Goal: Contribute content: Contribute content

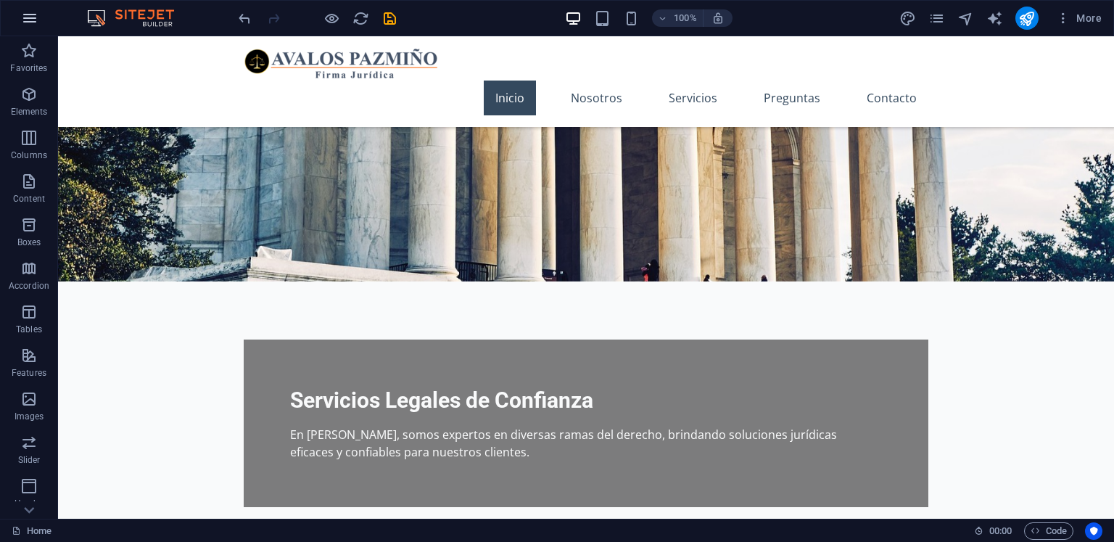
click at [35, 18] on icon "button" at bounding box center [29, 17] width 17 height 17
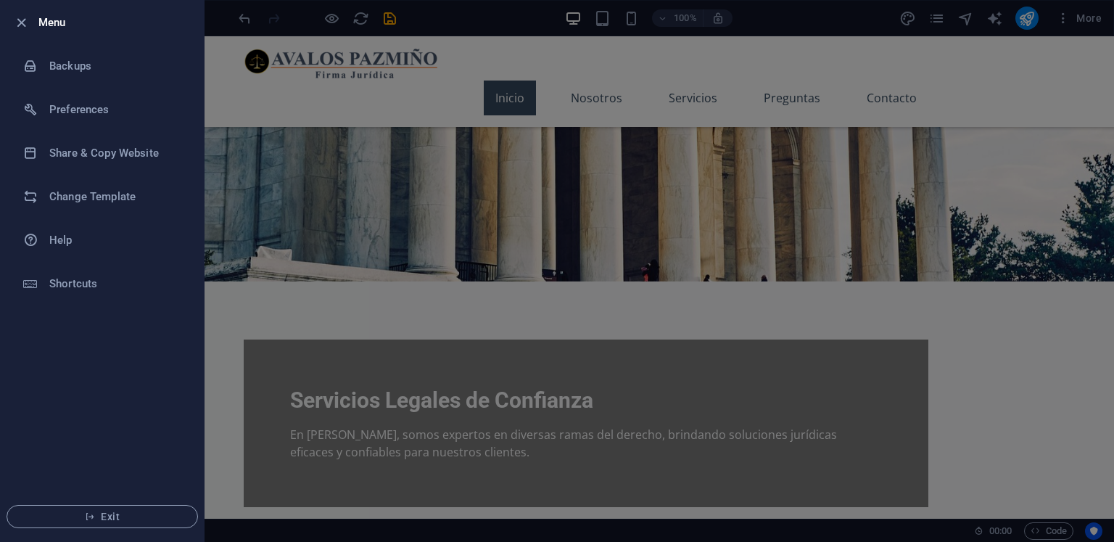
click at [255, 189] on div at bounding box center [557, 271] width 1114 height 542
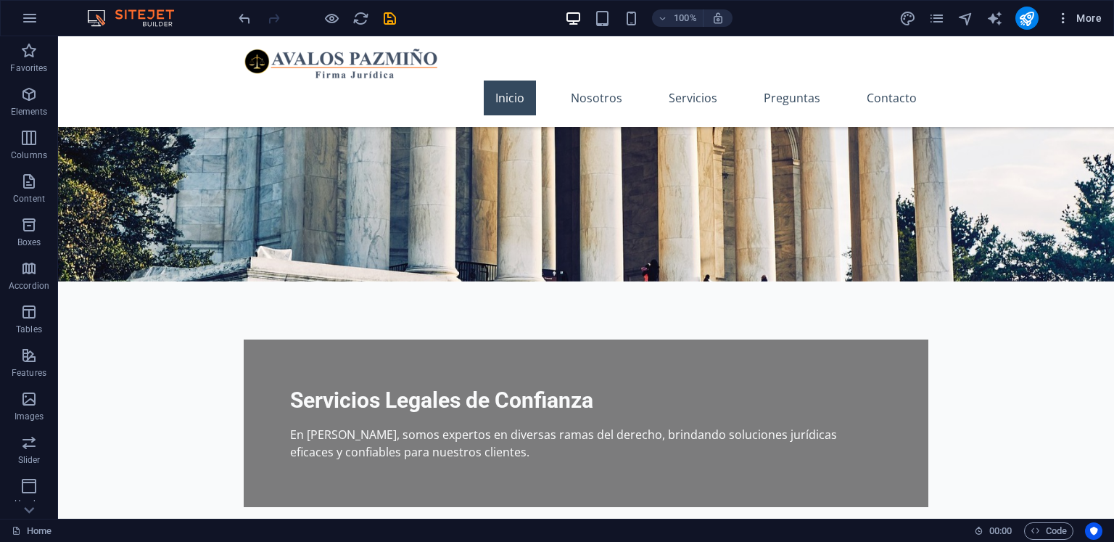
click at [1067, 21] on icon "button" at bounding box center [1063, 18] width 15 height 15
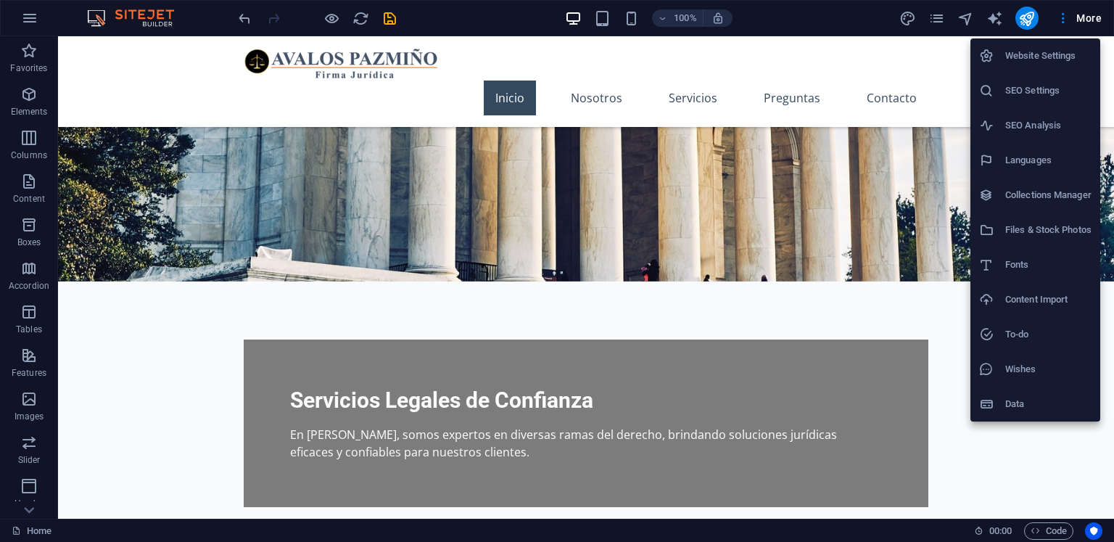
click at [942, 16] on div at bounding box center [557, 271] width 1114 height 542
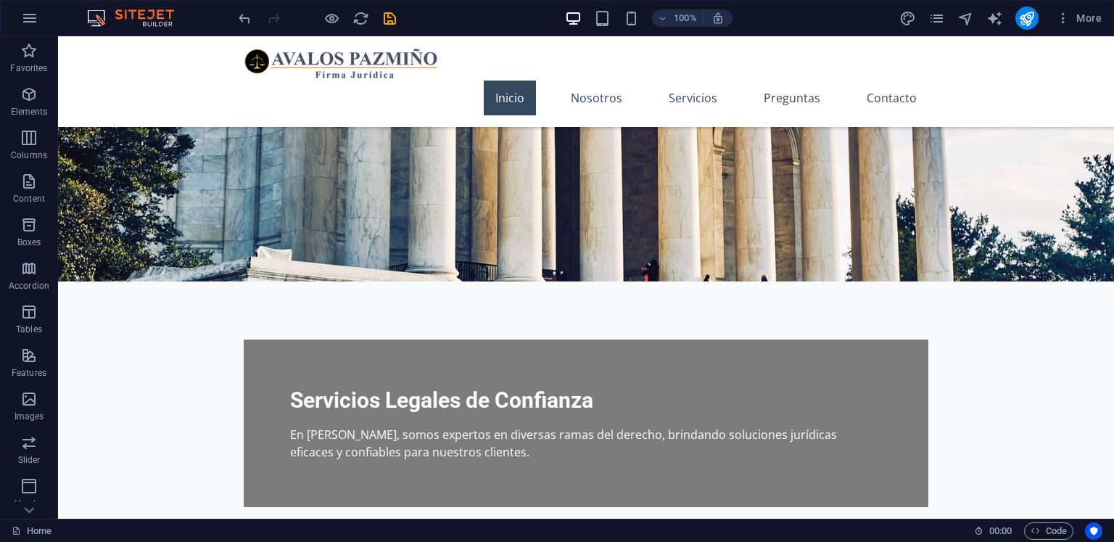
click at [942, 16] on icon "pages" at bounding box center [936, 18] width 17 height 17
click at [941, 17] on icon "pages" at bounding box center [936, 18] width 17 height 17
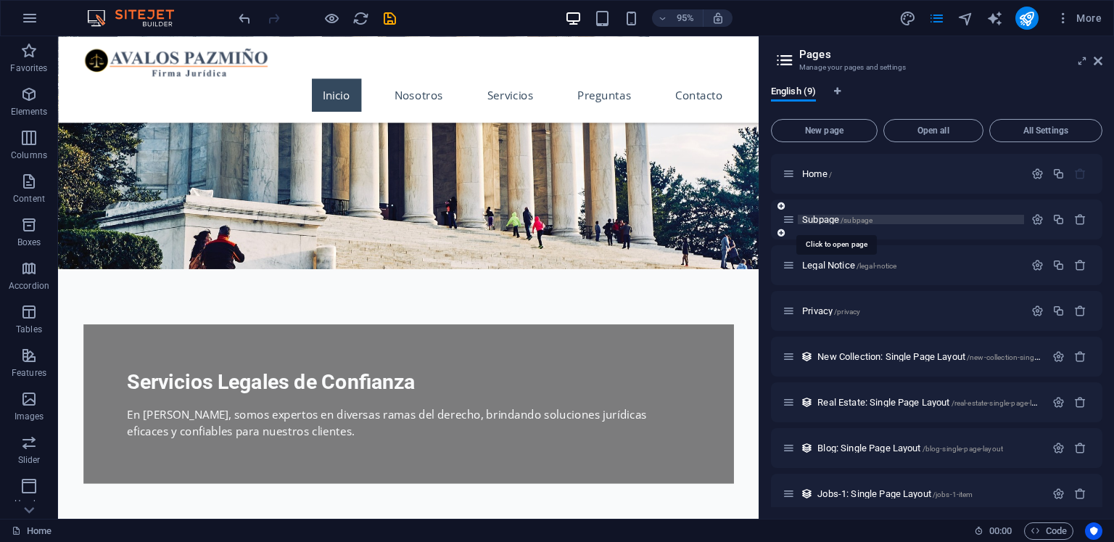
drag, startPoint x: 821, startPoint y: 221, endPoint x: 807, endPoint y: 222, distance: 13.8
click at [807, 222] on span "Subpage /subpage" at bounding box center [837, 219] width 70 height 11
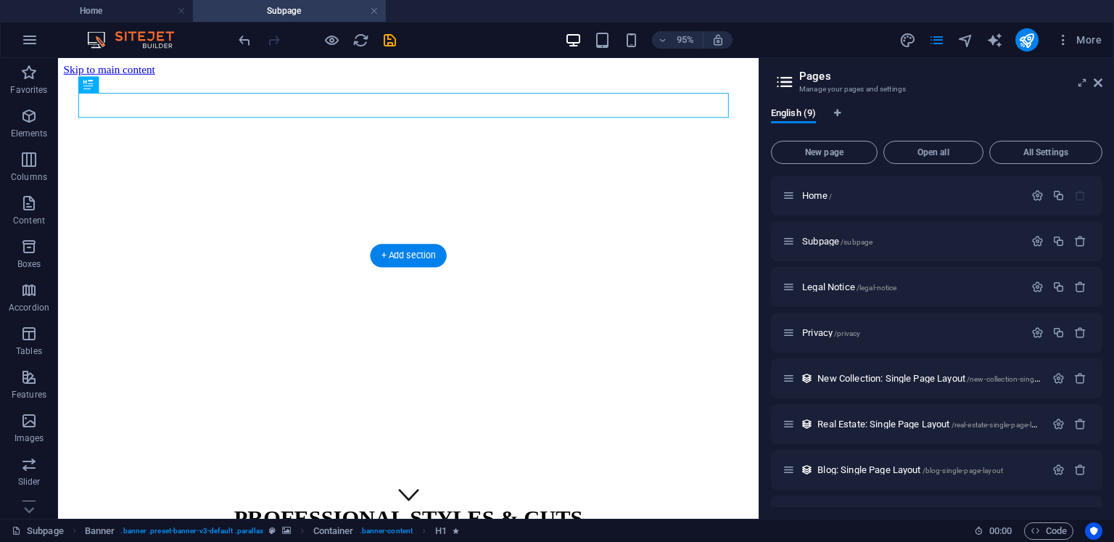
scroll to position [83, 0]
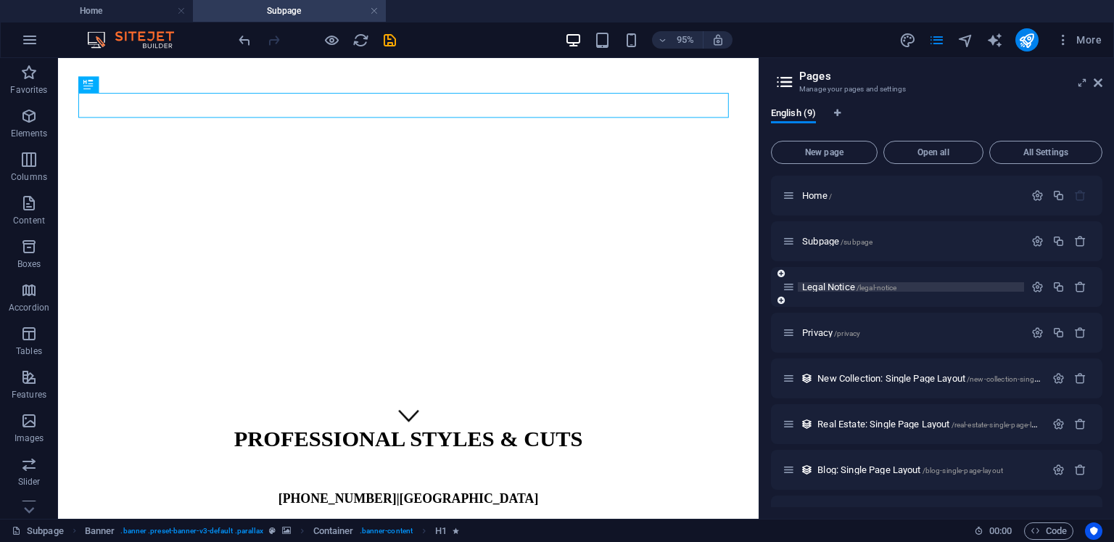
click at [841, 283] on span "Legal Notice /legal-notice" at bounding box center [849, 286] width 94 height 11
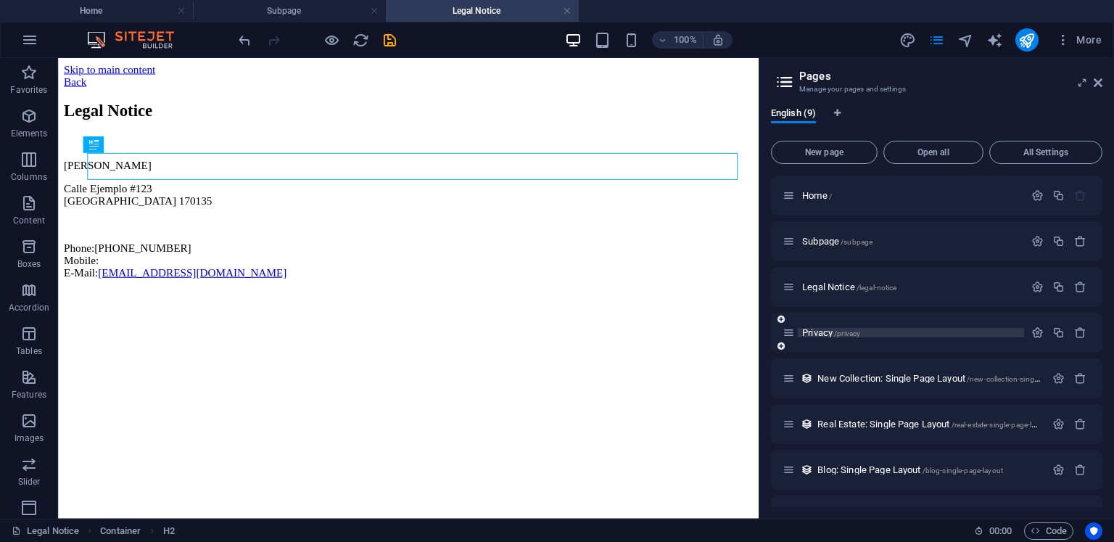
scroll to position [0, 0]
click at [828, 334] on span "Privacy /privacy" at bounding box center [831, 332] width 58 height 11
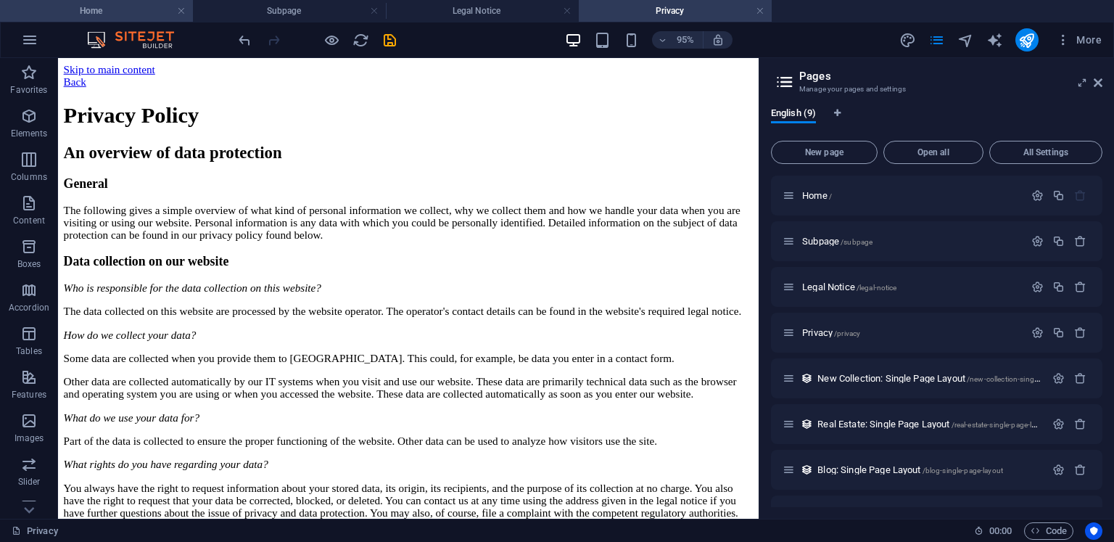
click at [149, 9] on h4 "Home" at bounding box center [96, 11] width 193 height 16
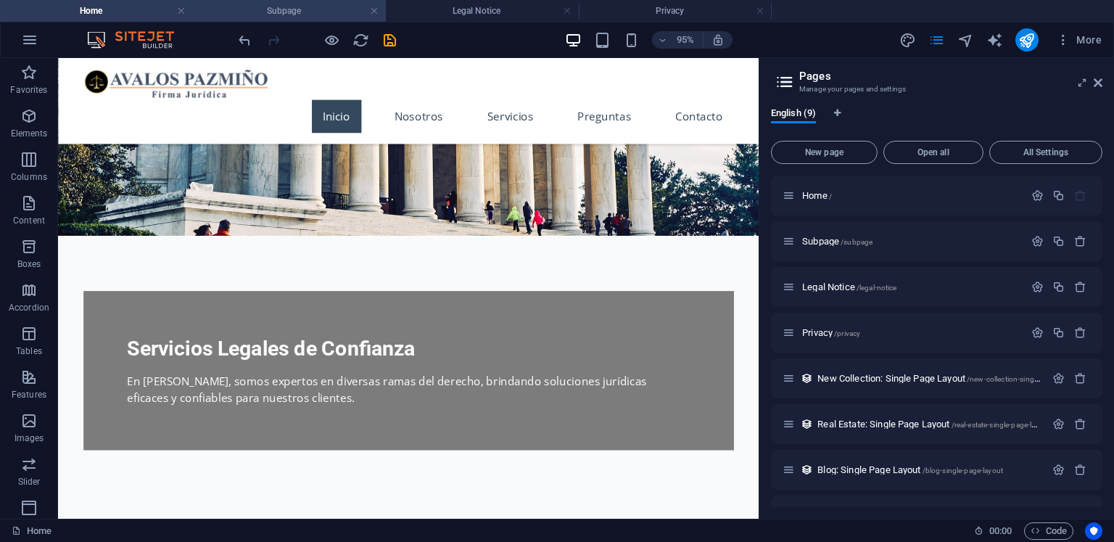
click at [262, 11] on h4 "Subpage" at bounding box center [289, 11] width 193 height 16
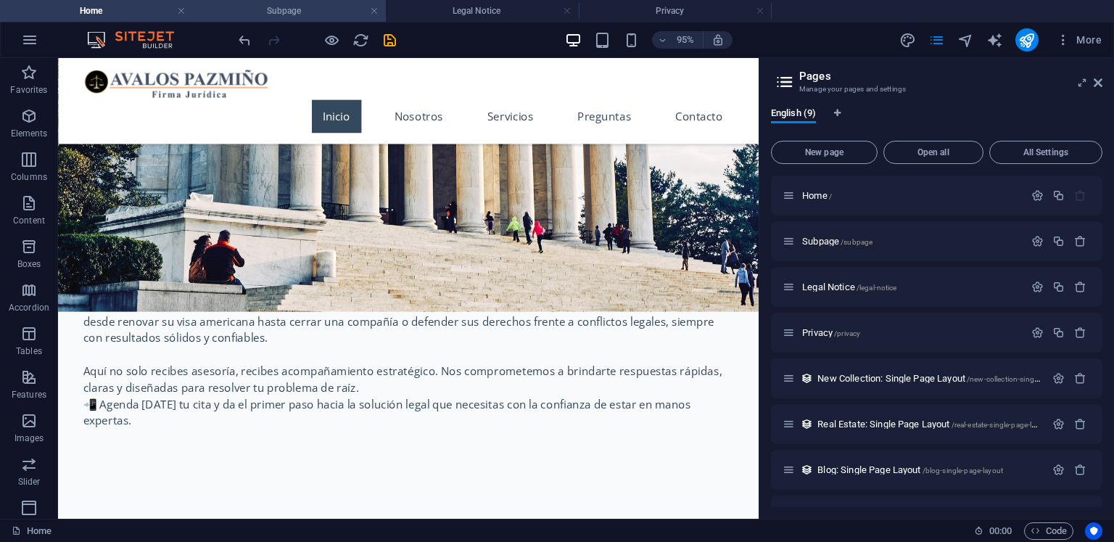
scroll to position [58, 0]
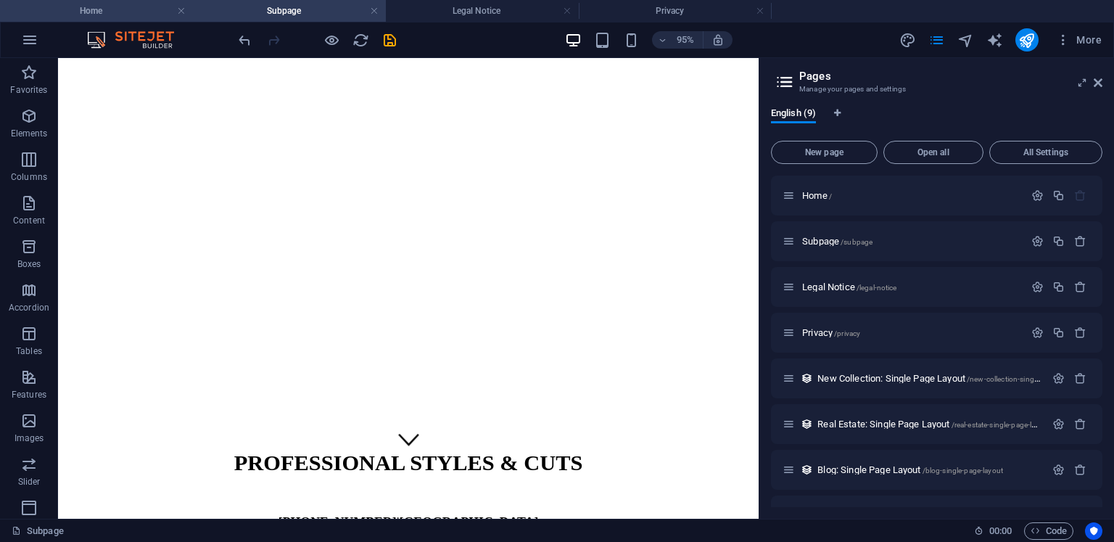
click at [150, 13] on h4 "Home" at bounding box center [96, 11] width 193 height 16
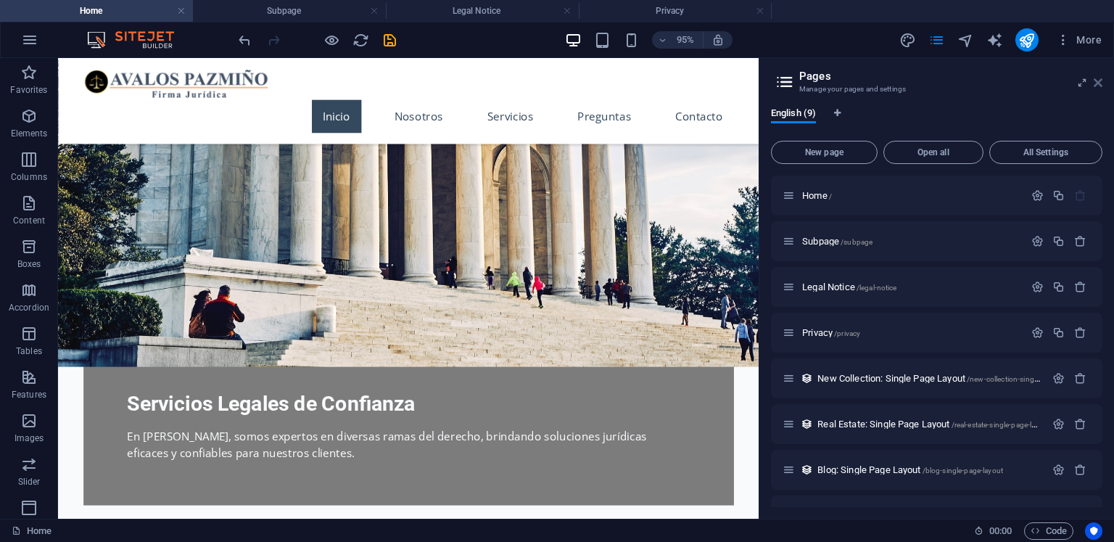
click at [1099, 84] on icon at bounding box center [1097, 83] width 9 height 12
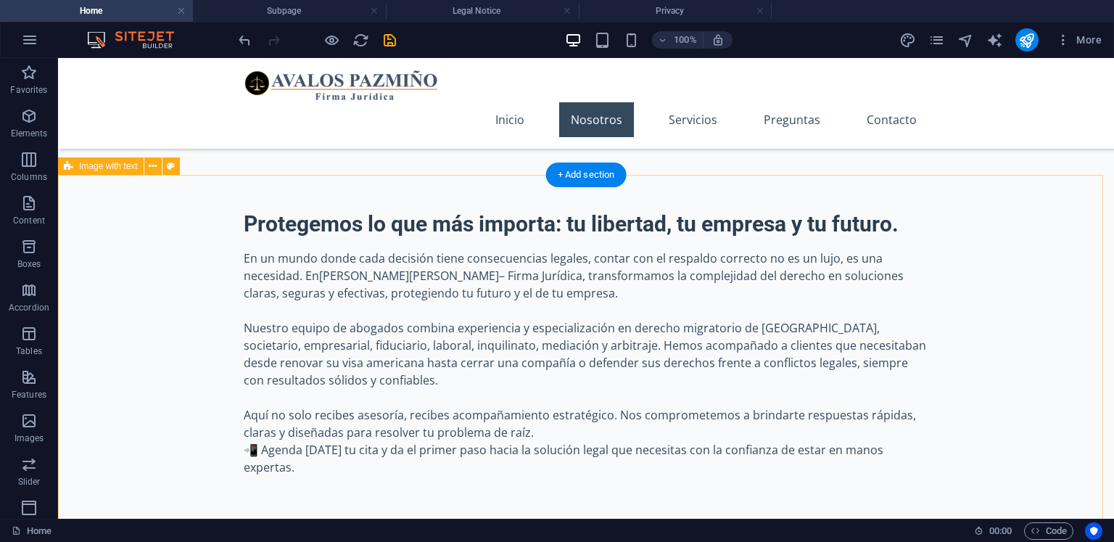
scroll to position [725, 0]
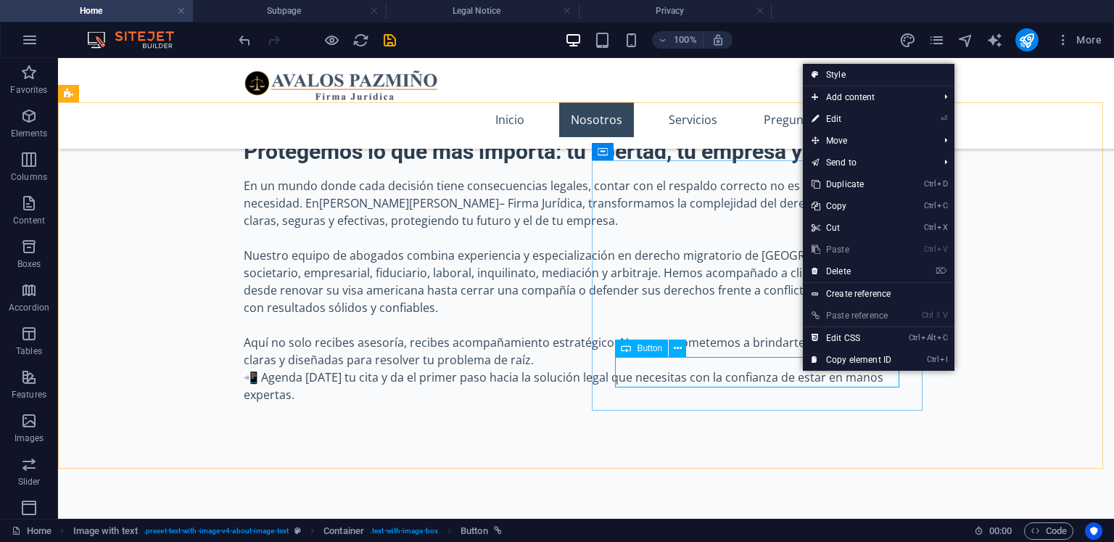
click at [655, 352] on span "Button" at bounding box center [649, 348] width 25 height 9
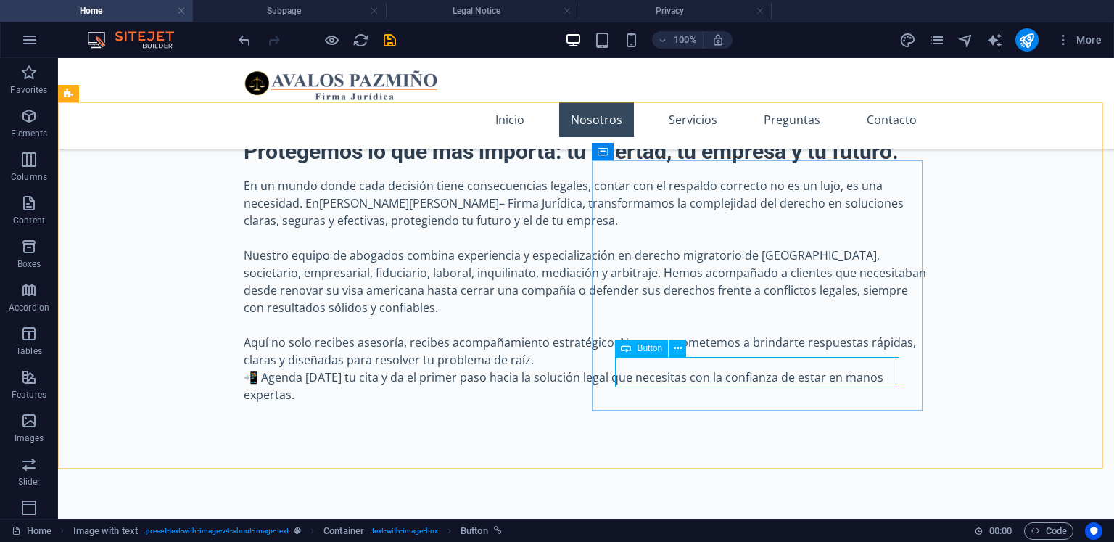
click at [655, 349] on span "Button" at bounding box center [649, 348] width 25 height 9
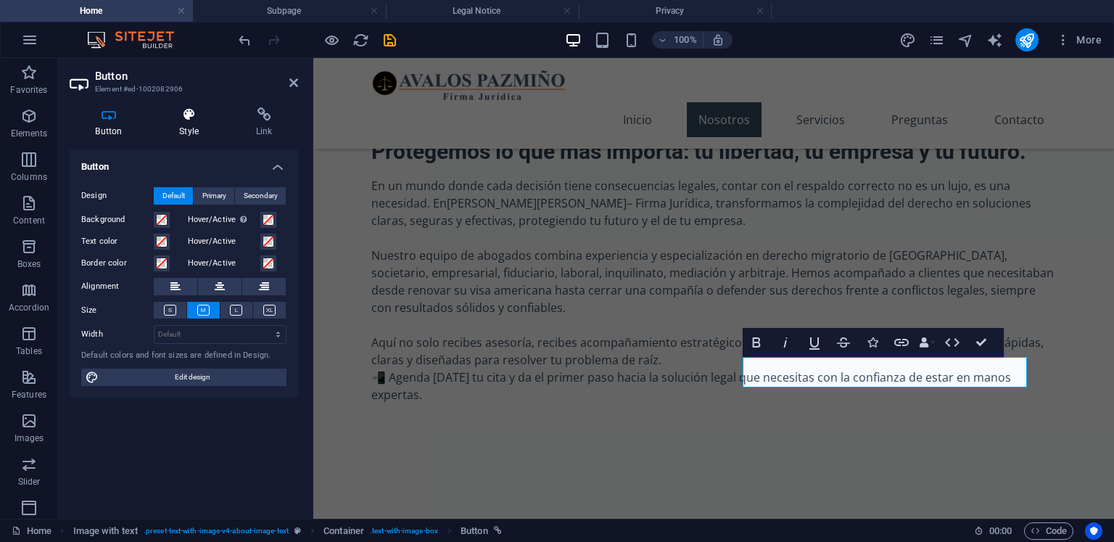
click at [202, 134] on h4 "Style" at bounding box center [192, 122] width 77 height 30
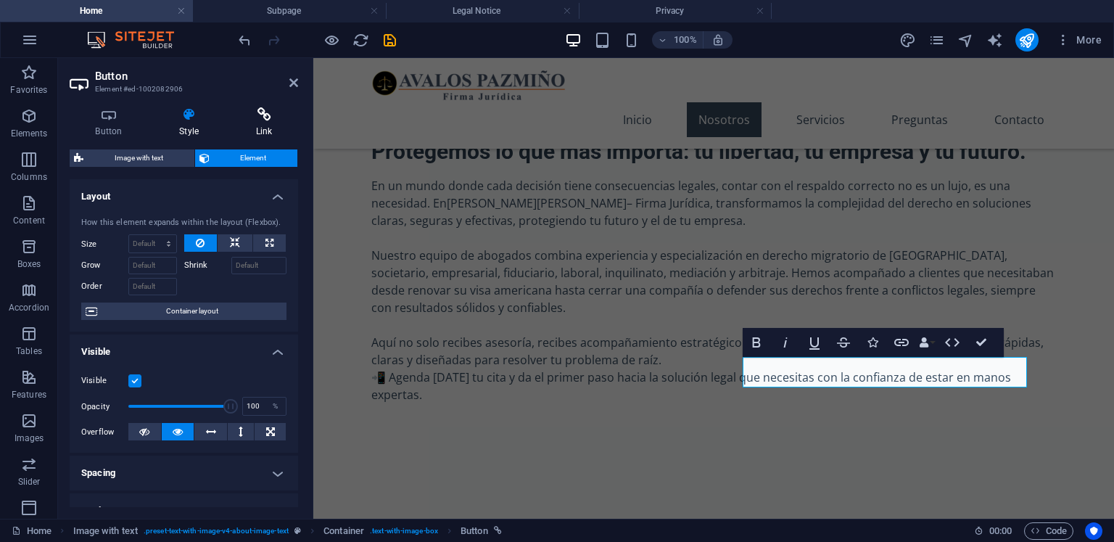
click at [263, 120] on icon at bounding box center [264, 114] width 68 height 15
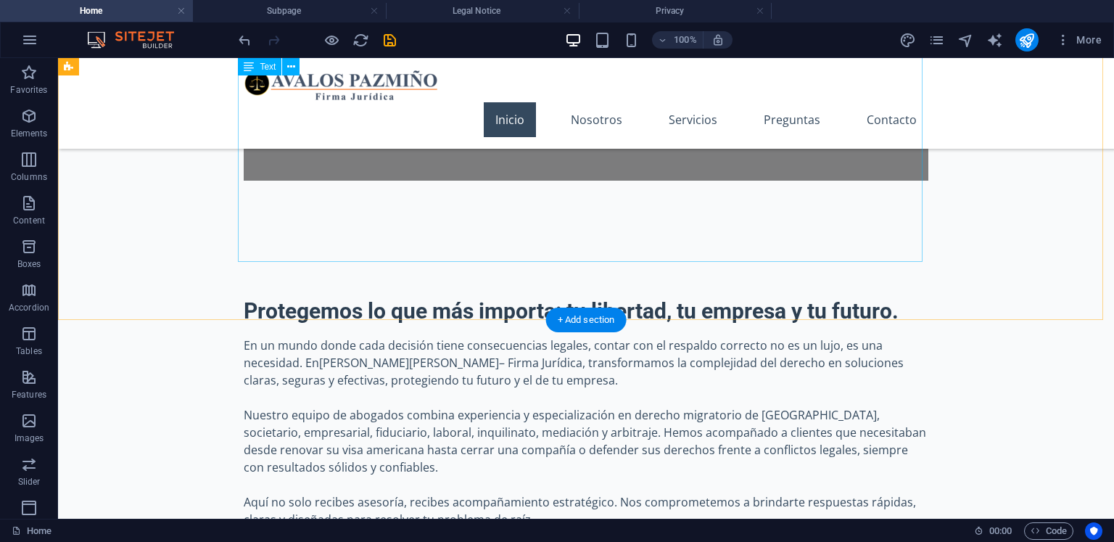
scroll to position [798, 0]
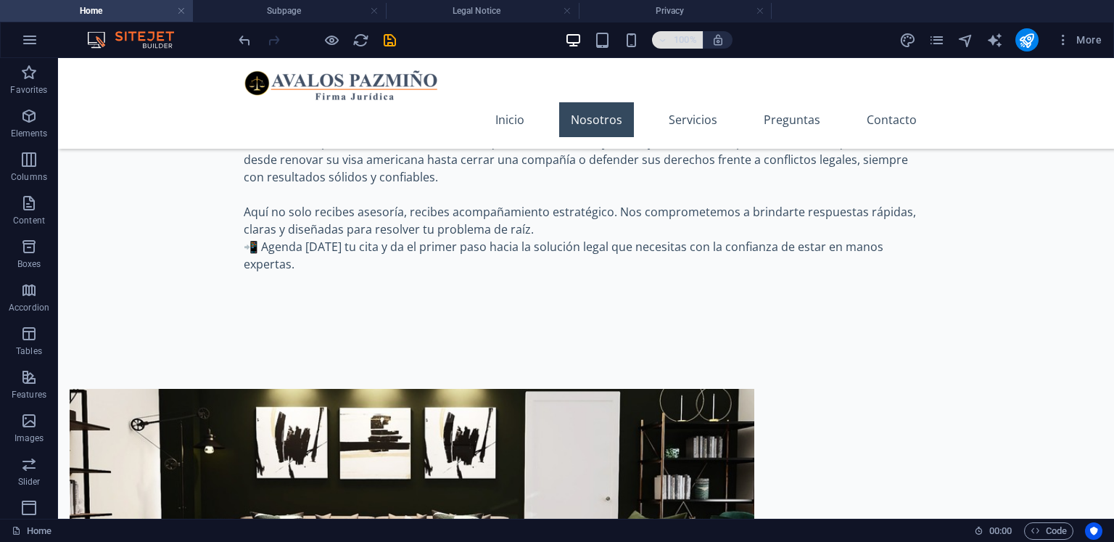
click at [664, 41] on icon "button" at bounding box center [663, 40] width 10 height 9
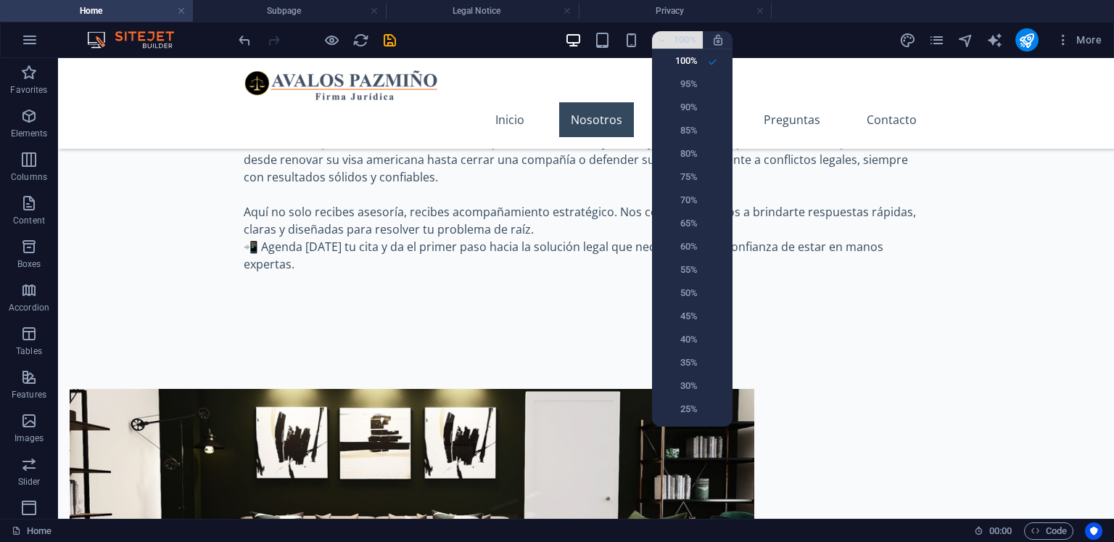
click at [664, 41] on div at bounding box center [557, 271] width 1114 height 542
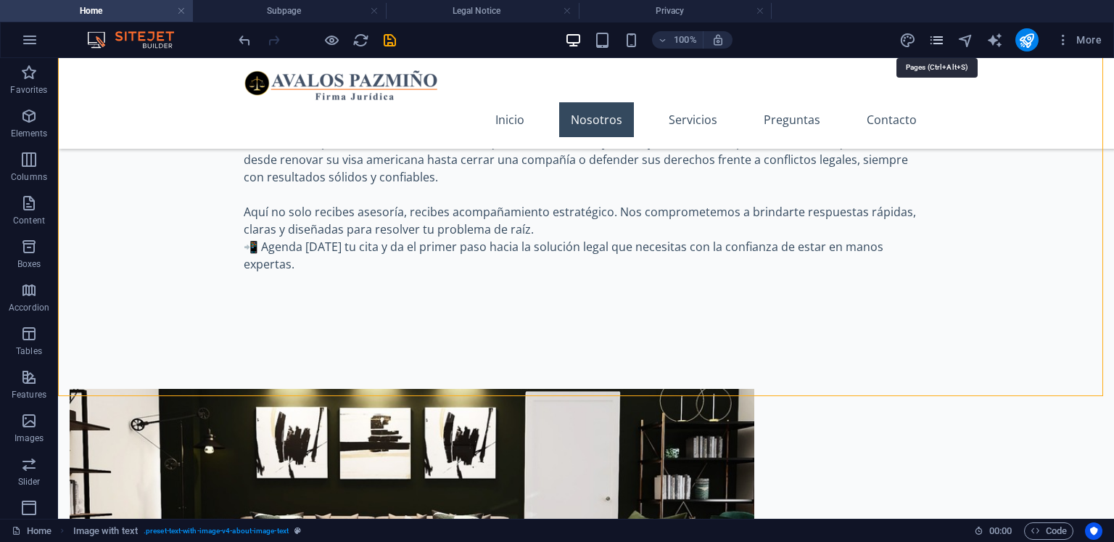
click at [929, 40] on icon "pages" at bounding box center [936, 40] width 17 height 17
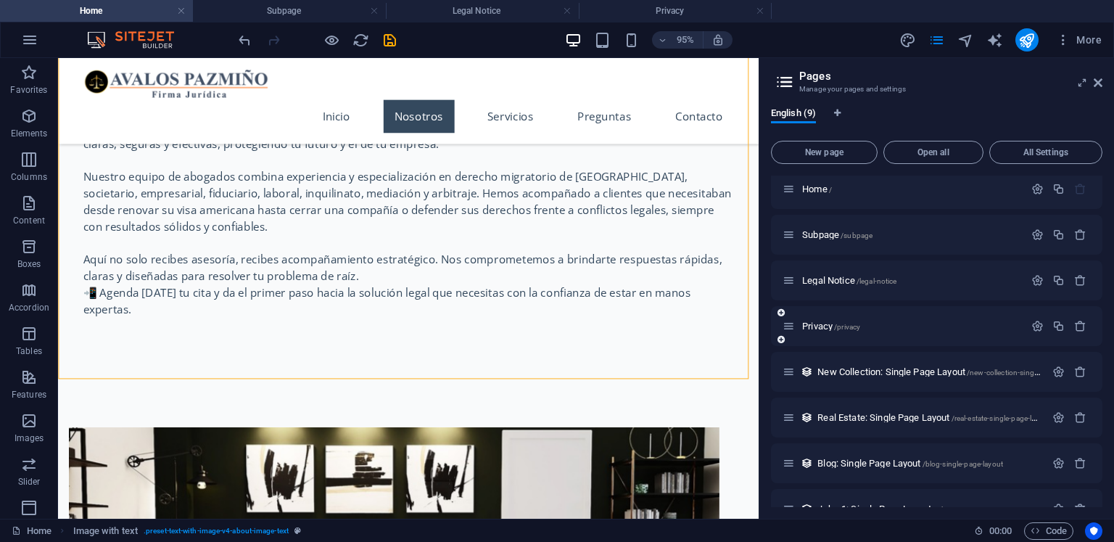
scroll to position [0, 0]
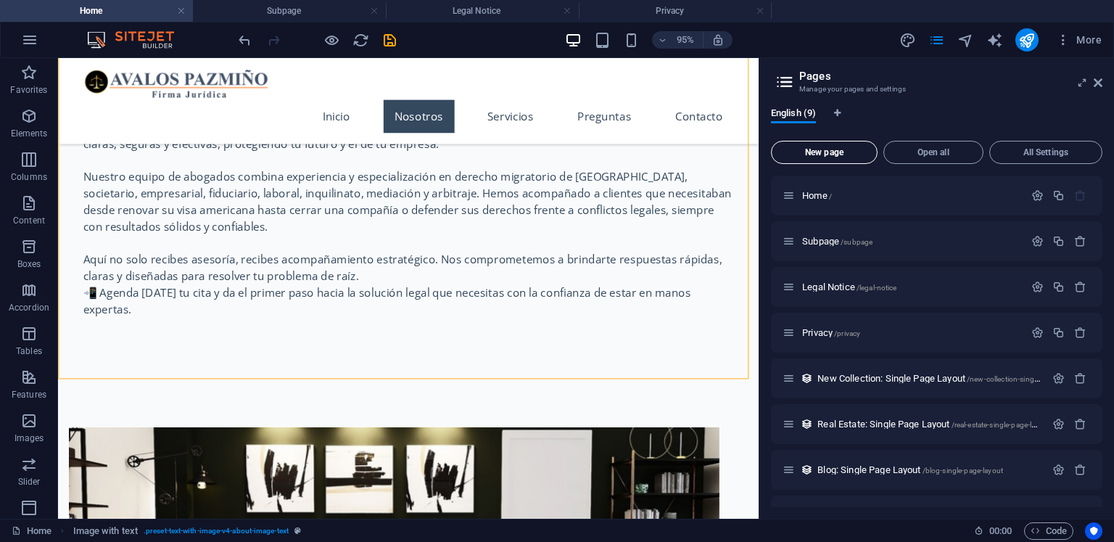
click at [850, 153] on span "New page" at bounding box center [824, 152] width 94 height 9
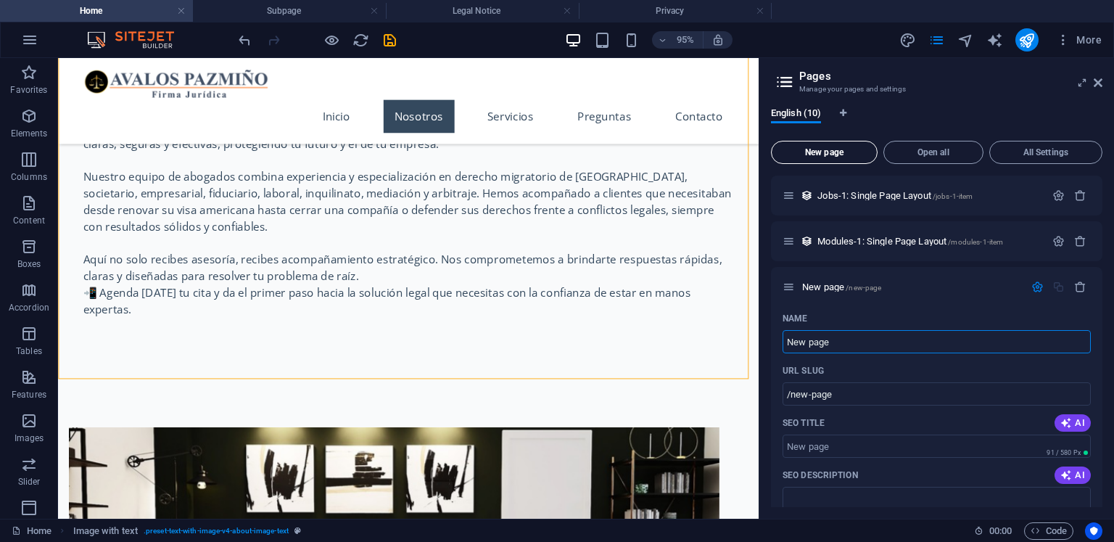
click at [850, 153] on span "New page" at bounding box center [824, 152] width 94 height 9
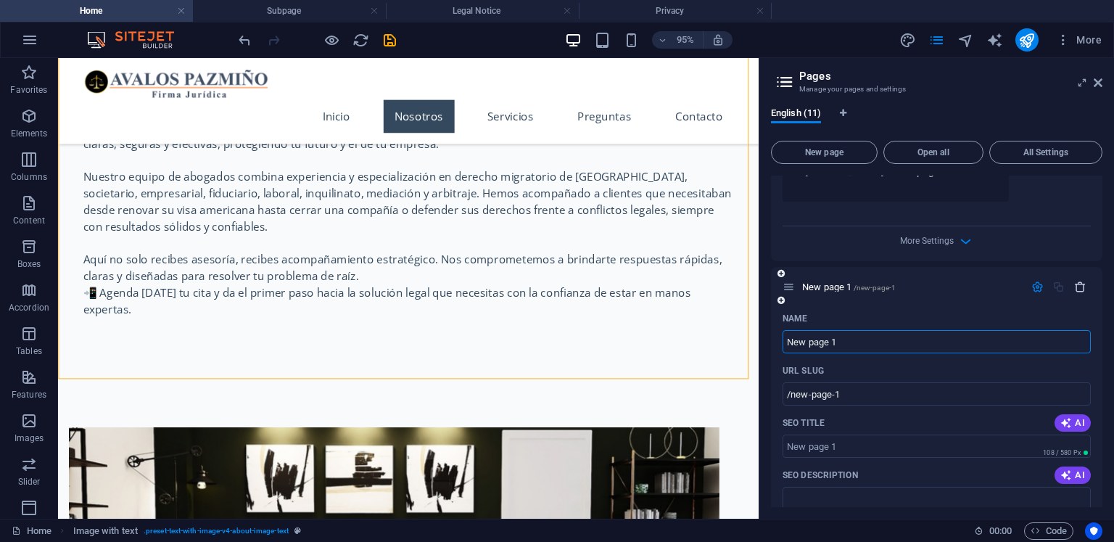
click at [1078, 283] on icon "button" at bounding box center [1080, 287] width 12 height 12
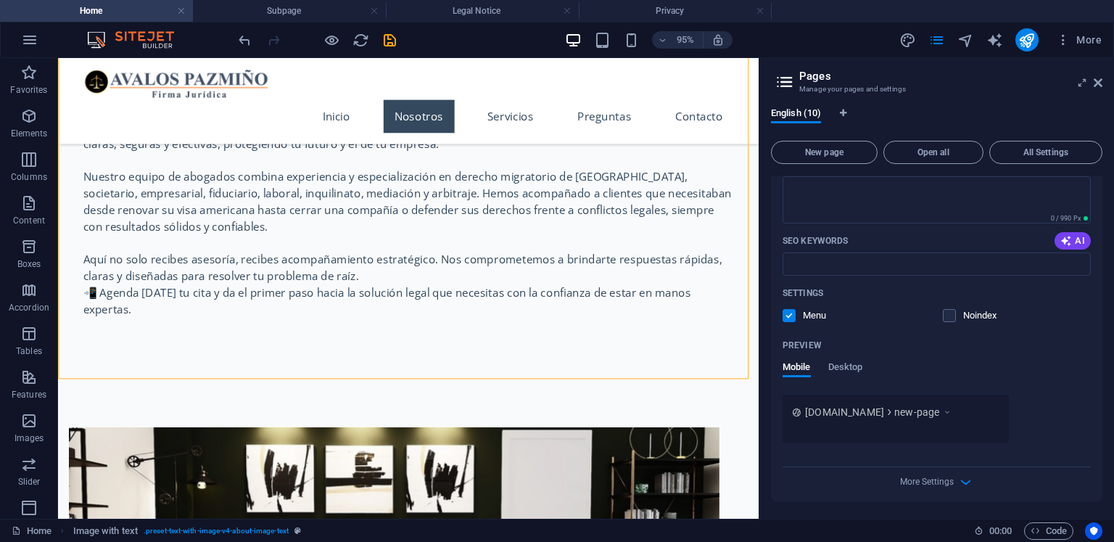
scroll to position [340, 0]
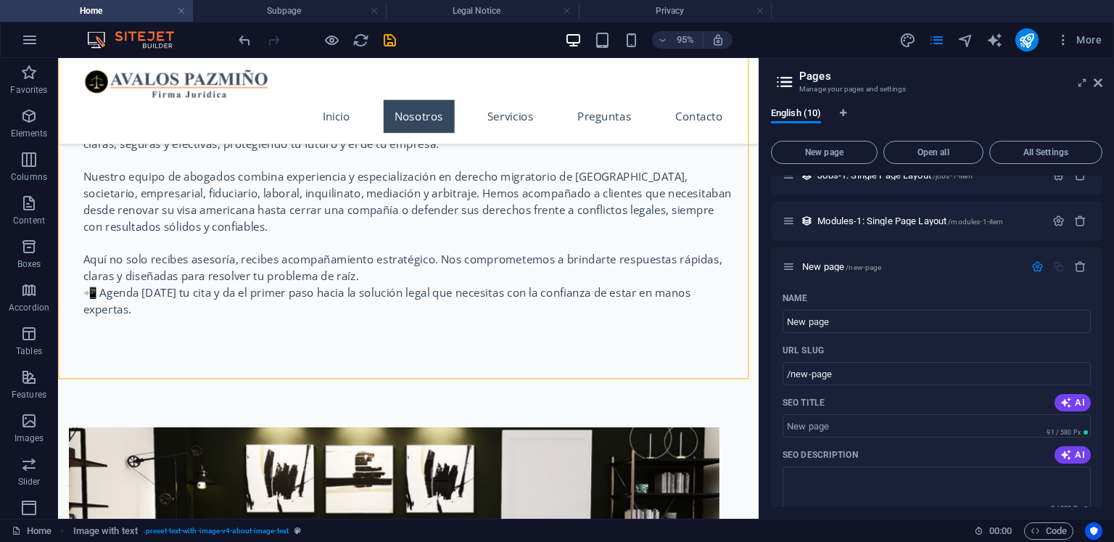
click at [1079, 270] on icon "button" at bounding box center [1080, 266] width 12 height 12
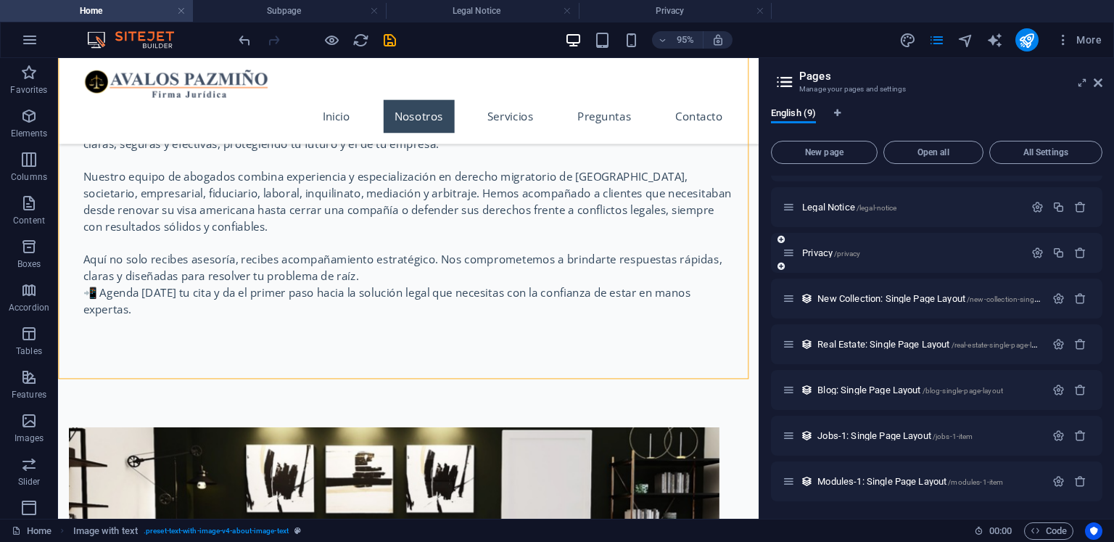
scroll to position [79, 0]
click at [1102, 83] on aside "Pages Manage your pages and settings English (9) New page Open all All Settings…" at bounding box center [935, 288] width 355 height 460
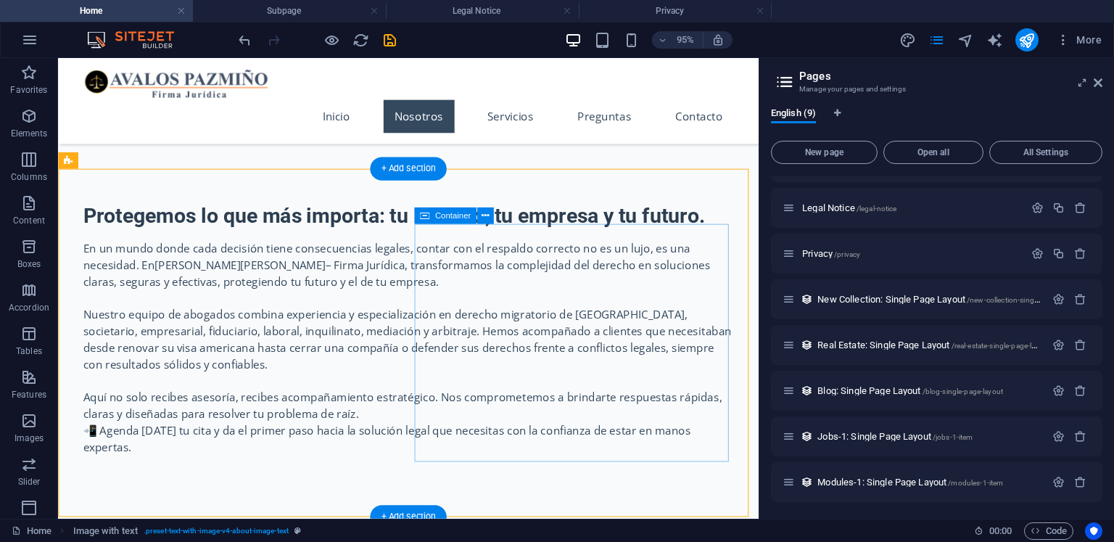
scroll to position [725, 0]
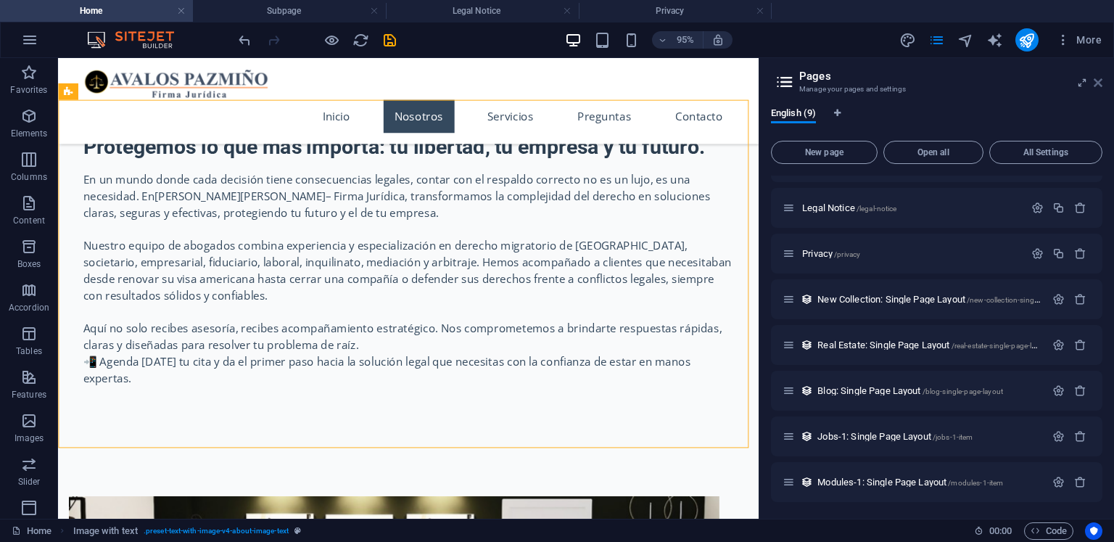
click at [1098, 85] on icon at bounding box center [1097, 83] width 9 height 12
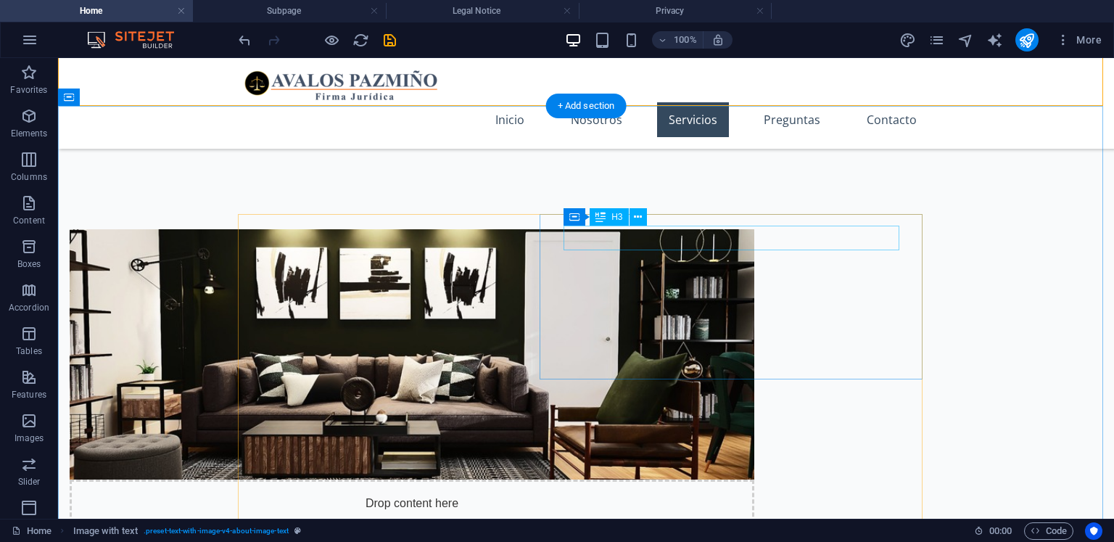
scroll to position [1160, 0]
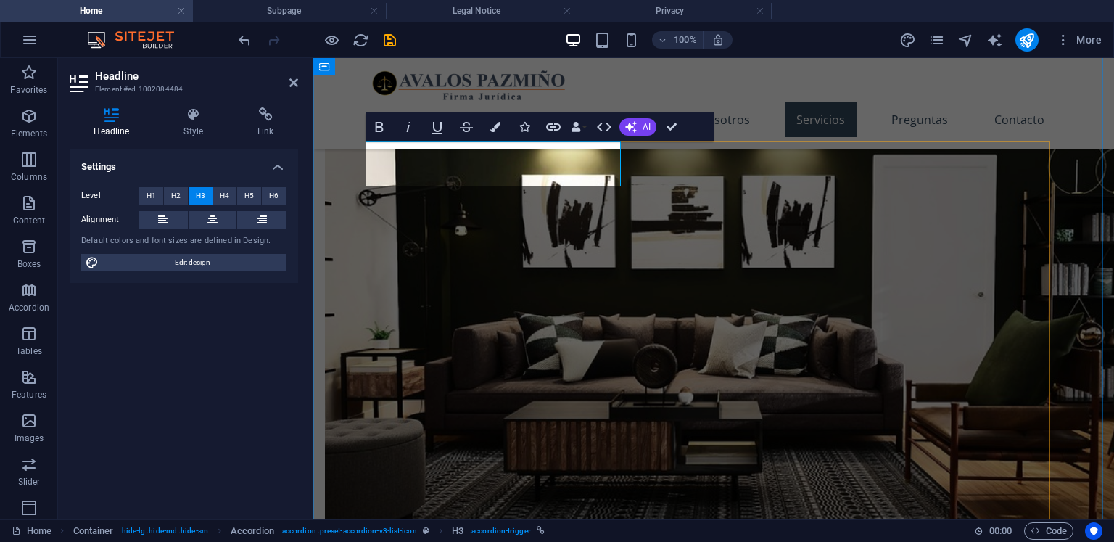
drag, startPoint x: 450, startPoint y: 165, endPoint x: 365, endPoint y: 163, distance: 84.9
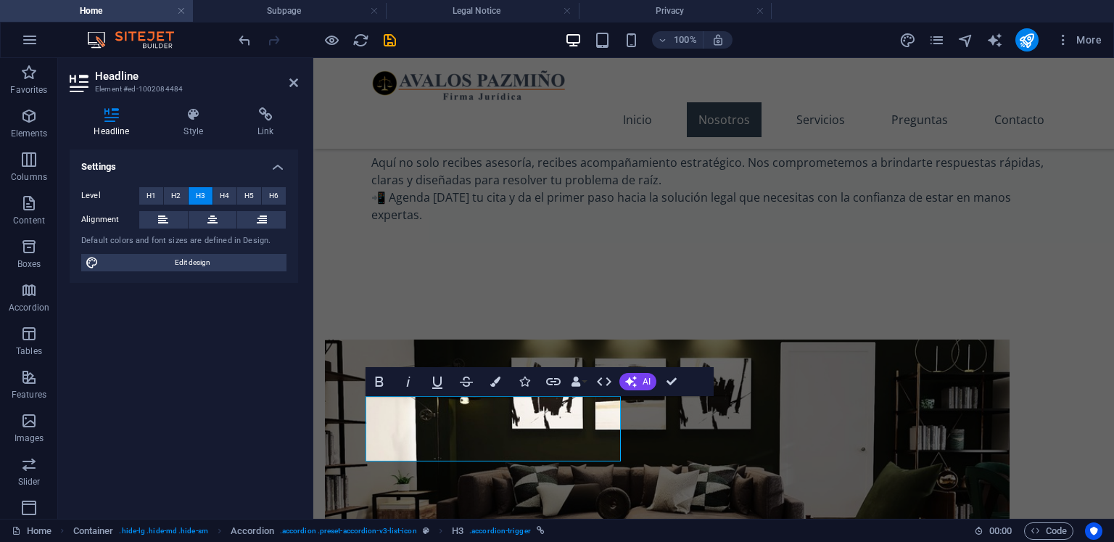
scroll to position [0, 13]
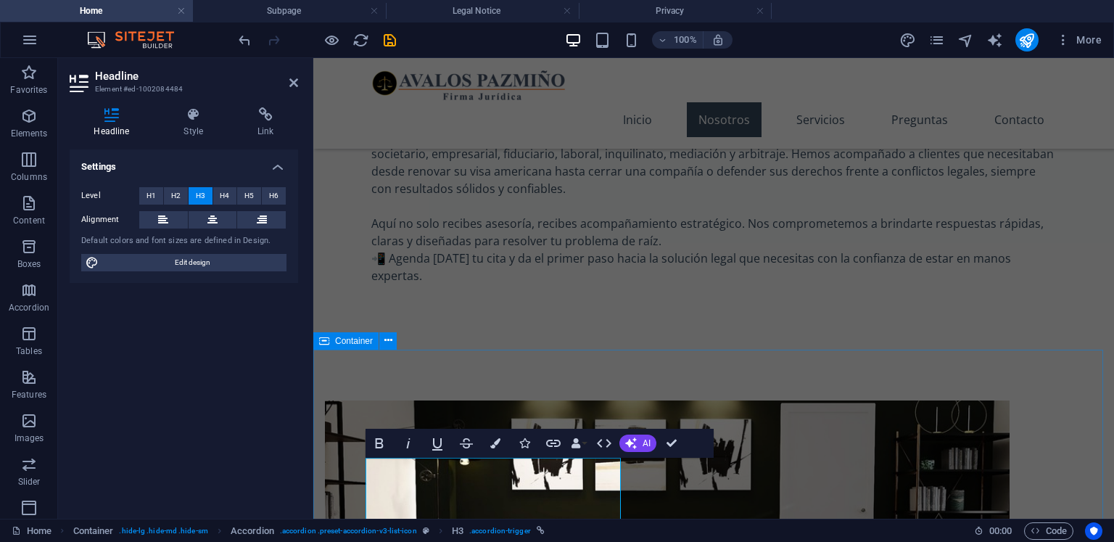
scroll to position [989, 0]
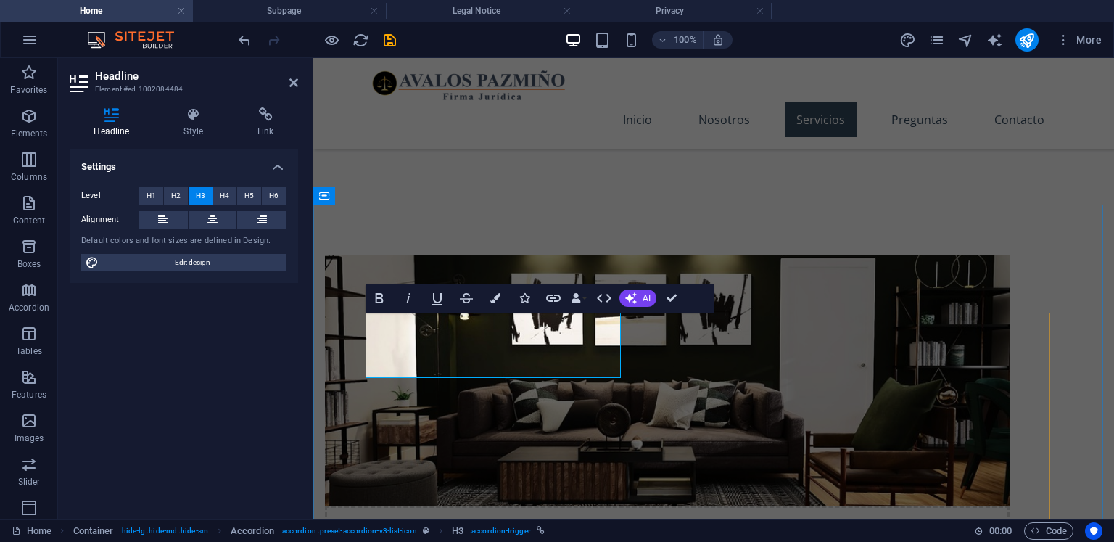
drag, startPoint x: 425, startPoint y: 357, endPoint x: 403, endPoint y: 335, distance: 31.3
click at [378, 304] on icon "button" at bounding box center [378, 297] width 17 height 17
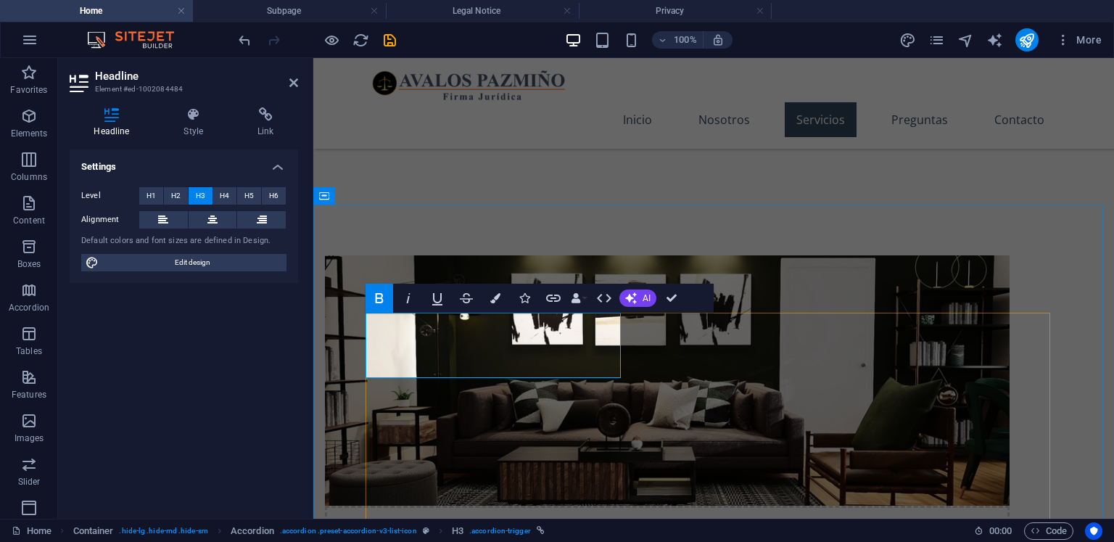
drag, startPoint x: 455, startPoint y: 373, endPoint x: 429, endPoint y: 373, distance: 26.1
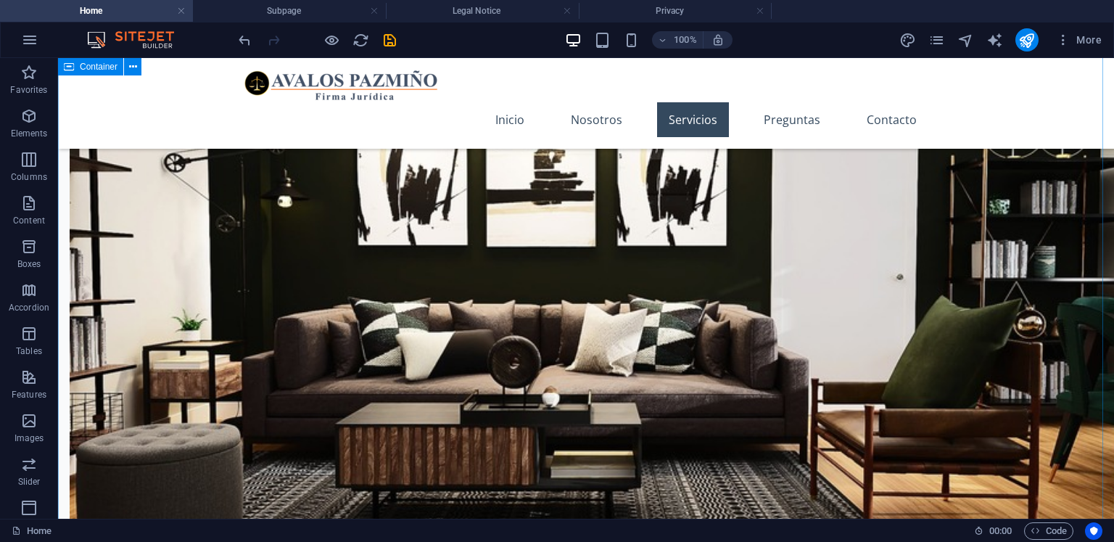
scroll to position [1101, 0]
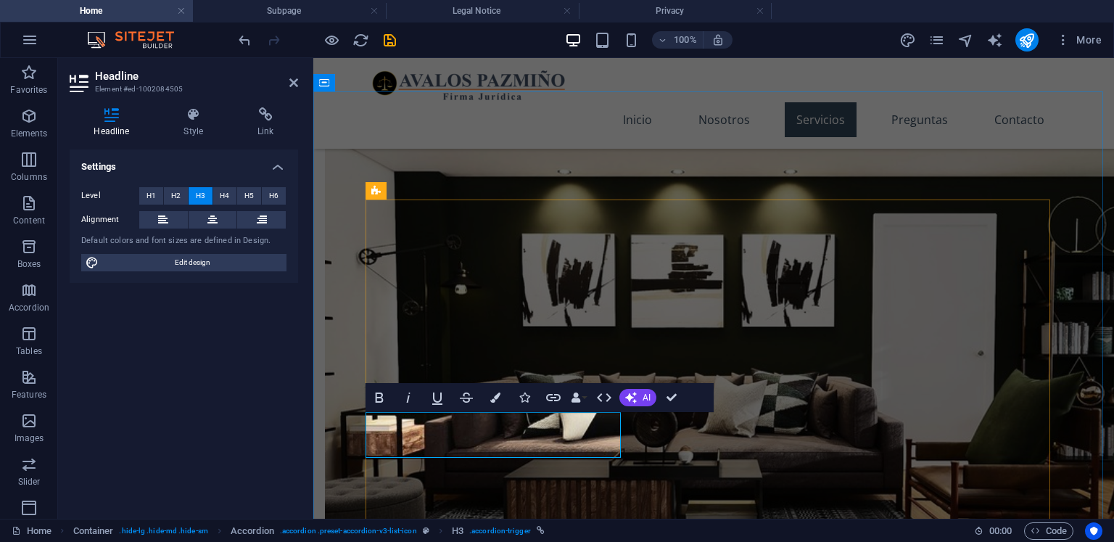
drag, startPoint x: 452, startPoint y: 433, endPoint x: 347, endPoint y: 439, distance: 105.3
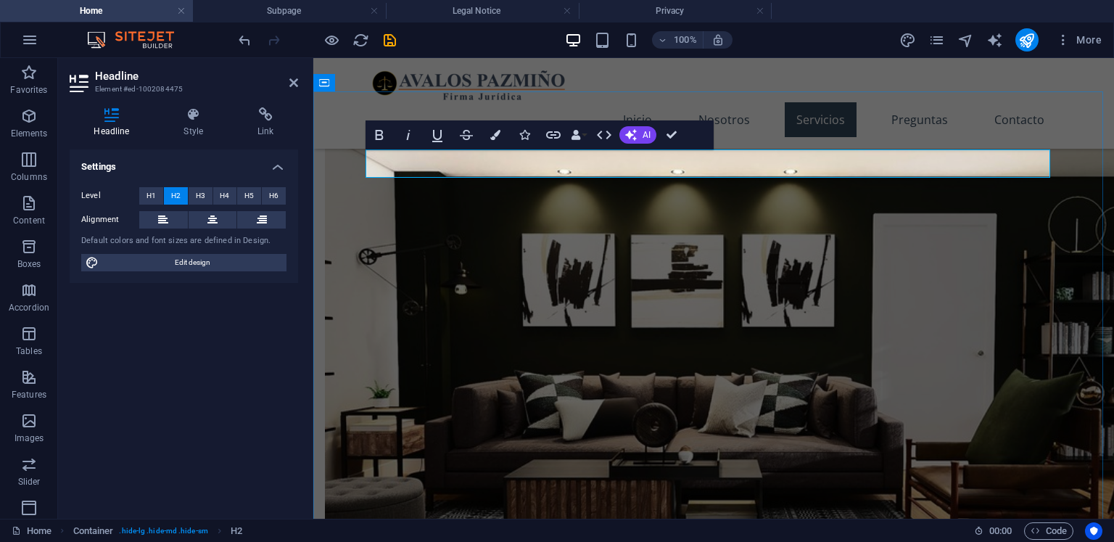
drag, startPoint x: 774, startPoint y: 163, endPoint x: 591, endPoint y: 165, distance: 183.4
click at [155, 196] on span "H1" at bounding box center [150, 195] width 9 height 17
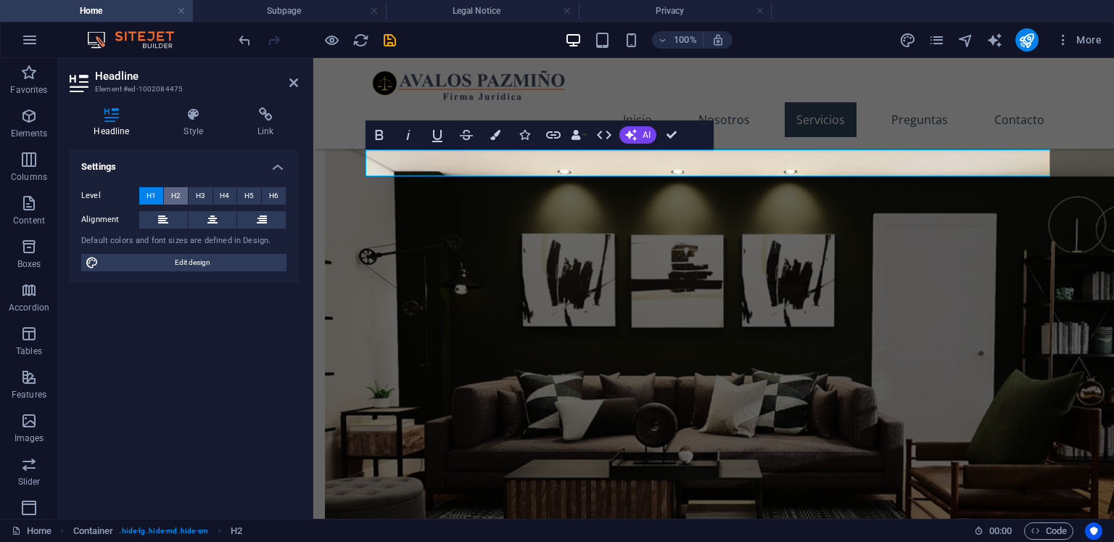
click at [165, 198] on button "H2" at bounding box center [176, 195] width 24 height 17
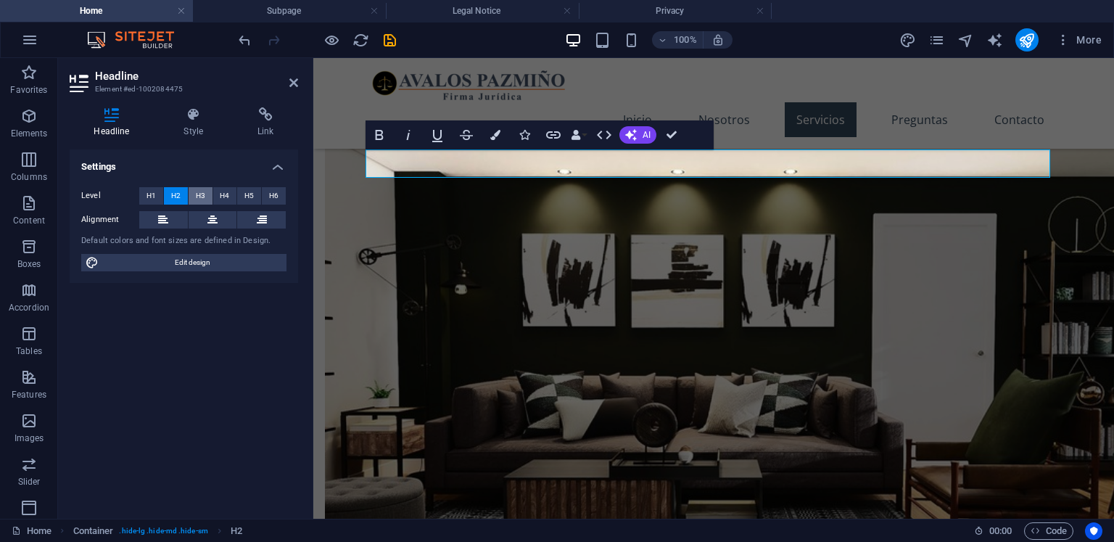
click at [196, 195] on span "H3" at bounding box center [200, 195] width 9 height 17
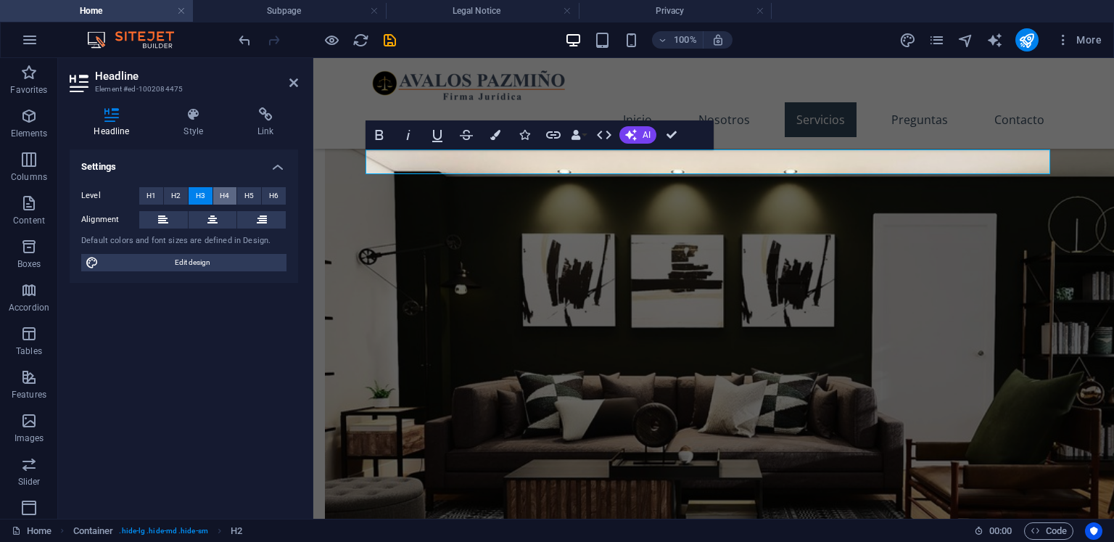
click at [217, 195] on button "H4" at bounding box center [225, 195] width 24 height 17
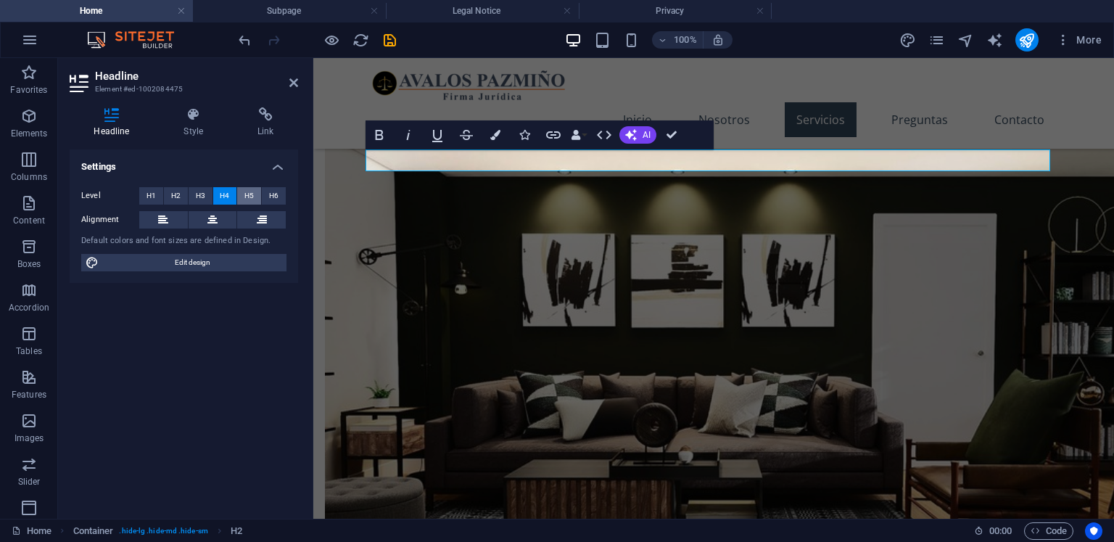
click at [241, 195] on button "H5" at bounding box center [249, 195] width 24 height 17
click at [268, 191] on button "H6" at bounding box center [274, 195] width 24 height 17
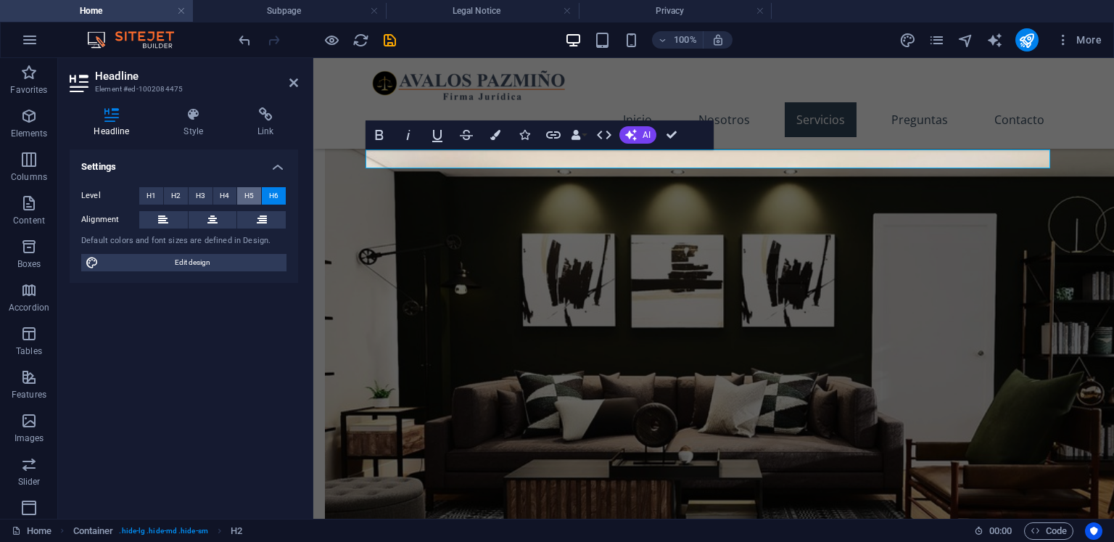
click at [241, 195] on button "H5" at bounding box center [249, 195] width 24 height 17
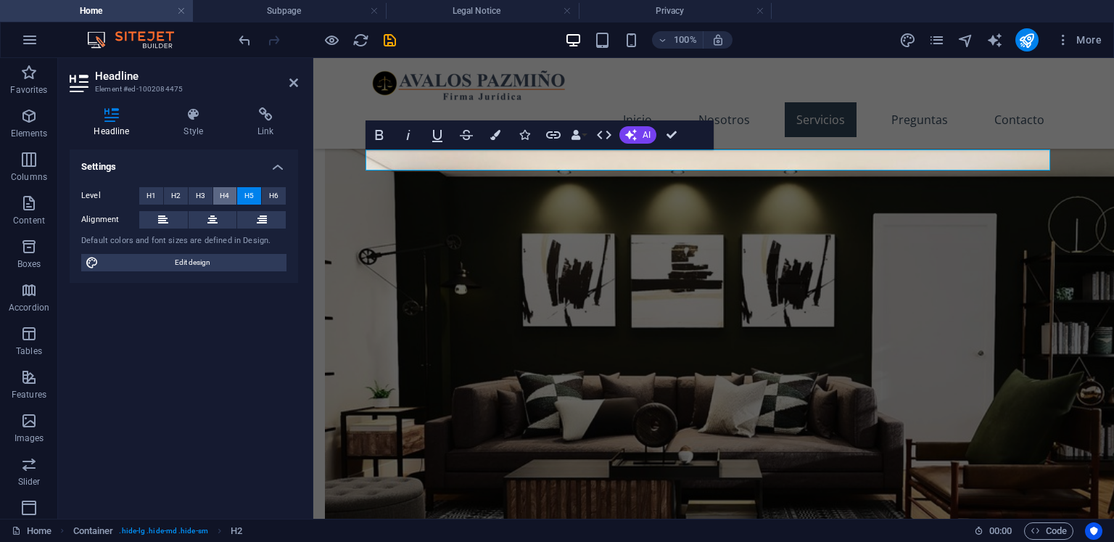
click at [223, 195] on span "H4" at bounding box center [224, 195] width 9 height 17
drag, startPoint x: 209, startPoint y: 195, endPoint x: 189, endPoint y: 196, distance: 20.3
click at [208, 195] on button "H3" at bounding box center [201, 195] width 24 height 17
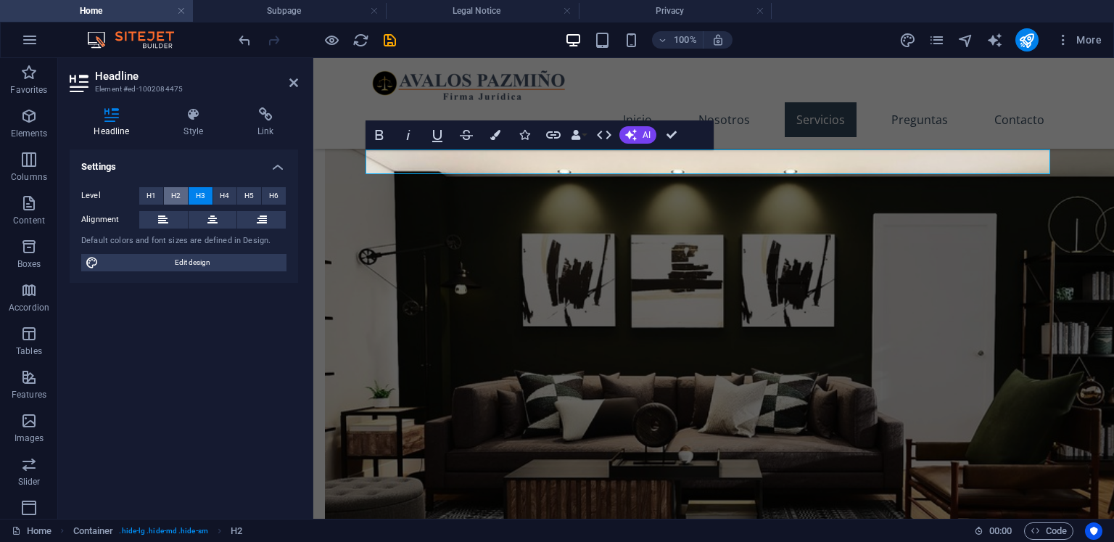
click at [173, 196] on span "H2" at bounding box center [175, 195] width 9 height 17
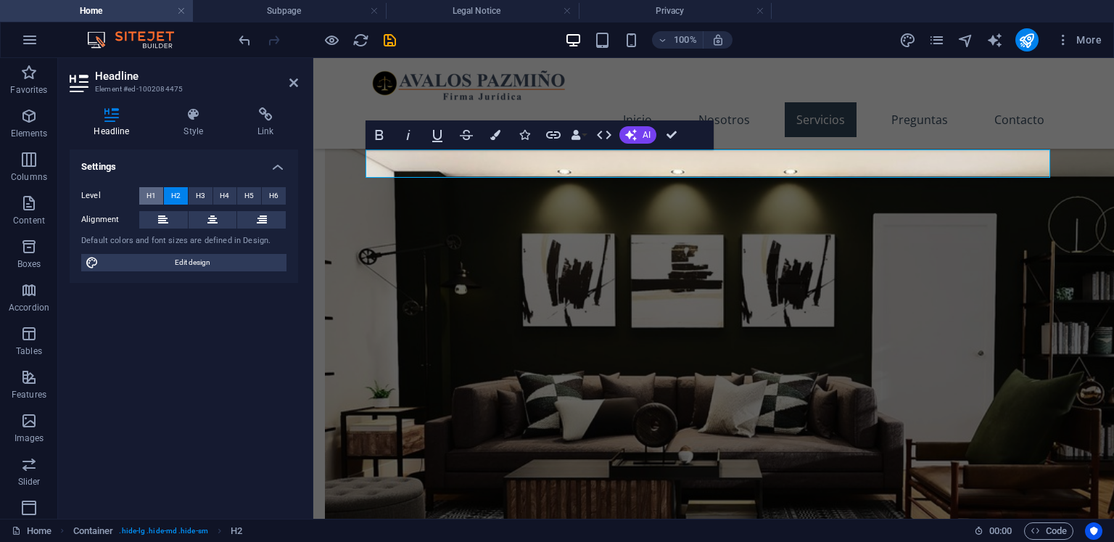
click at [152, 196] on span "H1" at bounding box center [150, 195] width 9 height 17
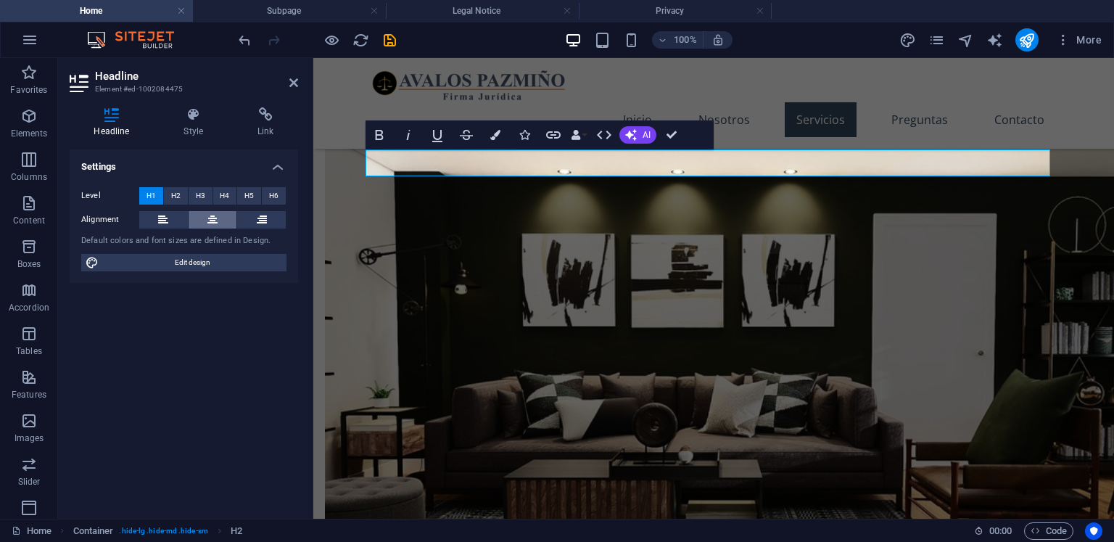
drag, startPoint x: 171, startPoint y: 218, endPoint x: 188, endPoint y: 217, distance: 16.7
click at [171, 218] on button at bounding box center [163, 219] width 49 height 17
click at [210, 217] on icon at bounding box center [212, 219] width 10 height 17
click at [194, 135] on h4 "Style" at bounding box center [197, 122] width 74 height 30
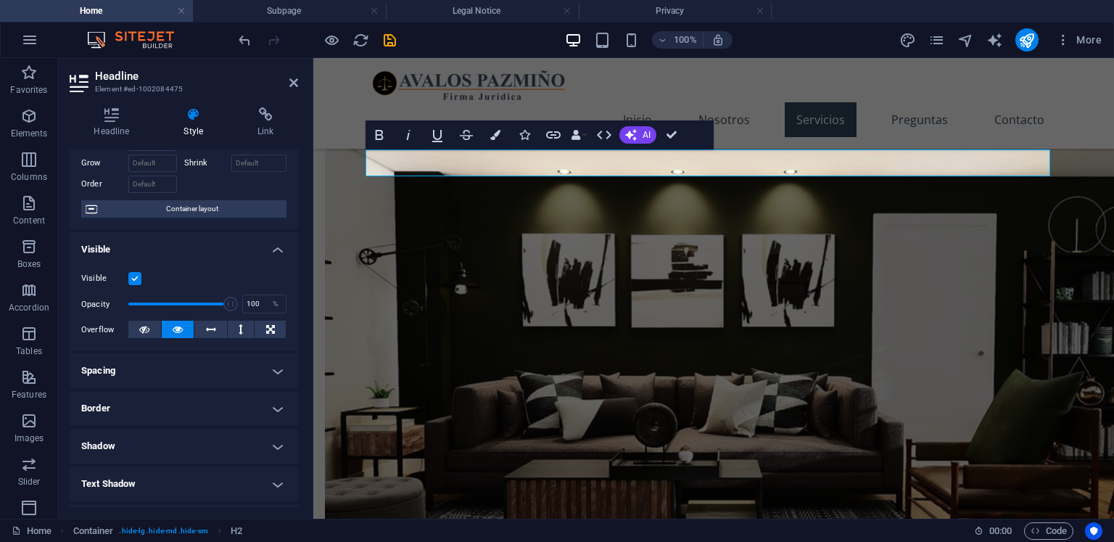
scroll to position [145, 0]
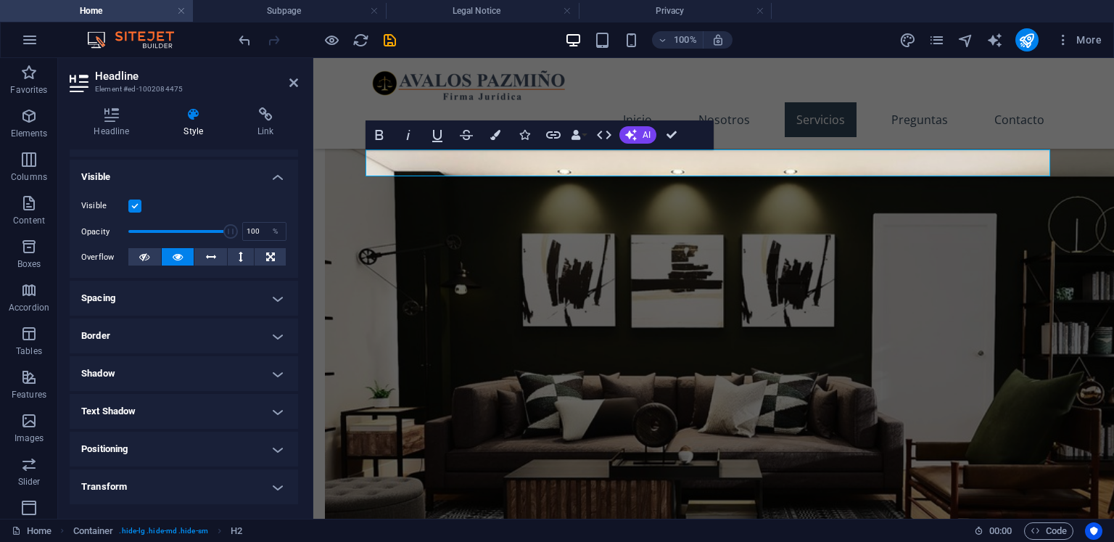
click at [194, 299] on h4 "Spacing" at bounding box center [184, 298] width 228 height 35
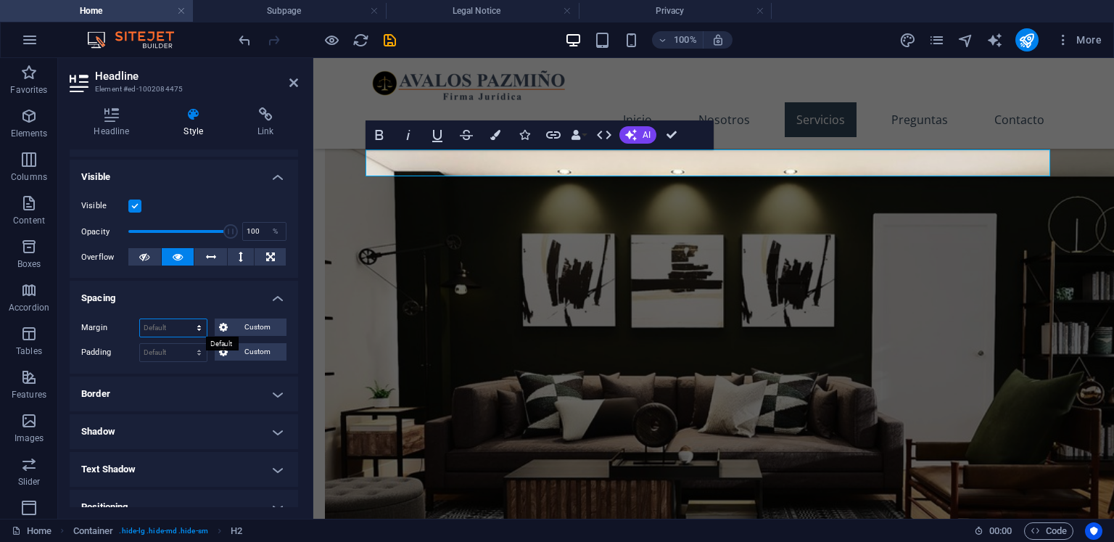
click at [196, 332] on select "Default auto px % rem vw vh Custom" at bounding box center [173, 327] width 67 height 17
select select "px"
click at [185, 319] on select "Default auto px % rem vw vh Custom" at bounding box center [173, 327] width 67 height 17
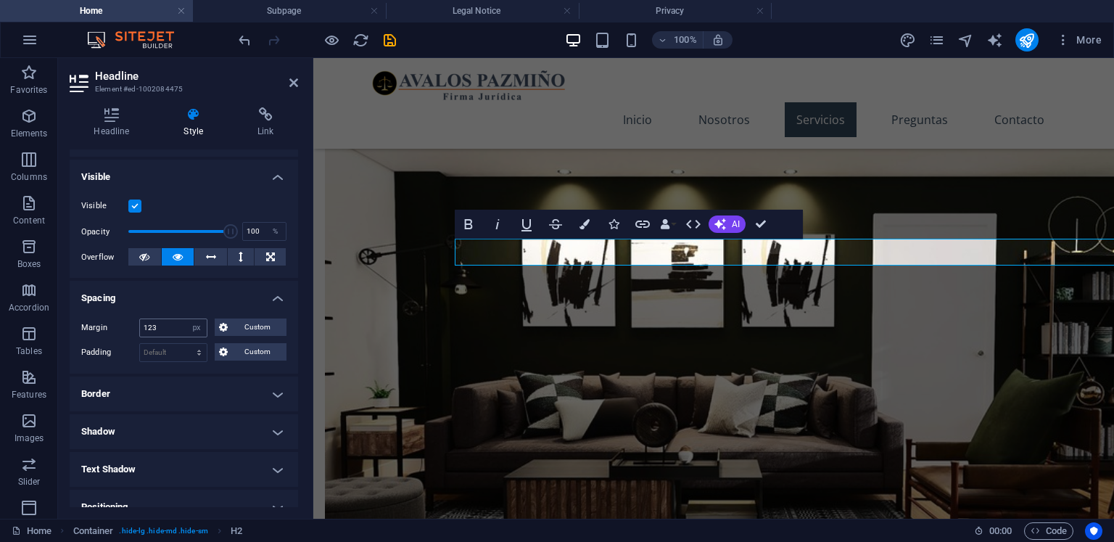
type input "0"
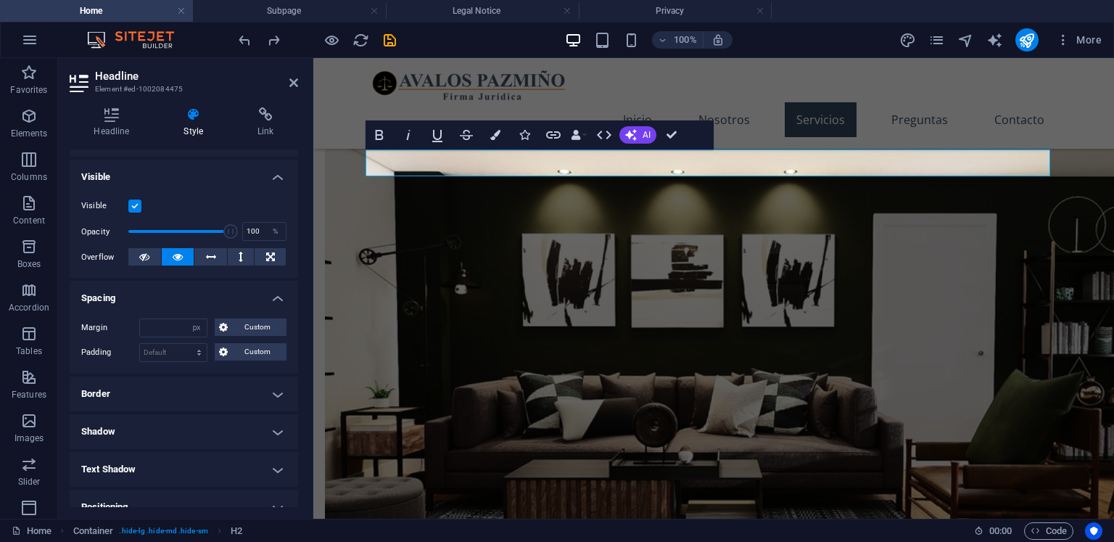
select select "DISABLED_OPTION_VALUE"
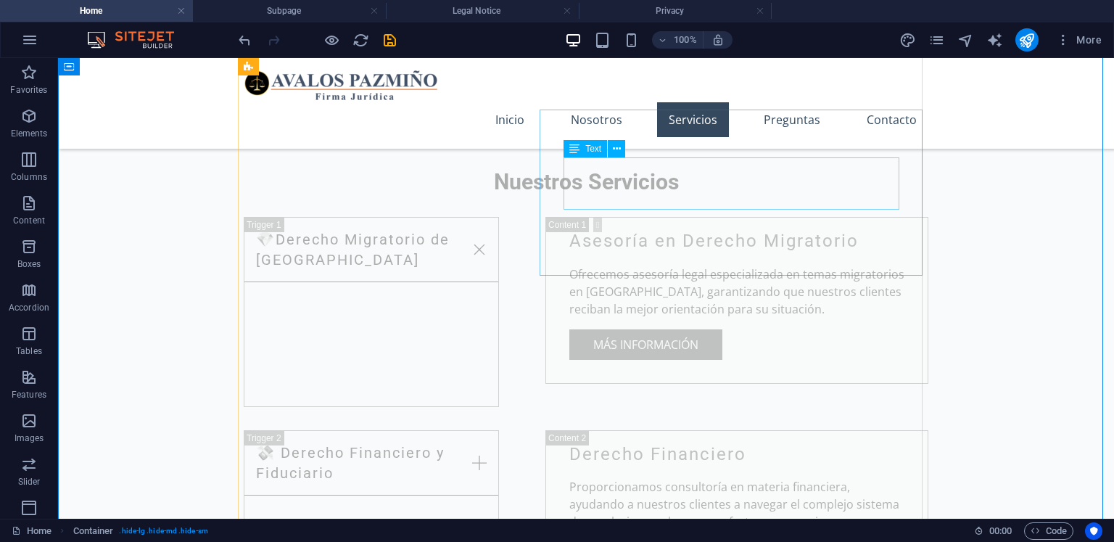
scroll to position [1826, 0]
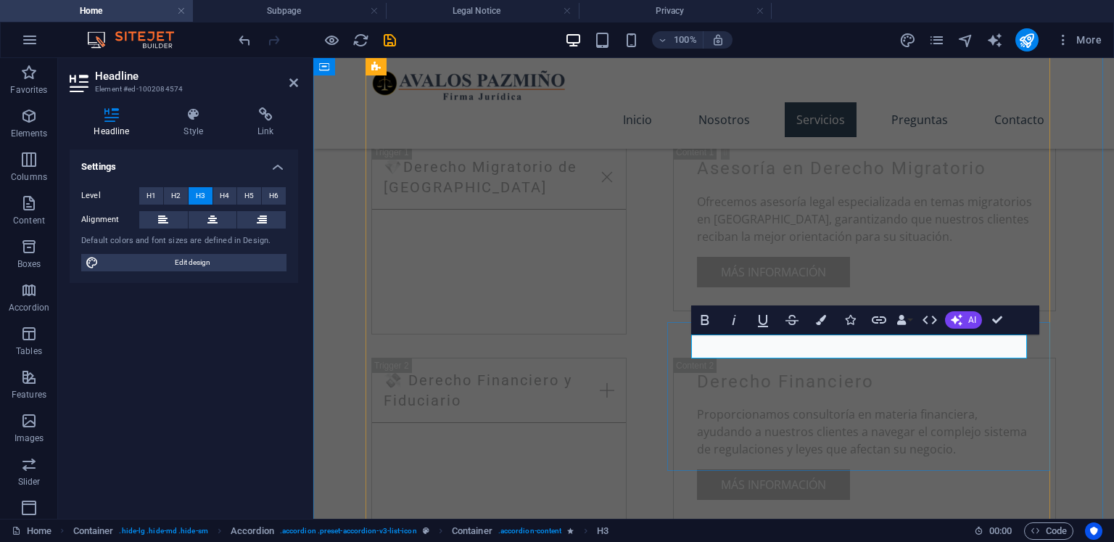
drag, startPoint x: 1002, startPoint y: 318, endPoint x: 944, endPoint y: 260, distance: 82.0
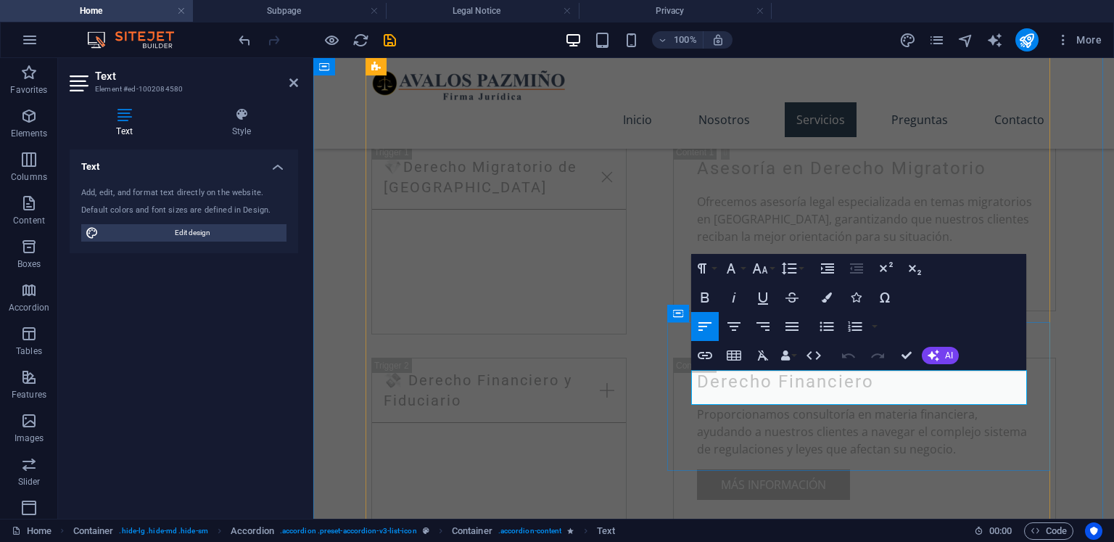
drag, startPoint x: 745, startPoint y: 378, endPoint x: 1012, endPoint y: 404, distance: 268.8
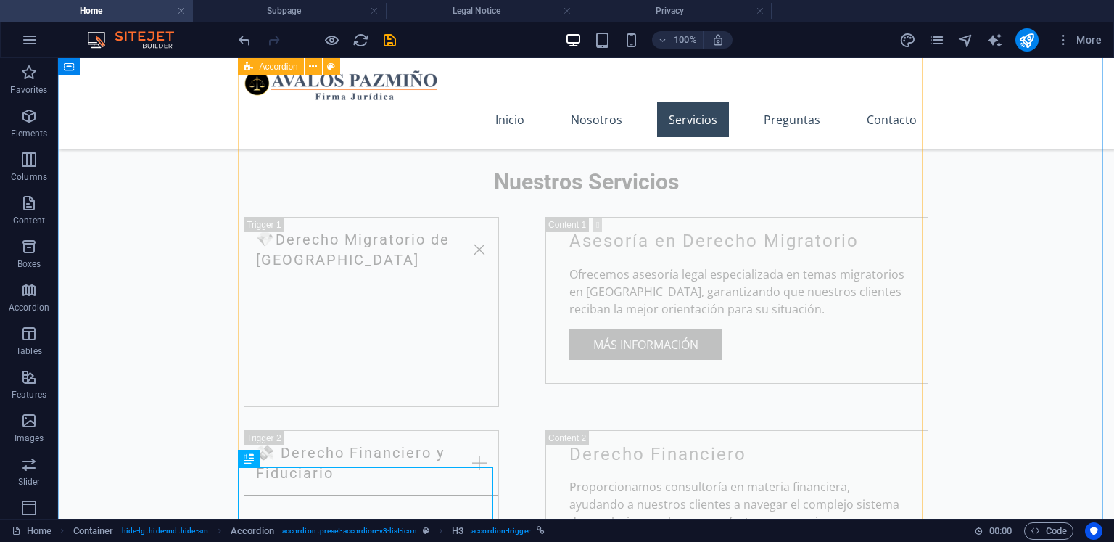
scroll to position [1681, 0]
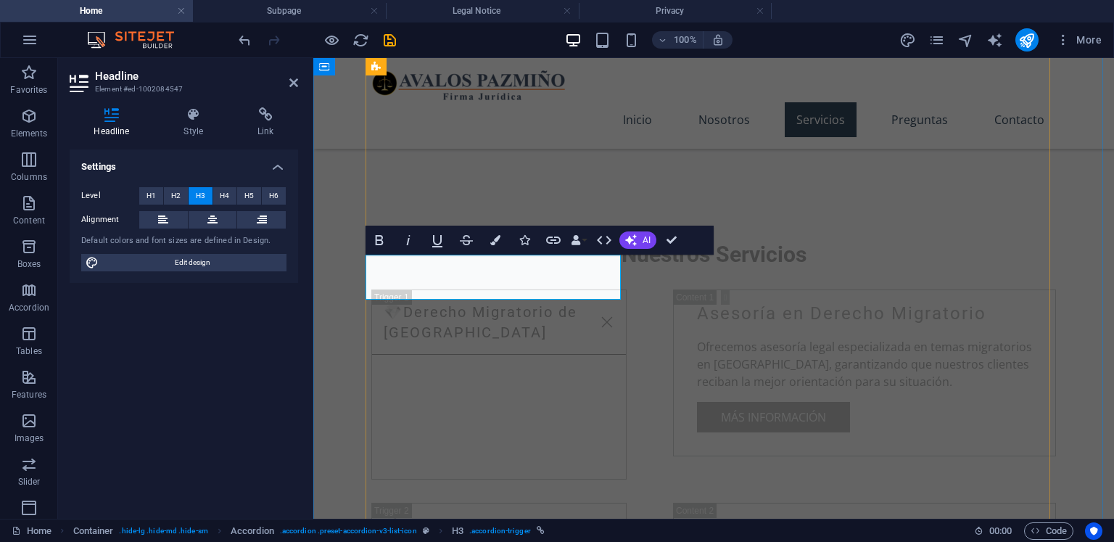
drag, startPoint x: 450, startPoint y: 279, endPoint x: 373, endPoint y: 279, distance: 77.6
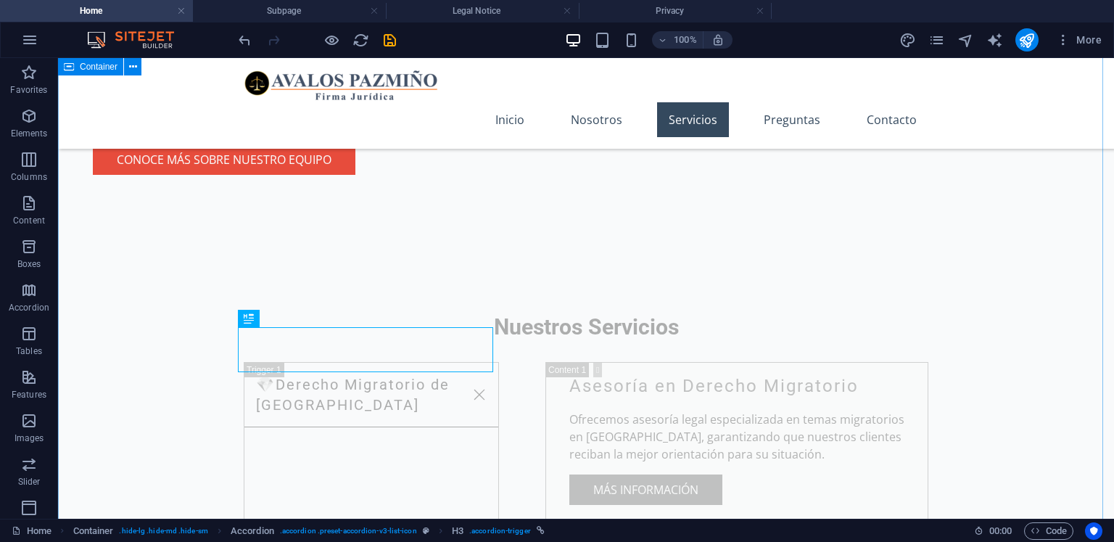
scroll to position [1464, 0]
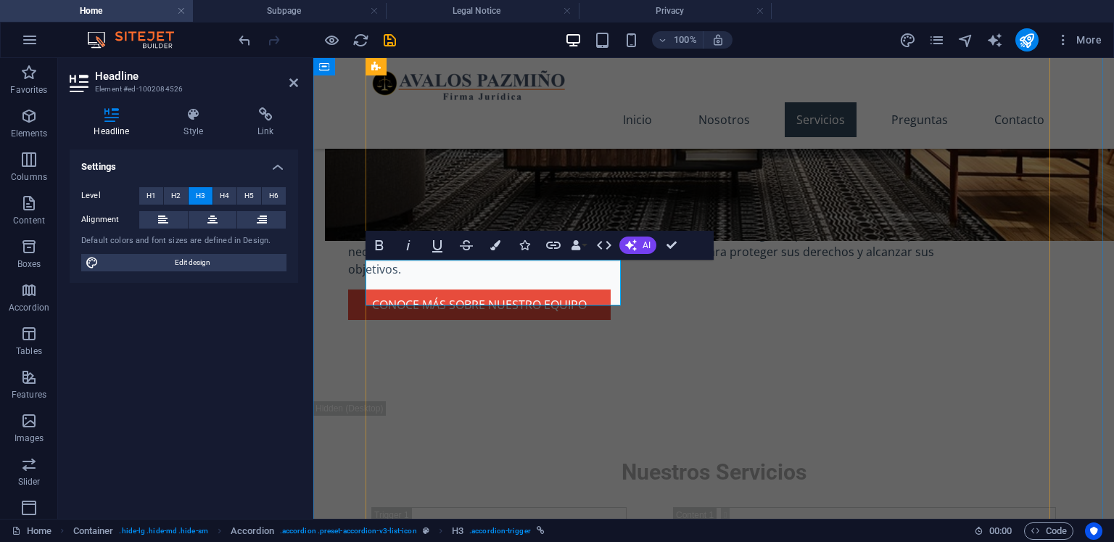
drag, startPoint x: 473, startPoint y: 286, endPoint x: 377, endPoint y: 288, distance: 95.7
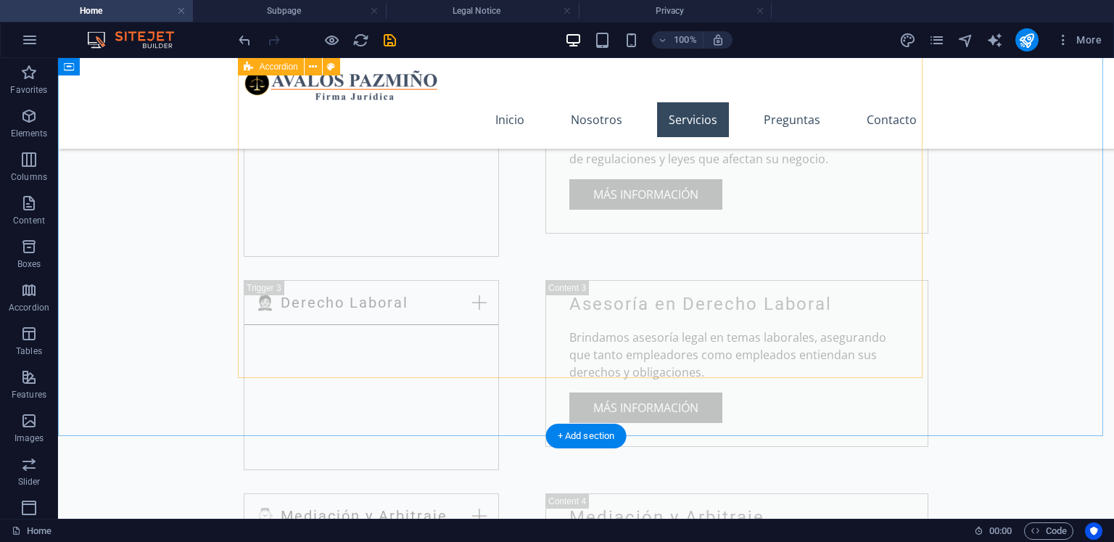
scroll to position [2189, 0]
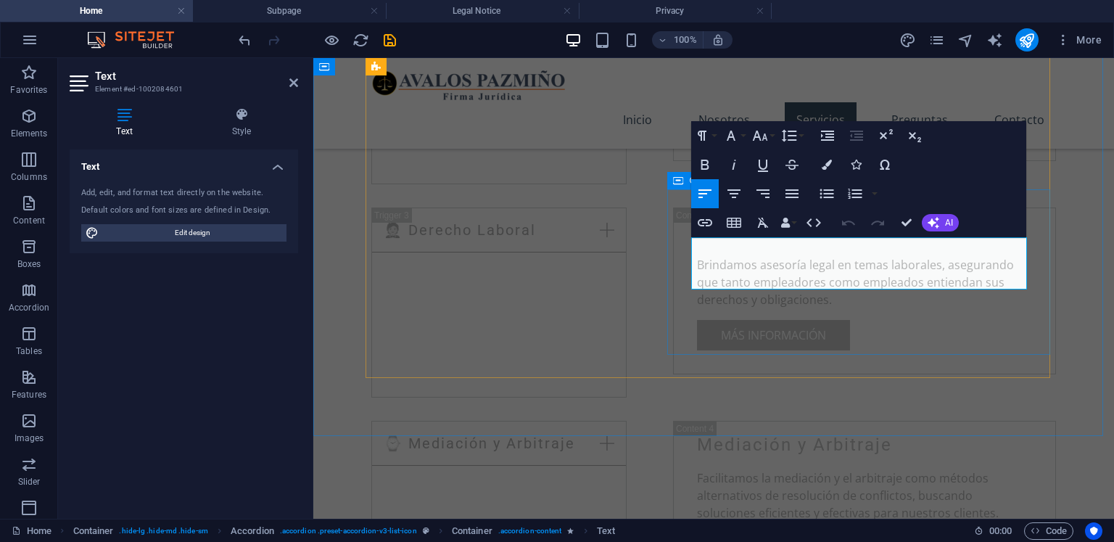
drag, startPoint x: 846, startPoint y: 281, endPoint x: 679, endPoint y: 246, distance: 170.3
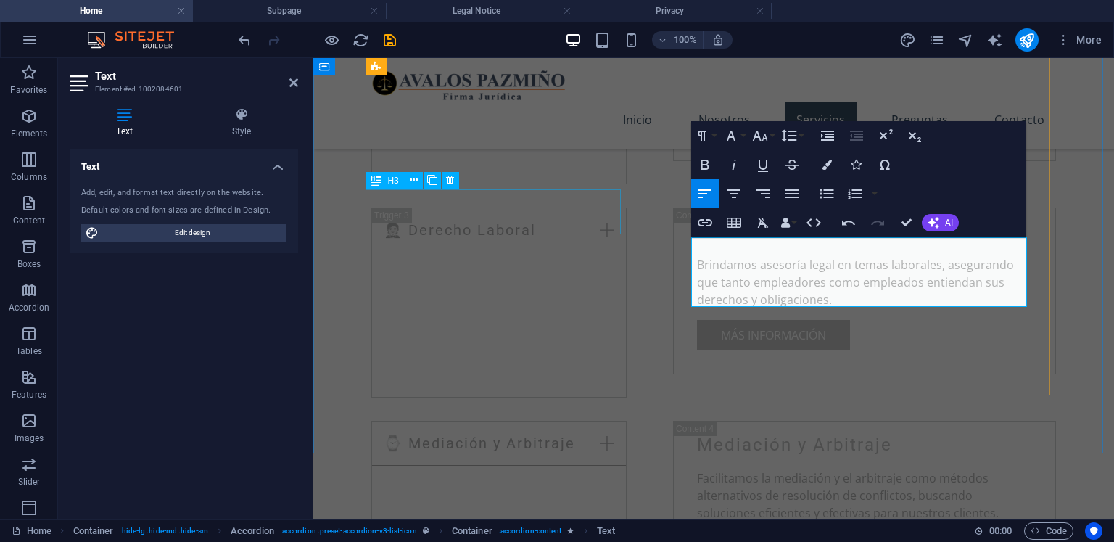
click at [535, 278] on div "💎 Derecho Migratorio de [GEOGRAPHIC_DATA] Asesoría en Derecho Migratorio Ofrece…" at bounding box center [713, 435] width 684 height 1306
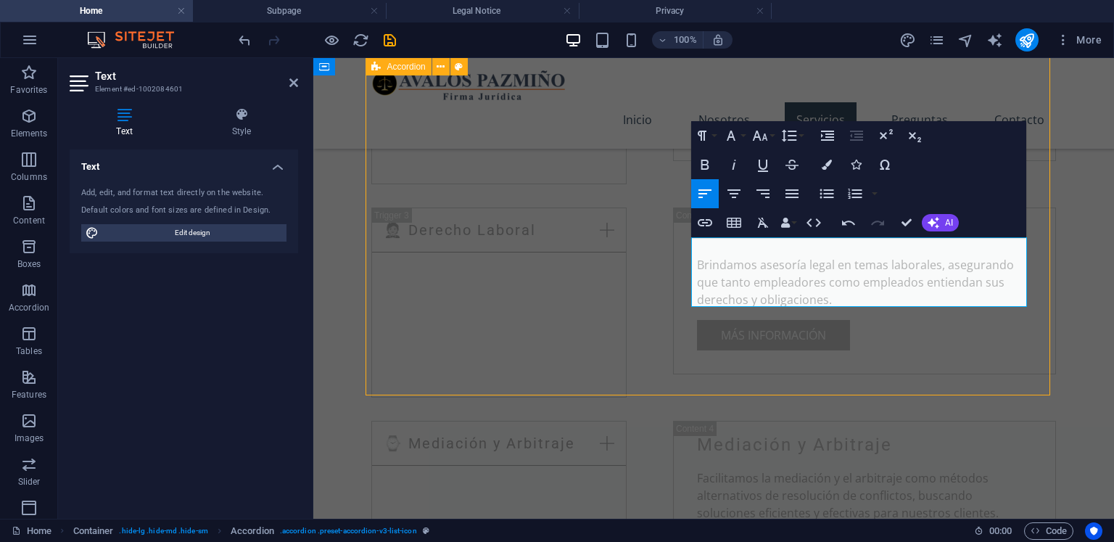
click at [791, 428] on div "Nuestros Servicios 💎 Derecho Migratorio de [GEOGRAPHIC_DATA] Asesoría en Derech…" at bounding box center [713, 411] width 800 height 1470
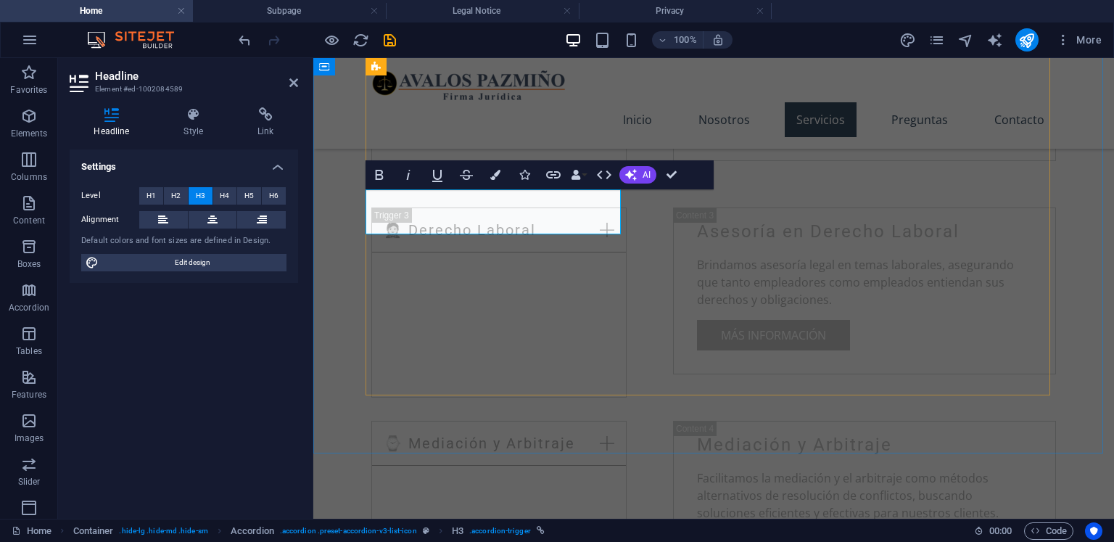
click at [581, 398] on div "Nuestros Servicios 💎 Derecho Migratorio de [GEOGRAPHIC_DATA] Asesoría en Derech…" at bounding box center [713, 411] width 800 height 1470
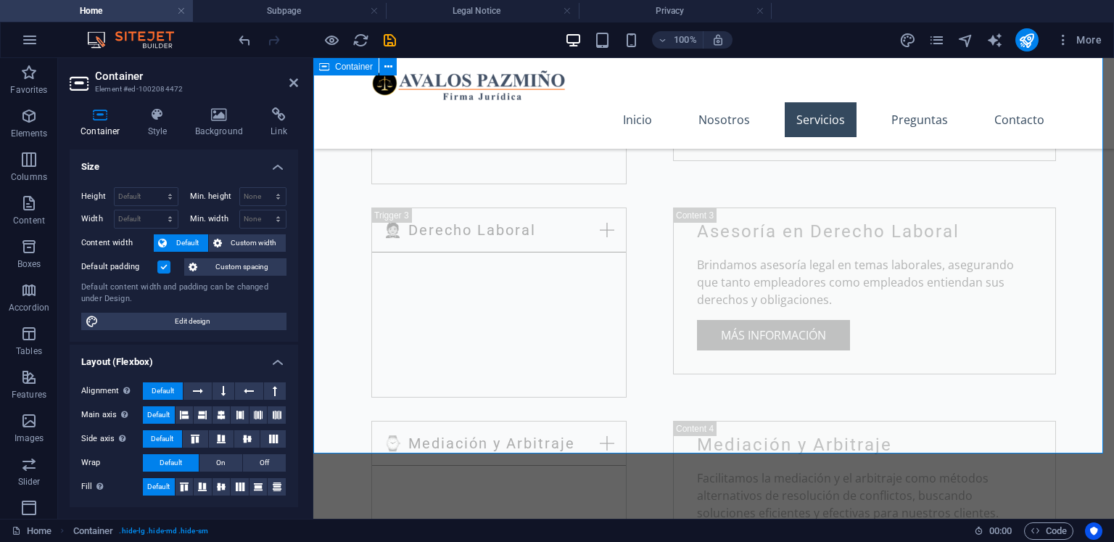
click at [538, 413] on div "Nuestros Servicios 💎 Derecho Migratorio de [GEOGRAPHIC_DATA] Asesoría en Derech…" at bounding box center [713, 411] width 800 height 1470
click at [653, 285] on div "💎 Derecho Migratorio de [GEOGRAPHIC_DATA] Asesoría en Derecho Migratorio Ofrece…" at bounding box center [713, 435] width 684 height 1306
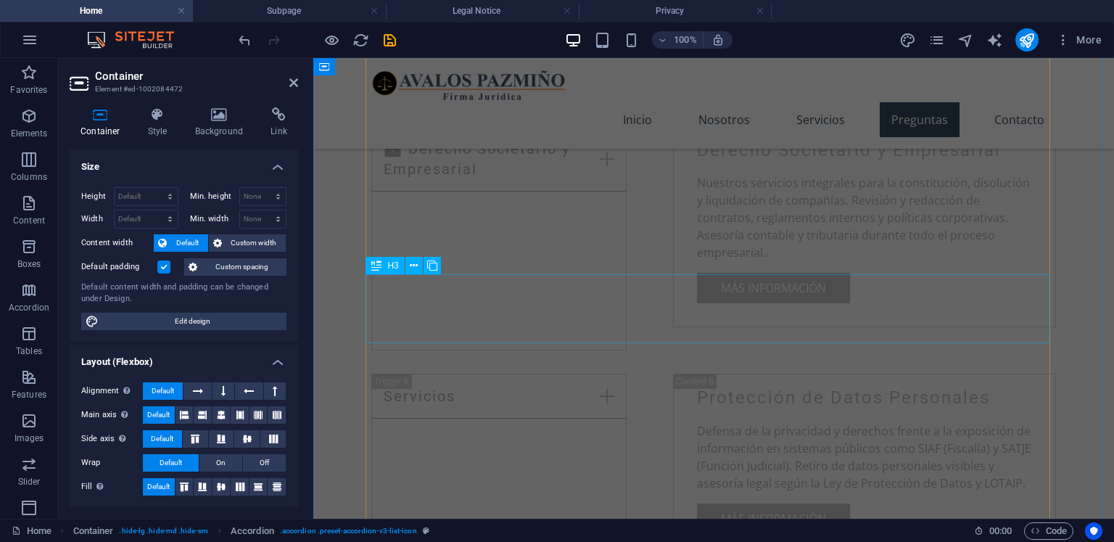
scroll to position [2986, 0]
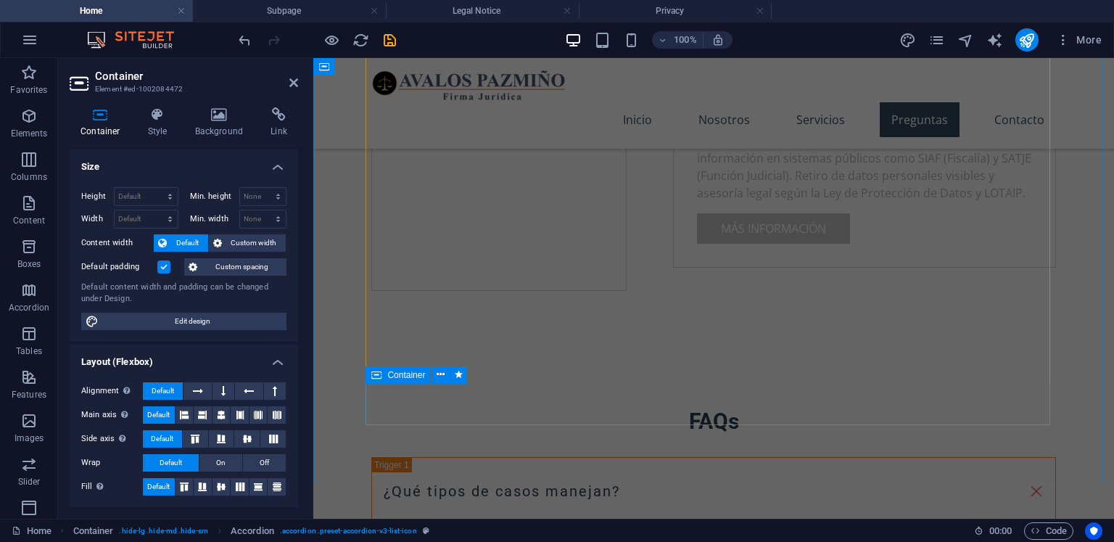
drag, startPoint x: 650, startPoint y: 449, endPoint x: 908, endPoint y: 444, distance: 258.9
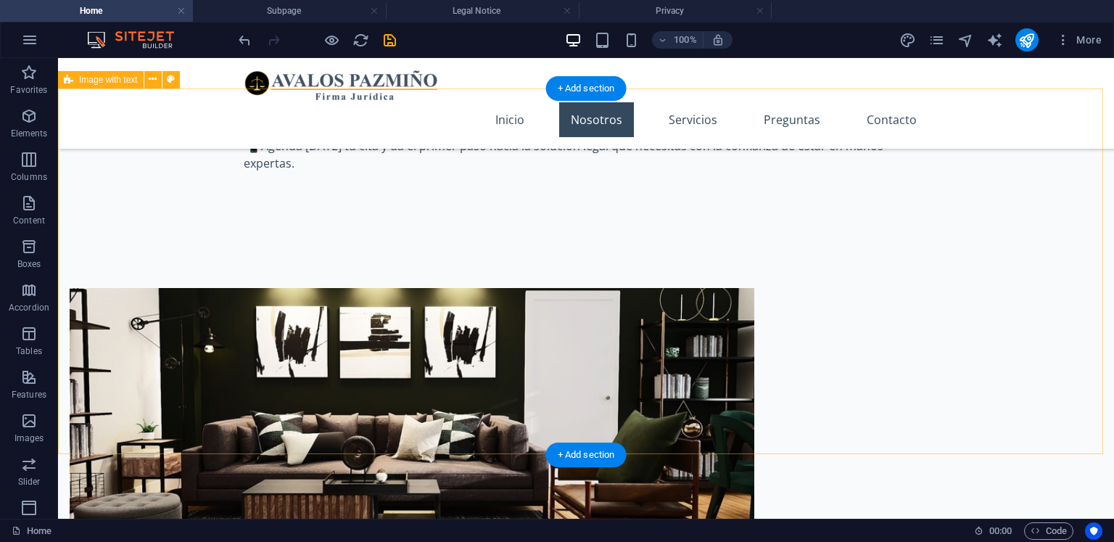
scroll to position [1101, 0]
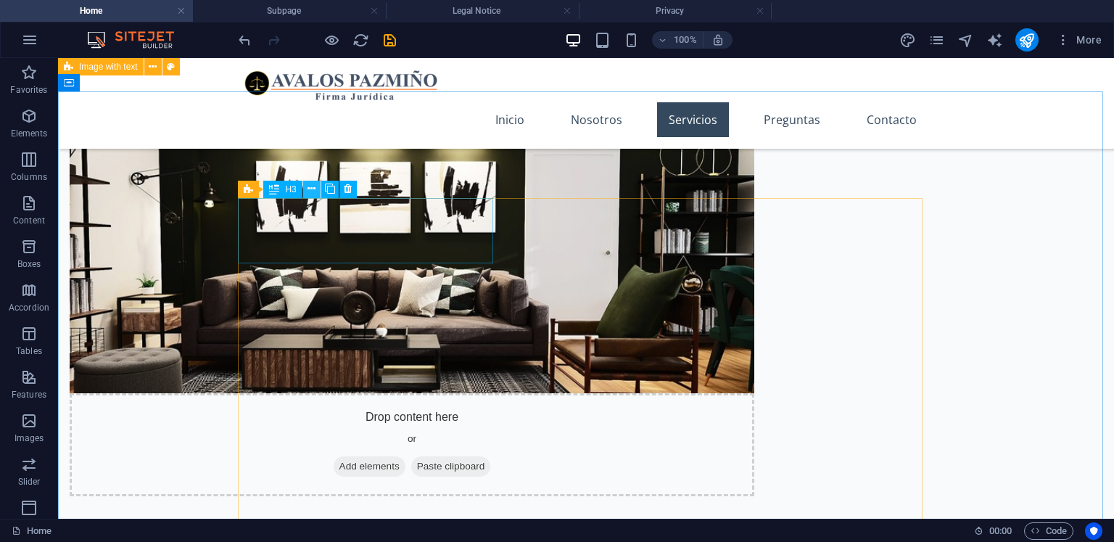
click at [312, 192] on icon at bounding box center [311, 188] width 8 height 15
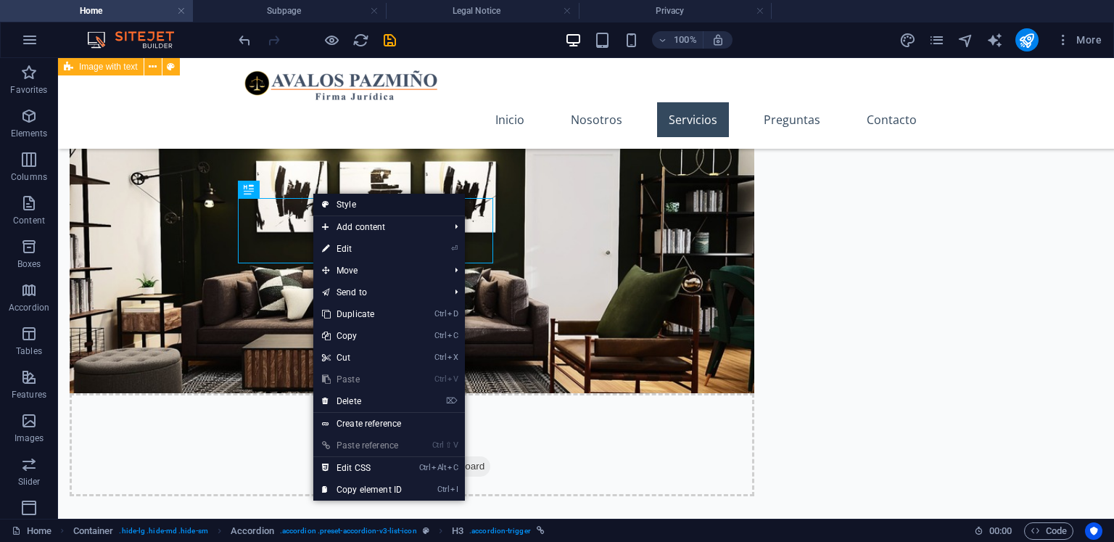
click at [323, 203] on icon at bounding box center [325, 205] width 7 height 22
select select "rem"
select select "preset-accordion-v3-list-icon"
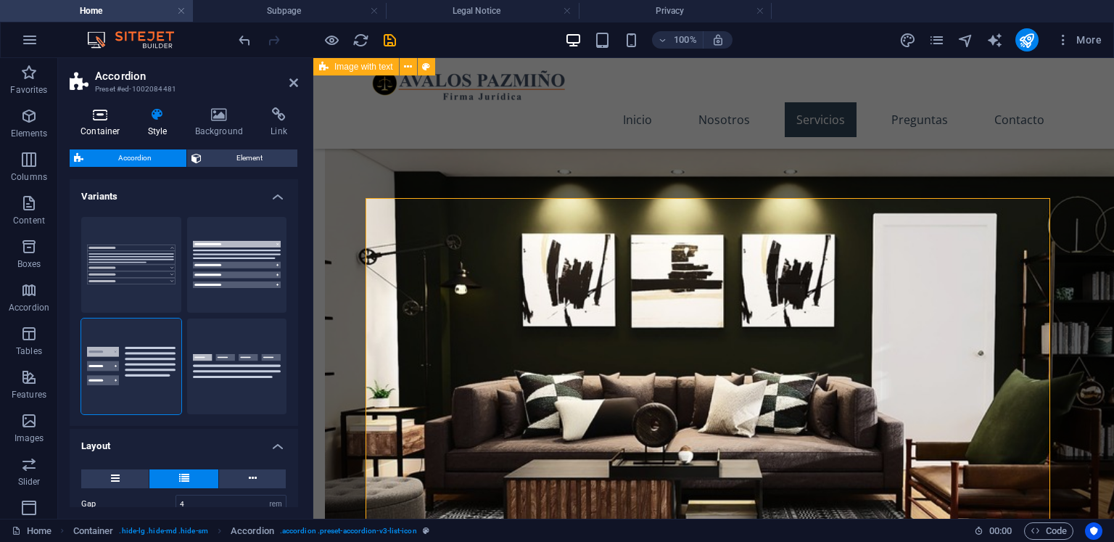
click at [102, 131] on h4 "Container" at bounding box center [103, 122] width 67 height 30
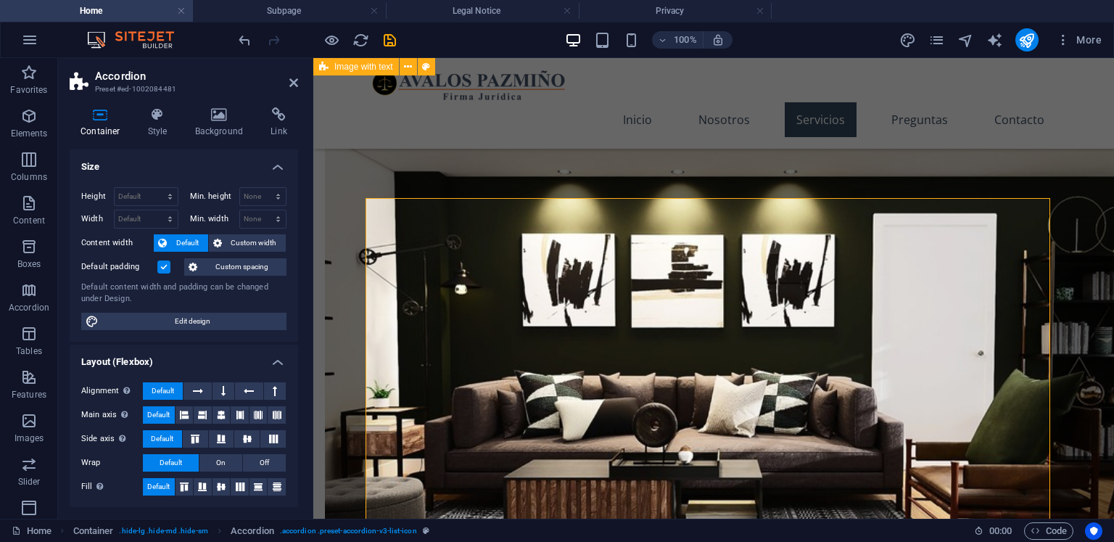
click at [132, 128] on h4 "Container" at bounding box center [103, 122] width 67 height 30
click at [142, 120] on icon at bounding box center [157, 114] width 41 height 15
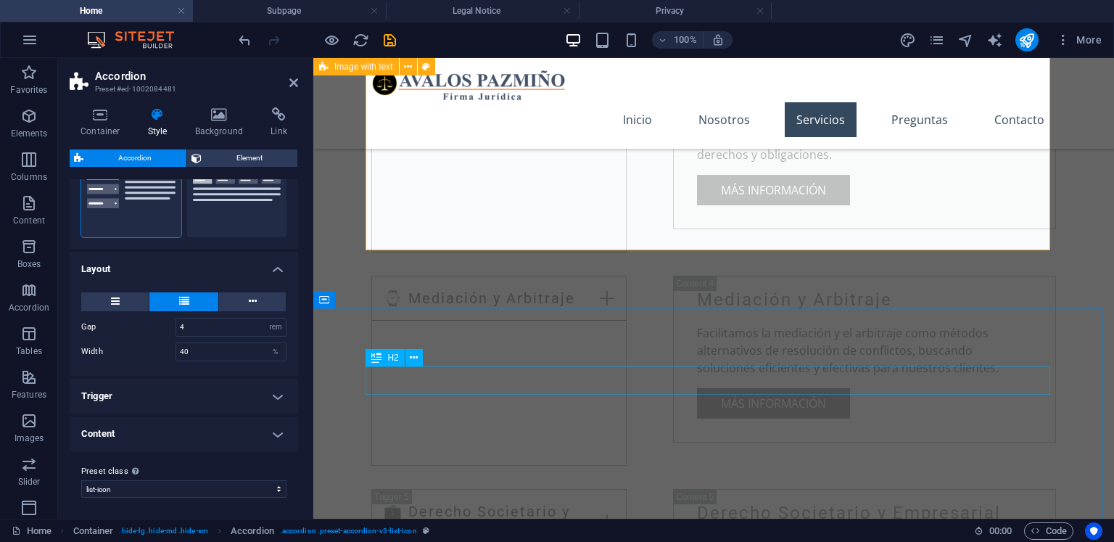
scroll to position [2189, 0]
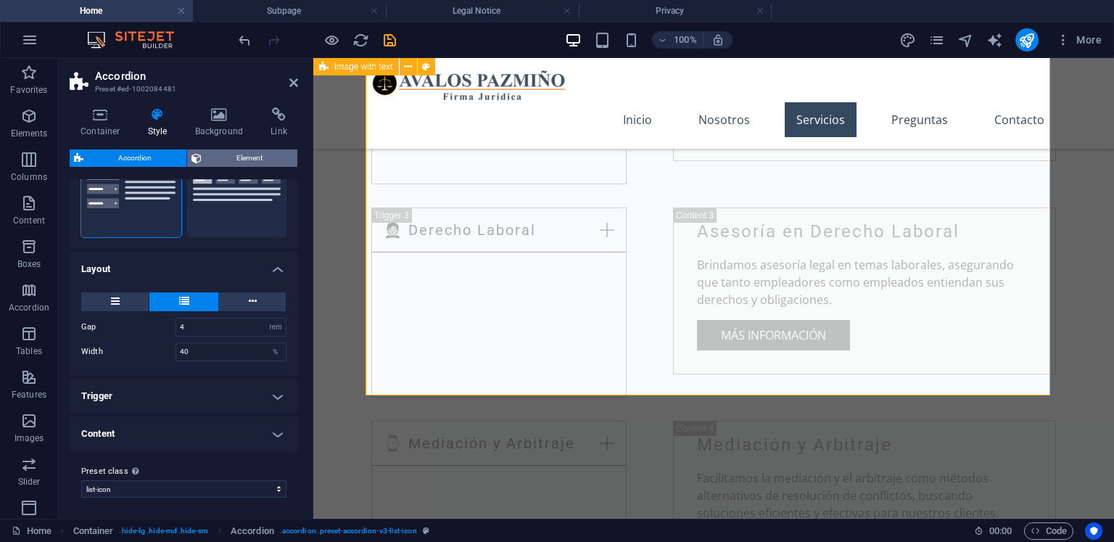
click at [249, 164] on span "Element" at bounding box center [249, 157] width 87 height 17
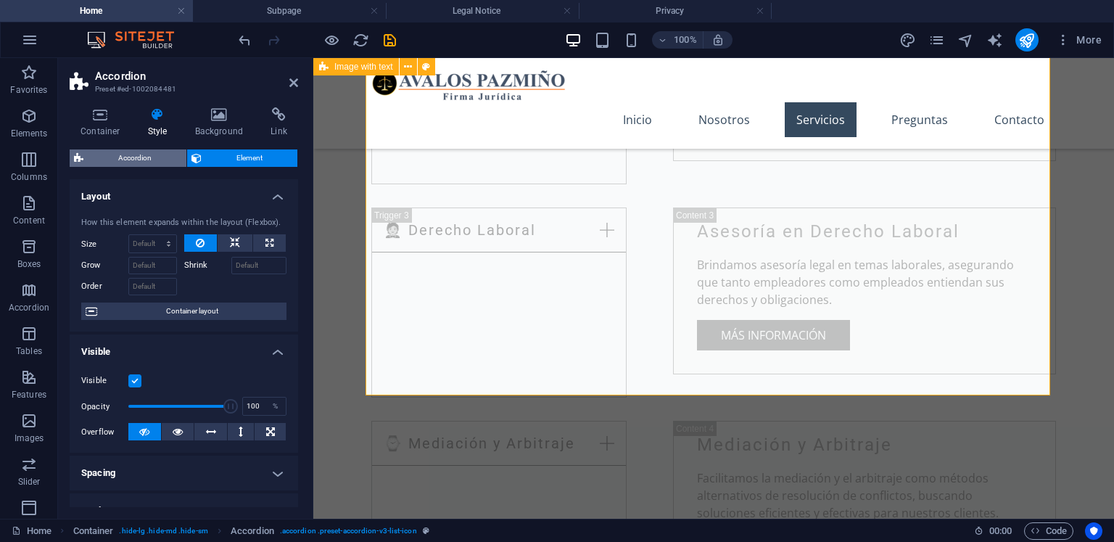
click at [140, 152] on span "Accordion" at bounding box center [135, 157] width 94 height 17
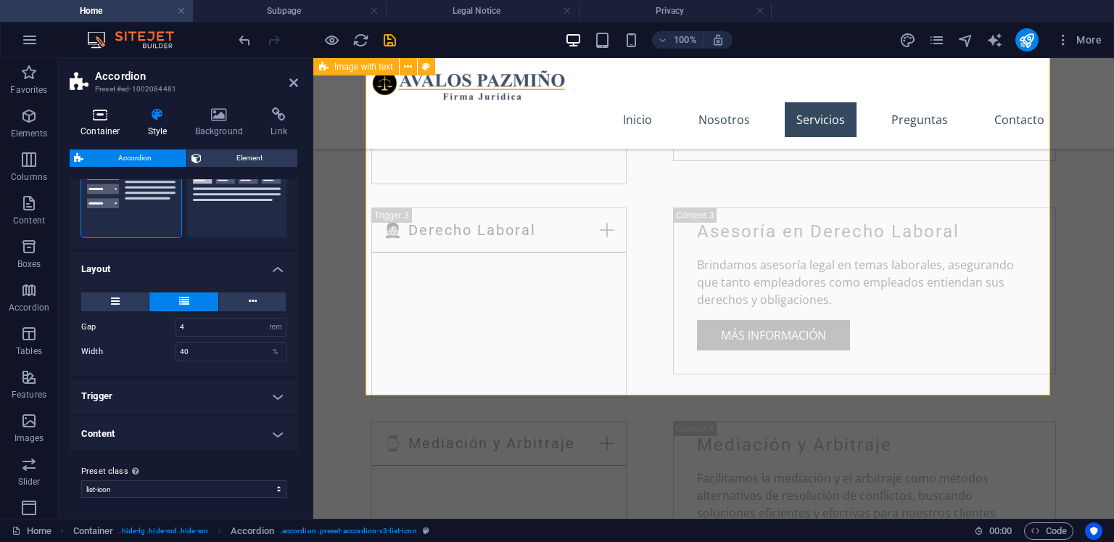
click at [104, 125] on h4 "Container" at bounding box center [103, 122] width 67 height 30
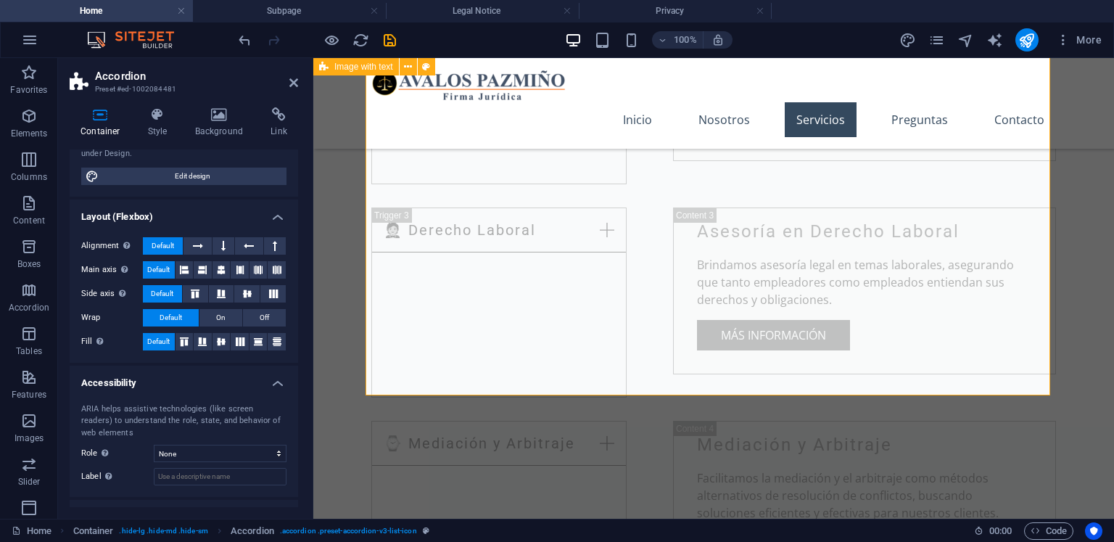
scroll to position [203, 0]
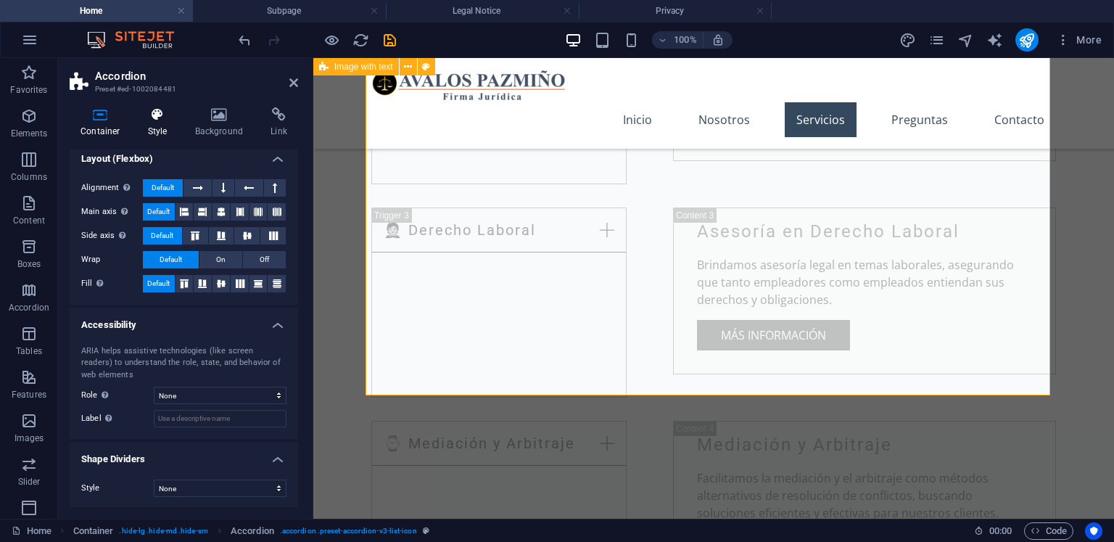
click at [148, 120] on icon at bounding box center [157, 114] width 41 height 15
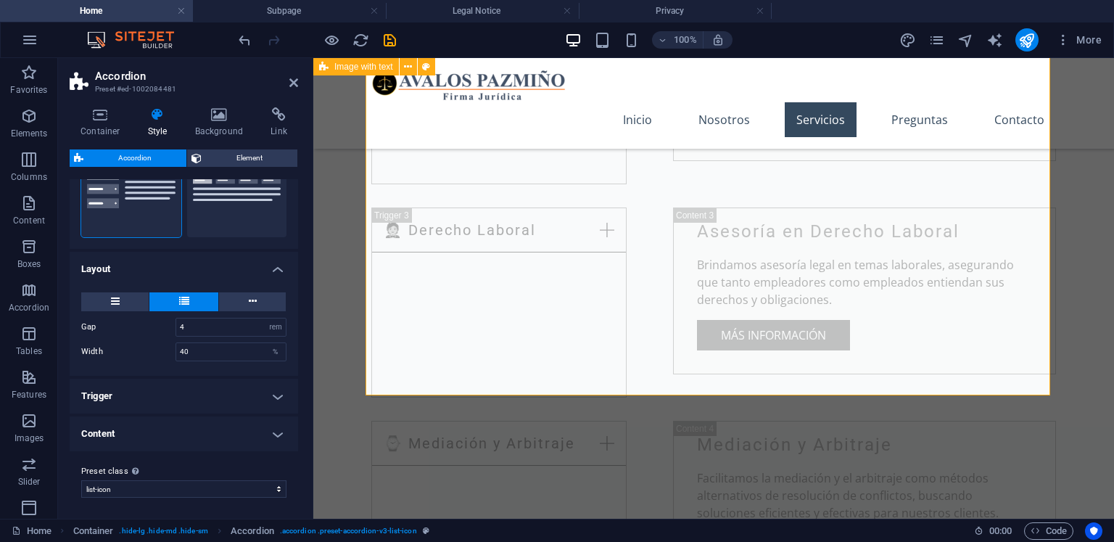
click at [204, 396] on h4 "Trigger" at bounding box center [184, 395] width 228 height 35
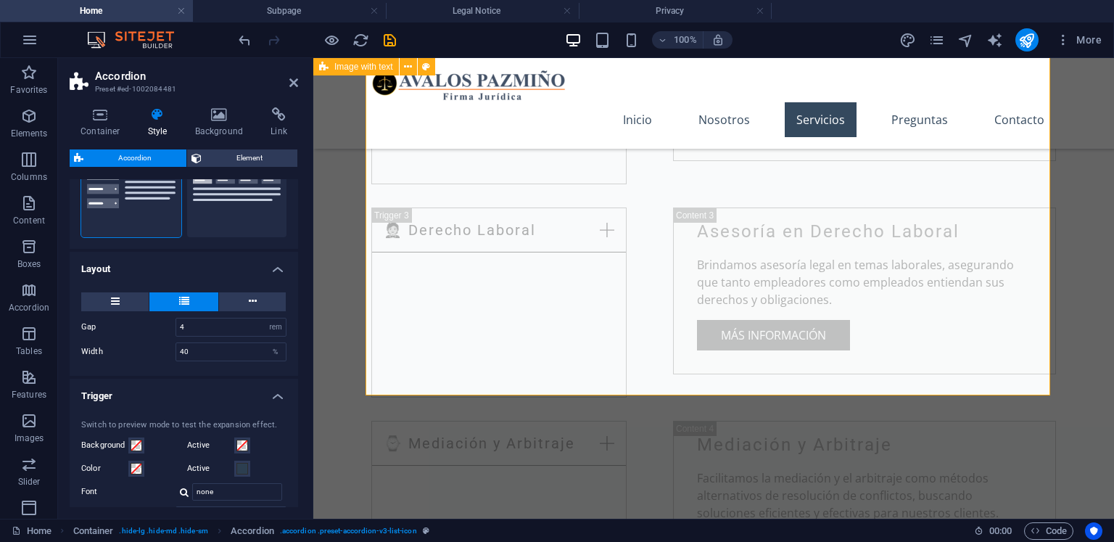
click at [206, 398] on h4 "Trigger" at bounding box center [184, 391] width 228 height 26
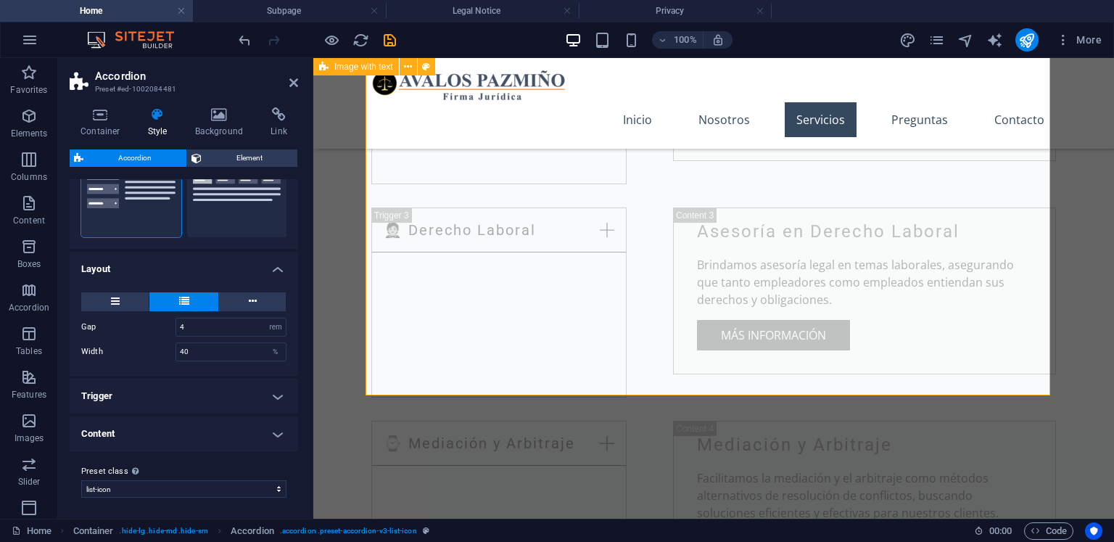
click at [203, 429] on h4 "Content" at bounding box center [184, 433] width 228 height 35
click at [202, 429] on h4 "Content" at bounding box center [184, 429] width 228 height 26
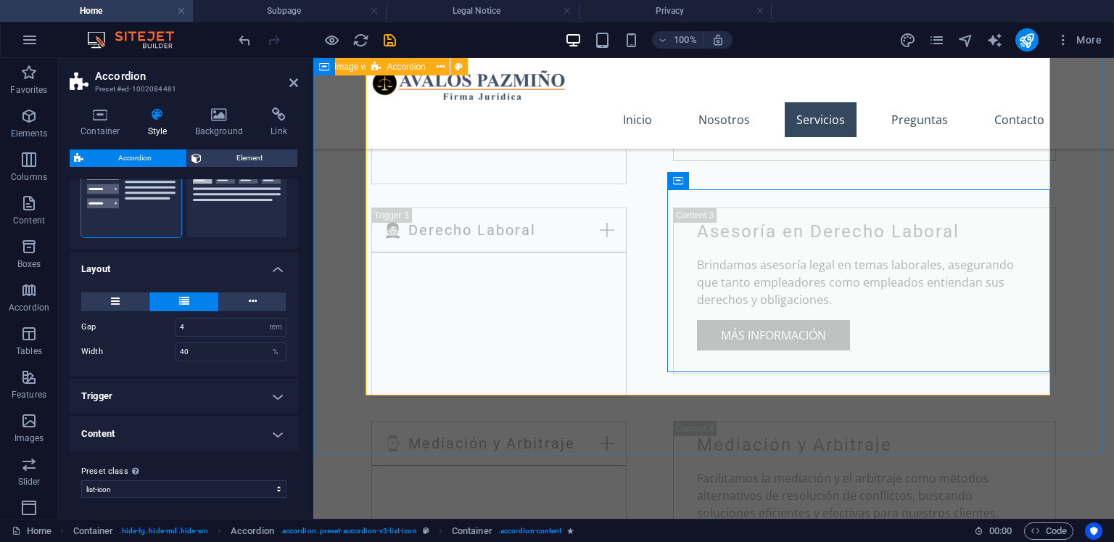
click at [720, 378] on div "💎 Derecho Migratorio de [GEOGRAPHIC_DATA] Asesoría en Derecho Migratorio Ofrece…" at bounding box center [713, 435] width 684 height 1306
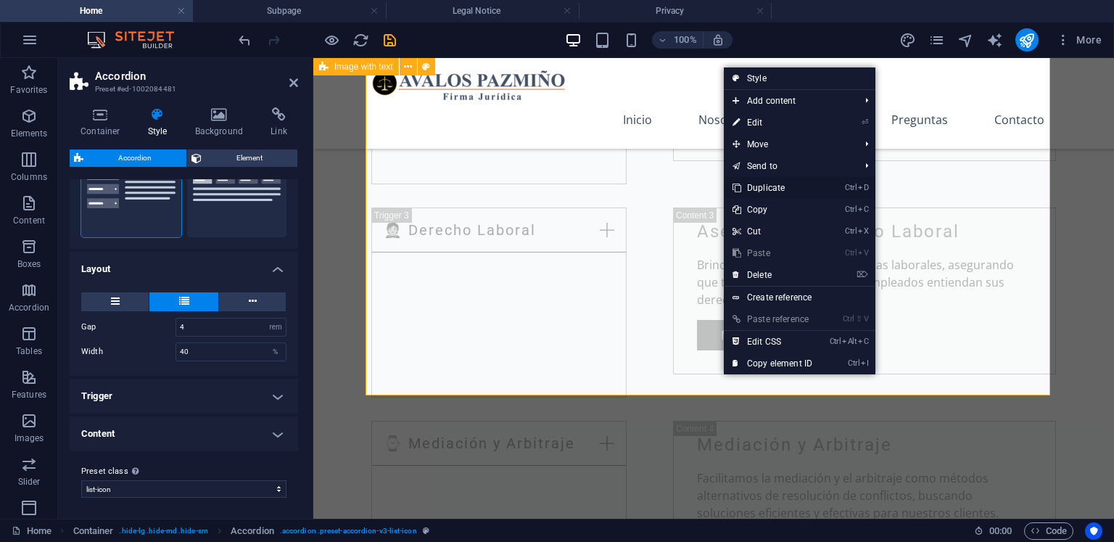
click at [746, 186] on link "Ctrl D Duplicate" at bounding box center [772, 188] width 97 height 22
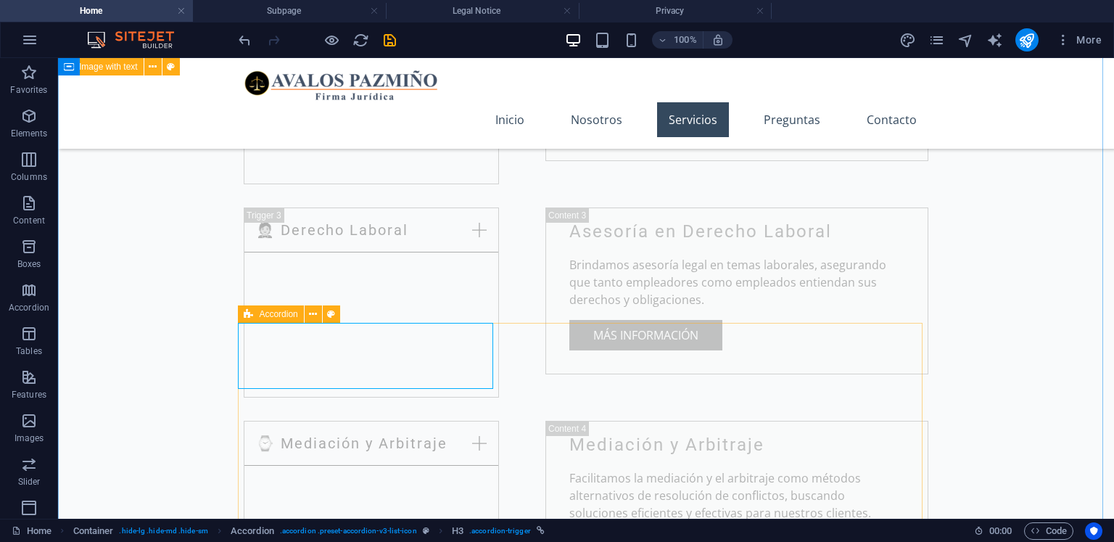
scroll to position [2334, 0]
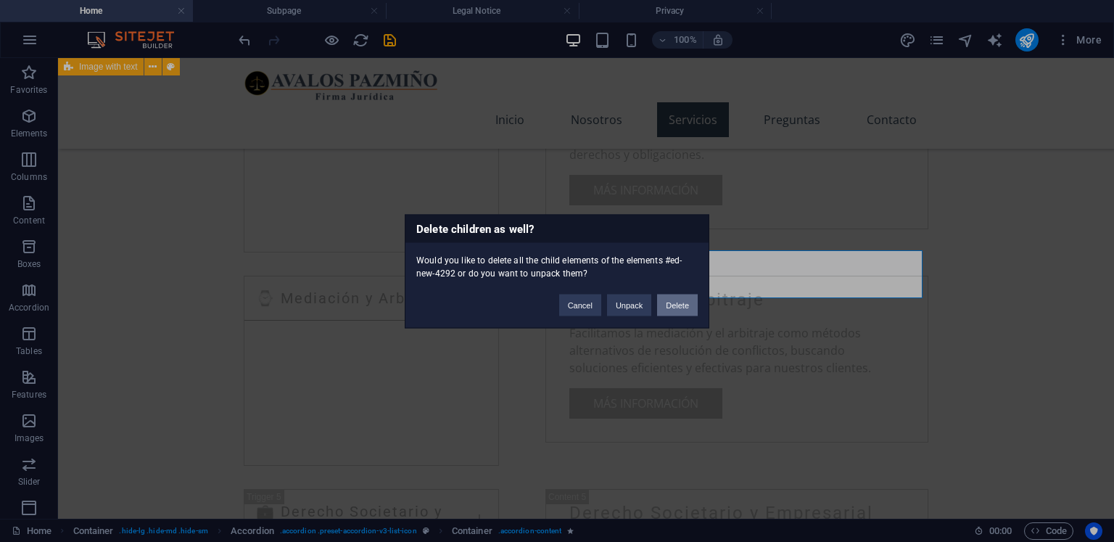
click at [667, 302] on button "Delete" at bounding box center [677, 305] width 41 height 22
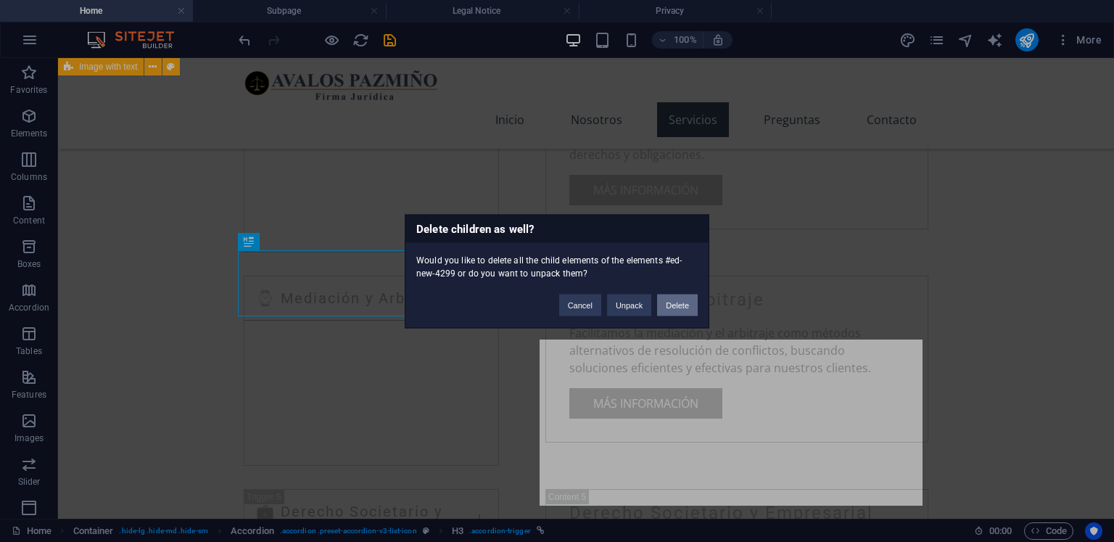
click at [676, 312] on button "Delete" at bounding box center [677, 305] width 41 height 22
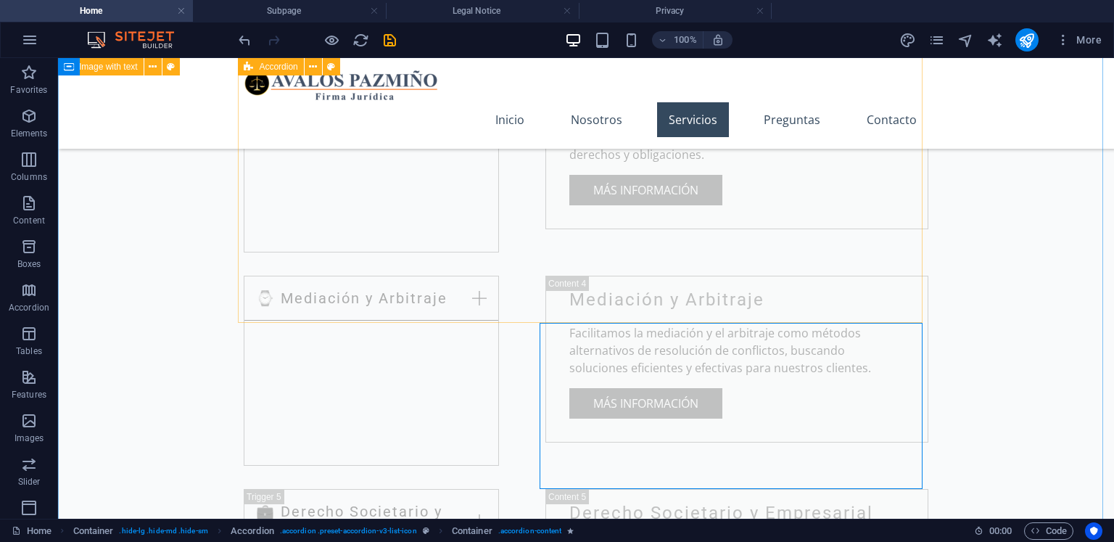
scroll to position [2261, 0]
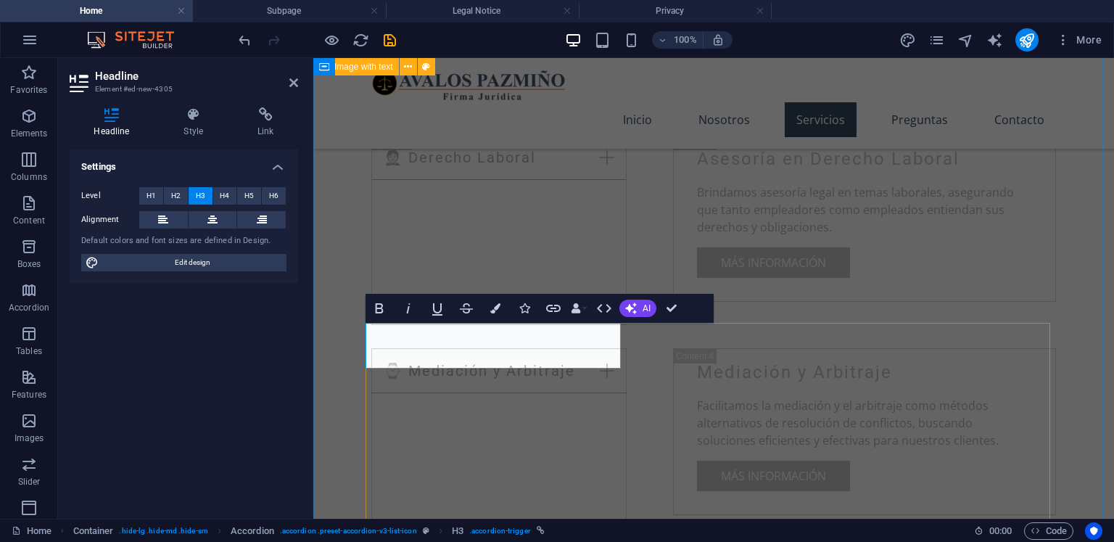
drag, startPoint x: 542, startPoint y: 349, endPoint x: 405, endPoint y: 353, distance: 137.1
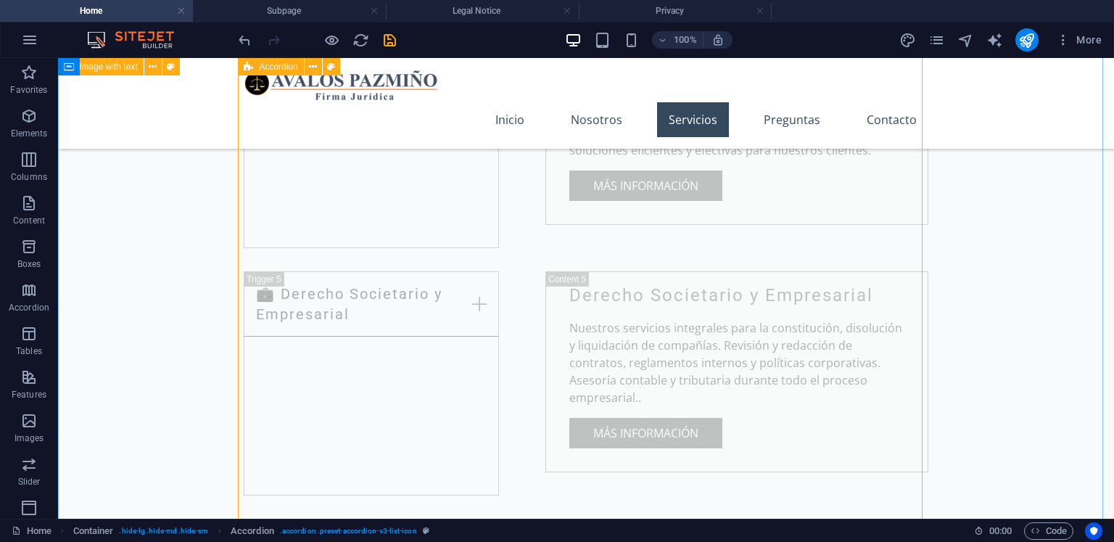
scroll to position [2479, 0]
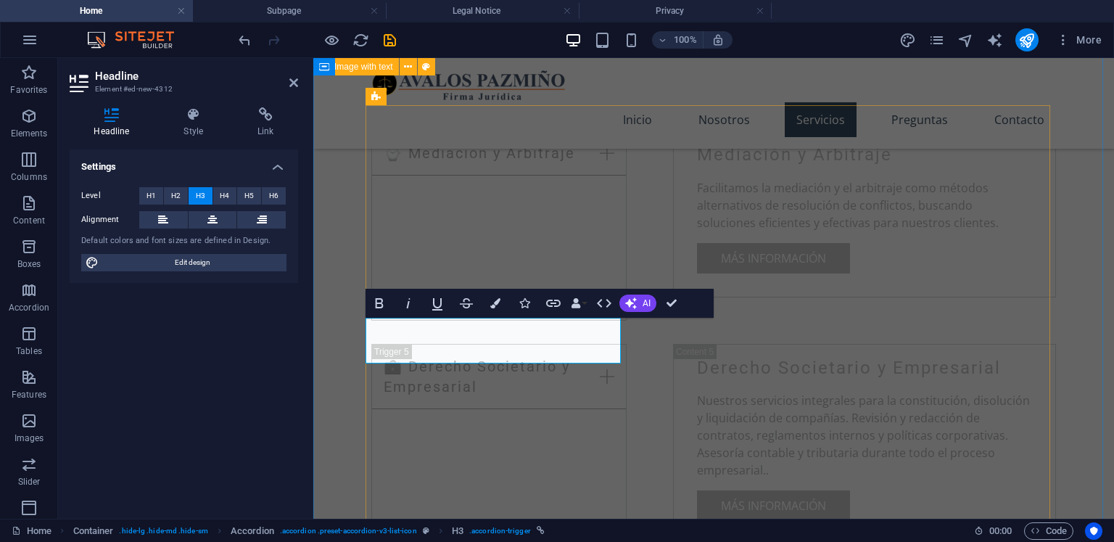
drag, startPoint x: 533, startPoint y: 339, endPoint x: 547, endPoint y: 336, distance: 14.1
drag, startPoint x: 568, startPoint y: 336, endPoint x: 405, endPoint y: 339, distance: 163.2
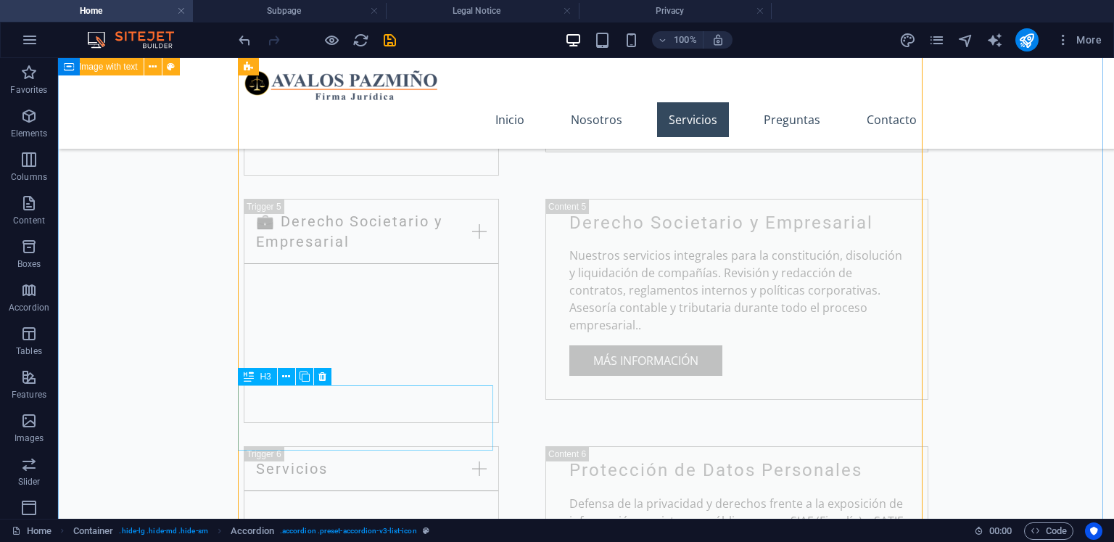
scroll to position [2696, 0]
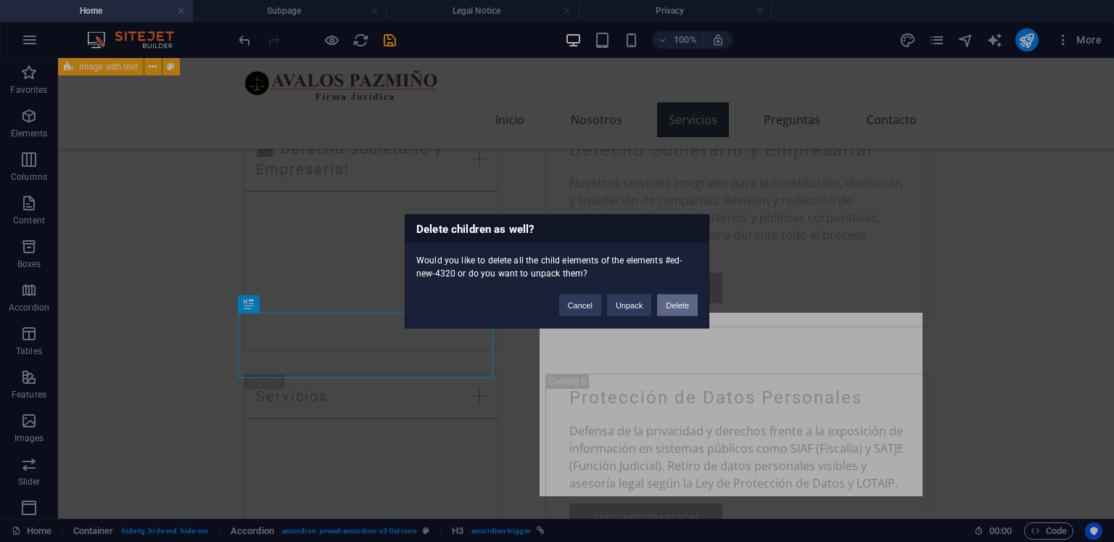
click at [671, 307] on button "Delete" at bounding box center [677, 305] width 41 height 22
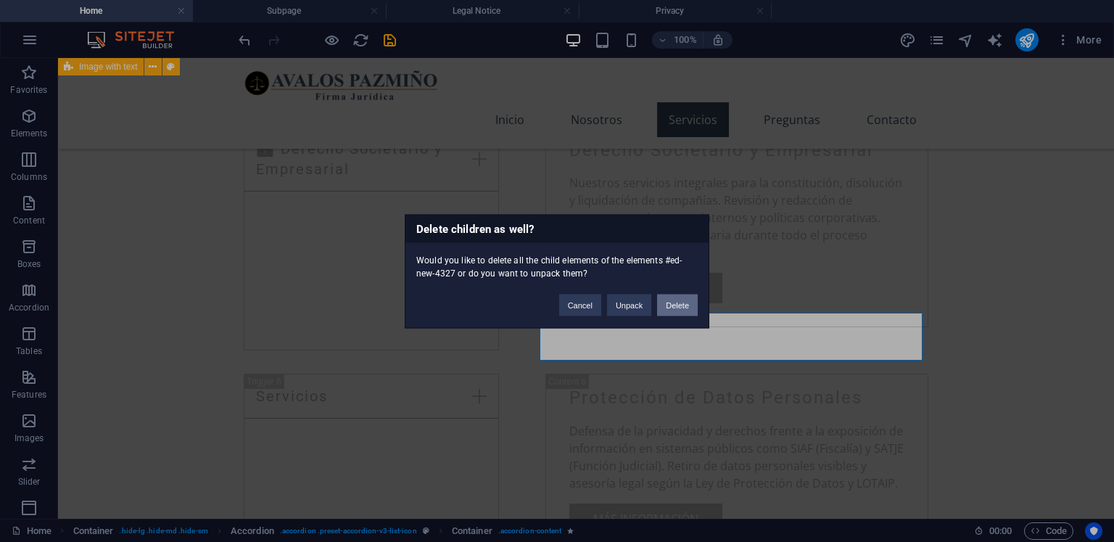
drag, startPoint x: 673, startPoint y: 308, endPoint x: 467, endPoint y: 256, distance: 212.4
click at [673, 308] on button "Delete" at bounding box center [677, 305] width 41 height 22
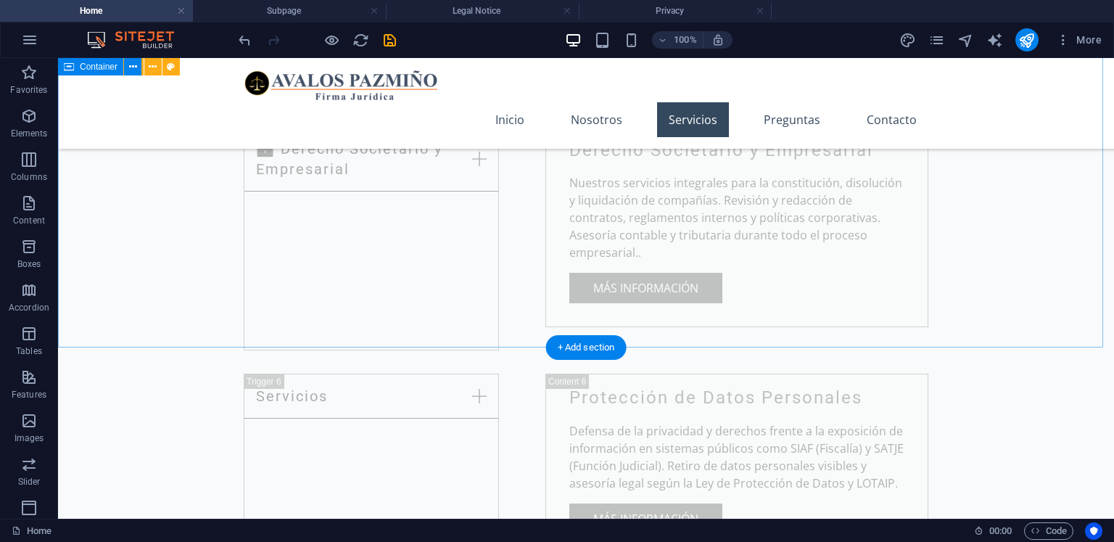
click at [617, 318] on div "Nuestros Servicios 💎 Derecho Migratorio de [GEOGRAPHIC_DATA] Asesoría en Derech…" at bounding box center [586, 104] width 1056 height 1873
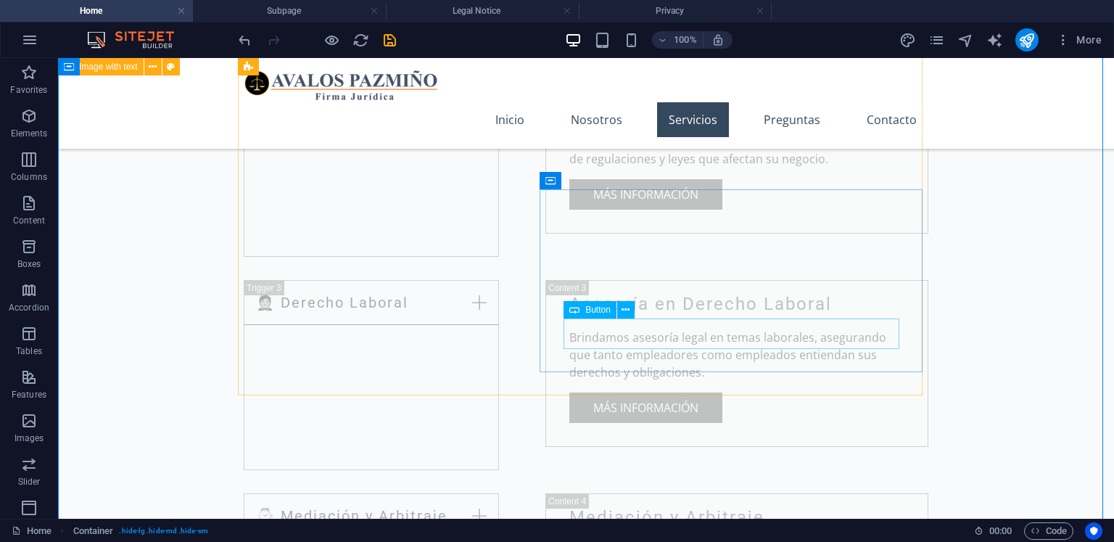
scroll to position [2261, 0]
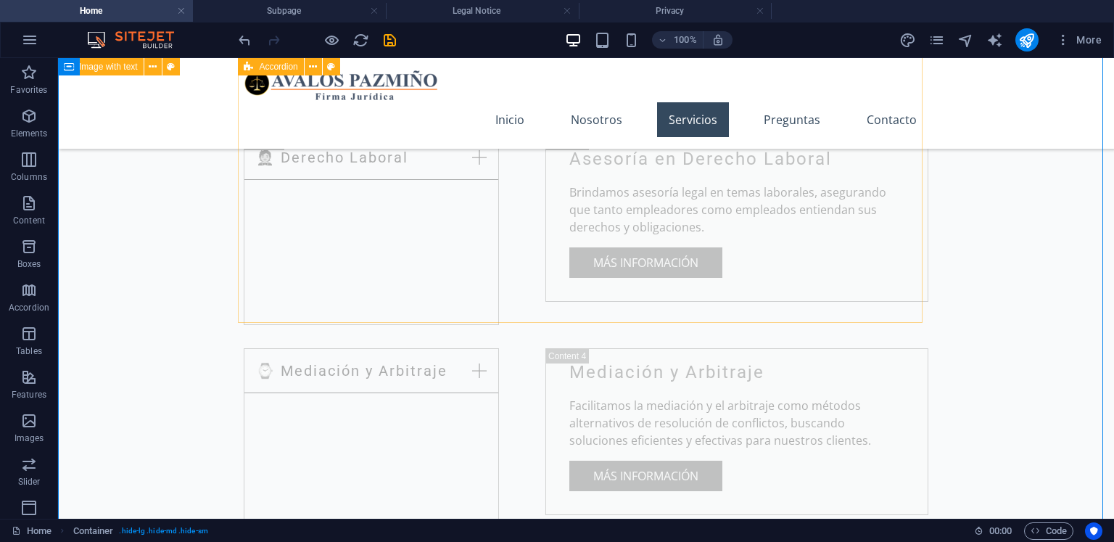
click at [617, 320] on div "💎 Derecho Migratorio de [GEOGRAPHIC_DATA] Asesoría en Derecho Migratorio Ofrece…" at bounding box center [586, 362] width 684 height 1306
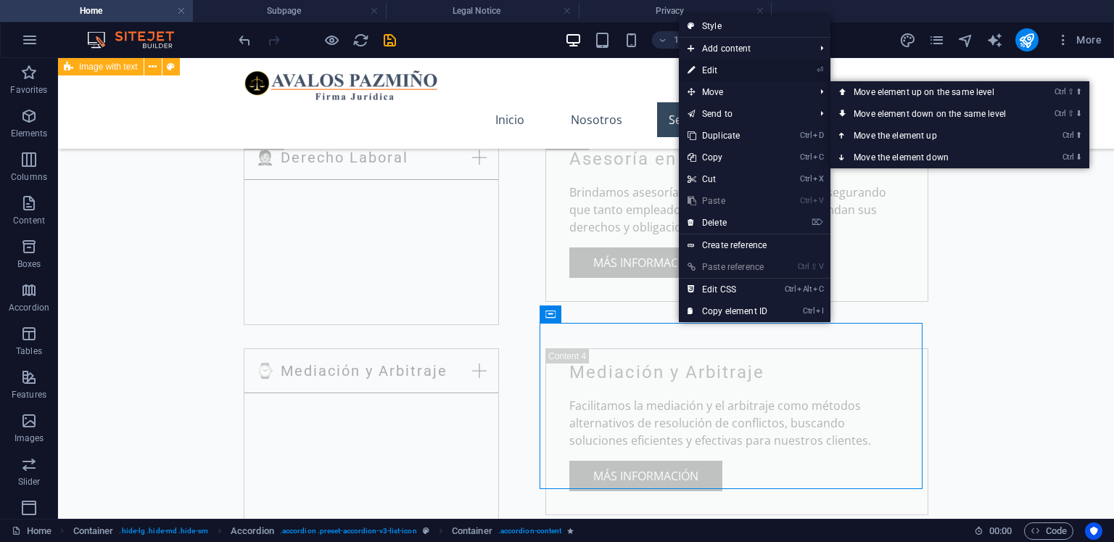
click at [722, 62] on link "⏎ Edit" at bounding box center [727, 70] width 97 height 22
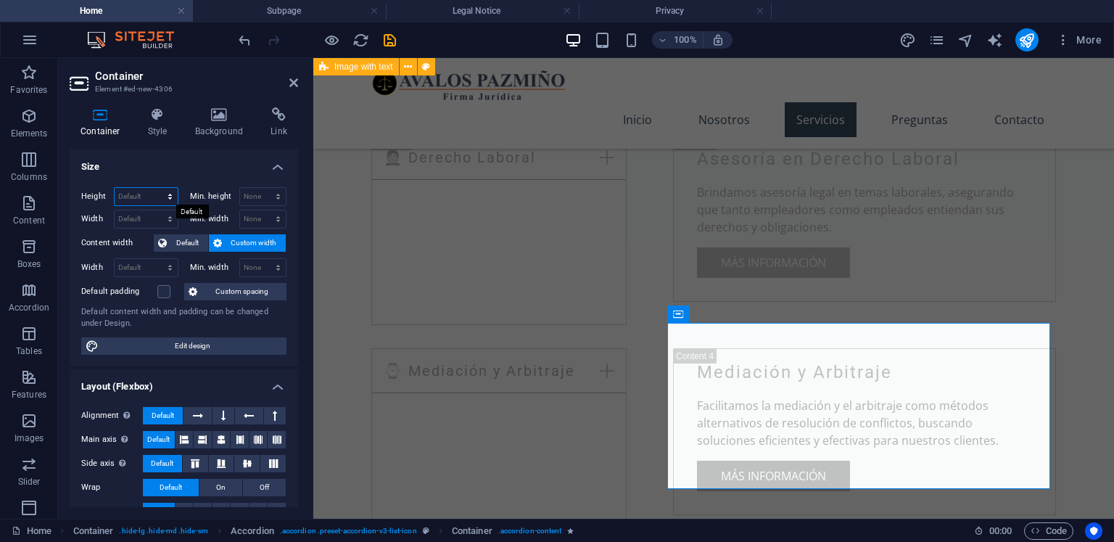
click at [166, 193] on select "Default px rem % vh vw" at bounding box center [146, 196] width 63 height 17
select select "px"
click at [155, 188] on select "Default px rem % vh vw" at bounding box center [146, 196] width 63 height 17
click at [142, 198] on input "227" at bounding box center [146, 196] width 63 height 17
click at [142, 198] on input "230" at bounding box center [146, 196] width 63 height 17
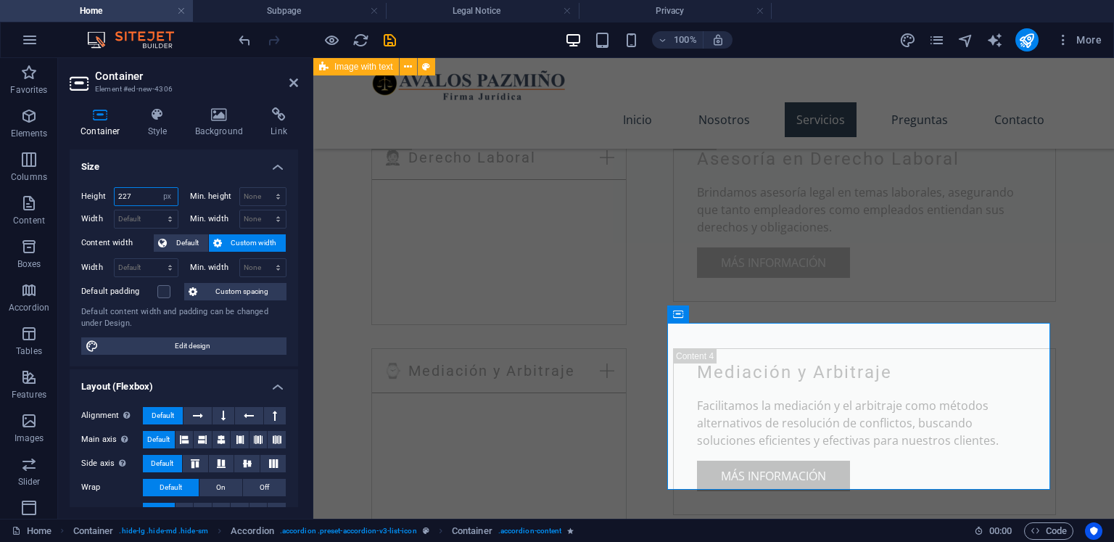
type input "227"
click at [600, 300] on div "💎 Derecho Migratorio de [GEOGRAPHIC_DATA] Asesoría en Derecho Migratorio Ofrece…" at bounding box center [713, 362] width 684 height 1306
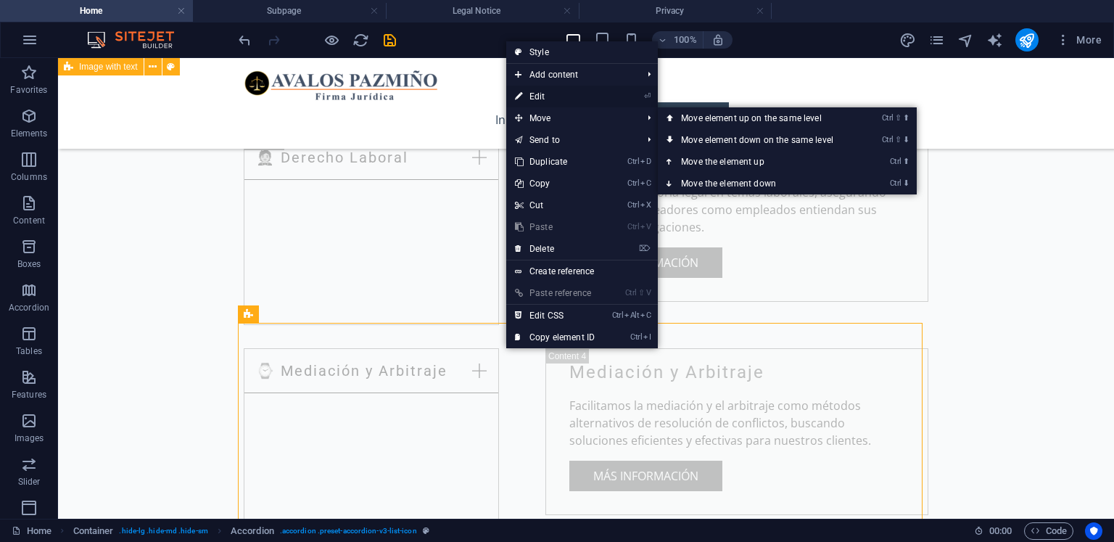
drag, startPoint x: 531, startPoint y: 97, endPoint x: 32, endPoint y: 90, distance: 499.6
click at [531, 97] on link "⏎ Edit" at bounding box center [554, 97] width 97 height 22
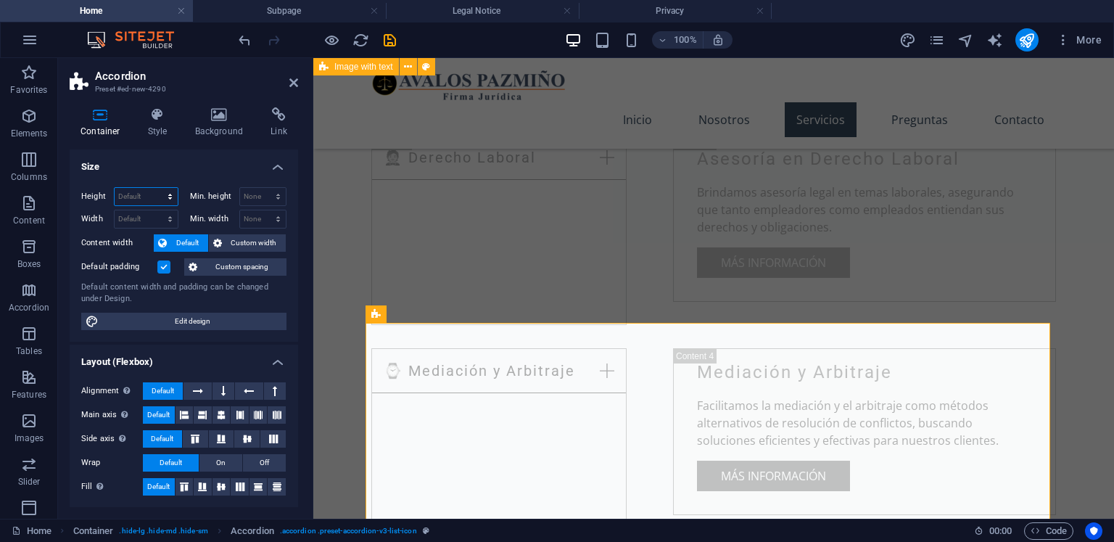
click at [150, 192] on select "Default px rem % vh vw" at bounding box center [146, 196] width 63 height 17
select select "px"
click at [155, 188] on select "Default px rem % vh vw" at bounding box center [146, 196] width 63 height 17
click at [144, 192] on input "552" at bounding box center [146, 196] width 63 height 17
click at [142, 195] on input "552" at bounding box center [146, 196] width 63 height 17
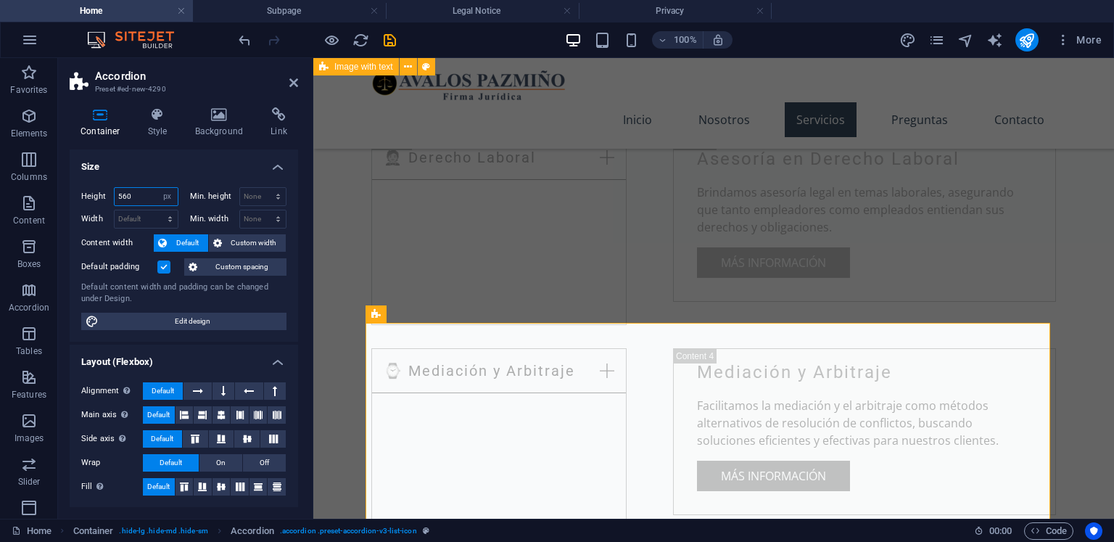
click at [142, 195] on input "560" at bounding box center [146, 196] width 63 height 17
type input "5"
type input "60"
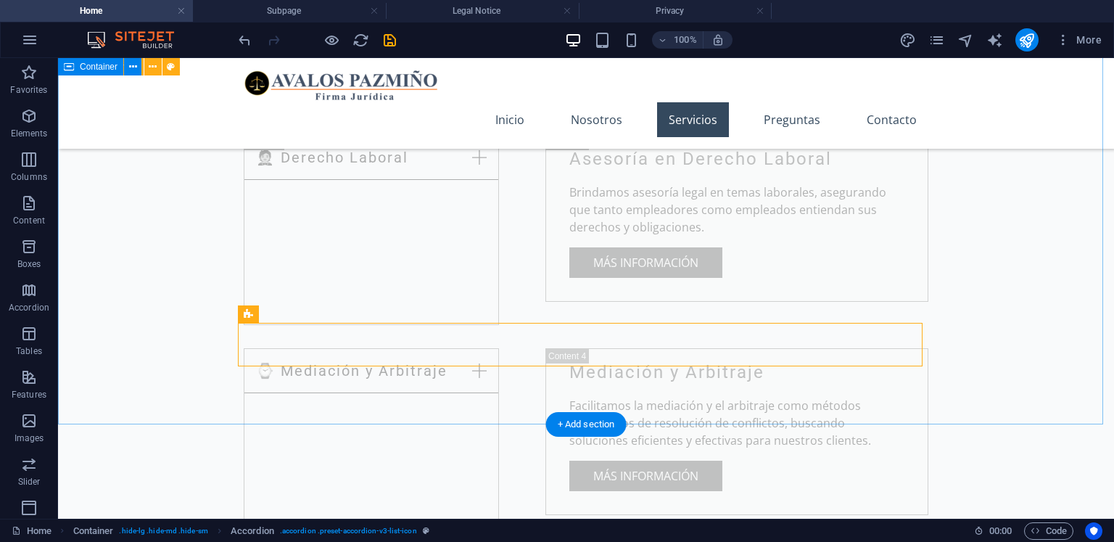
click at [142, 195] on div "Nuestros Servicios 💎 Derecho Migratorio de [GEOGRAPHIC_DATA] Asesoría en Derech…" at bounding box center [586, 360] width 1056 height 1514
click at [174, 192] on div "Nuestros Servicios 💎 Derecho Migratorio de [GEOGRAPHIC_DATA] Asesoría en Derech…" at bounding box center [586, 360] width 1056 height 1514
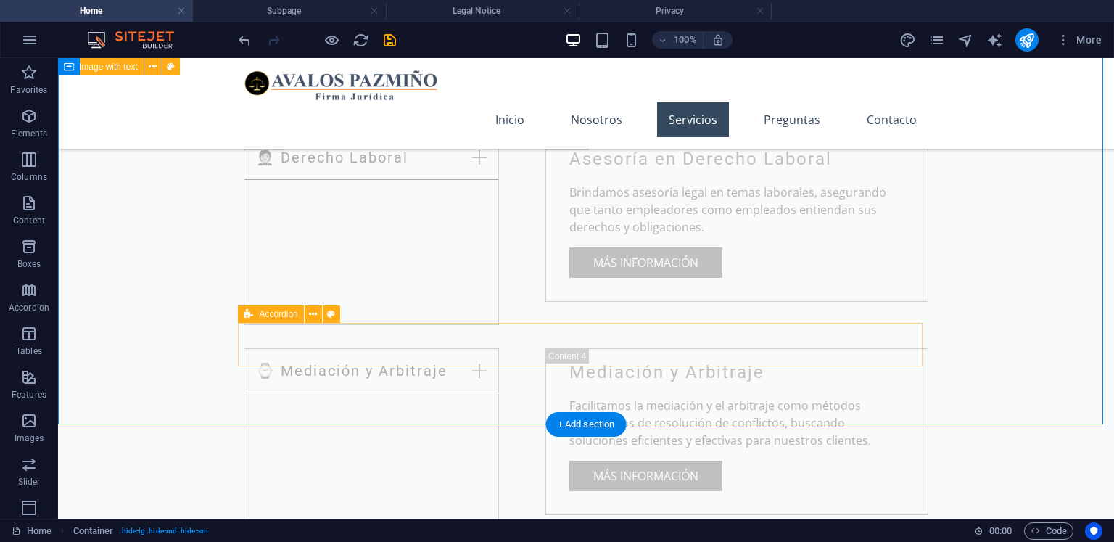
select select "px"
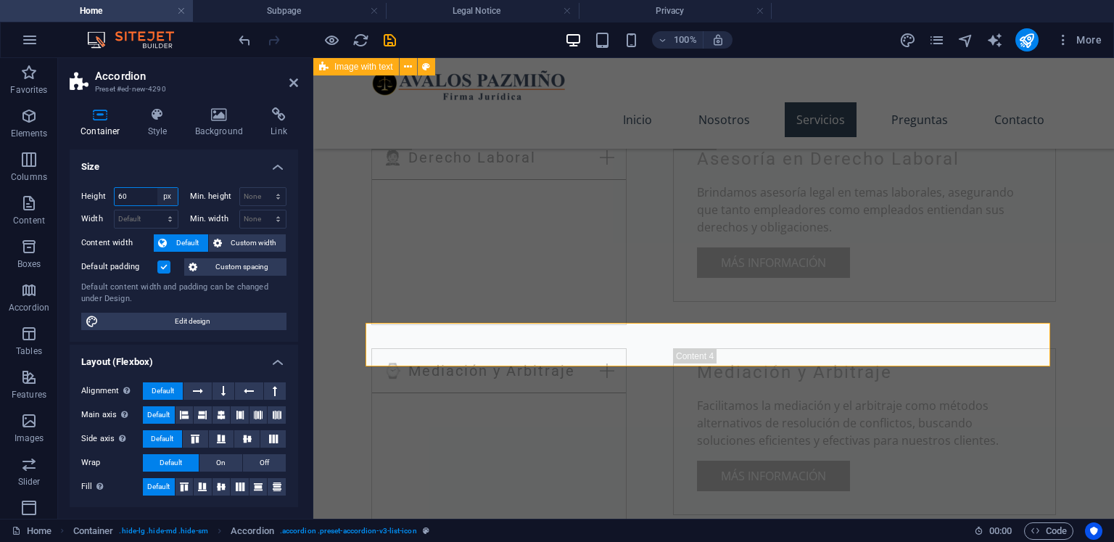
click at [160, 202] on select "Default px rem % vh vw" at bounding box center [167, 196] width 20 height 17
click at [145, 194] on input "60" at bounding box center [146, 196] width 63 height 17
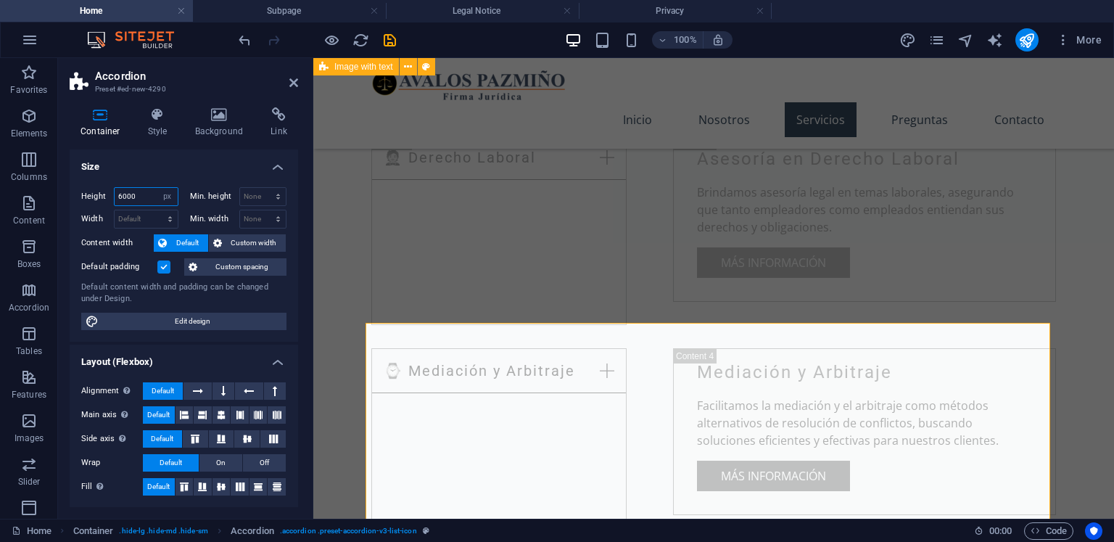
click at [148, 198] on input "6000" at bounding box center [146, 196] width 63 height 17
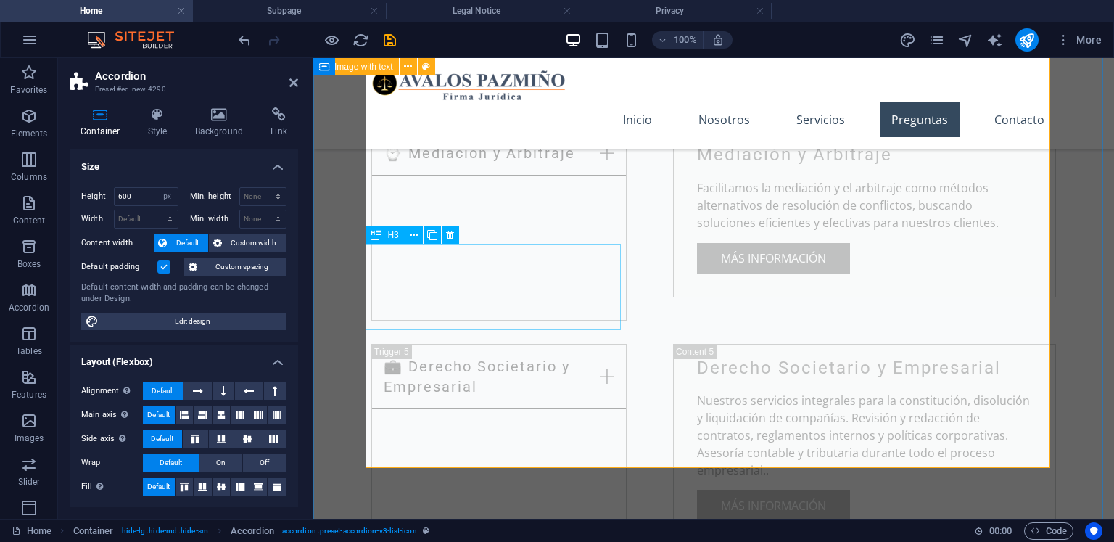
scroll to position [2551, 0]
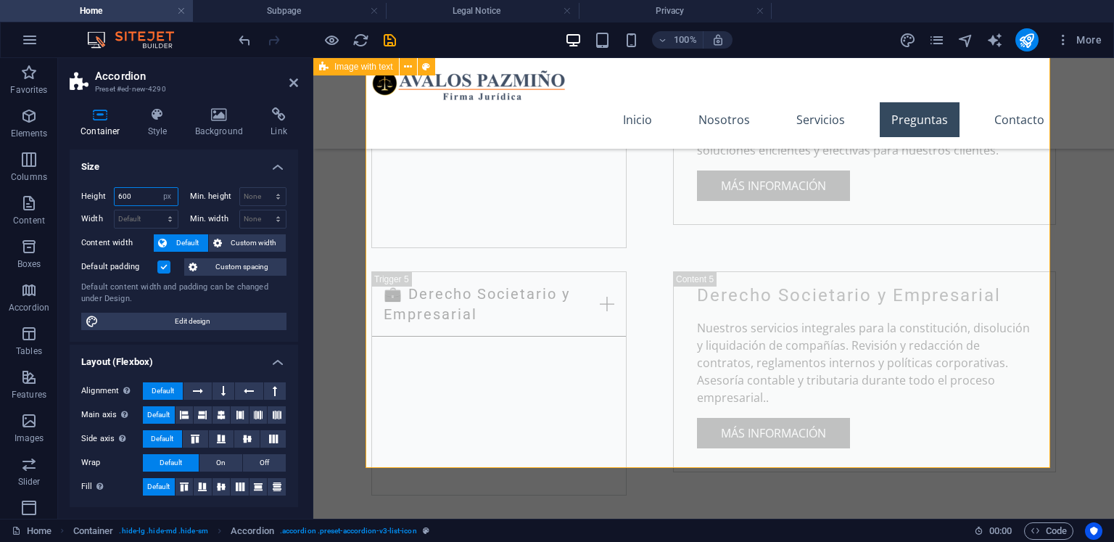
click at [138, 190] on input "600" at bounding box center [146, 196] width 63 height 17
type input "6"
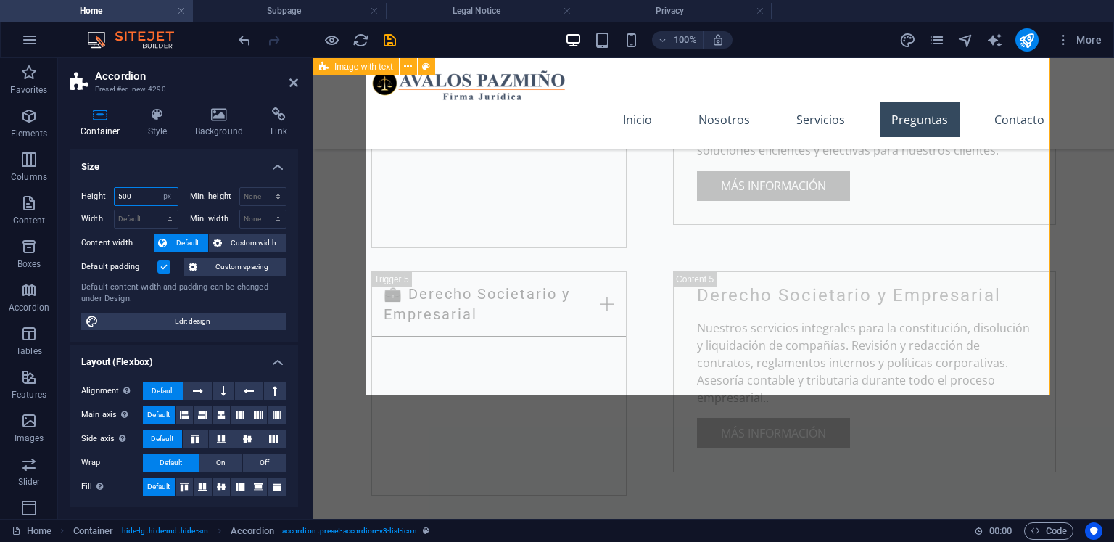
click at [138, 190] on input "500" at bounding box center [146, 196] width 63 height 17
type input "550"
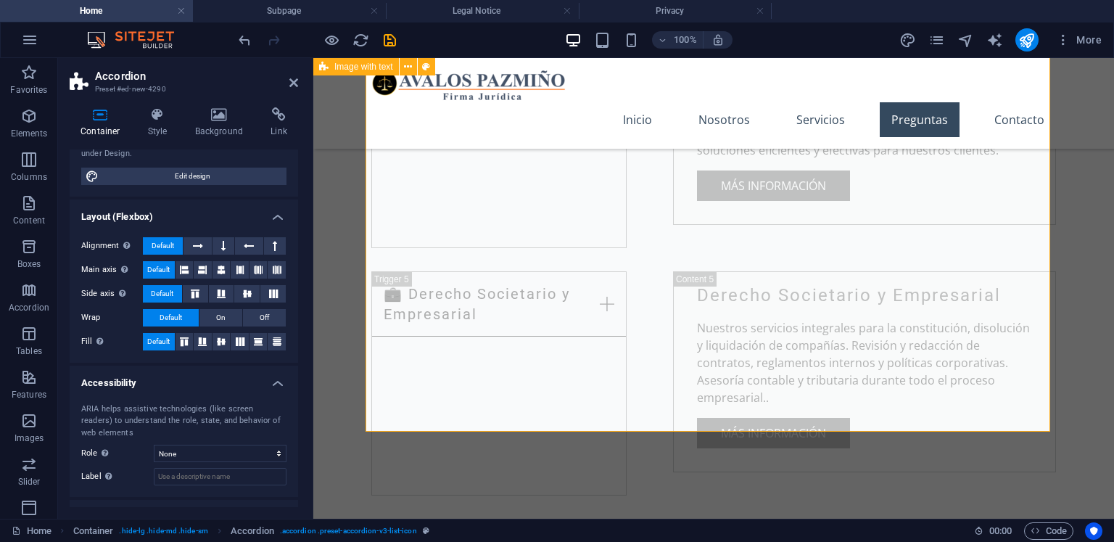
scroll to position [0, 0]
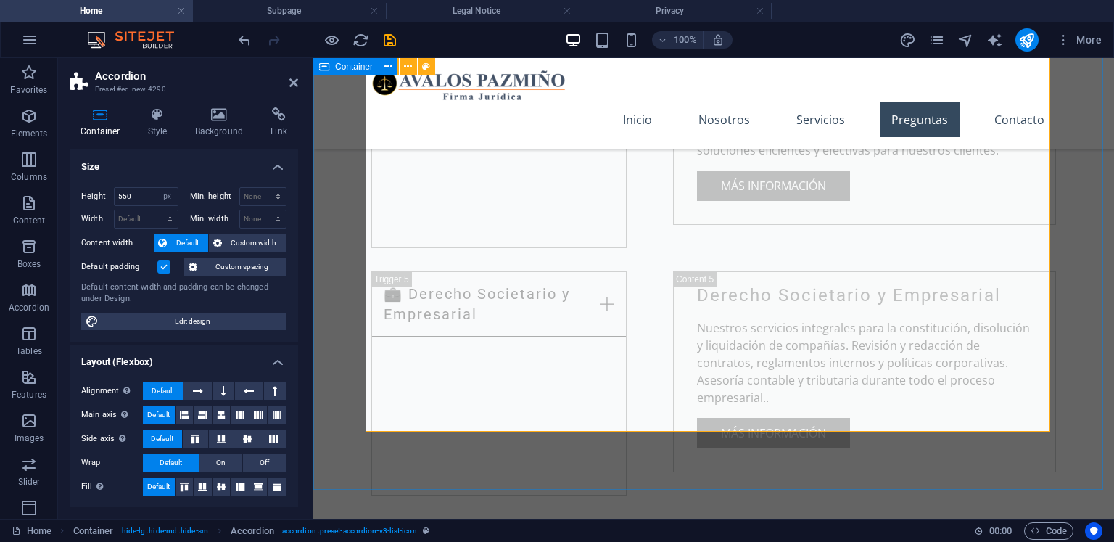
click at [345, 270] on div "Nuestros Servicios 💎 Derecho Migratorio de [GEOGRAPHIC_DATA] Asesoría en Derech…" at bounding box center [713, 247] width 800 height 1869
click at [592, 273] on div "Nuestros Servicios 💎 Derecho Migratorio de [GEOGRAPHIC_DATA] Asesoría en Derech…" at bounding box center [713, 247] width 800 height 1869
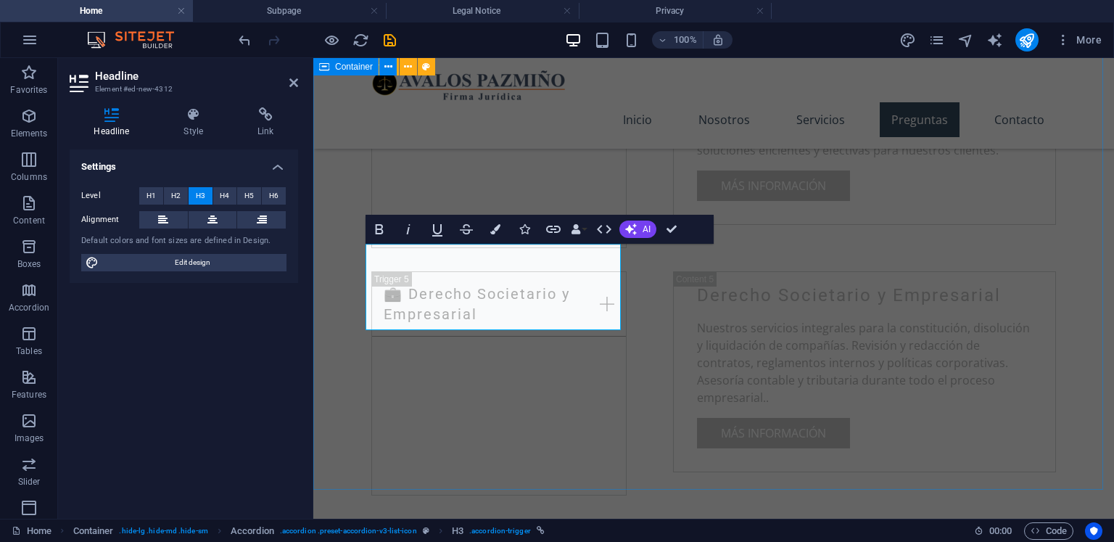
click at [357, 378] on div "Nuestros Servicios 💎 Derecho Migratorio de [GEOGRAPHIC_DATA] Asesoría en Derech…" at bounding box center [713, 247] width 800 height 1869
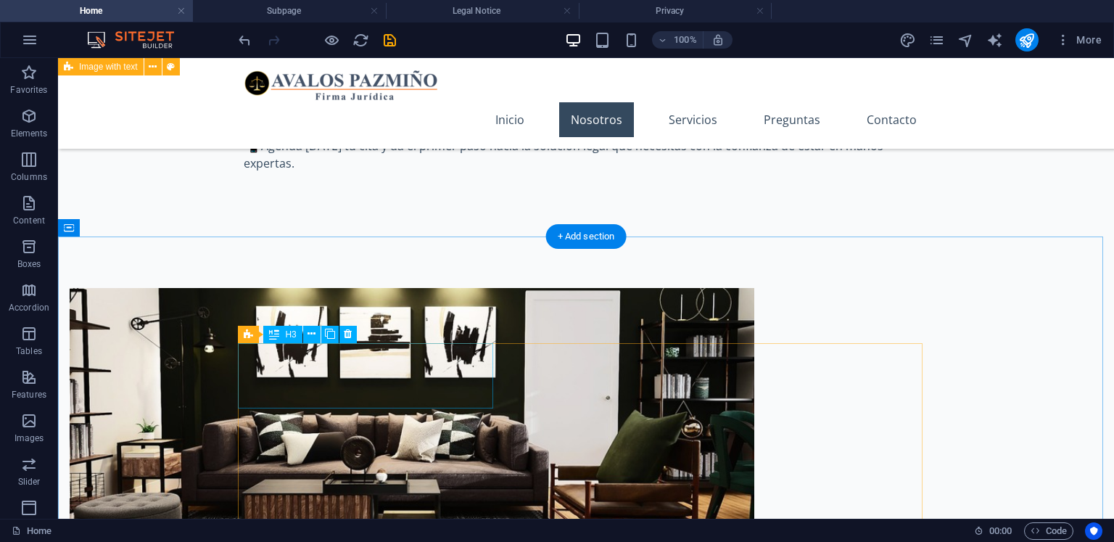
scroll to position [811, 0]
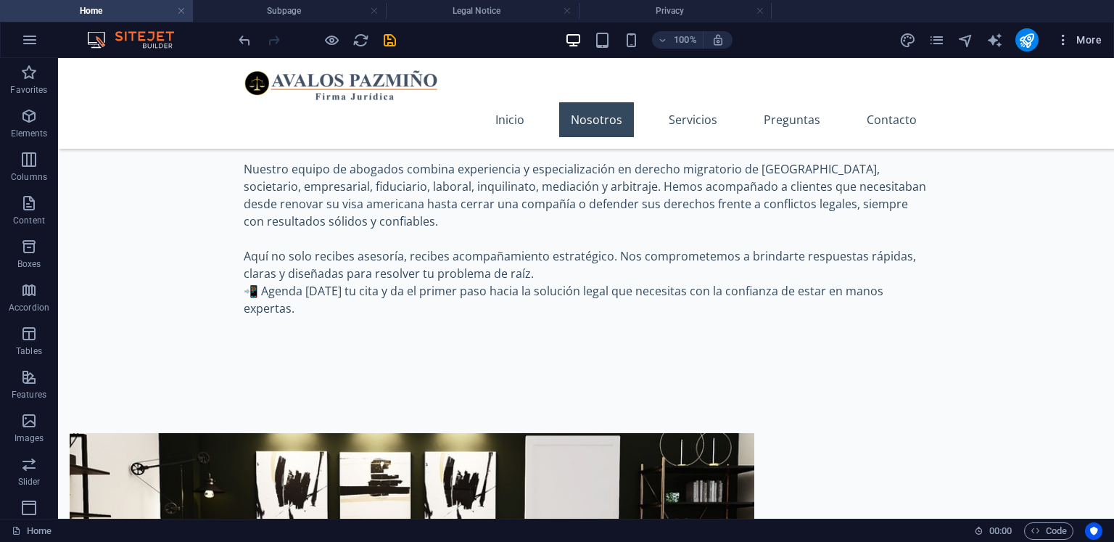
click at [1059, 39] on icon "button" at bounding box center [1063, 40] width 15 height 15
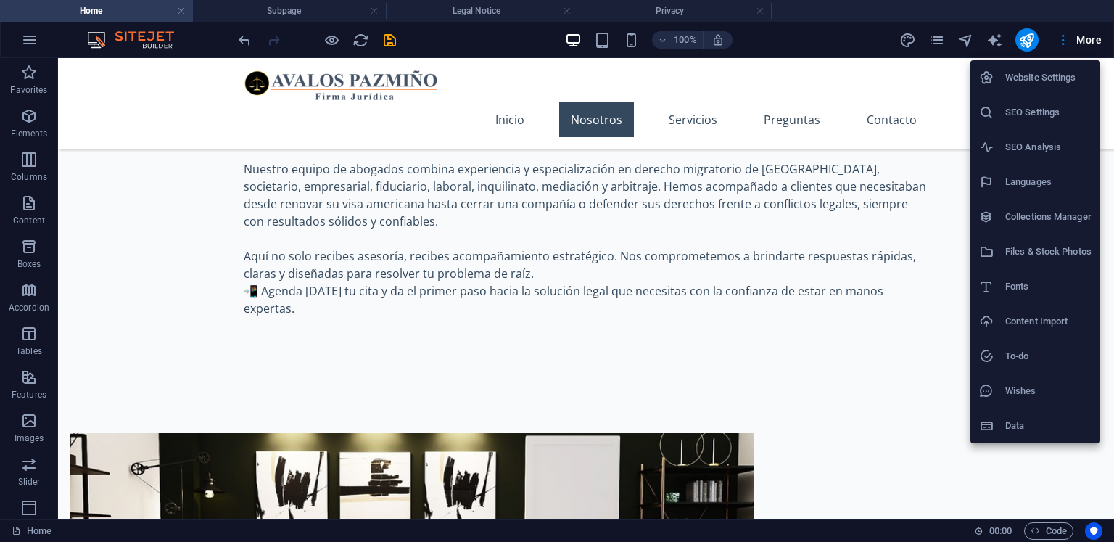
click at [1066, 41] on div at bounding box center [557, 271] width 1114 height 542
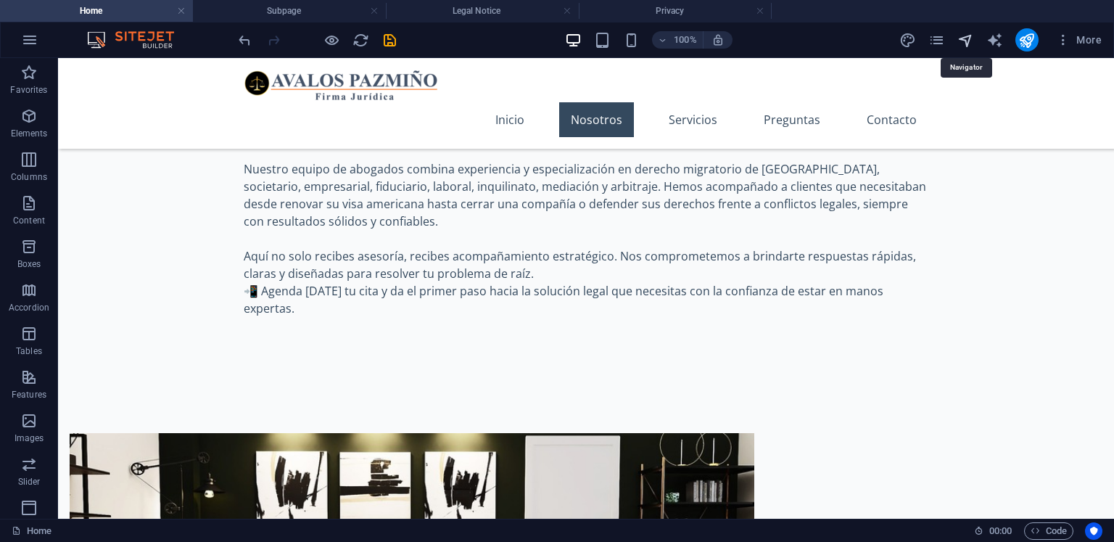
click at [964, 43] on icon "navigator" at bounding box center [965, 40] width 17 height 17
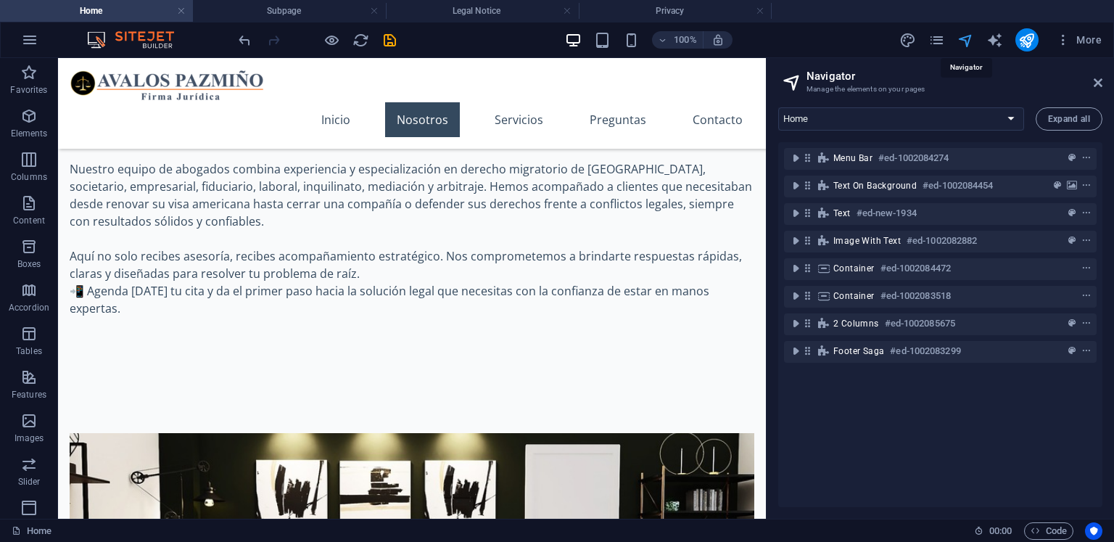
click at [964, 43] on icon "navigator" at bounding box center [965, 40] width 17 height 17
click at [916, 44] on icon "design" at bounding box center [907, 40] width 17 height 17
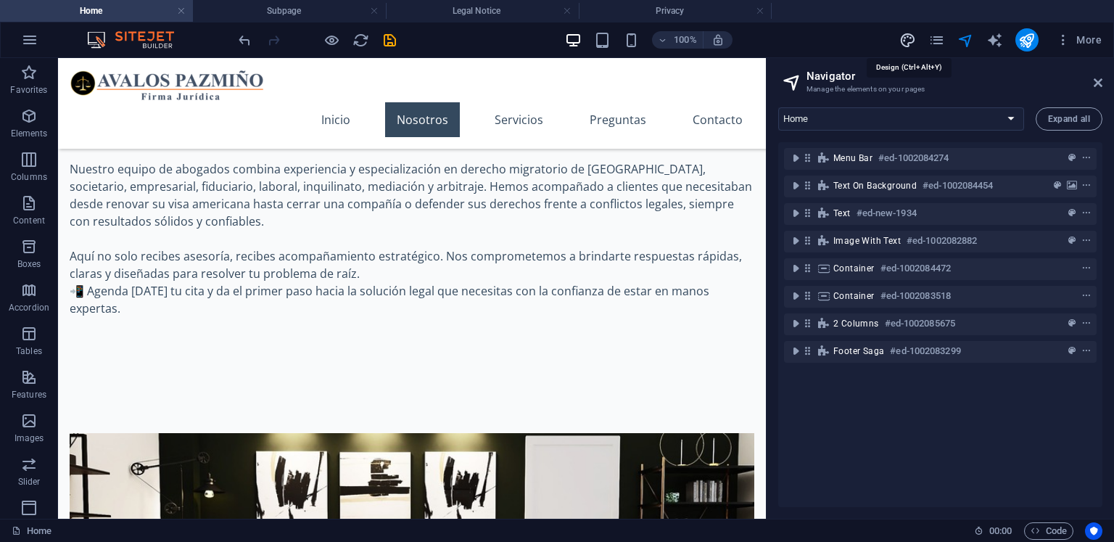
select select "rem"
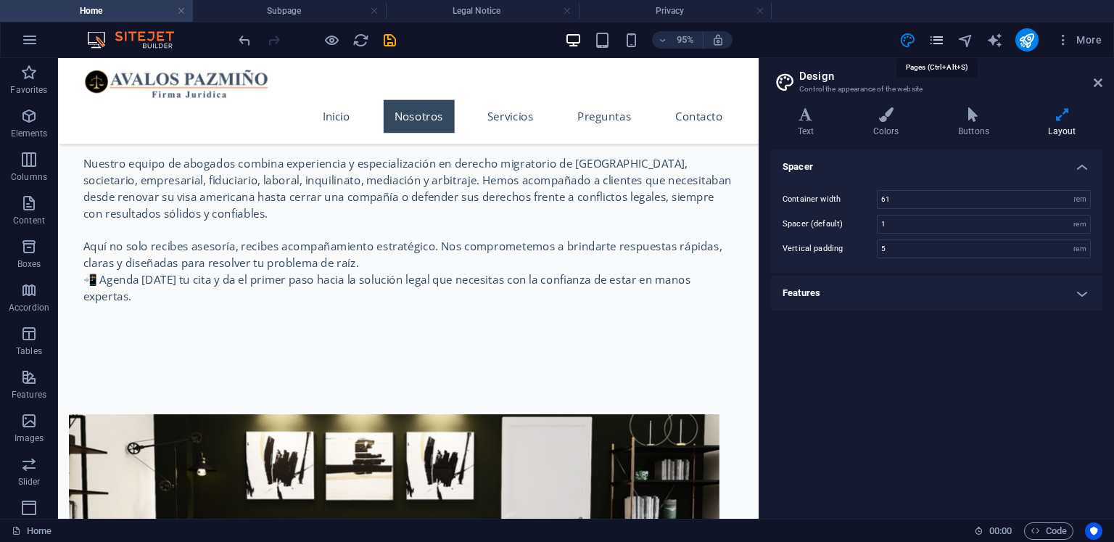
click at [943, 38] on icon "pages" at bounding box center [936, 40] width 17 height 17
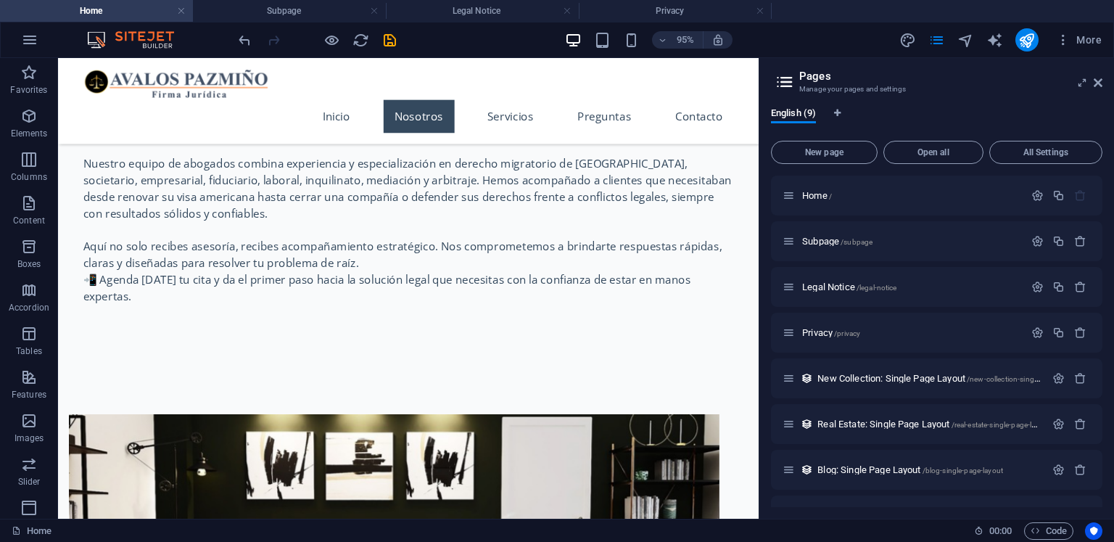
click at [919, 39] on div "More" at bounding box center [1003, 39] width 208 height 23
click at [914, 38] on icon "design" at bounding box center [907, 40] width 17 height 17
select select "rem"
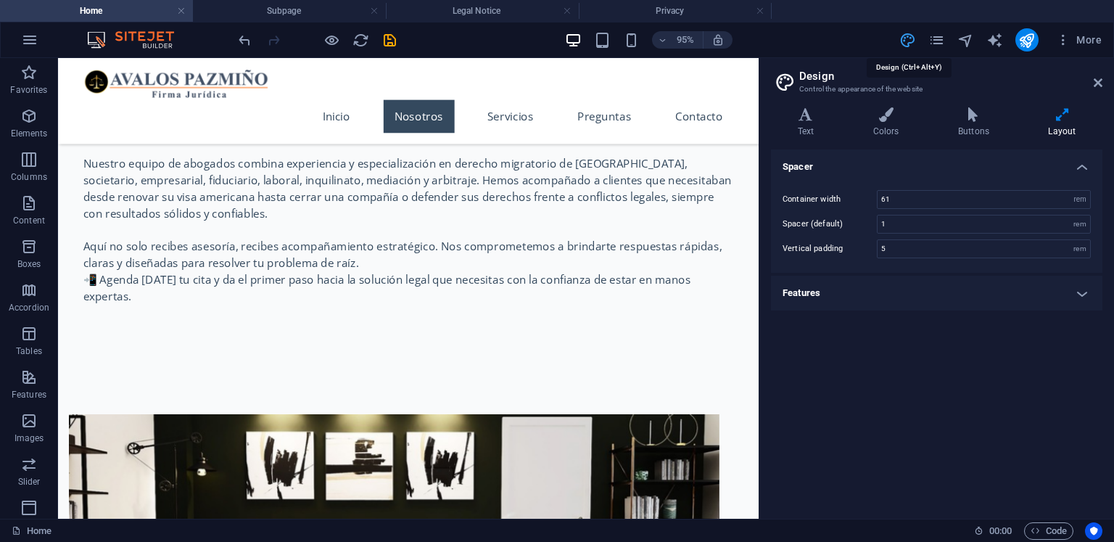
click at [914, 38] on icon "design" at bounding box center [907, 40] width 17 height 17
click at [929, 39] on icon "pages" at bounding box center [936, 40] width 17 height 17
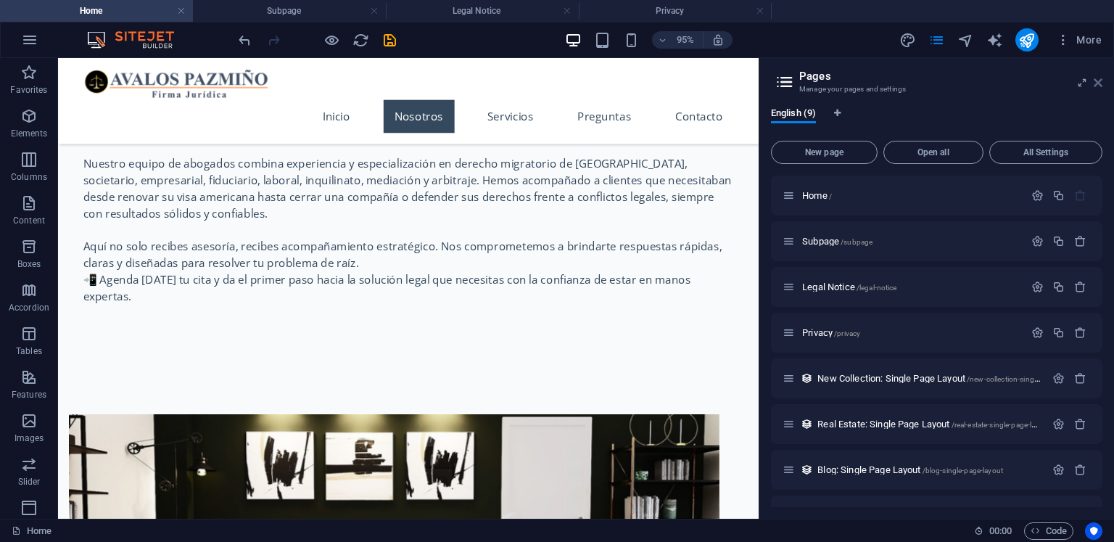
click at [1097, 83] on icon at bounding box center [1097, 83] width 9 height 12
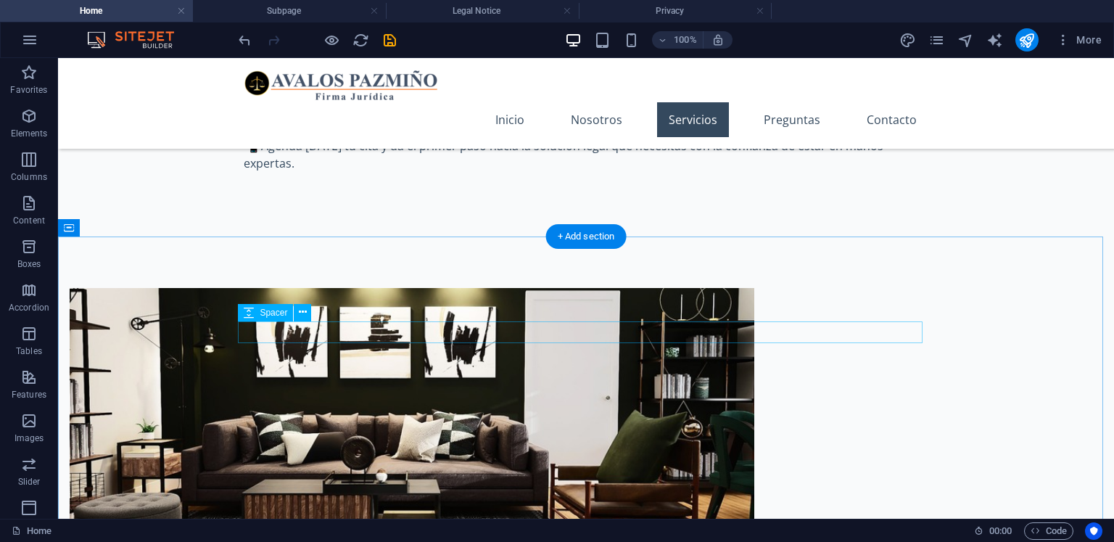
scroll to position [1029, 0]
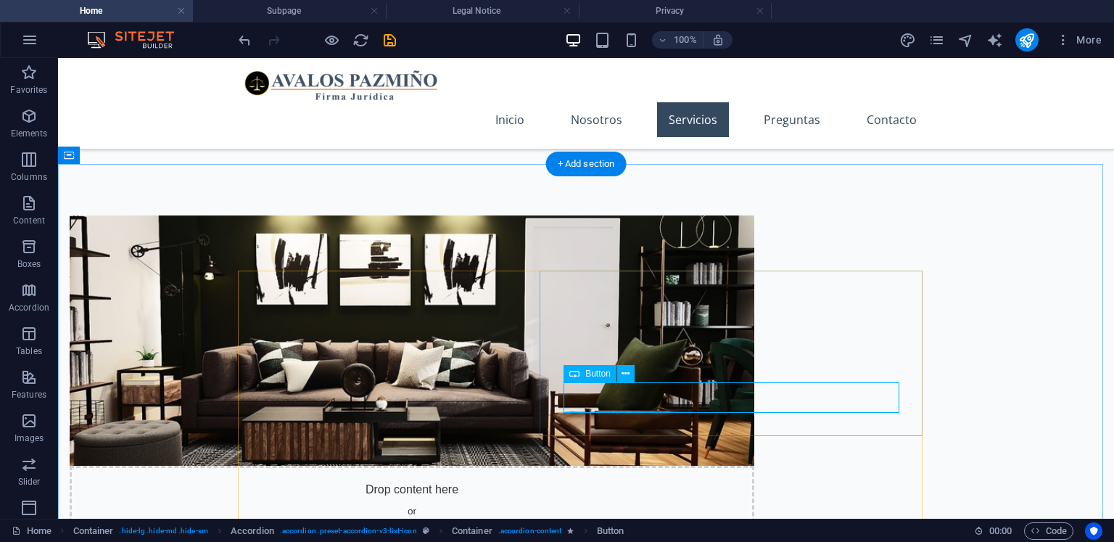
select select
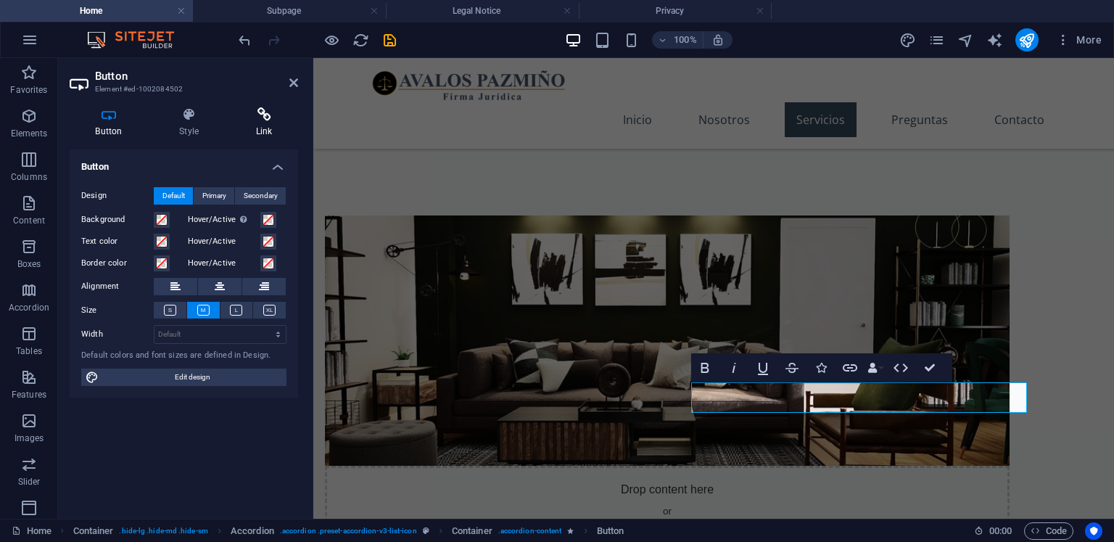
click at [271, 111] on icon at bounding box center [264, 114] width 68 height 15
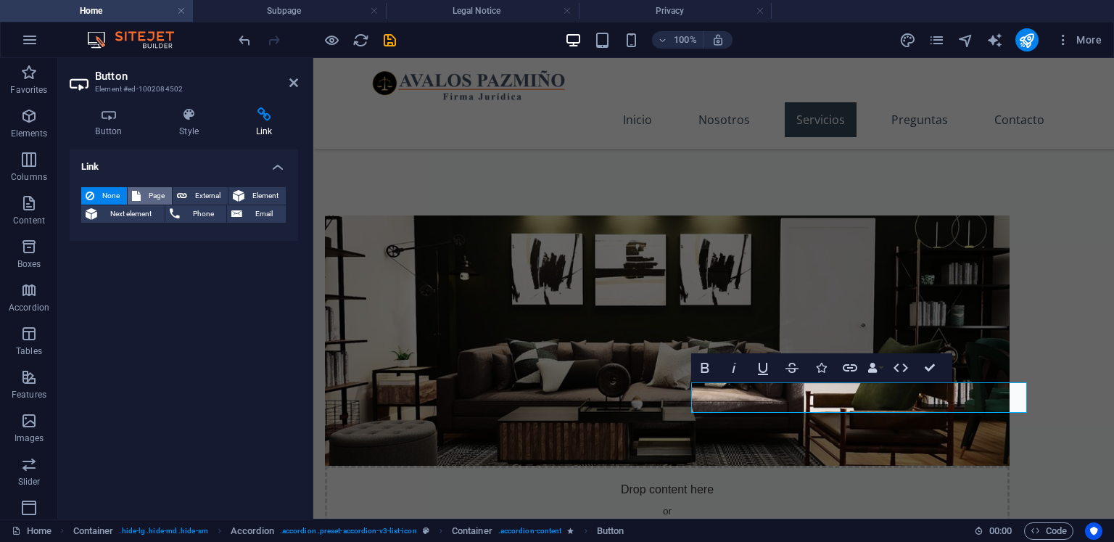
click at [148, 196] on span "Page" at bounding box center [156, 195] width 22 height 17
select select
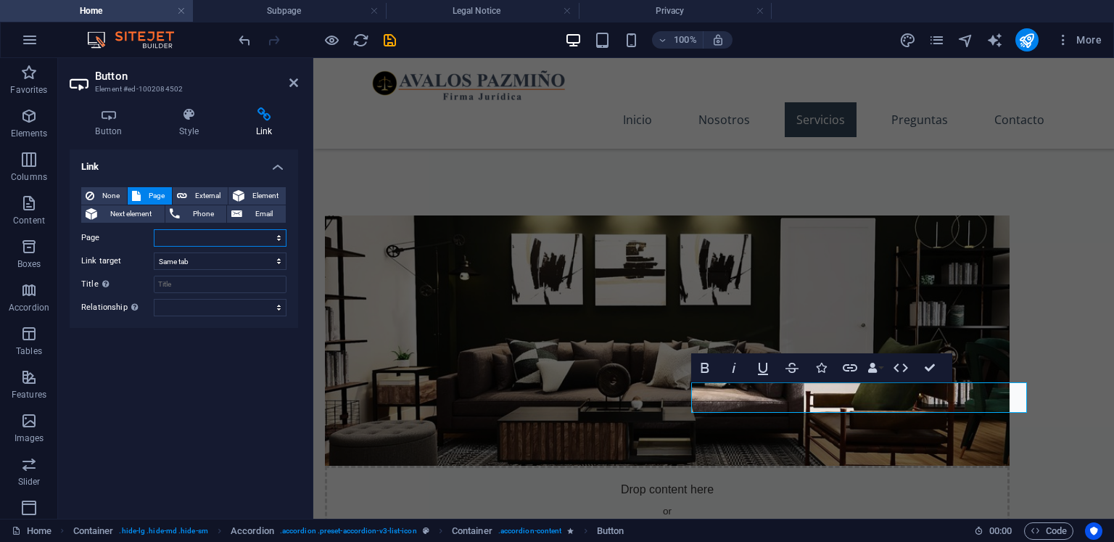
click at [206, 239] on select "Home Subpage Legal Notice Privacy" at bounding box center [220, 237] width 133 height 17
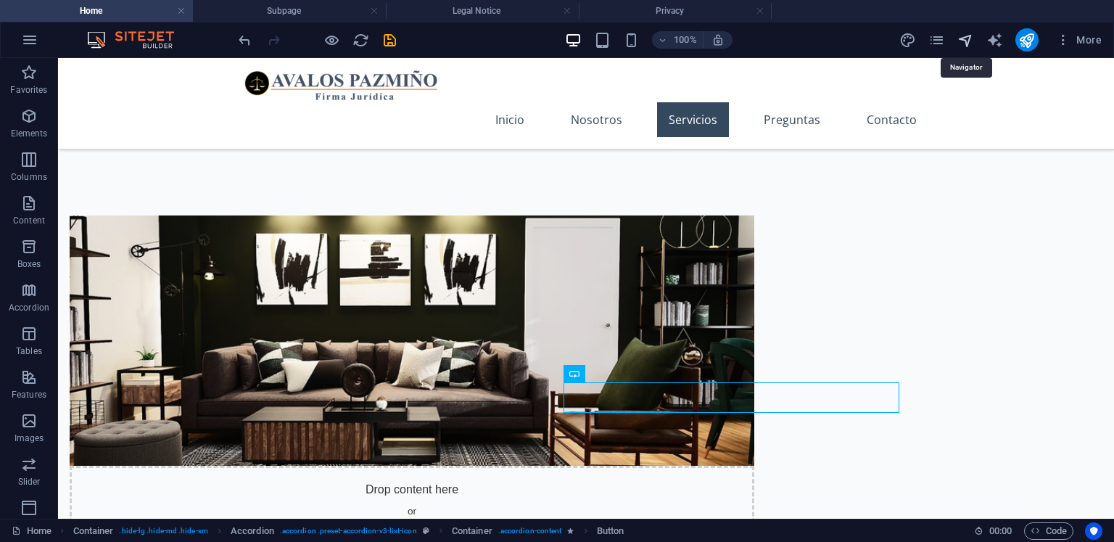
click at [969, 46] on icon "navigator" at bounding box center [965, 40] width 17 height 17
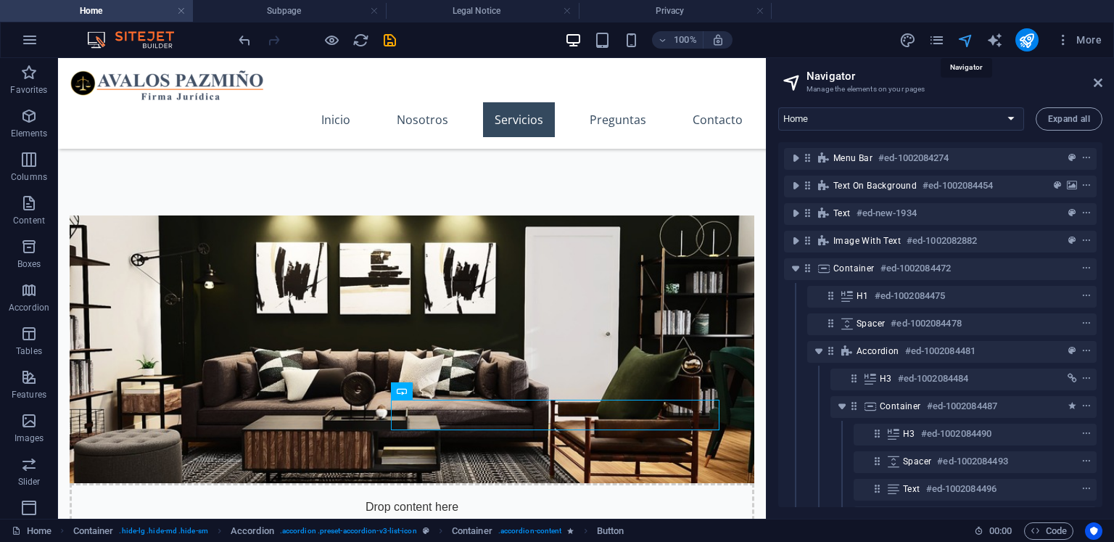
scroll to position [225, 0]
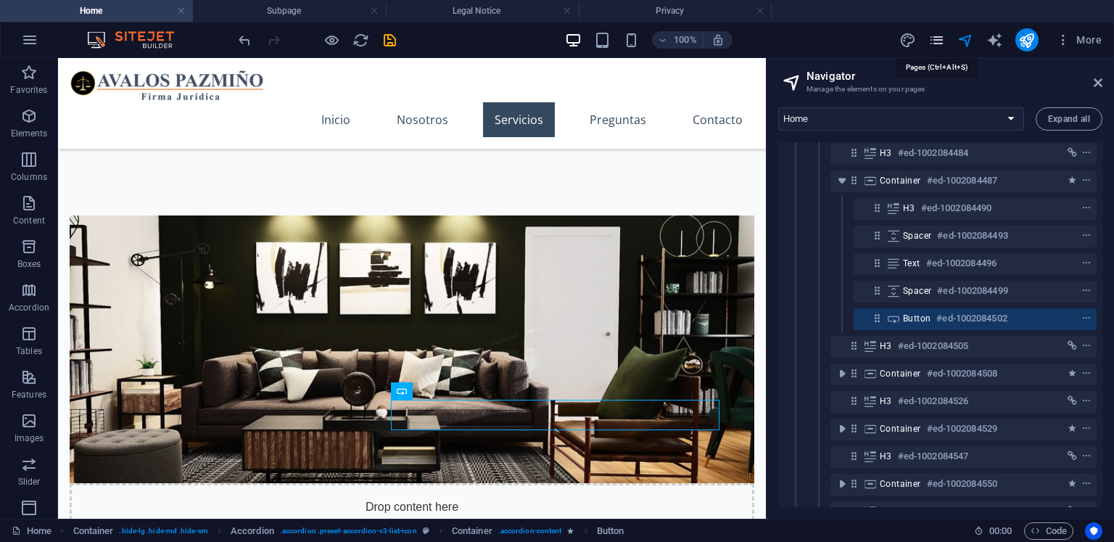
click at [931, 42] on icon "pages" at bounding box center [936, 40] width 17 height 17
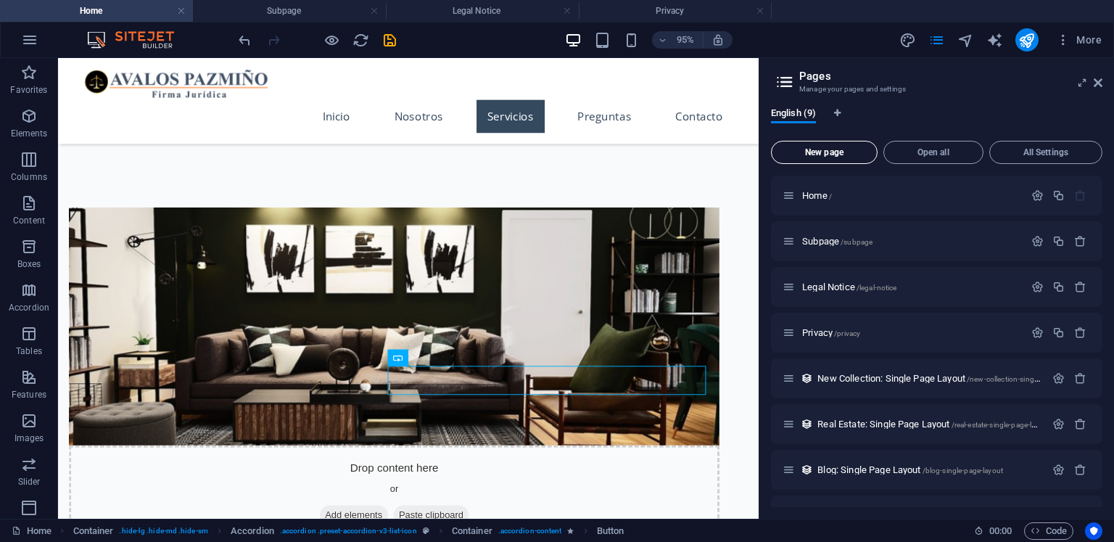
click at [821, 160] on button "New page" at bounding box center [824, 152] width 107 height 23
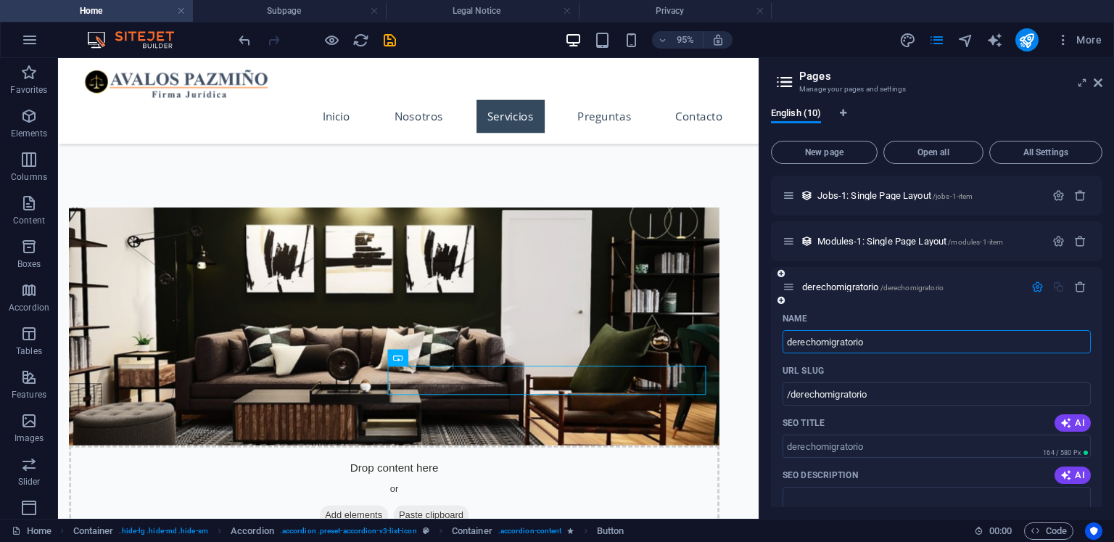
type input "derechomigratorio"
type input "/derechomigratorio"
type input "derechomigratorio"
click at [827, 392] on input "/derechomigratorio" at bounding box center [936, 393] width 308 height 23
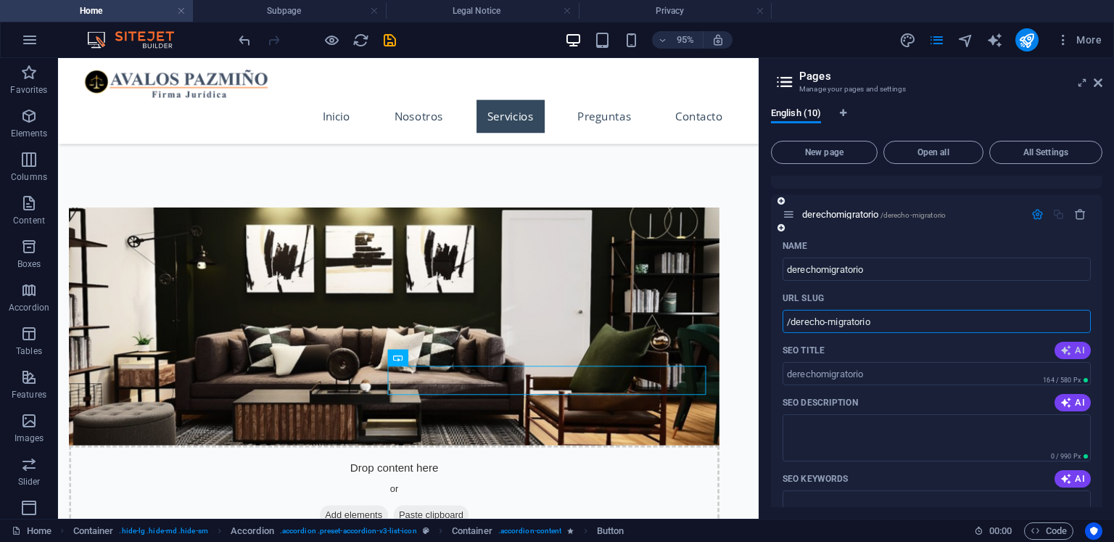
type input "/derecho-migratorio"
click at [1072, 351] on span "AI" at bounding box center [1072, 350] width 25 height 12
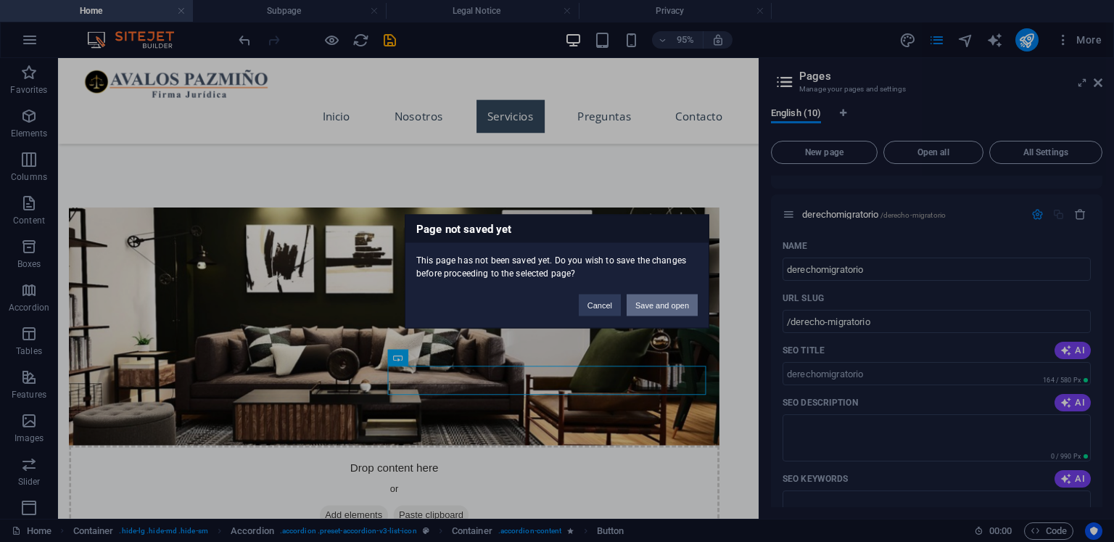
click at [673, 306] on button "Save and open" at bounding box center [661, 305] width 71 height 22
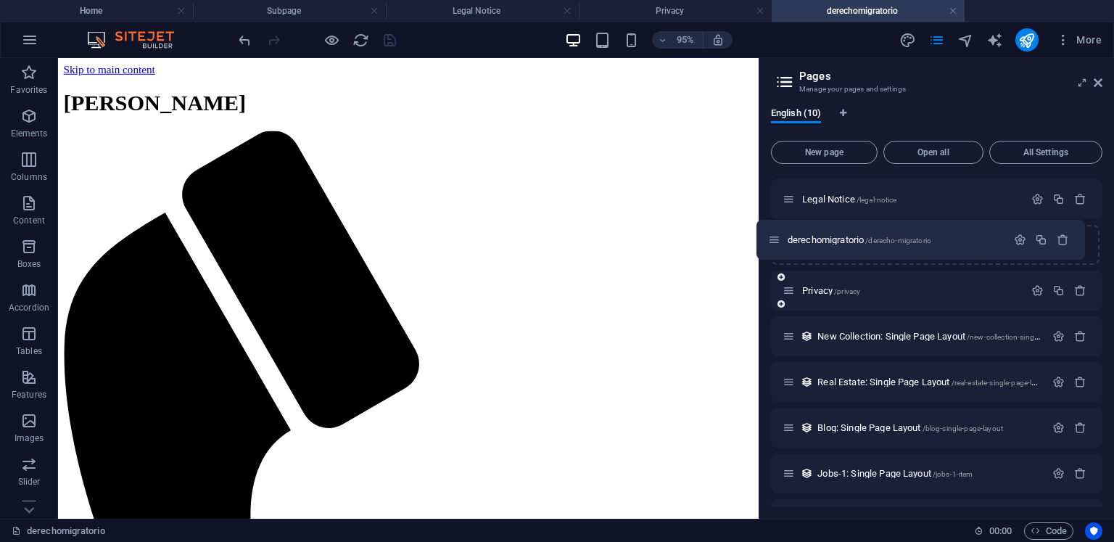
scroll to position [87, 0]
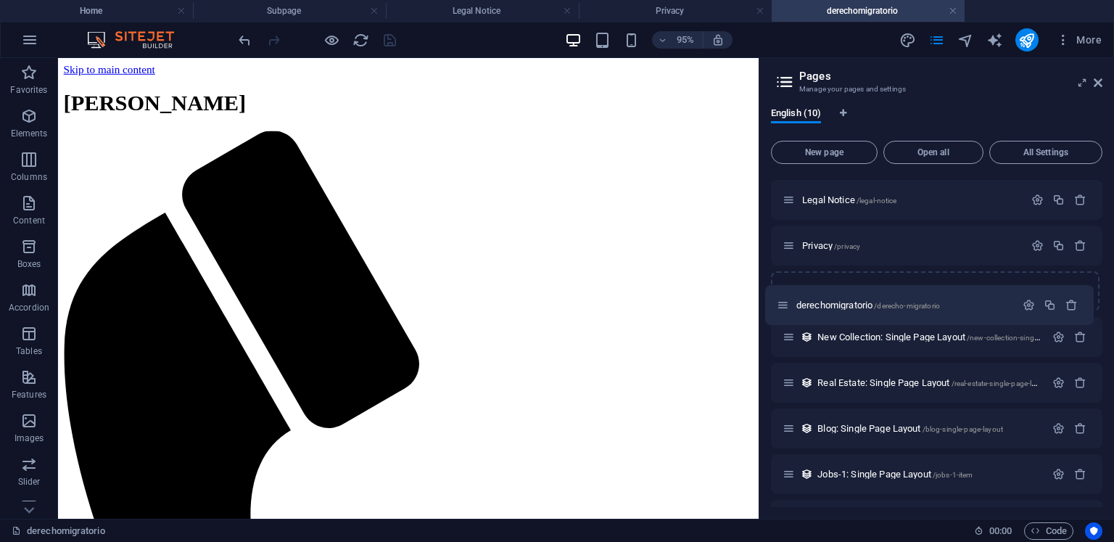
drag, startPoint x: 788, startPoint y: 485, endPoint x: 786, endPoint y: 299, distance: 185.6
click at [786, 300] on div "Home / Subpage /subpage Legal Notice /legal-notice Privacy /privacy New Collect…" at bounding box center [936, 313] width 331 height 451
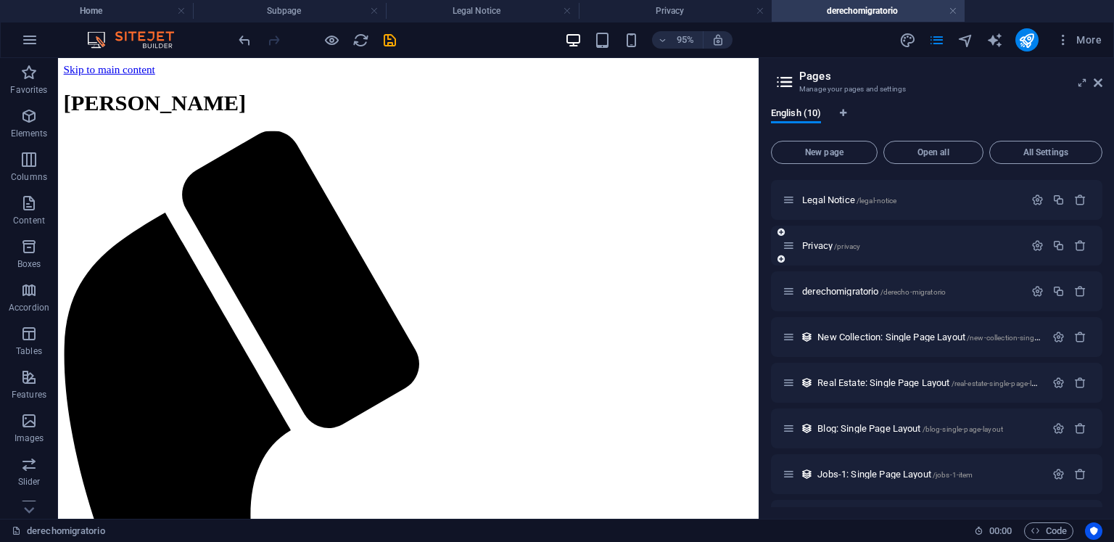
scroll to position [0, 0]
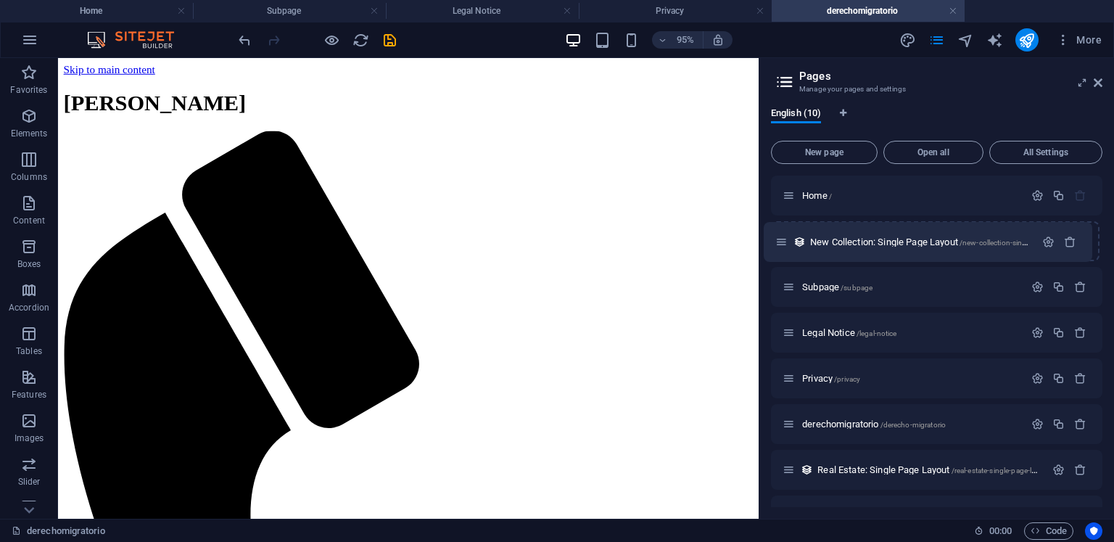
drag, startPoint x: 787, startPoint y: 421, endPoint x: 779, endPoint y: 234, distance: 186.5
click at [779, 234] on div "Home / Subpage /subpage Legal Notice /legal-notice Privacy /privacy derechomigr…" at bounding box center [936, 400] width 331 height 451
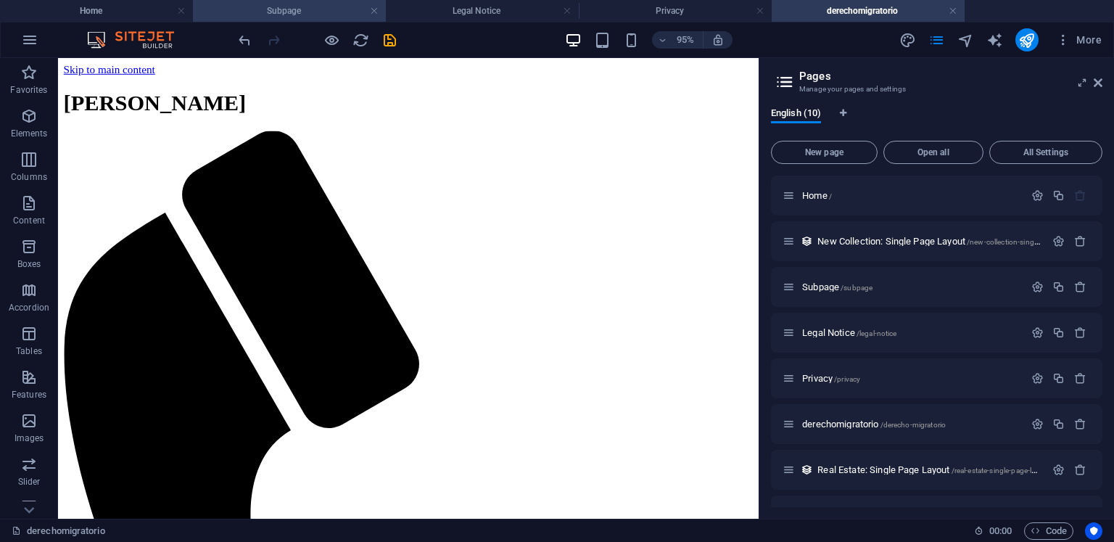
click at [334, 20] on li "Subpage" at bounding box center [289, 11] width 193 height 22
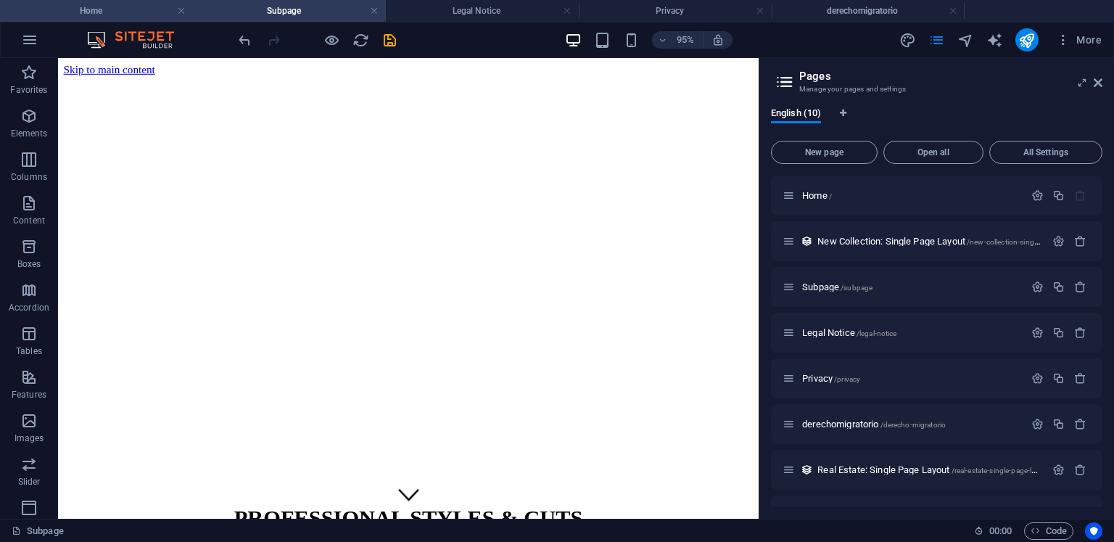
click at [138, 9] on h4 "Home" at bounding box center [96, 11] width 193 height 16
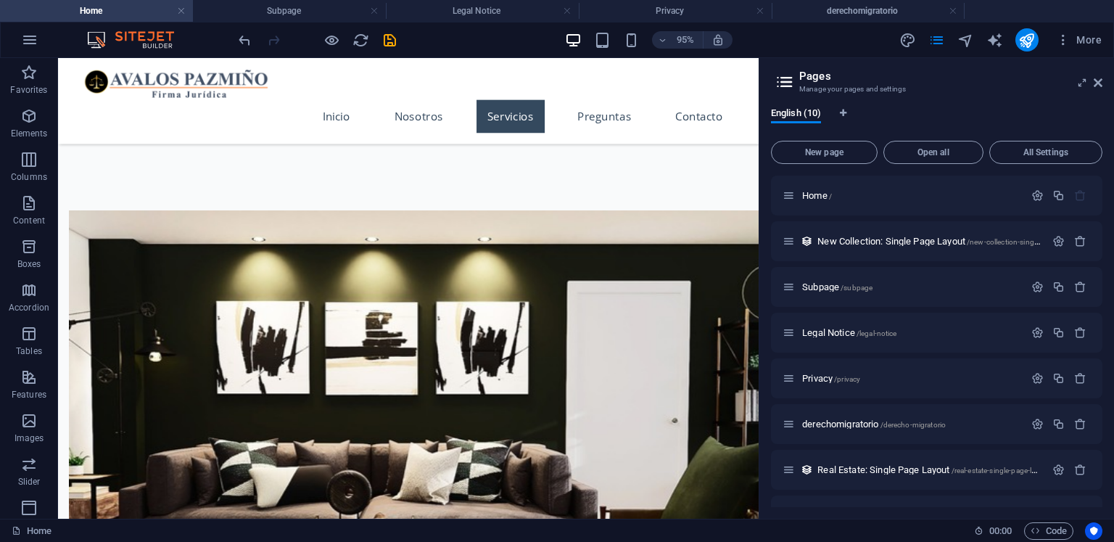
scroll to position [1028, 0]
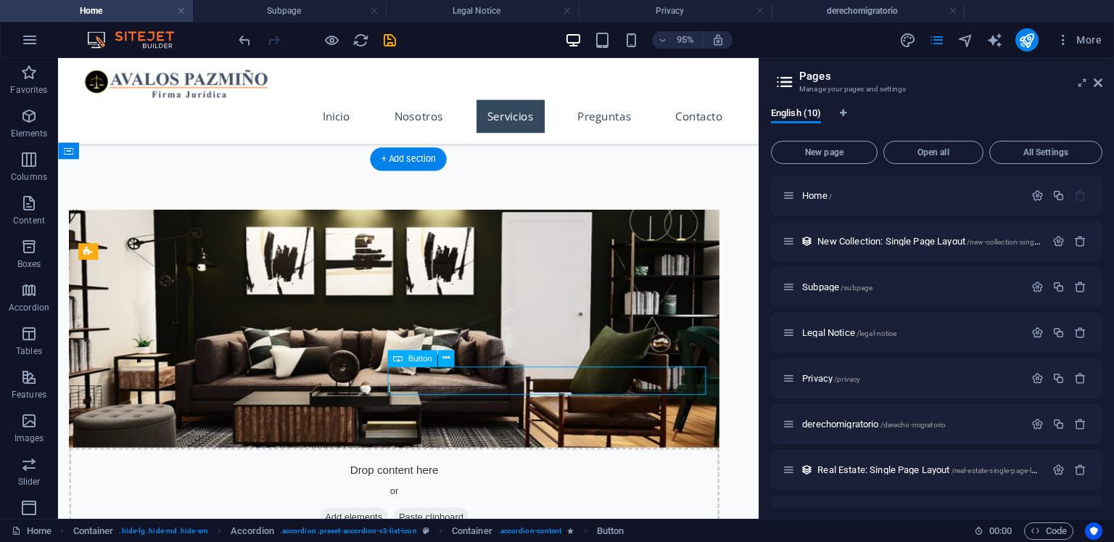
select select
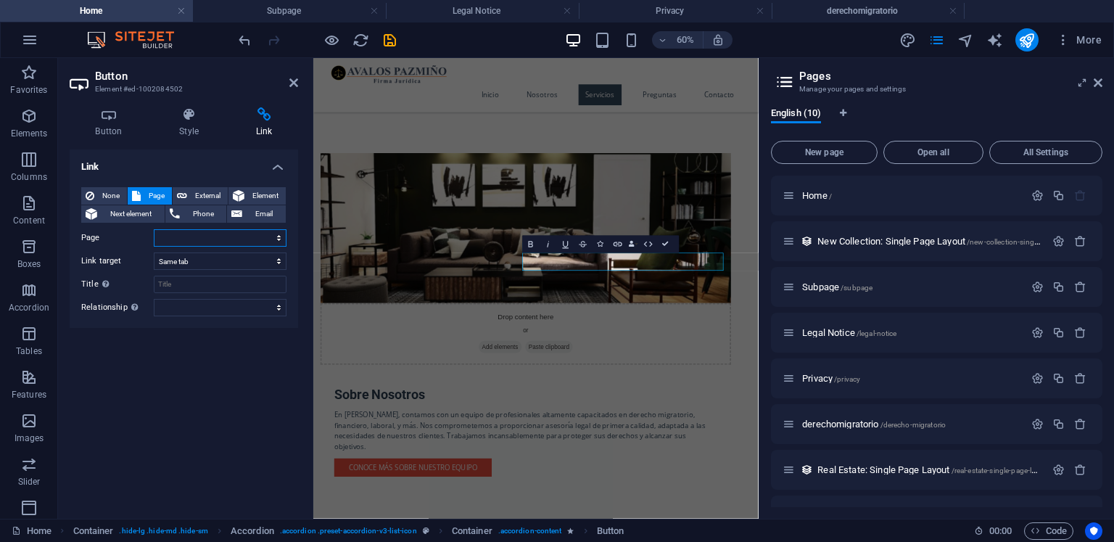
click at [173, 241] on select "Home Subpage Legal Notice Privacy derechomigratorio" at bounding box center [220, 237] width 133 height 17
select select "4"
click at [154, 229] on select "Home Subpage Legal Notice Privacy derechomigratorio" at bounding box center [220, 237] width 133 height 17
click at [201, 257] on select "New tab Same tab Overlay" at bounding box center [220, 260] width 133 height 17
click at [200, 262] on select "New tab Same tab Overlay" at bounding box center [220, 260] width 133 height 17
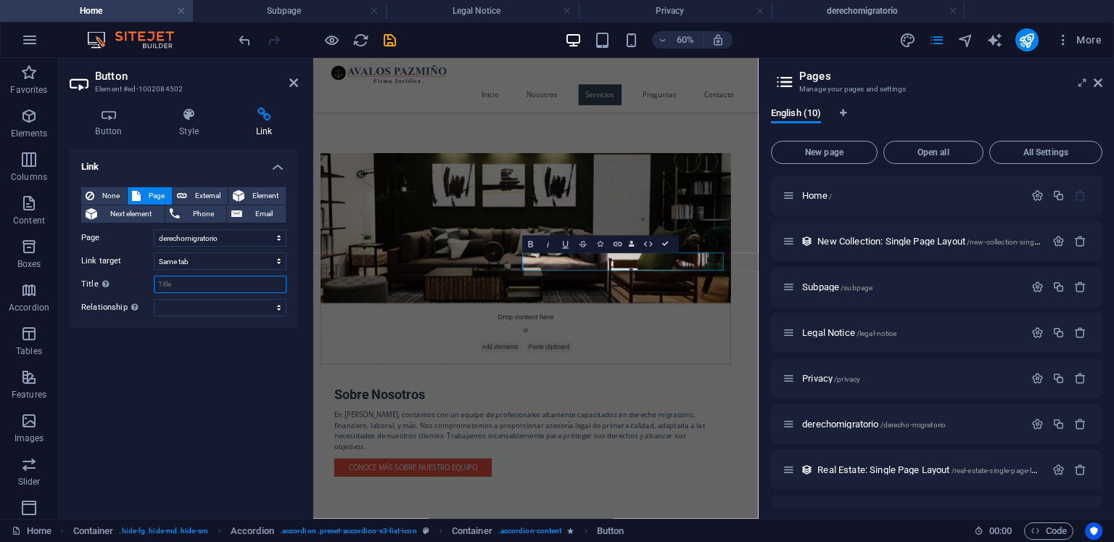
click at [199, 286] on input "Title Additional link description, should not be the same as the link text. The…" at bounding box center [220, 284] width 133 height 17
type input "a"
type input "Derecho Migrratorio"
click at [229, 312] on select "alternate author bookmark external help license next nofollow noreferrer noopen…" at bounding box center [220, 307] width 133 height 17
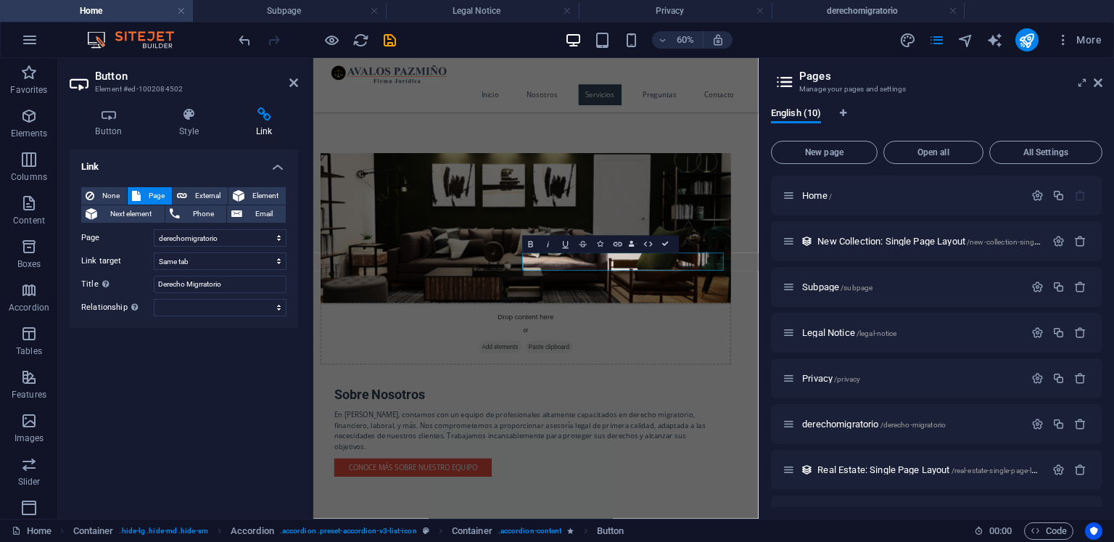
click at [220, 331] on div "Link None Page External Element Next element Phone Email Page Home Subpage Lega…" at bounding box center [184, 327] width 228 height 357
click at [291, 86] on icon at bounding box center [293, 83] width 9 height 12
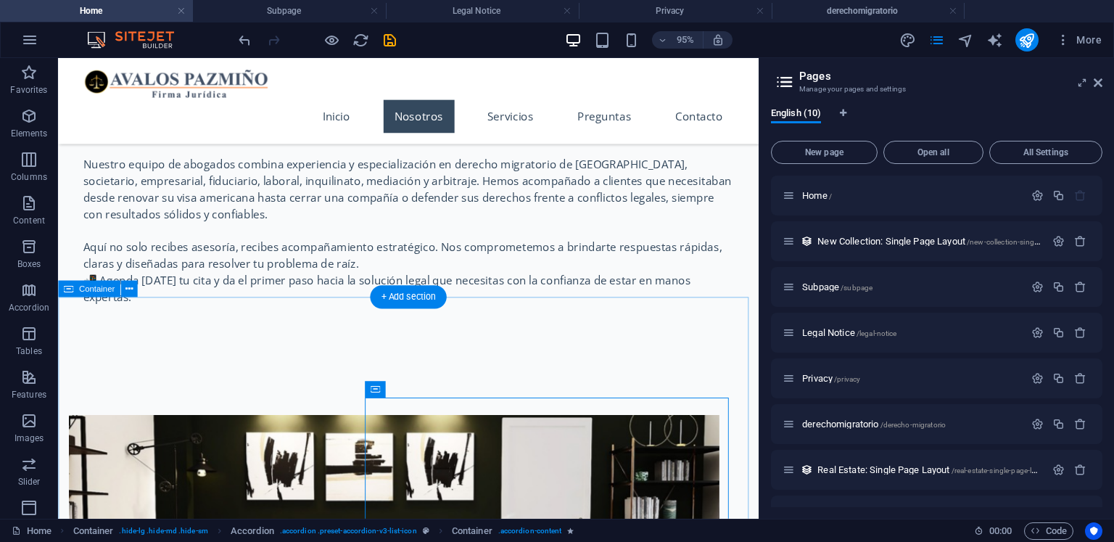
scroll to position [883, 0]
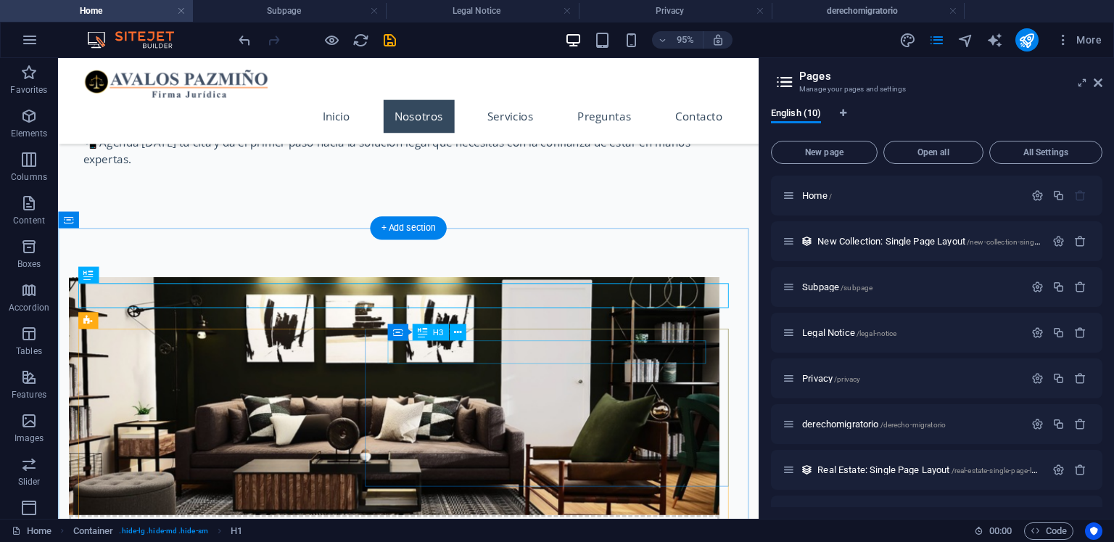
scroll to position [1028, 0]
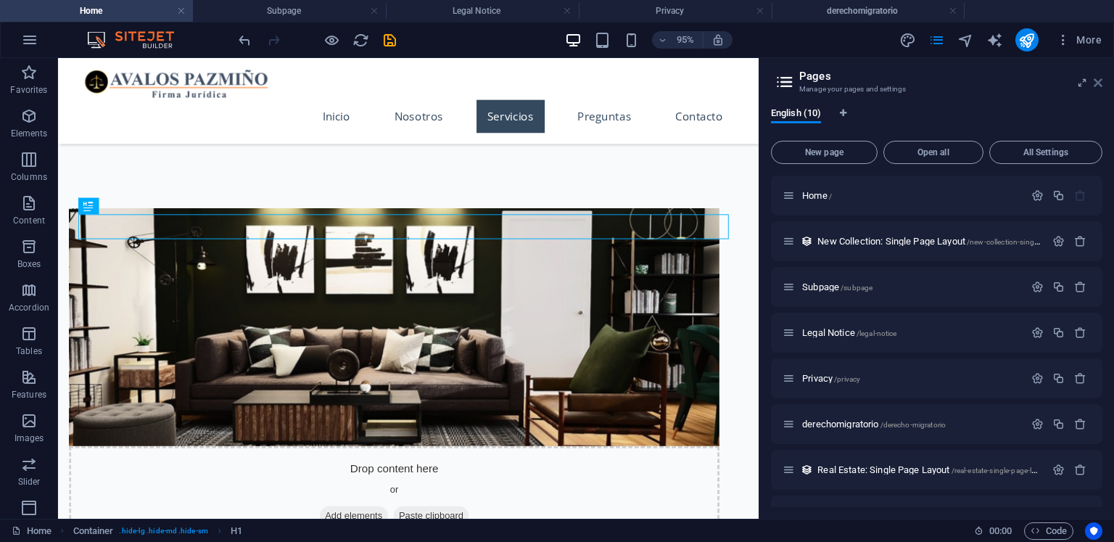
click at [1098, 87] on icon at bounding box center [1097, 83] width 9 height 12
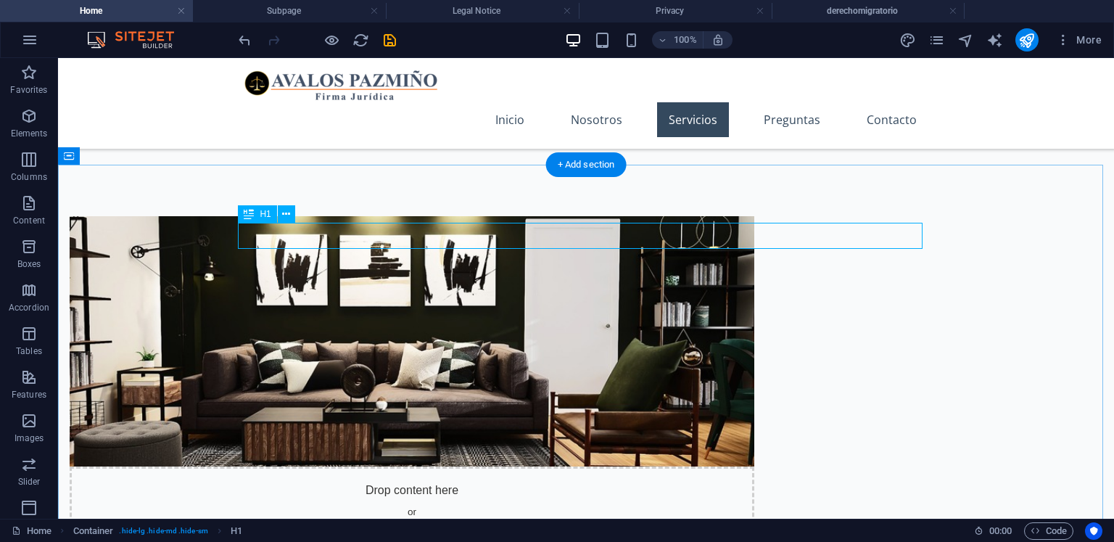
click at [31, 50] on button "button" at bounding box center [29, 39] width 35 height 35
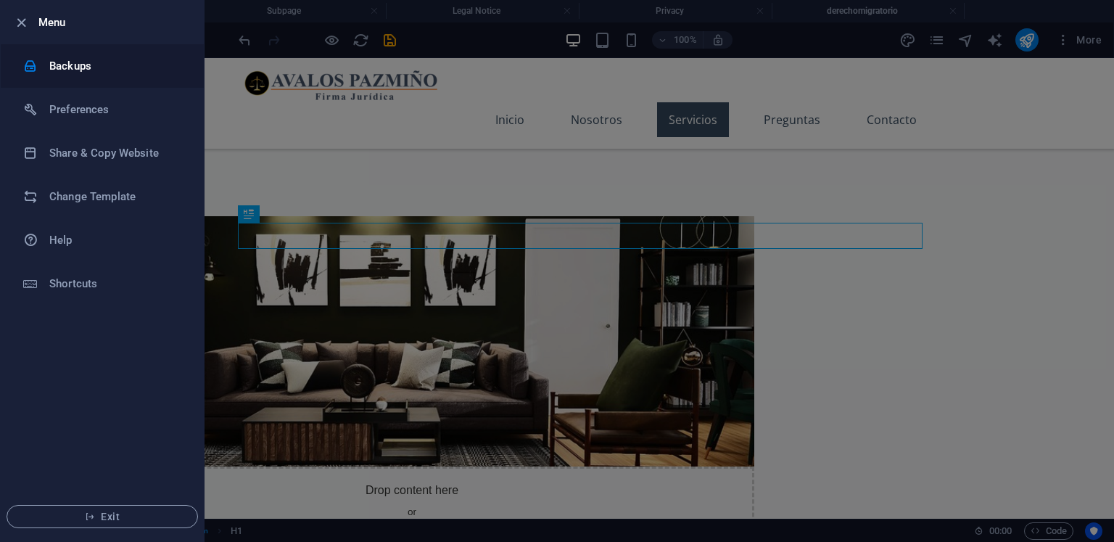
click at [60, 65] on h6 "Backups" at bounding box center [116, 65] width 134 height 17
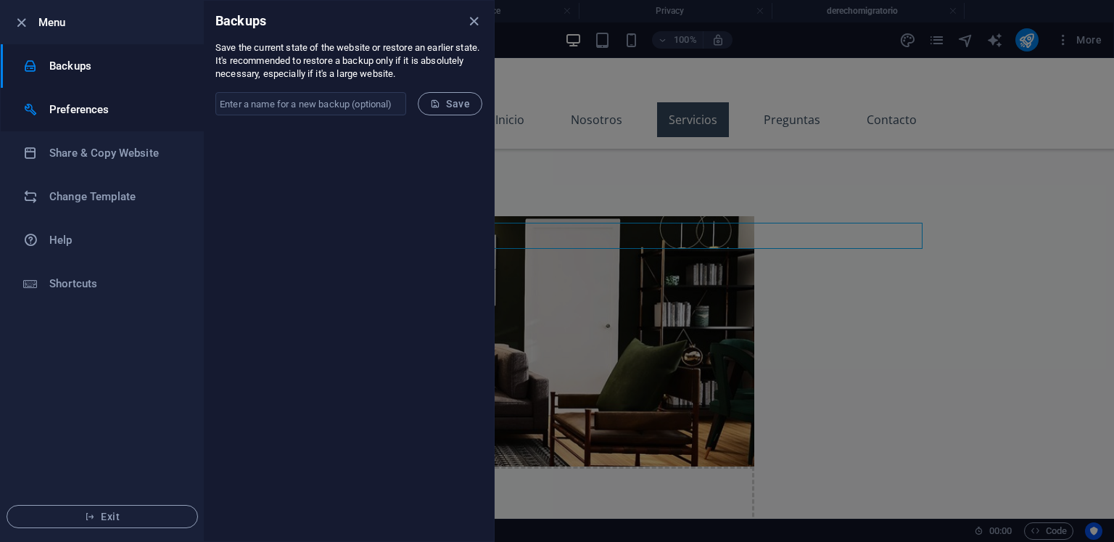
click at [67, 99] on li "Preferences" at bounding box center [102, 110] width 203 height 44
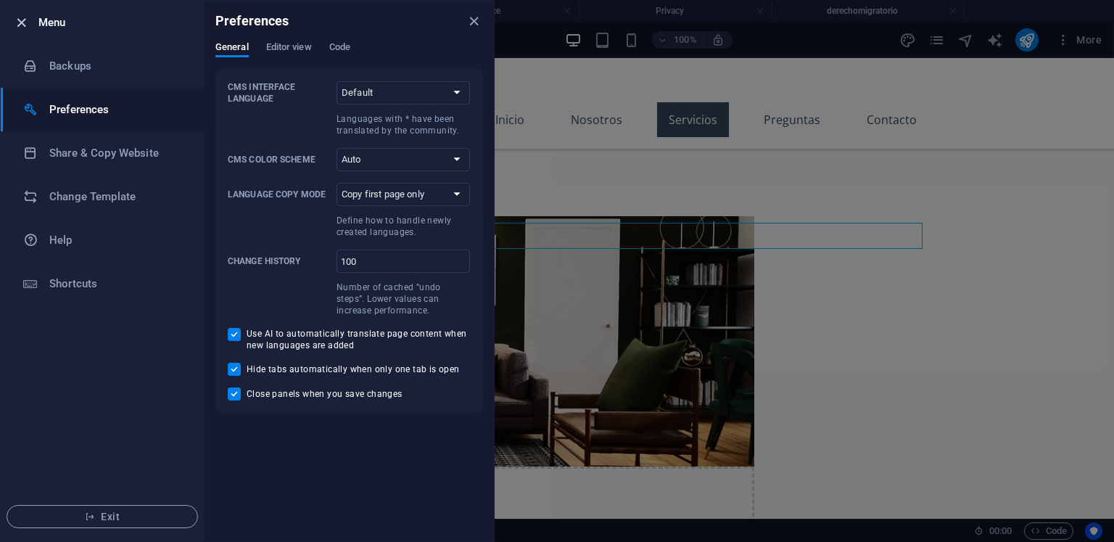
click at [22, 17] on icon "button" at bounding box center [21, 23] width 17 height 17
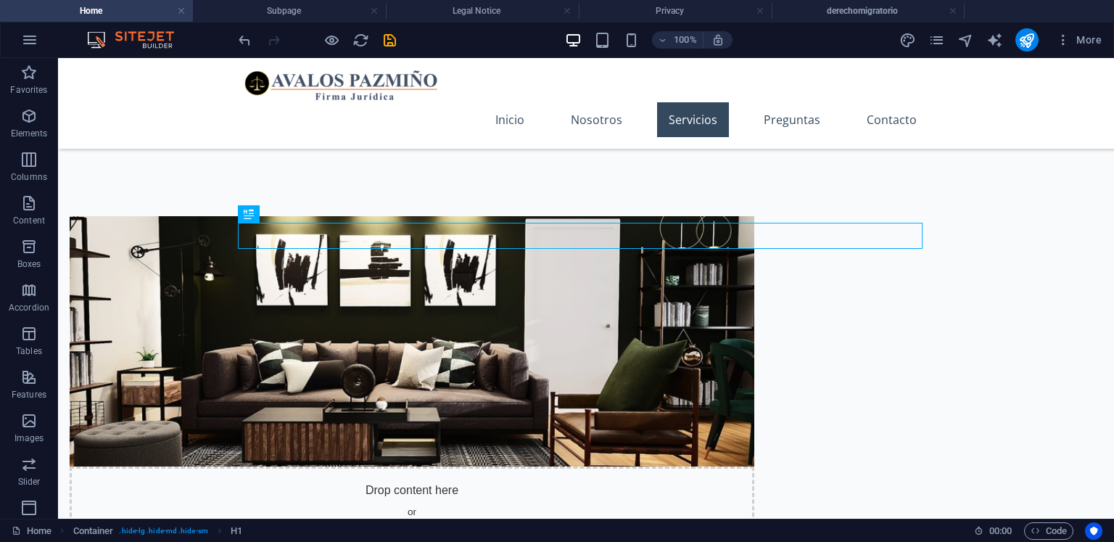
click at [22, 17] on h4 "Home" at bounding box center [96, 11] width 193 height 16
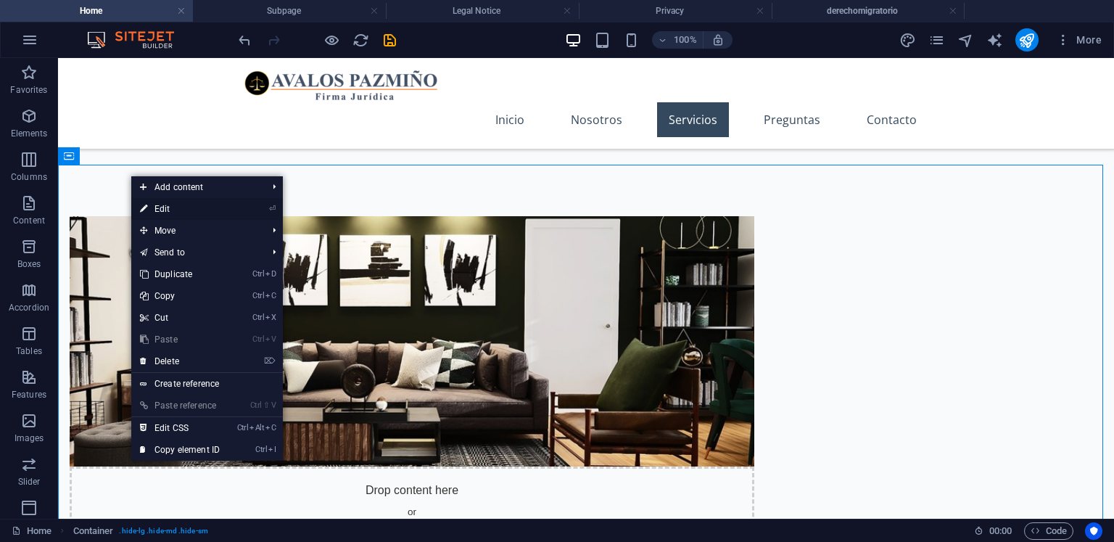
click at [192, 206] on link "⏎ Edit" at bounding box center [179, 209] width 97 height 22
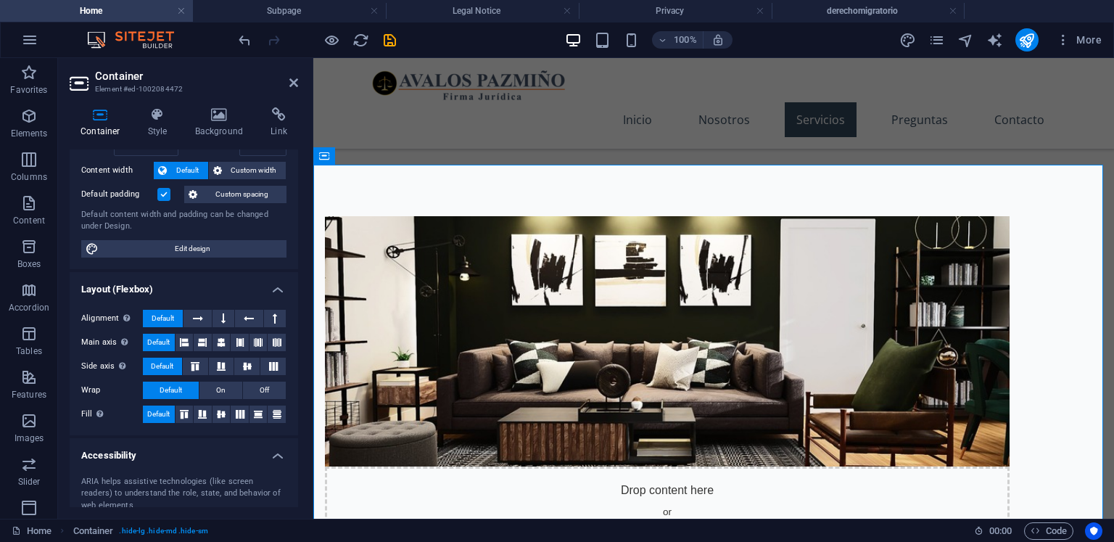
scroll to position [203, 0]
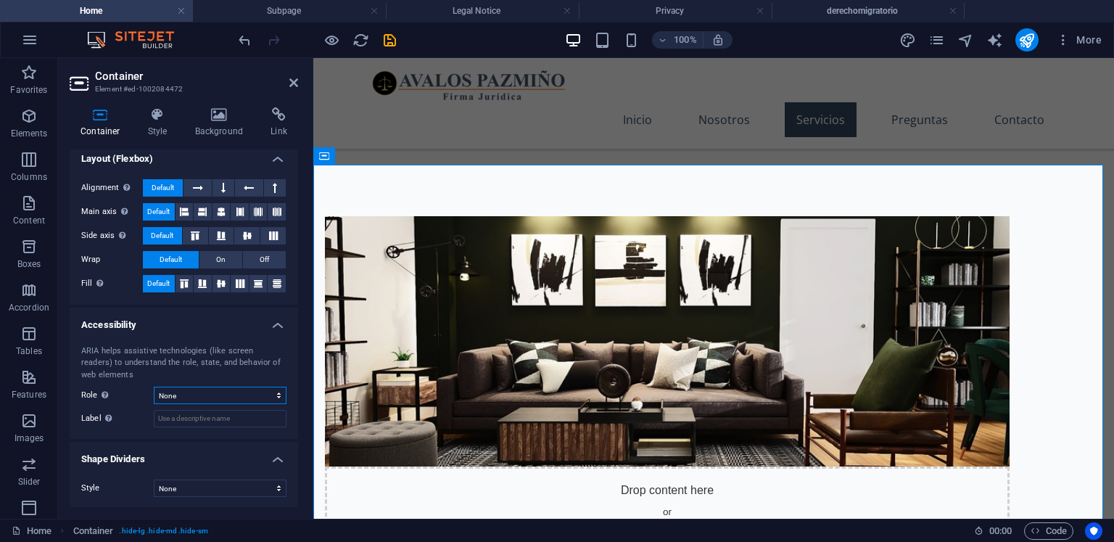
click at [178, 395] on select "None Alert Article Banner Comment Complementary Dialog Footer Header Marquee Pr…" at bounding box center [220, 394] width 133 height 17
click at [139, 386] on label "Role The ARIA role defines the purpose of an element. Here you can find all exp…" at bounding box center [117, 394] width 73 height 17
click at [191, 485] on select "None Triangle Square Diagonal Polygon 1 Polygon 2 Zigzag Multiple Zigzags Waves…" at bounding box center [220, 487] width 133 height 17
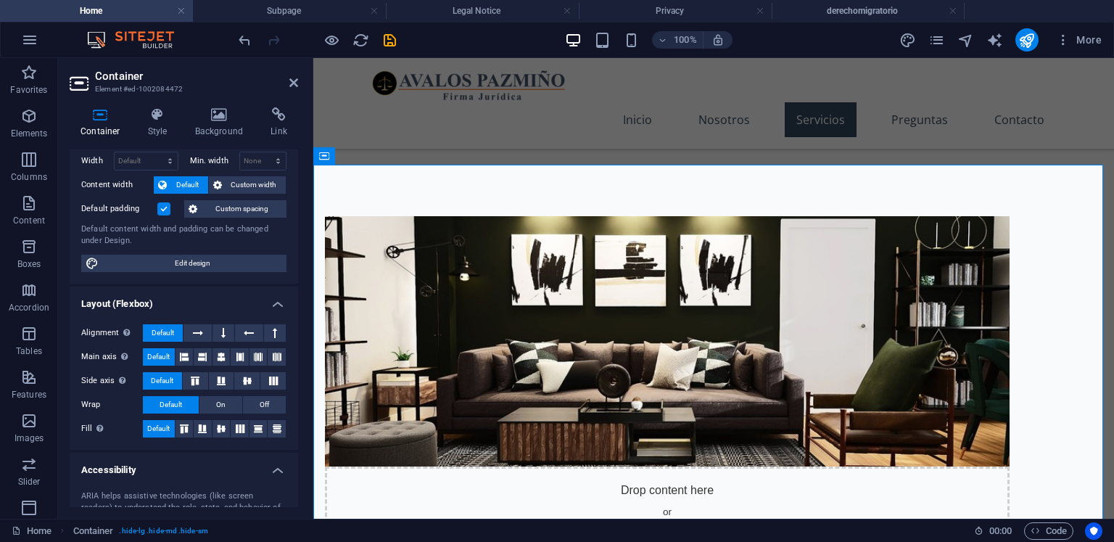
scroll to position [0, 0]
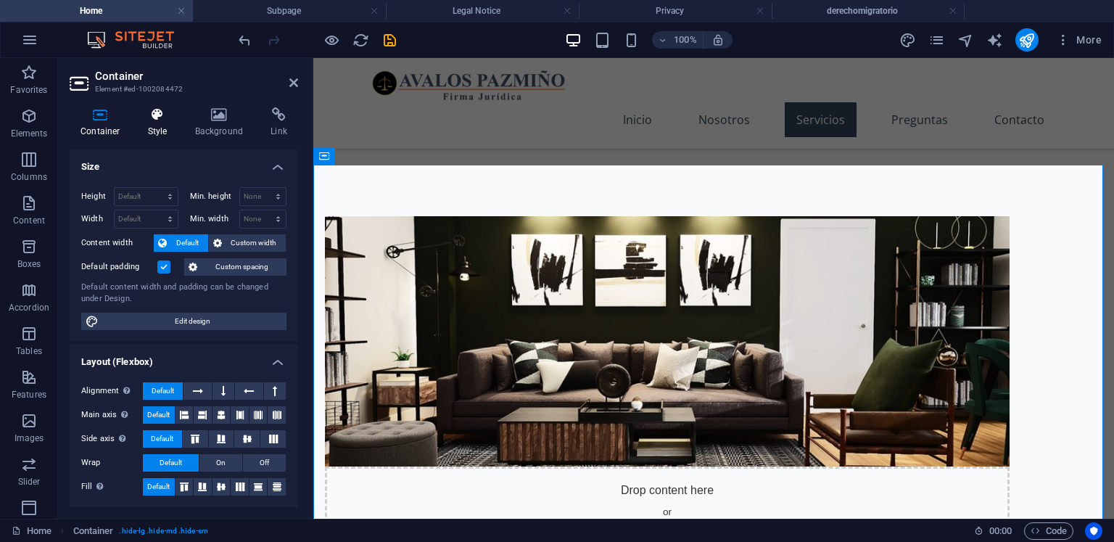
click at [165, 128] on h4 "Style" at bounding box center [160, 122] width 47 height 30
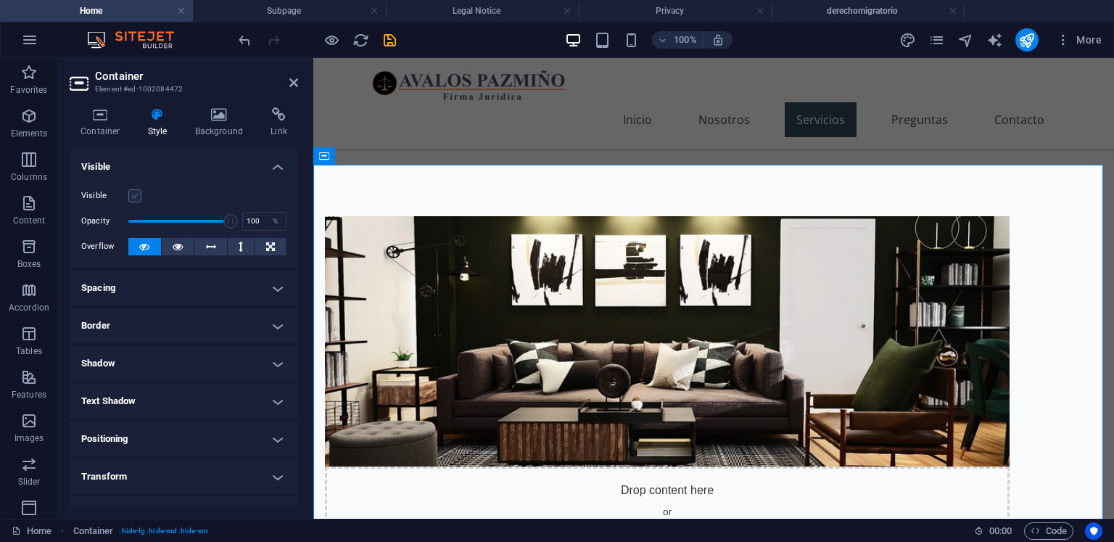
click at [137, 197] on label at bounding box center [134, 195] width 13 height 13
click at [0, 0] on input "Visible" at bounding box center [0, 0] width 0 height 0
click at [424, 158] on div "Drop content here or Add elements Paste clipboard Sobre Nosotros En [PERSON_NAM…" at bounding box center [713, 497] width 800 height 679
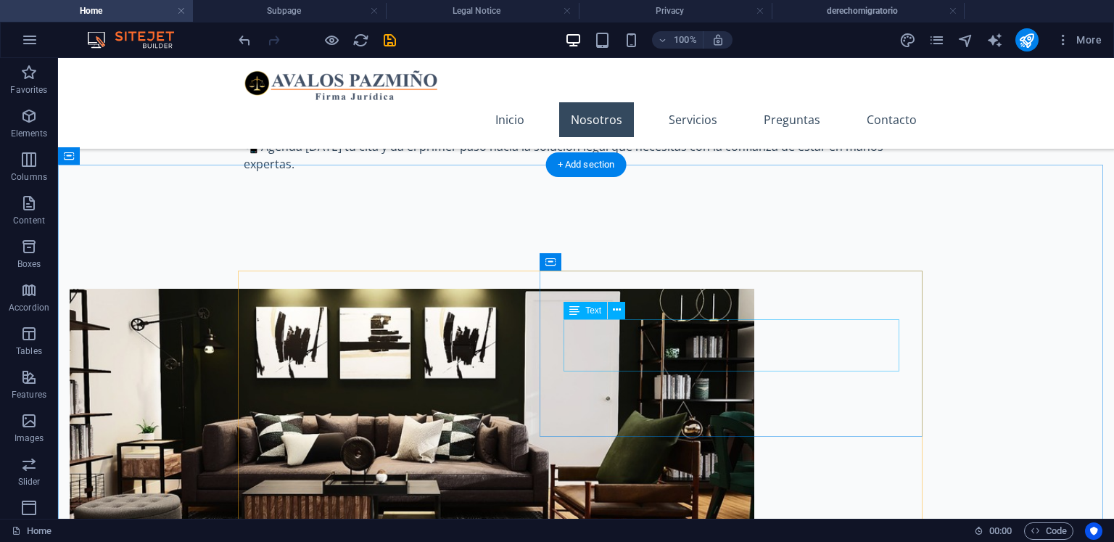
scroll to position [1028, 0]
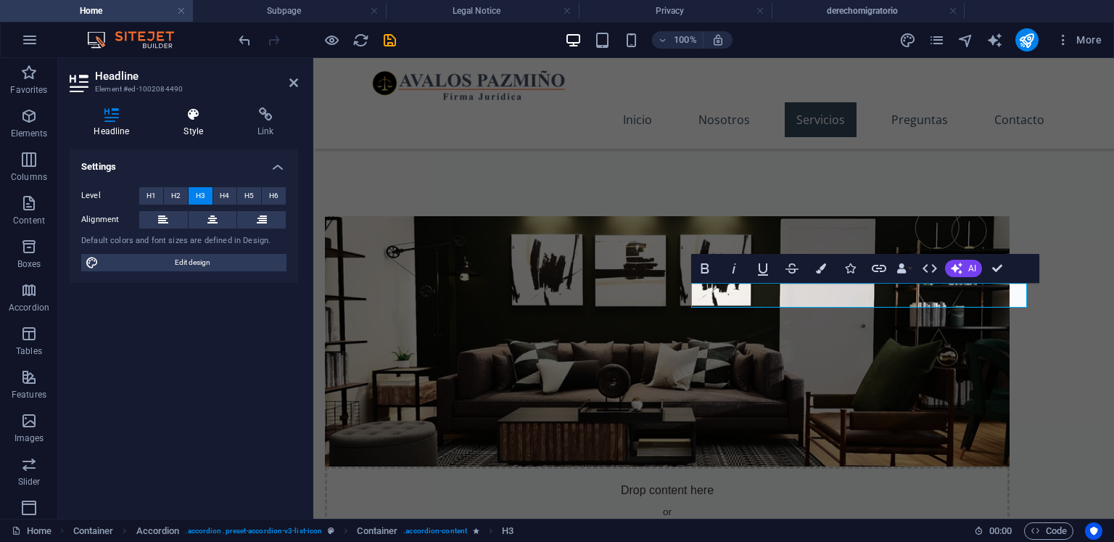
click at [191, 125] on h4 "Style" at bounding box center [197, 122] width 74 height 30
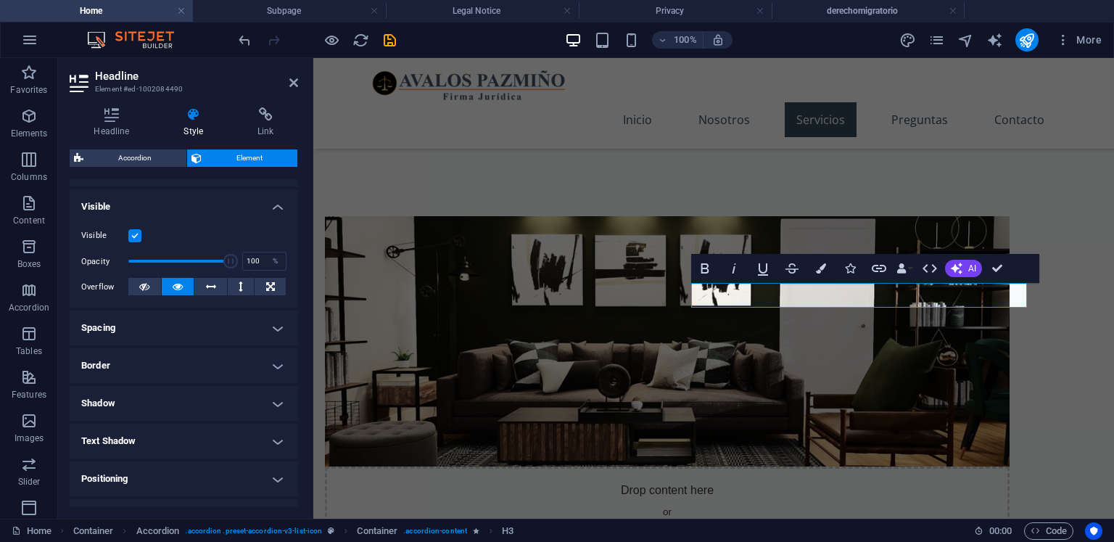
scroll to position [0, 0]
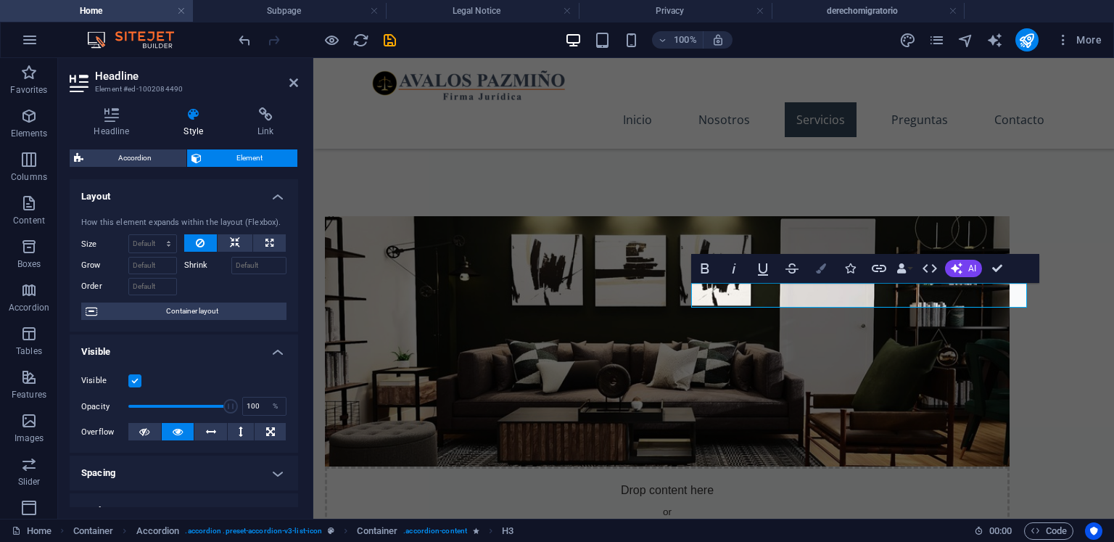
click at [827, 270] on button "Colors" at bounding box center [821, 268] width 28 height 29
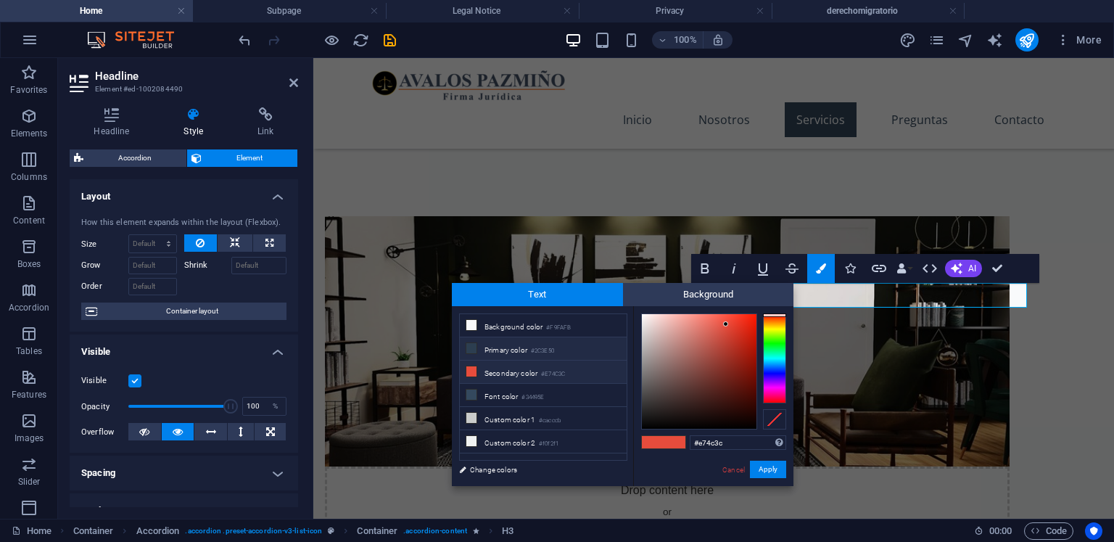
click at [541, 347] on small "#2C3E50" at bounding box center [542, 351] width 23 height 10
type input "#2c3e50"
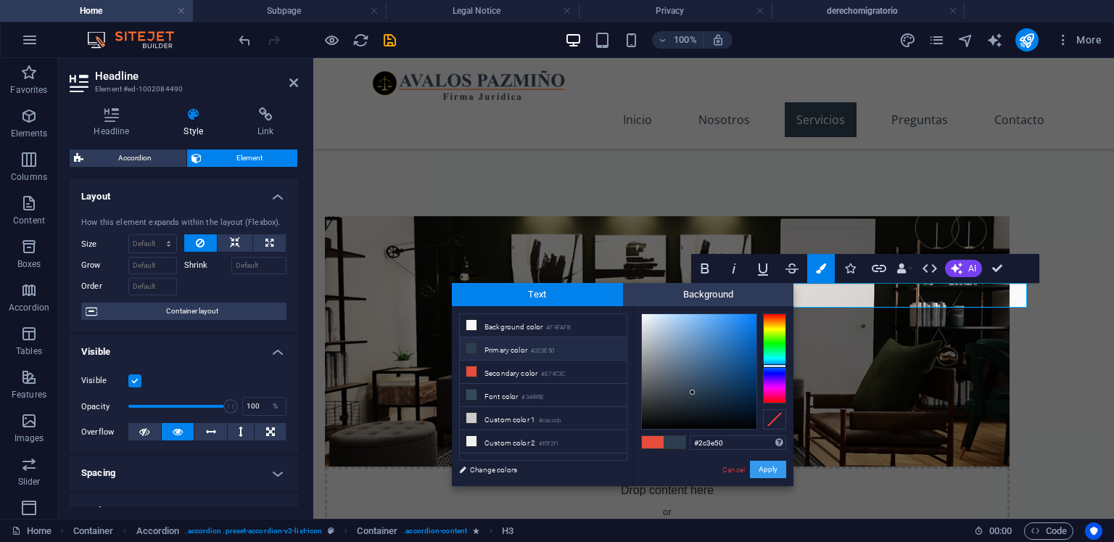
click at [776, 470] on button "Apply" at bounding box center [768, 468] width 36 height 17
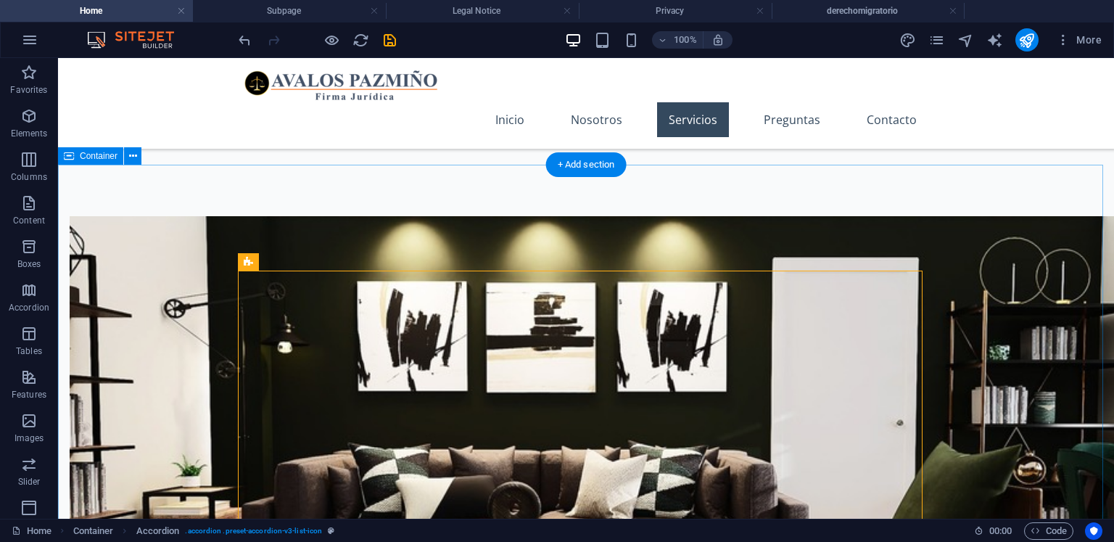
scroll to position [1101, 0]
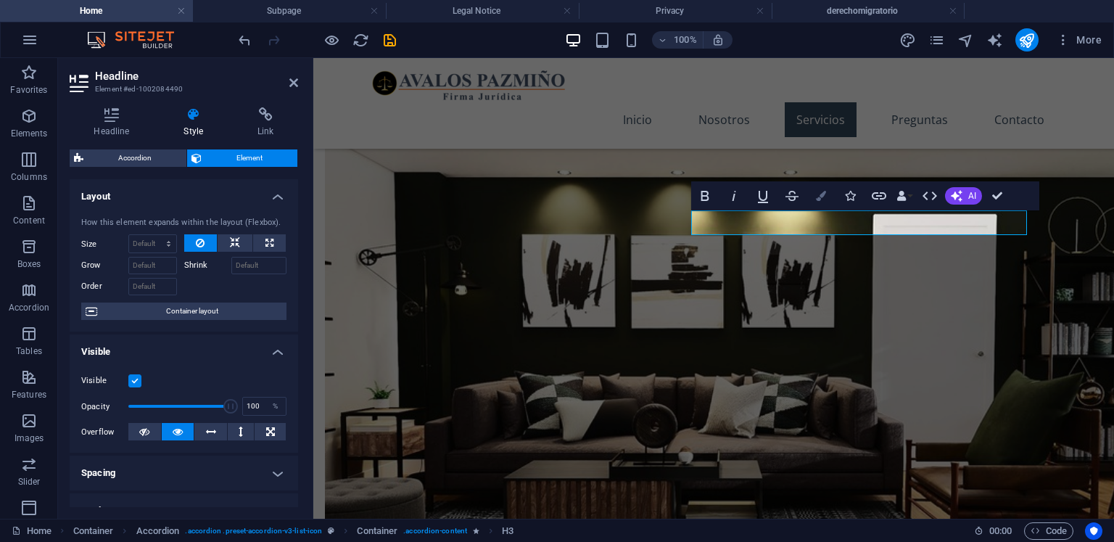
click at [819, 197] on icon "button" at bounding box center [821, 196] width 10 height 10
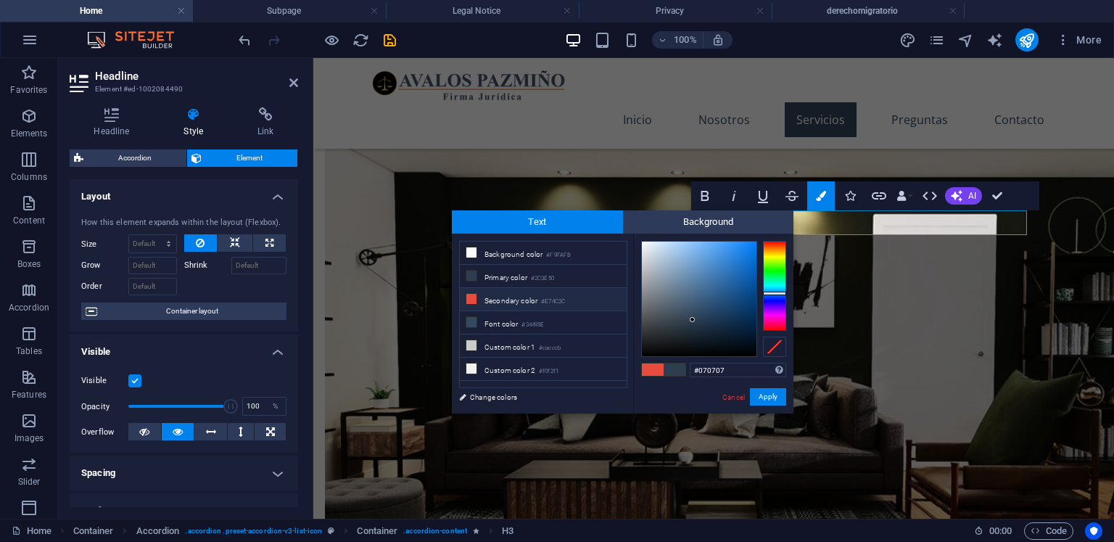
type input "#000000"
drag, startPoint x: 670, startPoint y: 329, endPoint x: 716, endPoint y: 386, distance: 73.7
click at [634, 375] on div "#000000 Supported formats #0852ed rgb(8, 82, 237) rgba(8, 82, 237, 90%) hsv(221…" at bounding box center [713, 428] width 160 height 390
click at [763, 394] on button "Apply" at bounding box center [768, 396] width 36 height 17
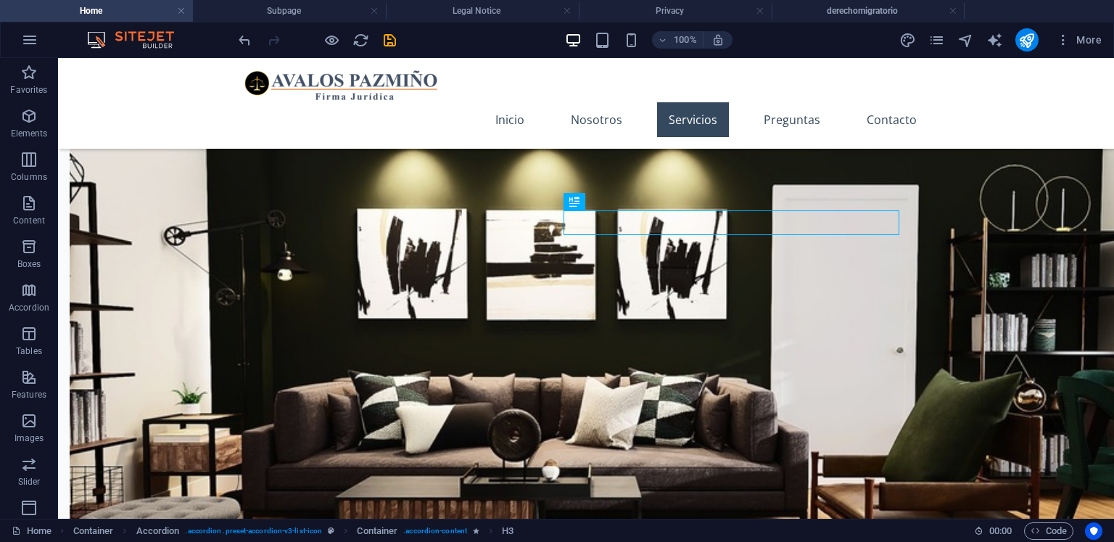
click at [988, 273] on div "H2 Text on background Container Menu Bar Menu Logo Text Image with text H2 Cont…" at bounding box center [586, 288] width 1056 height 460
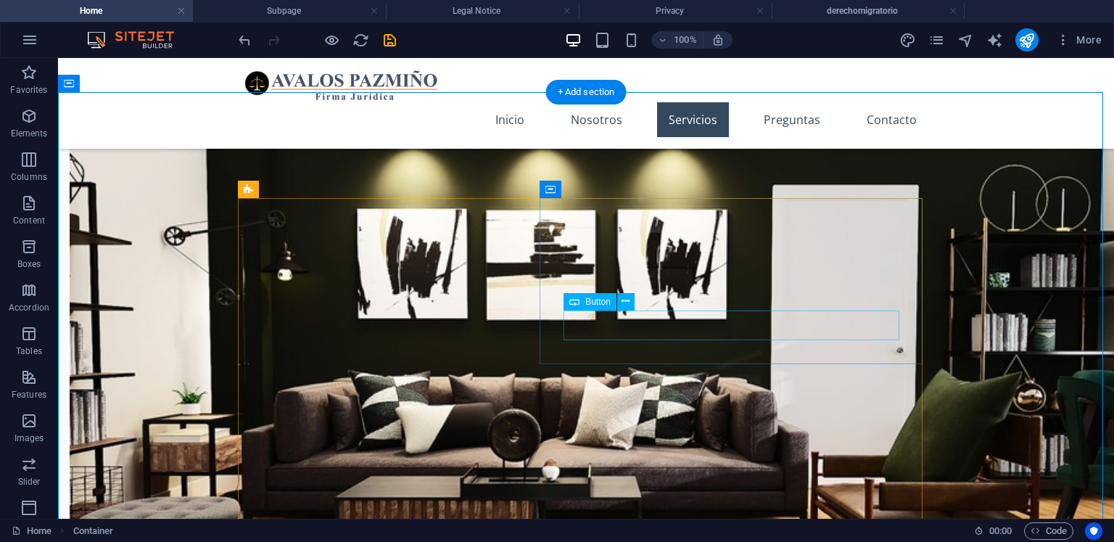
select select "4"
select select
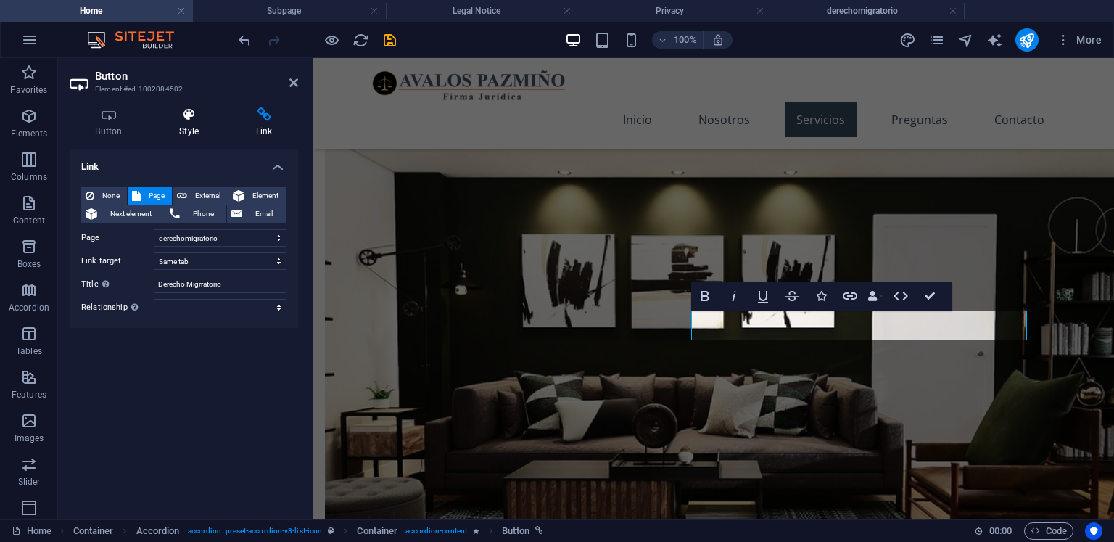
click at [194, 122] on h4 "Style" at bounding box center [192, 122] width 77 height 30
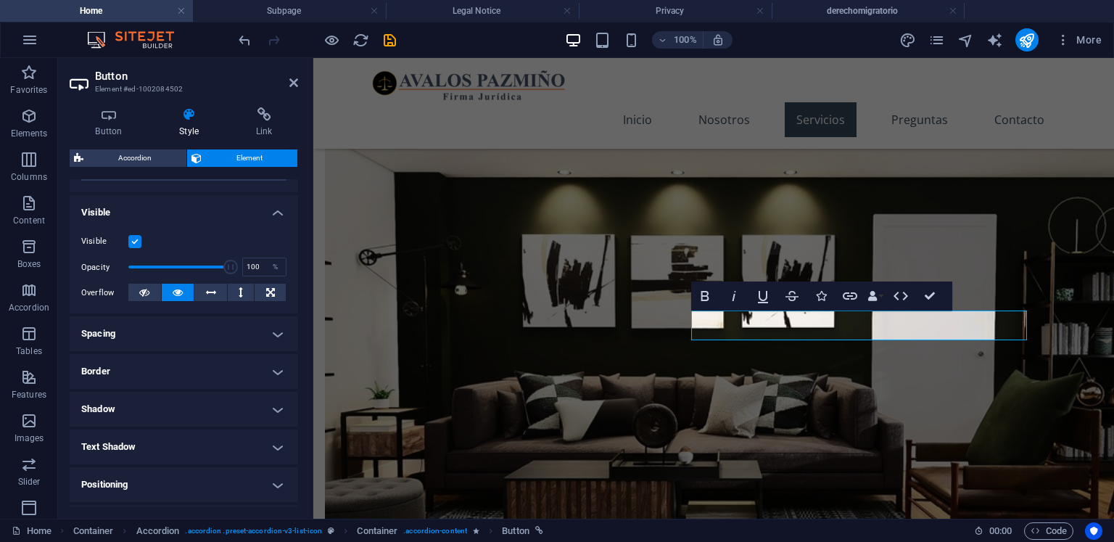
scroll to position [0, 0]
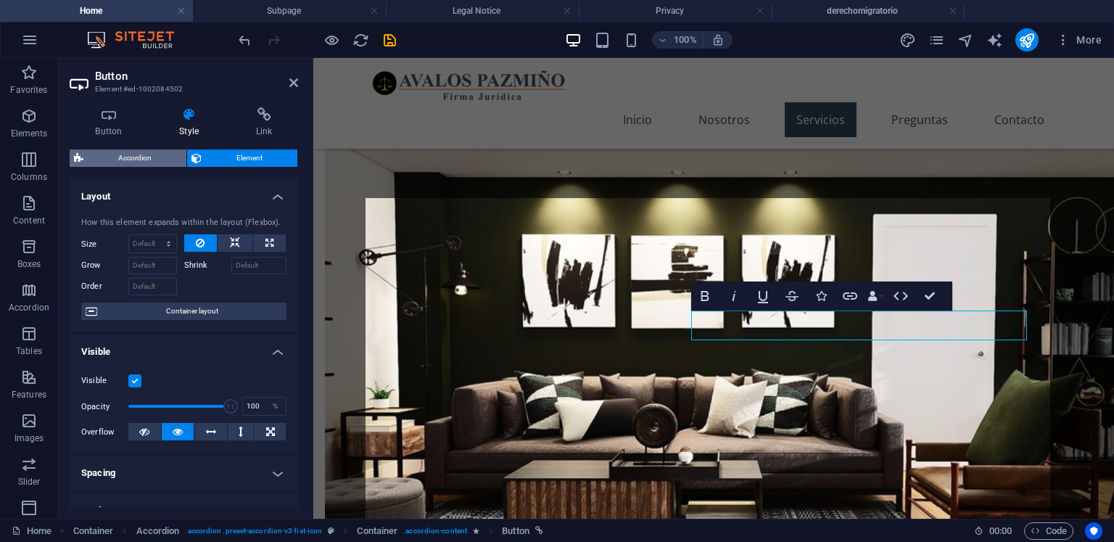
click at [142, 160] on span "Accordion" at bounding box center [135, 157] width 94 height 17
select select "rem"
select select "preset-accordion-v3-list-icon"
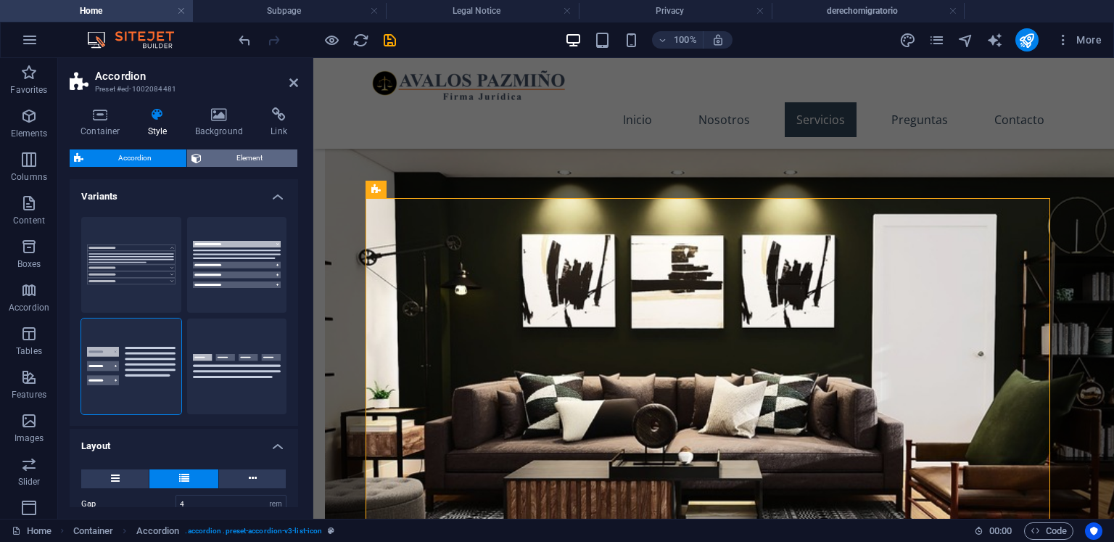
click at [217, 158] on span "Element" at bounding box center [249, 157] width 87 height 17
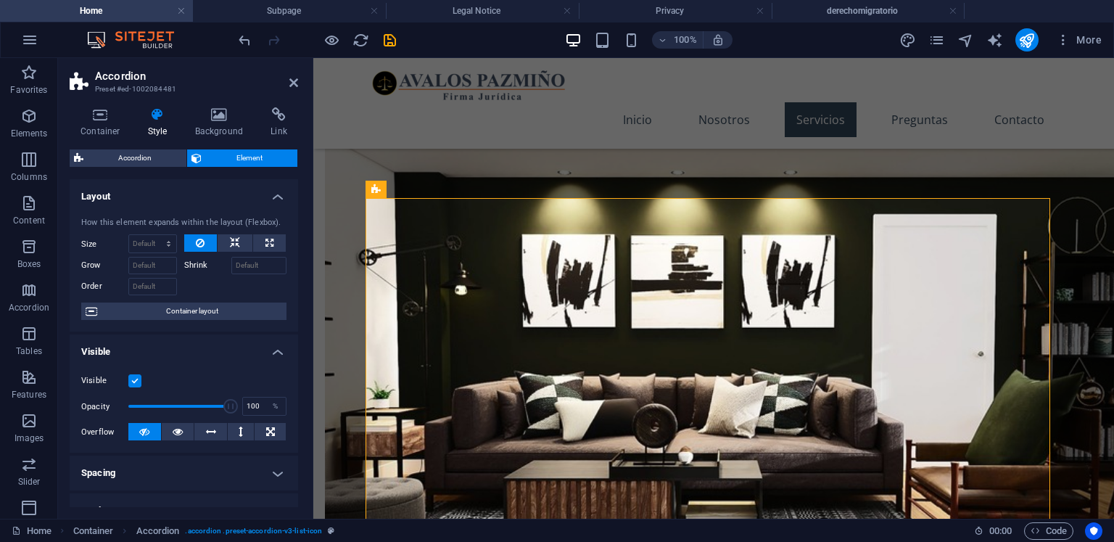
scroll to position [73, 0]
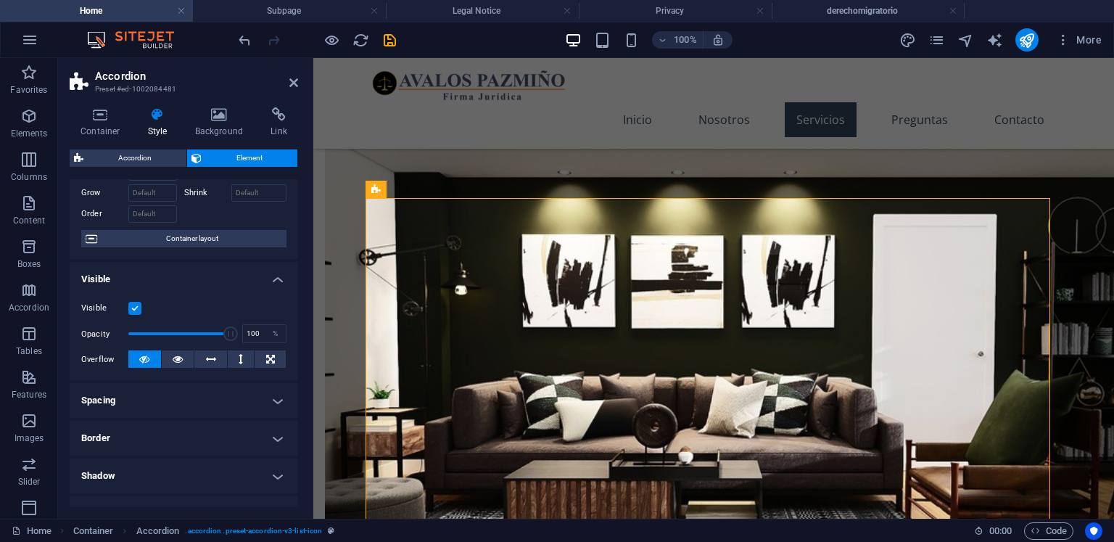
click at [177, 397] on h4 "Spacing" at bounding box center [184, 400] width 228 height 35
click at [177, 397] on h4 "Spacing" at bounding box center [184, 396] width 228 height 26
click at [186, 435] on h4 "Border" at bounding box center [184, 438] width 228 height 35
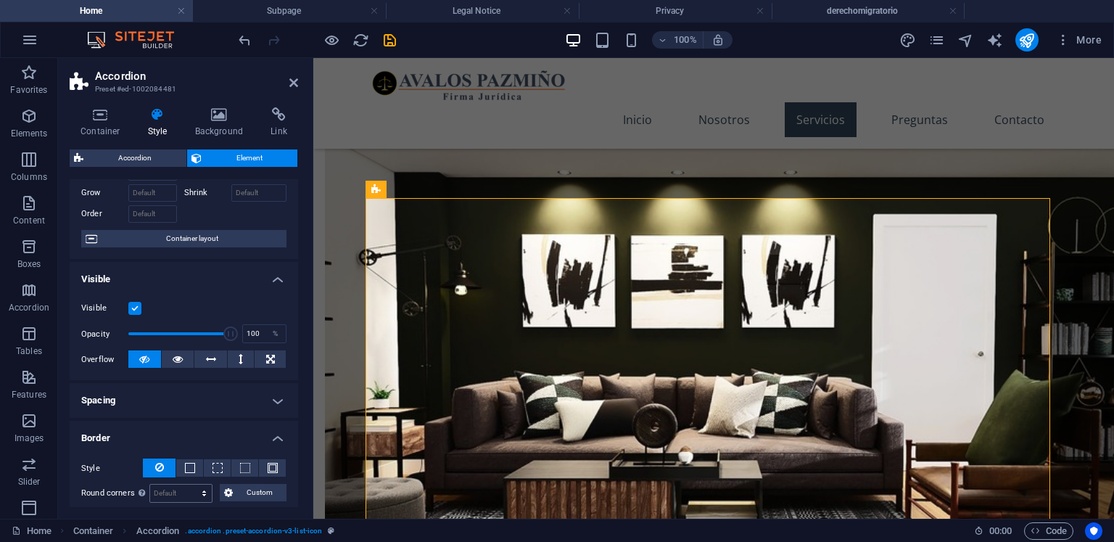
scroll to position [145, 0]
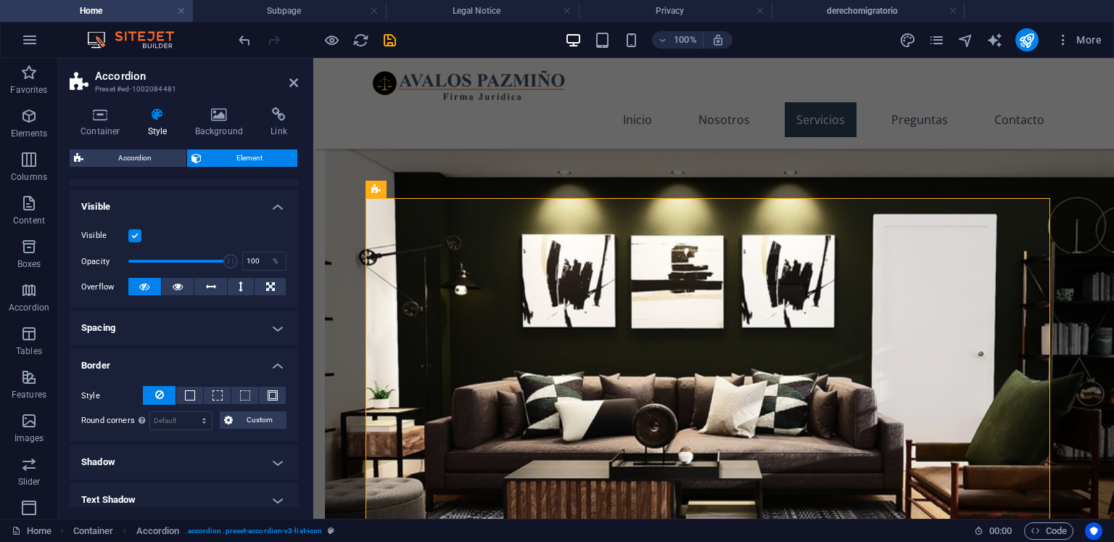
click at [180, 362] on h4 "Border" at bounding box center [184, 361] width 228 height 26
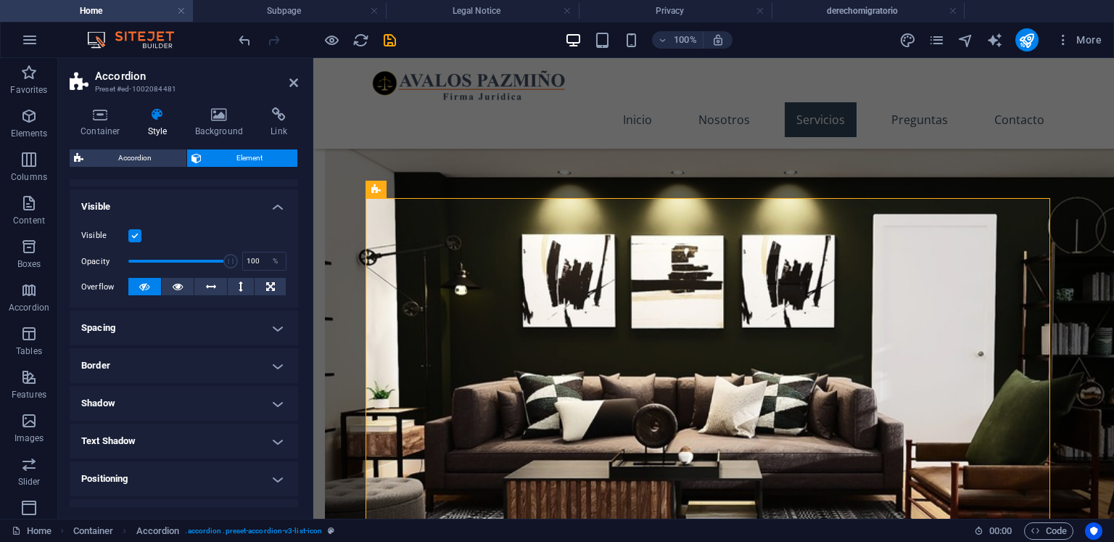
click at [169, 401] on h4 "Shadow" at bounding box center [184, 403] width 228 height 35
click at [169, 402] on h4 "Shadow" at bounding box center [184, 399] width 228 height 26
drag, startPoint x: 176, startPoint y: 401, endPoint x: 174, endPoint y: 415, distance: 14.7
click at [176, 401] on h4 "Shadow" at bounding box center [184, 403] width 228 height 35
click at [215, 431] on span "Outside" at bounding box center [208, 431] width 25 height 17
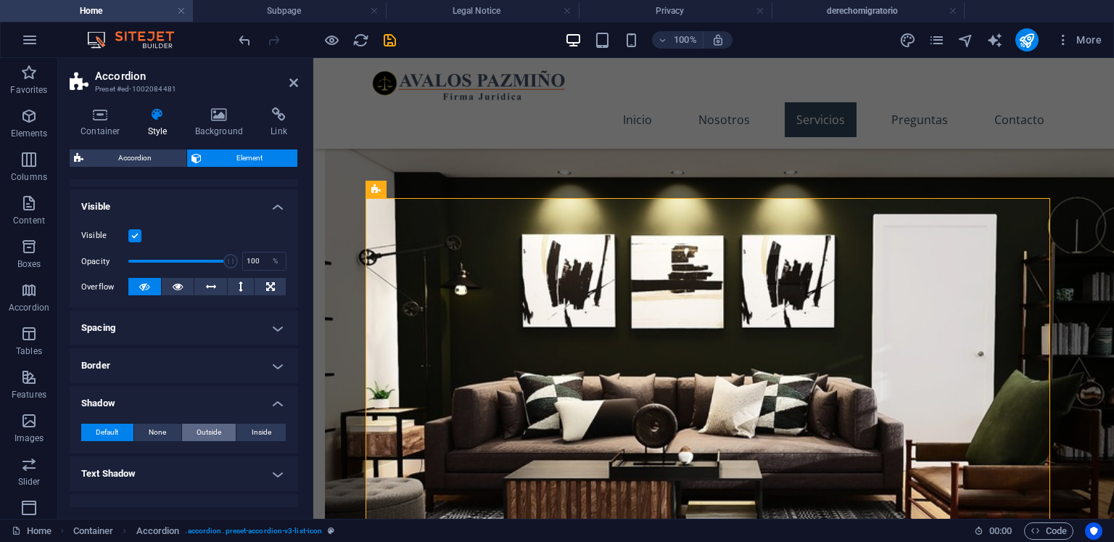
type input "2"
type input "4"
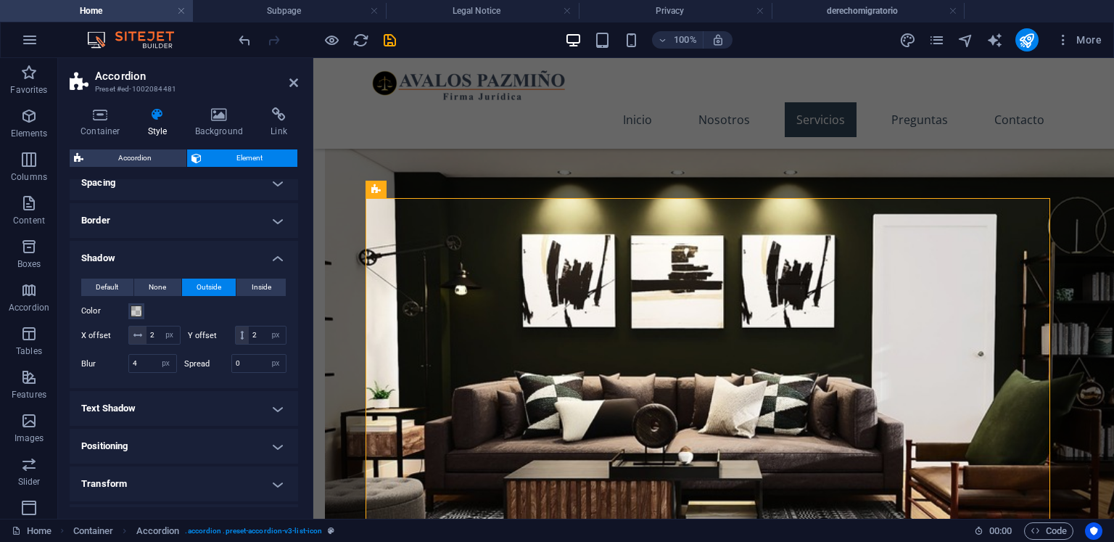
click at [212, 291] on span "Outside" at bounding box center [208, 286] width 25 height 17
click at [215, 268] on div "Default None Outside Inside Color X offset 2 px rem vh vw Y offset 2 px rem vh …" at bounding box center [184, 327] width 228 height 121
click at [90, 284] on button "Default" at bounding box center [107, 286] width 52 height 17
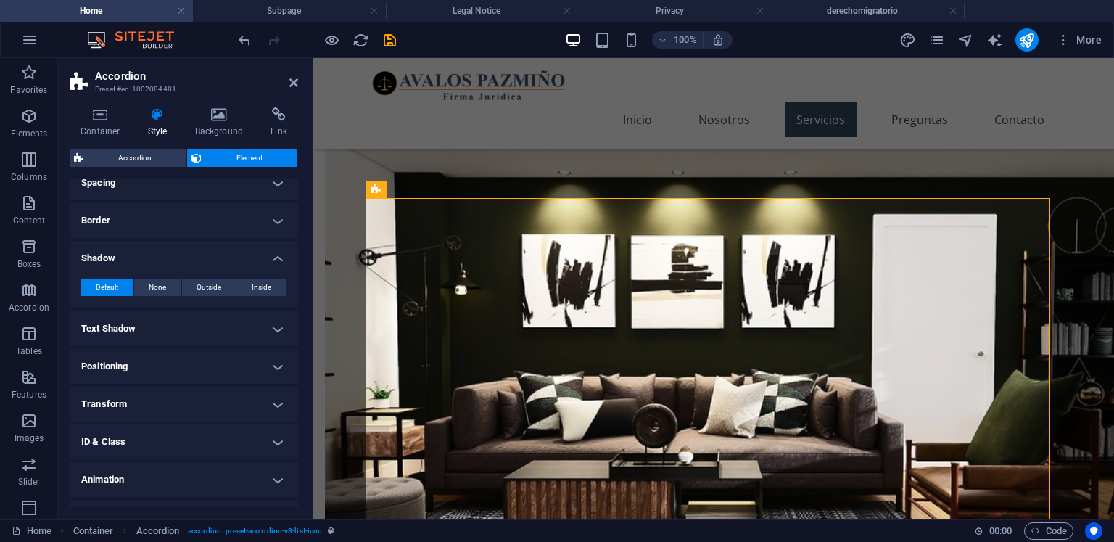
click at [153, 268] on div "Default None Outside Inside Color X offset 0 px rem vh vw Y offset 0 px rem vh …" at bounding box center [184, 287] width 228 height 41
click at [148, 323] on h4 "Text Shadow" at bounding box center [184, 328] width 228 height 35
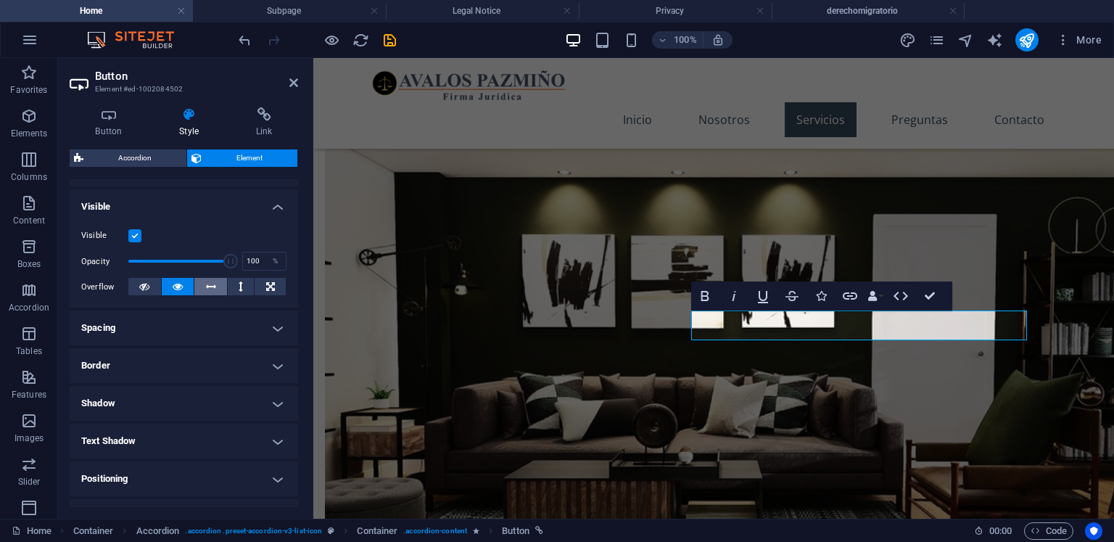
scroll to position [284, 0]
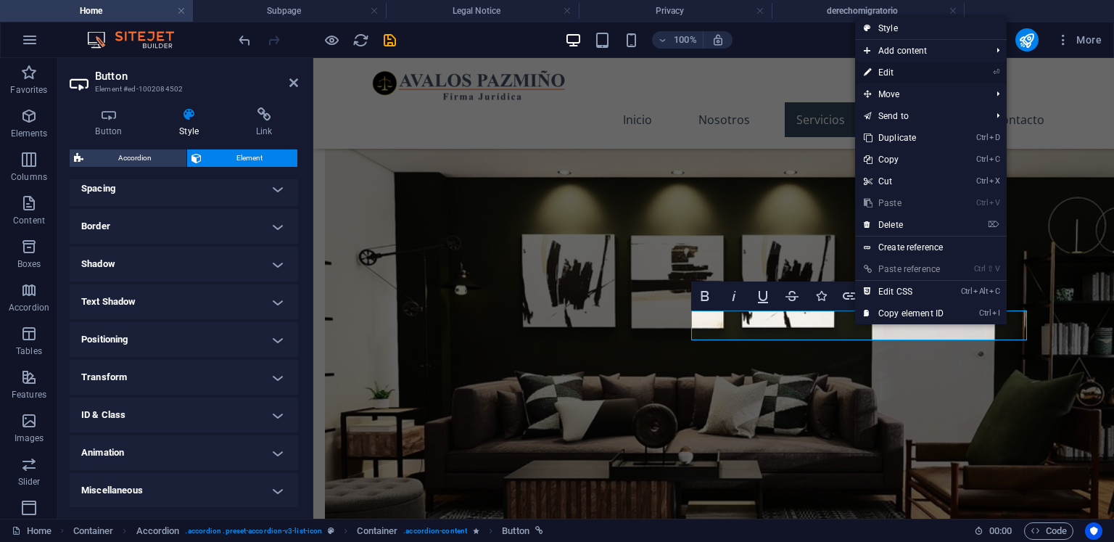
click at [903, 70] on link "⏎ Edit" at bounding box center [903, 73] width 97 height 22
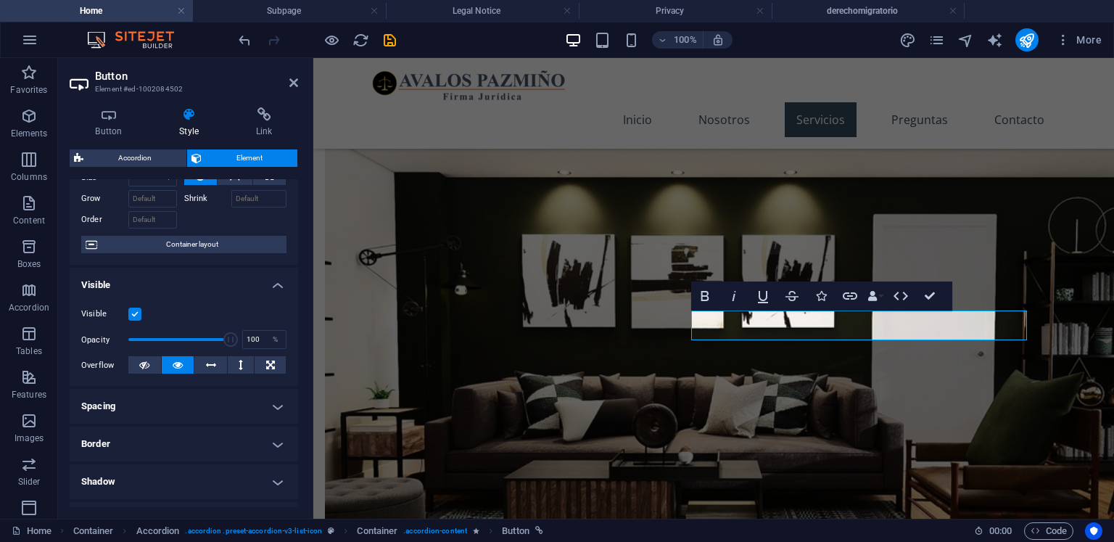
scroll to position [0, 0]
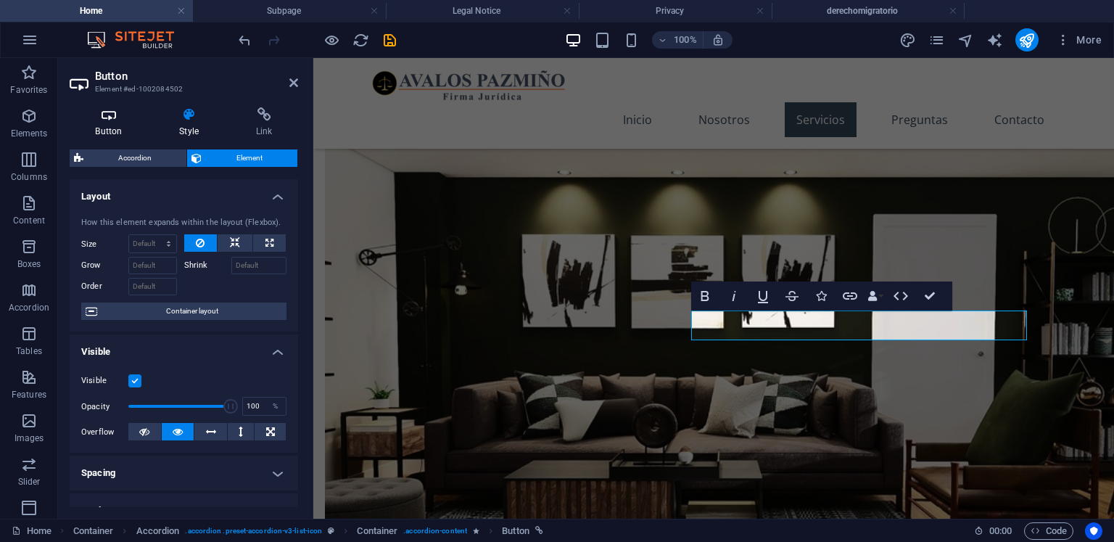
click at [121, 128] on h4 "Button" at bounding box center [112, 122] width 84 height 30
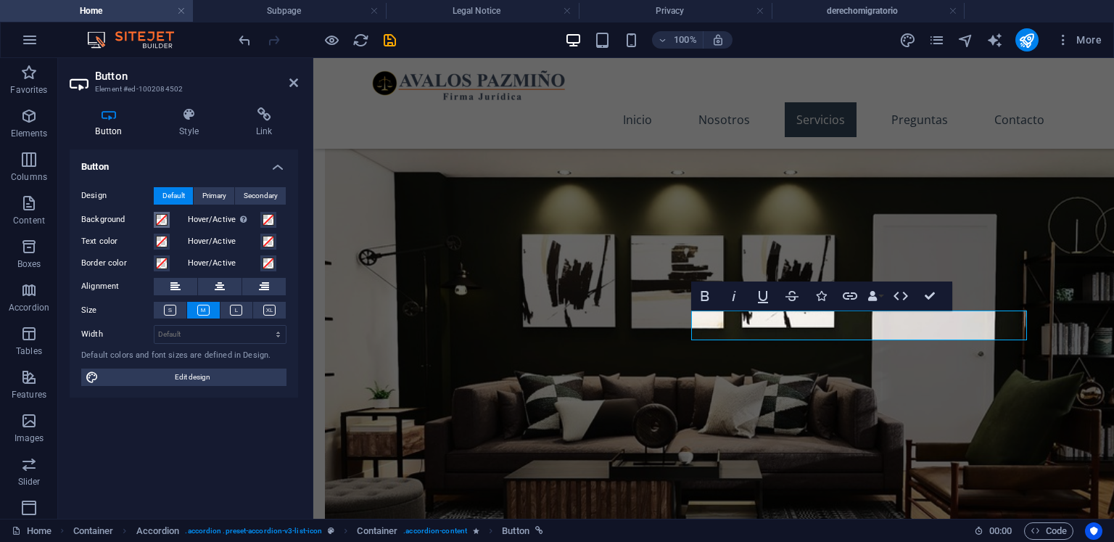
click at [168, 221] on button "Background" at bounding box center [162, 220] width 16 height 16
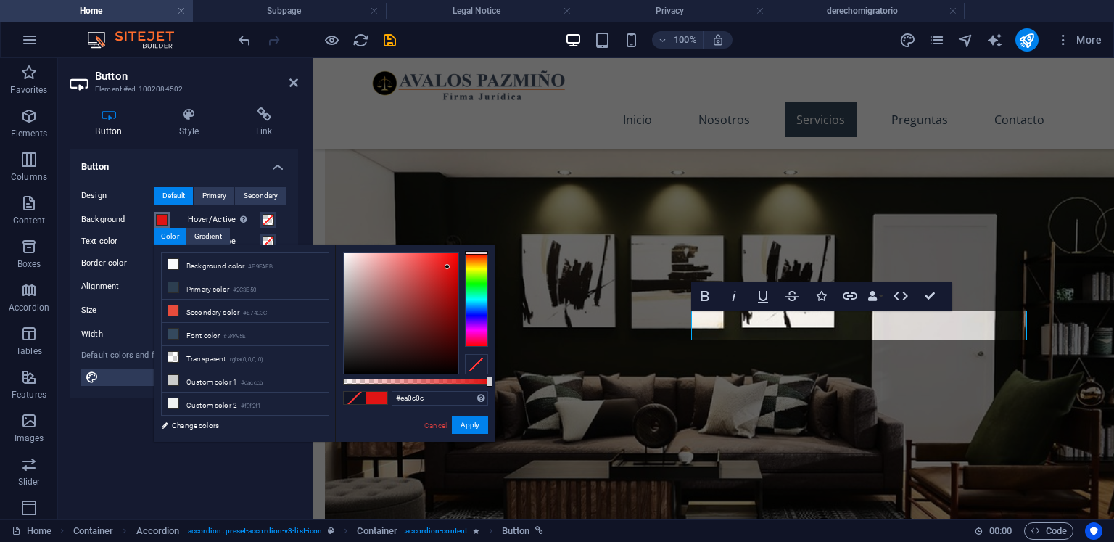
drag, startPoint x: 410, startPoint y: 294, endPoint x: 452, endPoint y: 262, distance: 52.8
click at [452, 262] on div at bounding box center [401, 313] width 115 height 120
drag, startPoint x: 406, startPoint y: 282, endPoint x: 352, endPoint y: 259, distance: 58.5
click at [352, 259] on div at bounding box center [401, 313] width 115 height 120
click at [473, 424] on button "Apply" at bounding box center [470, 424] width 36 height 17
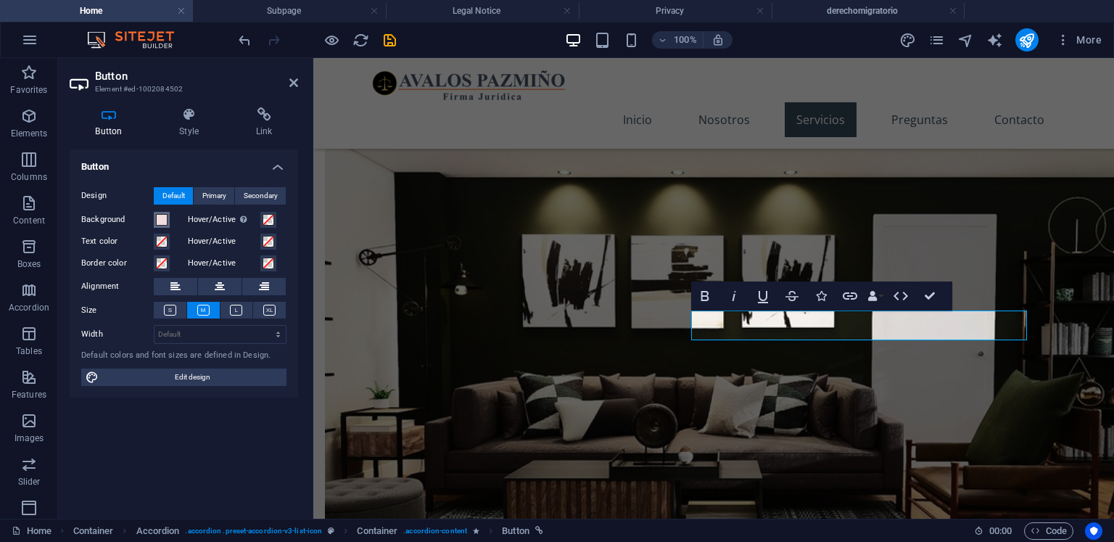
click at [162, 218] on span at bounding box center [162, 220] width 12 height 12
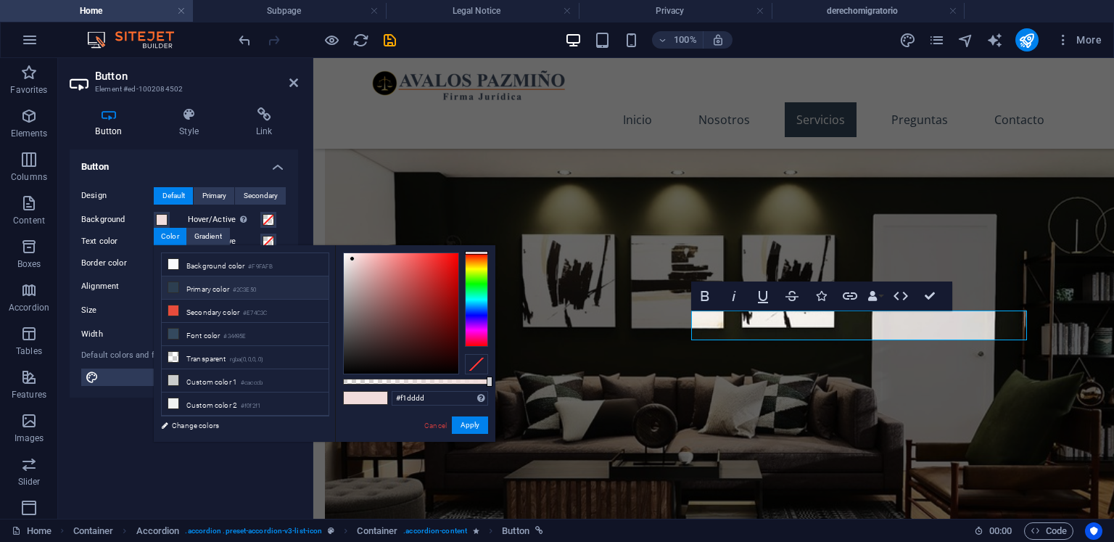
click at [224, 287] on li "Primary color #2C3E50" at bounding box center [245, 287] width 167 height 23
type input "#2c3e50"
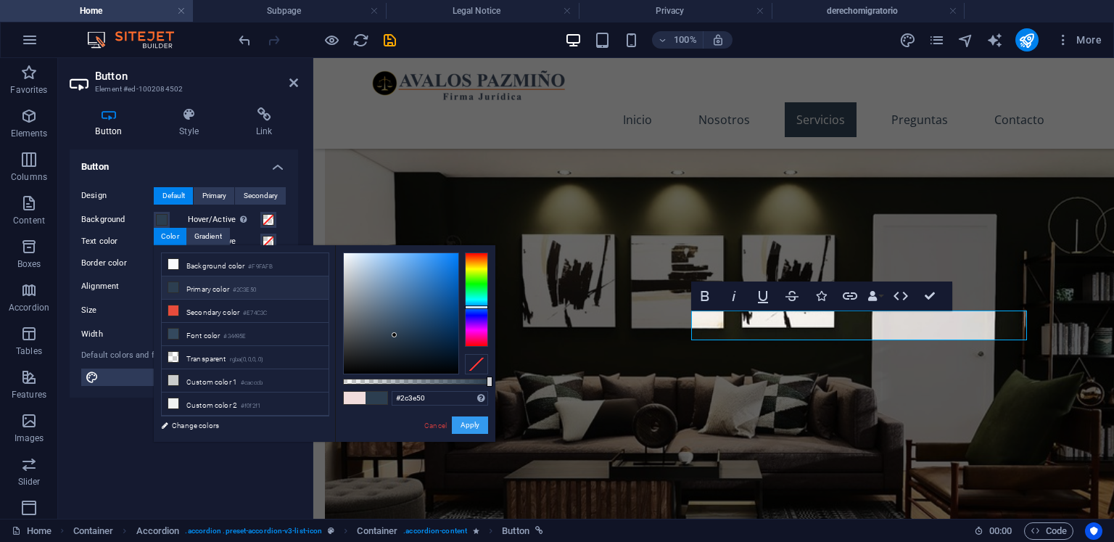
click at [469, 421] on button "Apply" at bounding box center [470, 424] width 36 height 17
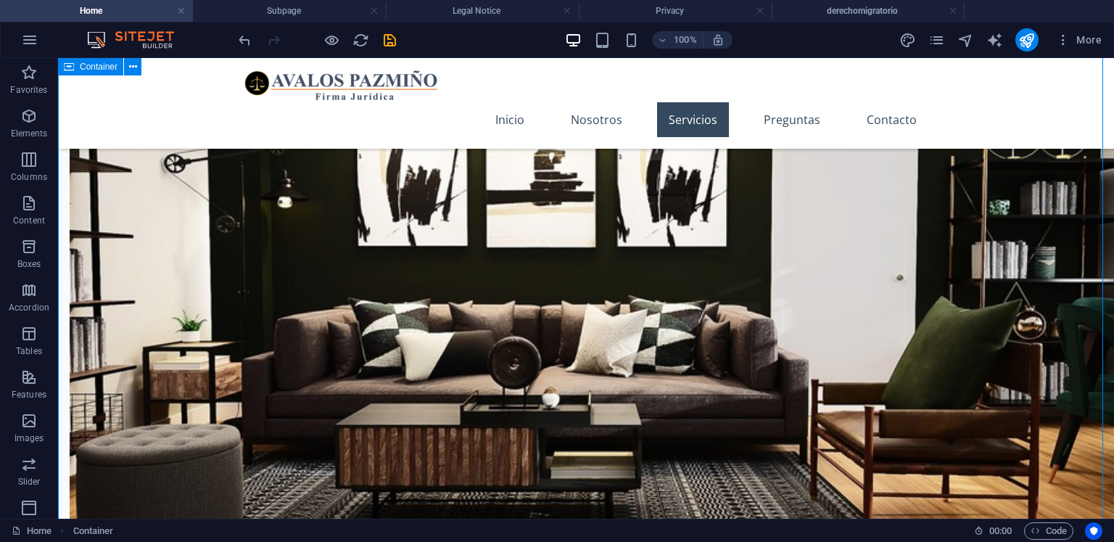
scroll to position [1246, 0]
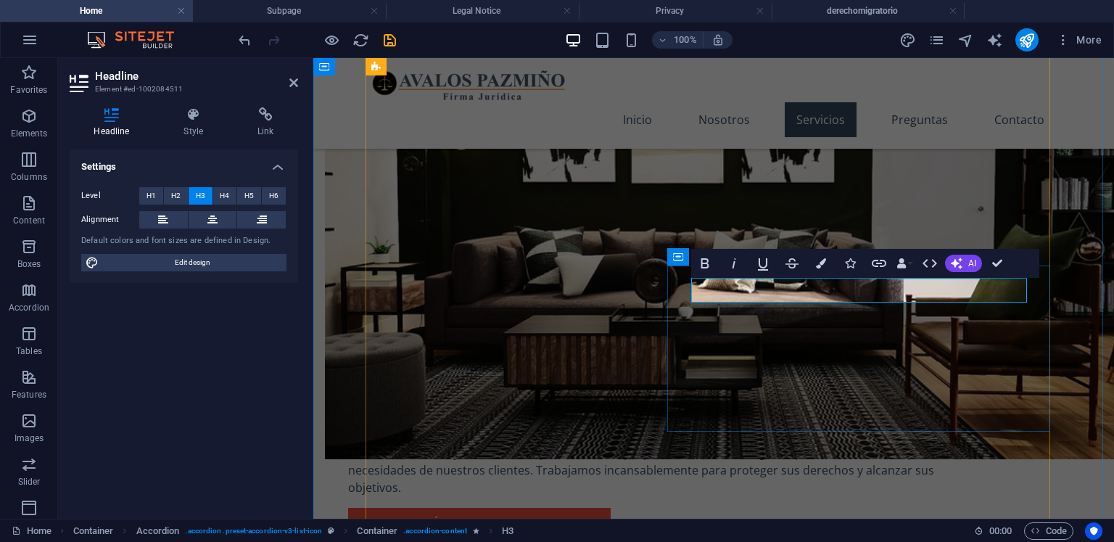
click at [811, 260] on button "Colors" at bounding box center [821, 263] width 28 height 29
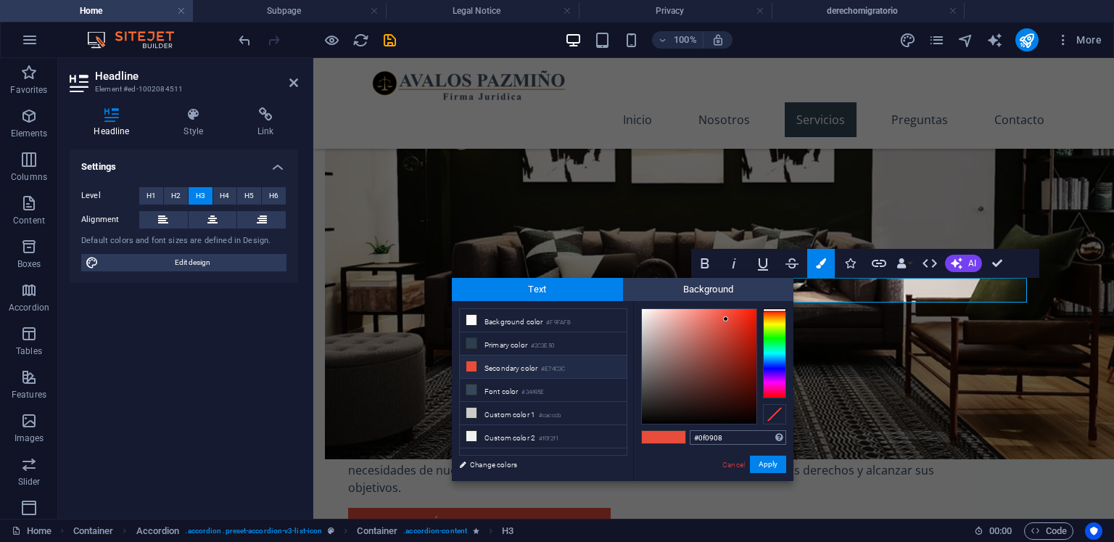
type input "#000000"
drag, startPoint x: 697, startPoint y: 399, endPoint x: 689, endPoint y: 434, distance: 35.9
click at [687, 434] on div "#000000 Supported formats #0852ed rgb(8, 82, 237) rgba(8, 82, 237, 90%) hsv(221…" at bounding box center [713, 496] width 160 height 390
click at [772, 461] on button "Apply" at bounding box center [768, 463] width 36 height 17
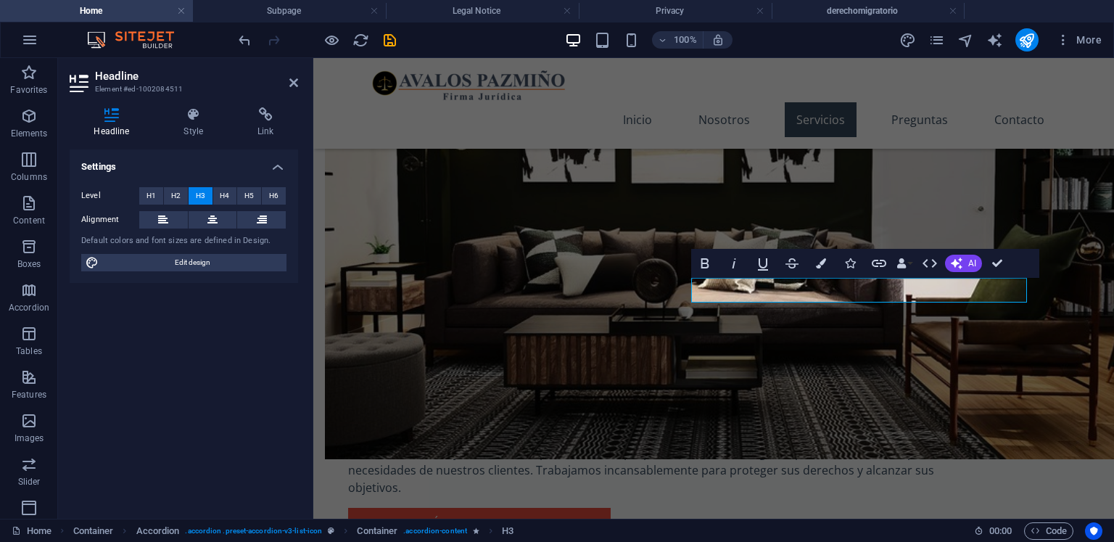
click at [1070, 296] on div "H2 Text on background Container Menu Bar Menu Logo Text Image with text H2 Cont…" at bounding box center [713, 288] width 800 height 460
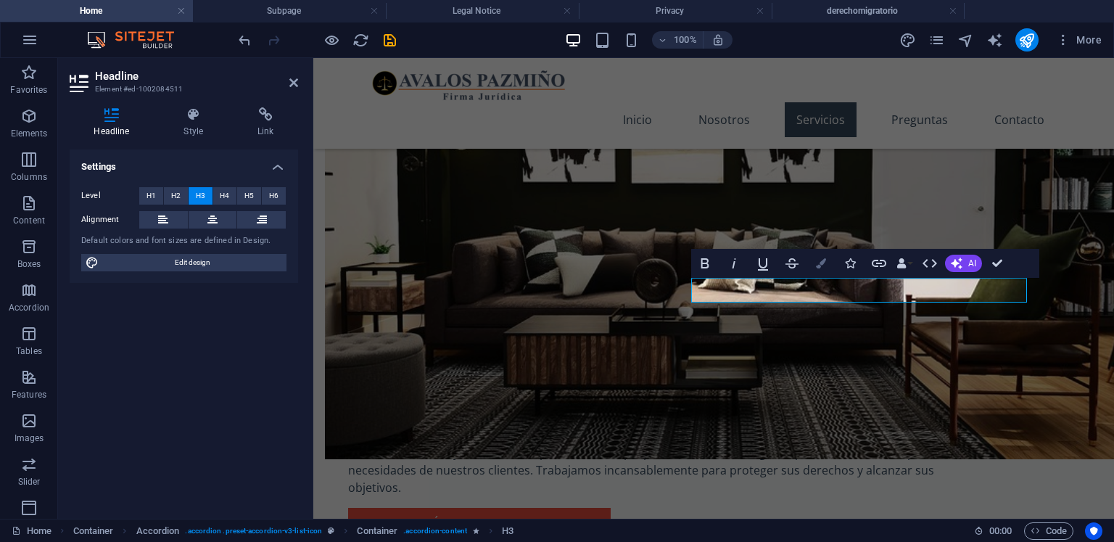
click at [827, 260] on button "Colors" at bounding box center [821, 263] width 28 height 29
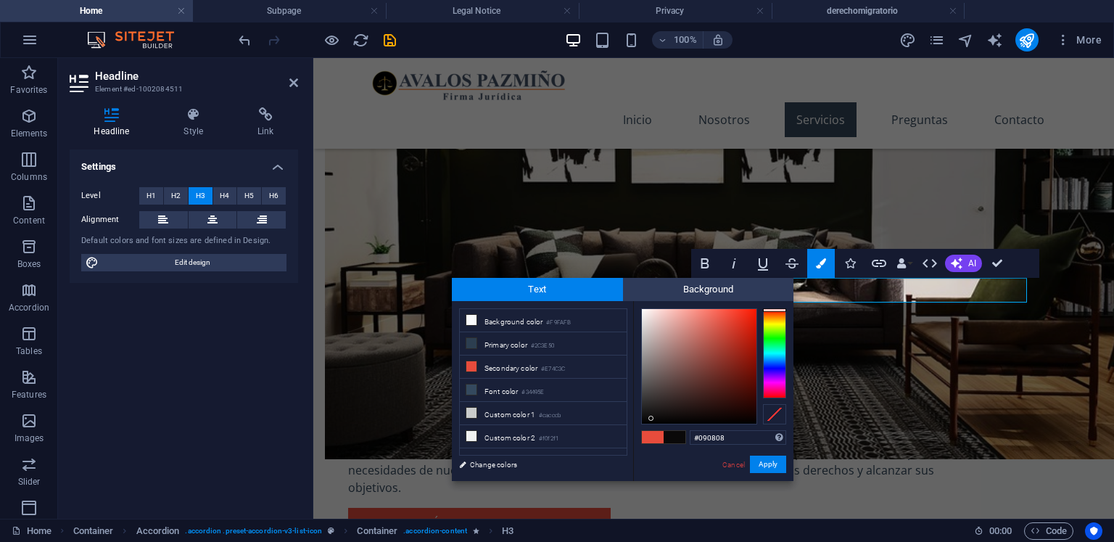
type input "#070606"
drag, startPoint x: 679, startPoint y: 352, endPoint x: 651, endPoint y: 420, distance: 73.5
click at [651, 420] on div at bounding box center [699, 366] width 115 height 115
click at [766, 462] on button "Apply" at bounding box center [768, 463] width 36 height 17
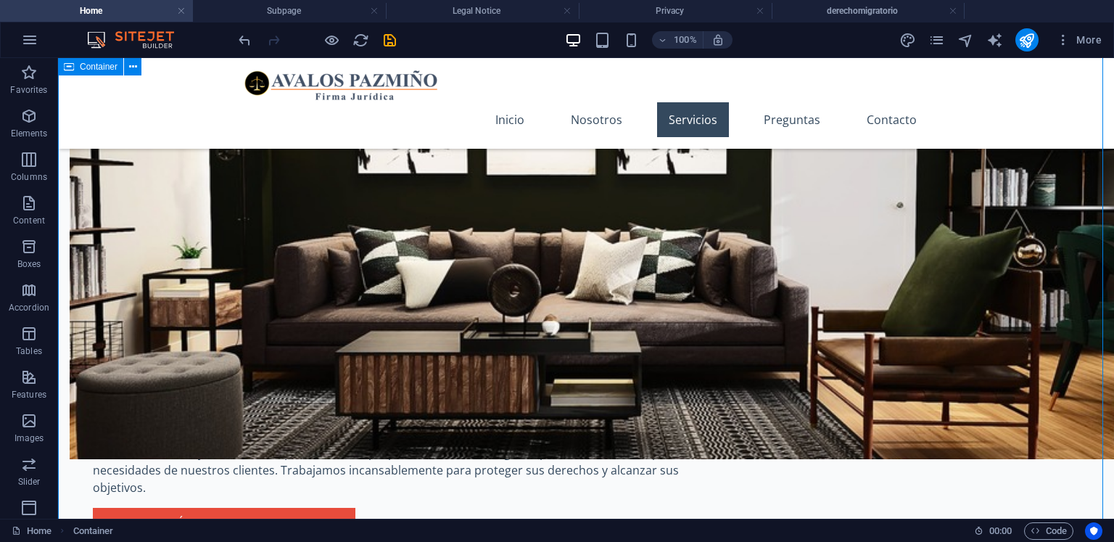
scroll to position [1391, 0]
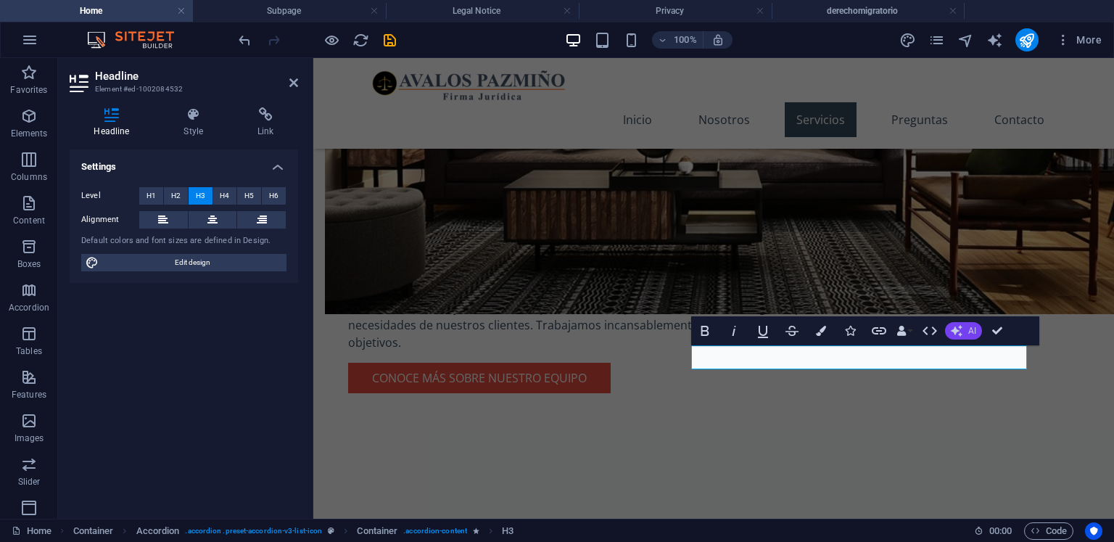
click at [967, 336] on button "AI" at bounding box center [963, 330] width 37 height 17
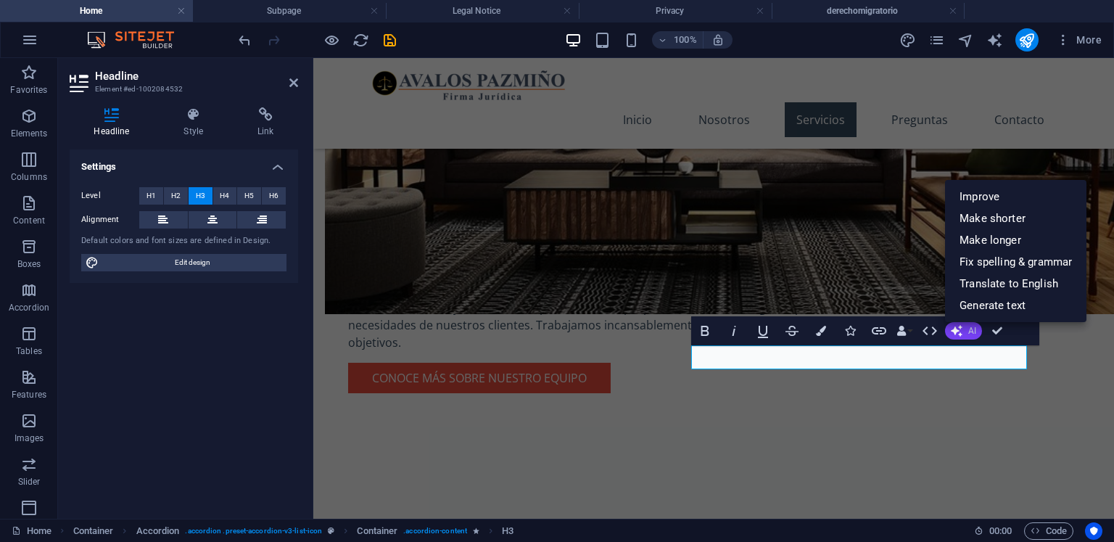
click at [967, 336] on button "AI" at bounding box center [963, 330] width 37 height 17
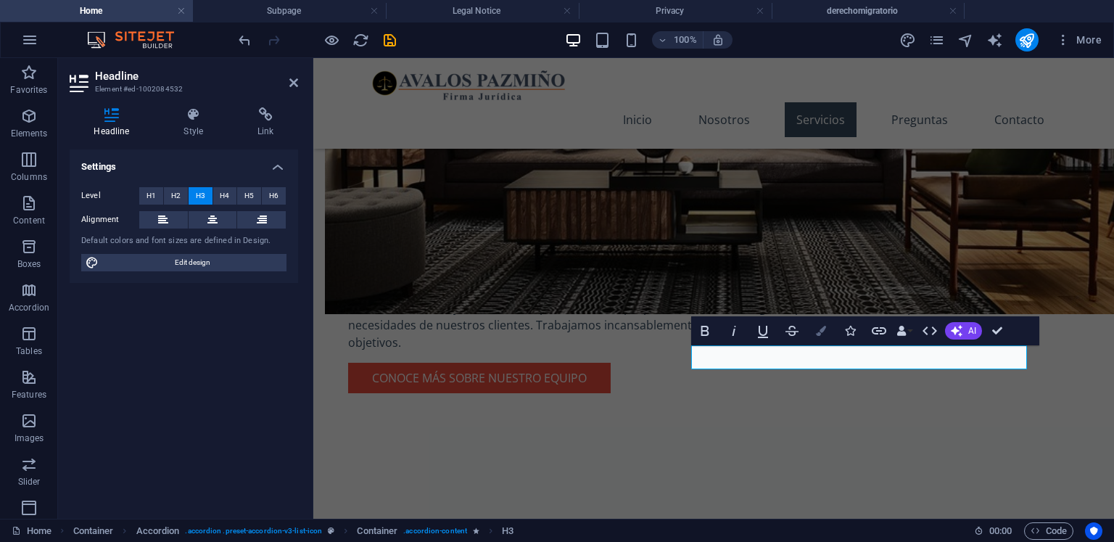
click at [821, 330] on icon "button" at bounding box center [821, 331] width 10 height 10
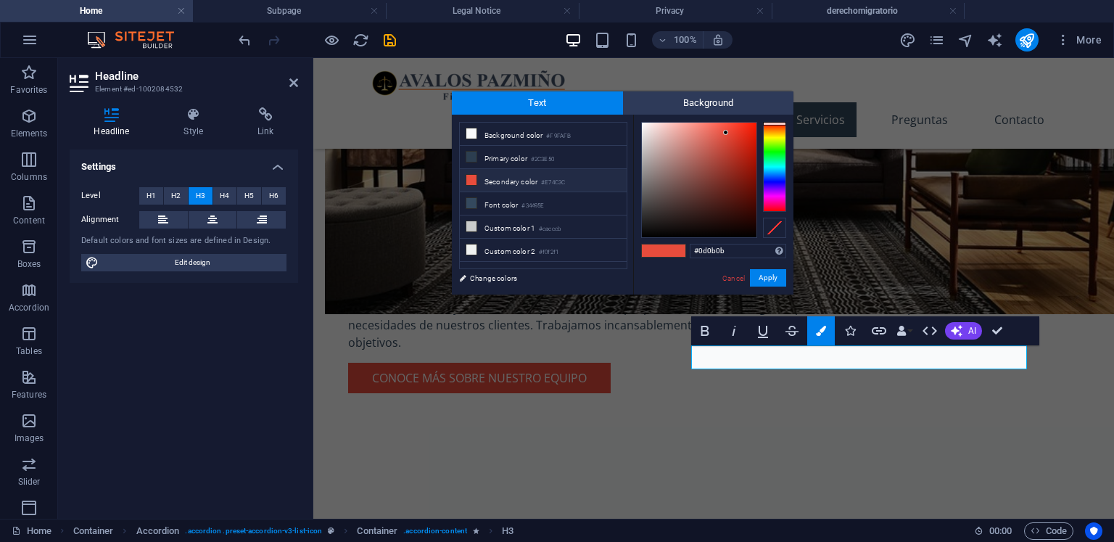
type input "#000000"
drag, startPoint x: 682, startPoint y: 213, endPoint x: 628, endPoint y: 272, distance: 79.5
click at [626, 270] on div "less Background color #F9FAFB Primary color #2C3E50 Secondary color #E74C3C Fon…" at bounding box center [622, 205] width 341 height 180
click at [764, 277] on button "Apply" at bounding box center [768, 277] width 36 height 17
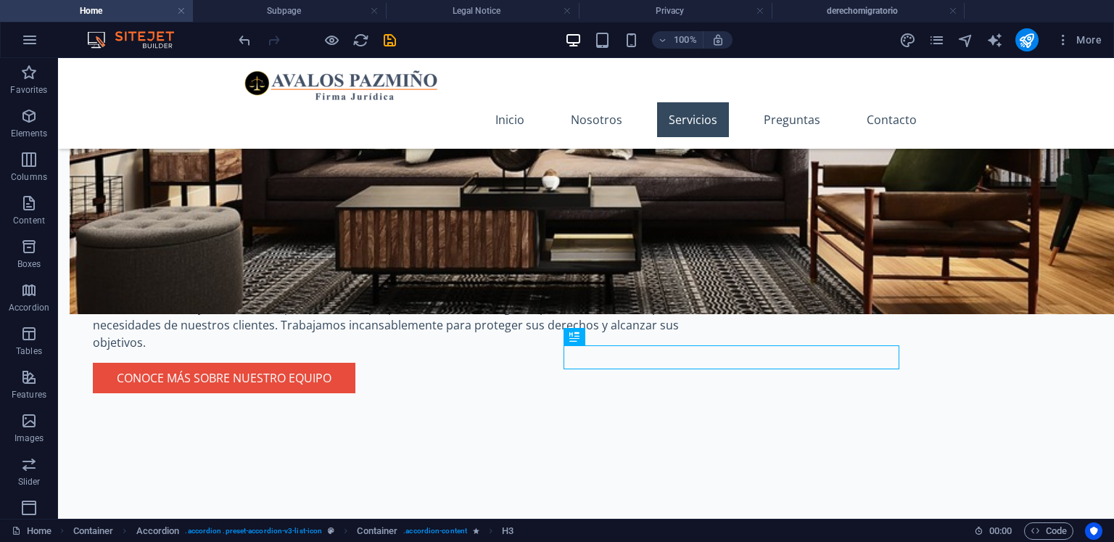
click at [1072, 339] on div "H2 Text on background Container Menu Bar Menu Logo Text Image with text H2 Cont…" at bounding box center [586, 288] width 1056 height 460
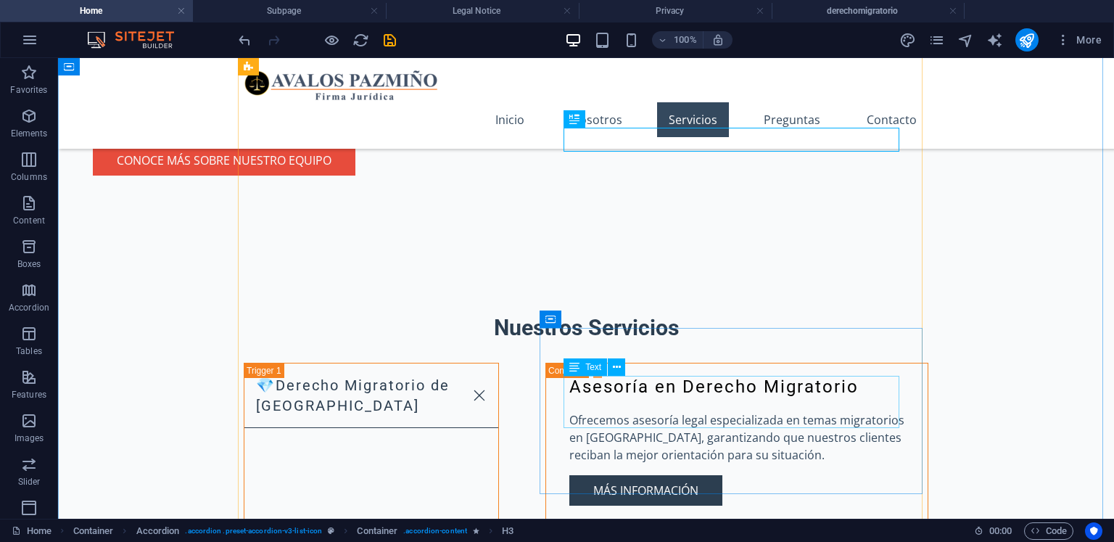
scroll to position [1681, 0]
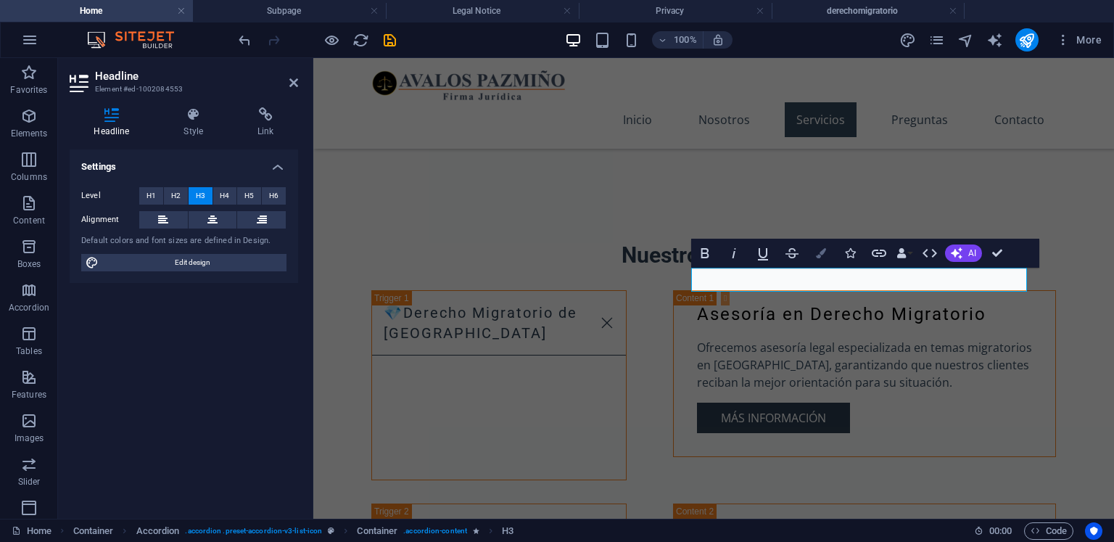
click at [818, 252] on icon "button" at bounding box center [821, 253] width 10 height 10
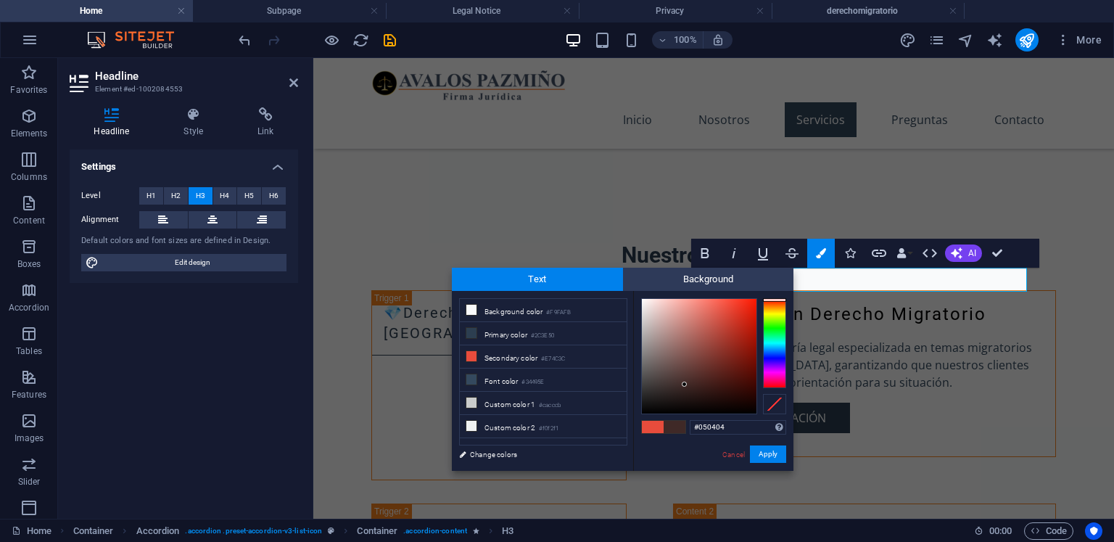
type input "#000000"
drag, startPoint x: 684, startPoint y: 384, endPoint x: 662, endPoint y: 434, distance: 54.8
click at [645, 434] on div "#000000 Supported formats #0852ed rgb(8, 82, 237) rgba(8, 82, 237, 90%) hsv(221…" at bounding box center [713, 486] width 160 height 390
click at [769, 447] on button "Apply" at bounding box center [768, 453] width 36 height 17
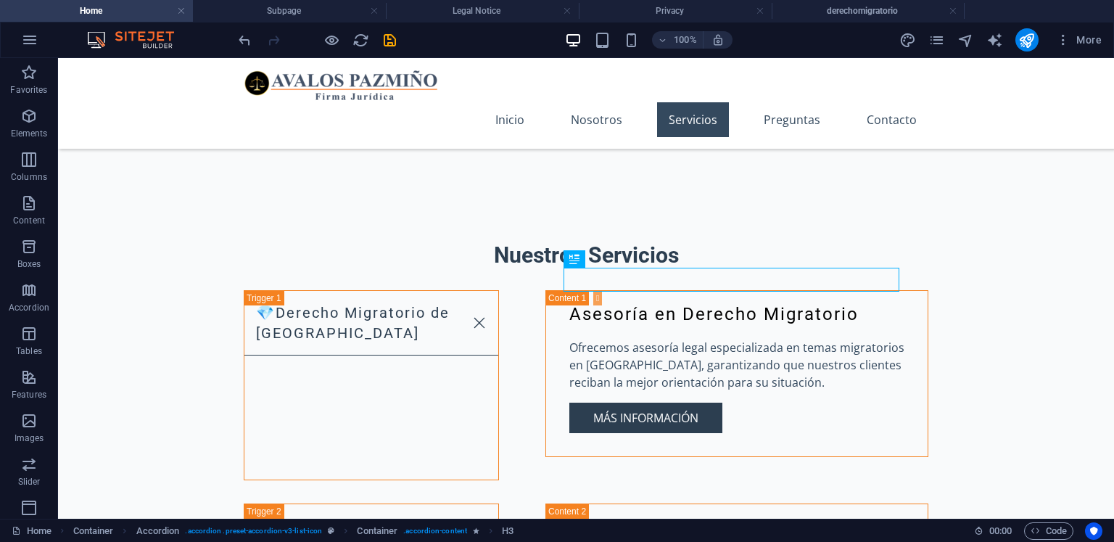
click at [1038, 286] on div "H2 Text on background Container Menu Bar Menu Logo Text Image with text H2 Cont…" at bounding box center [586, 288] width 1056 height 460
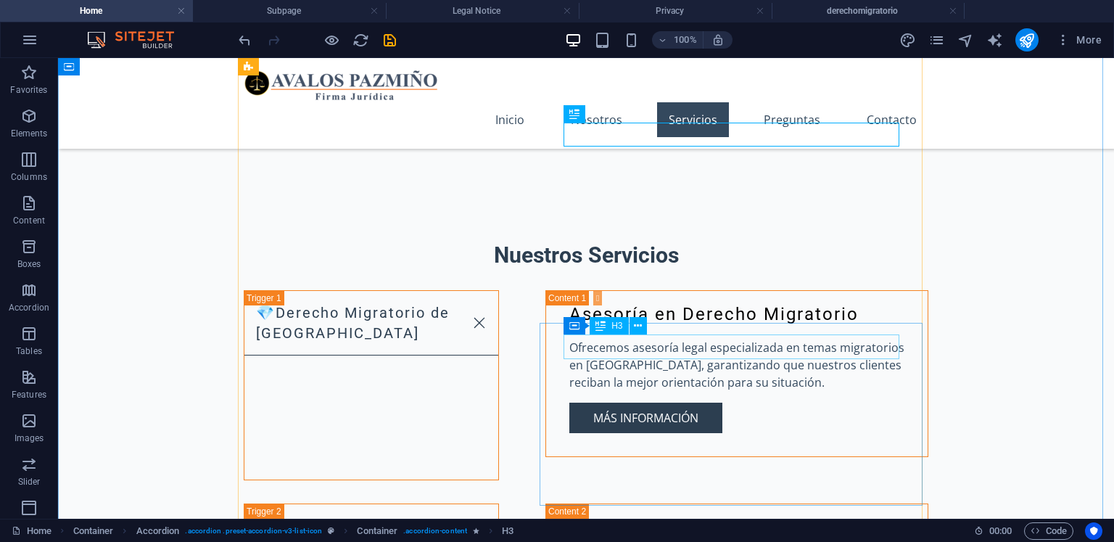
scroll to position [1826, 0]
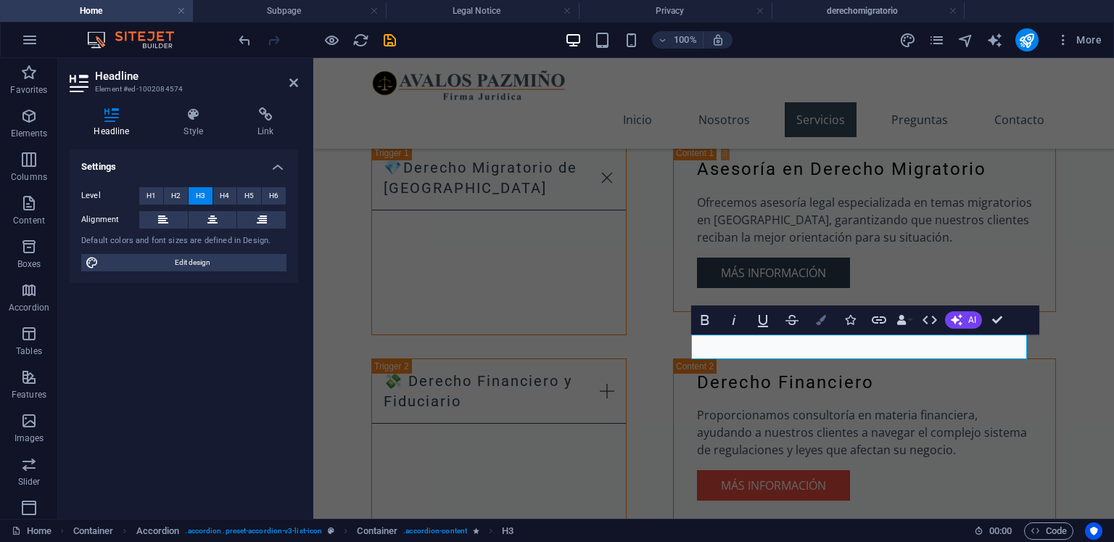
click at [818, 320] on icon "button" at bounding box center [821, 320] width 10 height 10
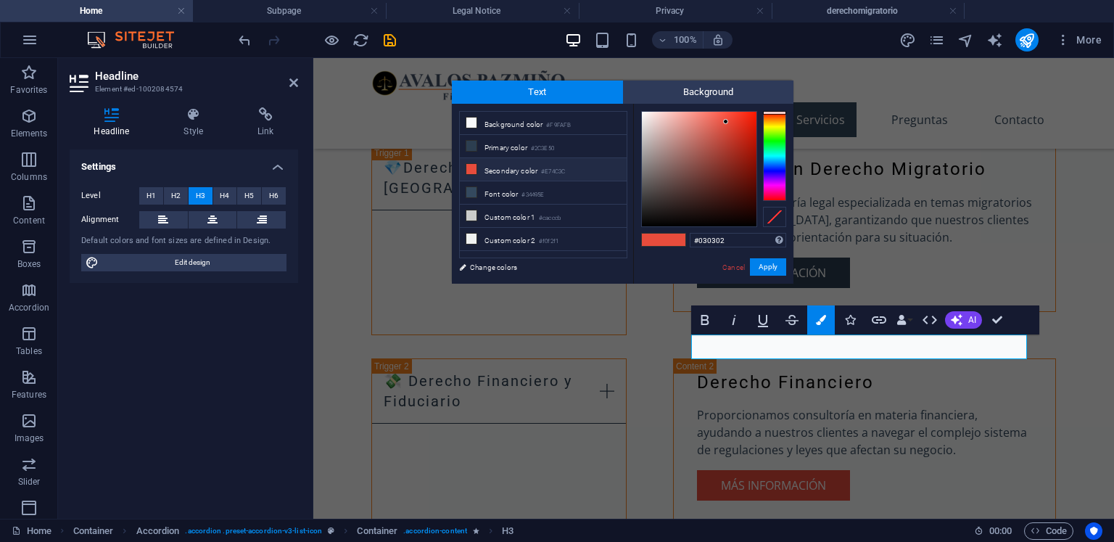
type input "#000000"
drag, startPoint x: 667, startPoint y: 215, endPoint x: 645, endPoint y: 250, distance: 42.0
click at [640, 245] on div "#000000 Supported formats #0852ed rgb(8, 82, 237) rgba(8, 82, 237, 90%) hsv(221…" at bounding box center [713, 299] width 160 height 390
click at [774, 265] on button "Apply" at bounding box center [768, 266] width 36 height 17
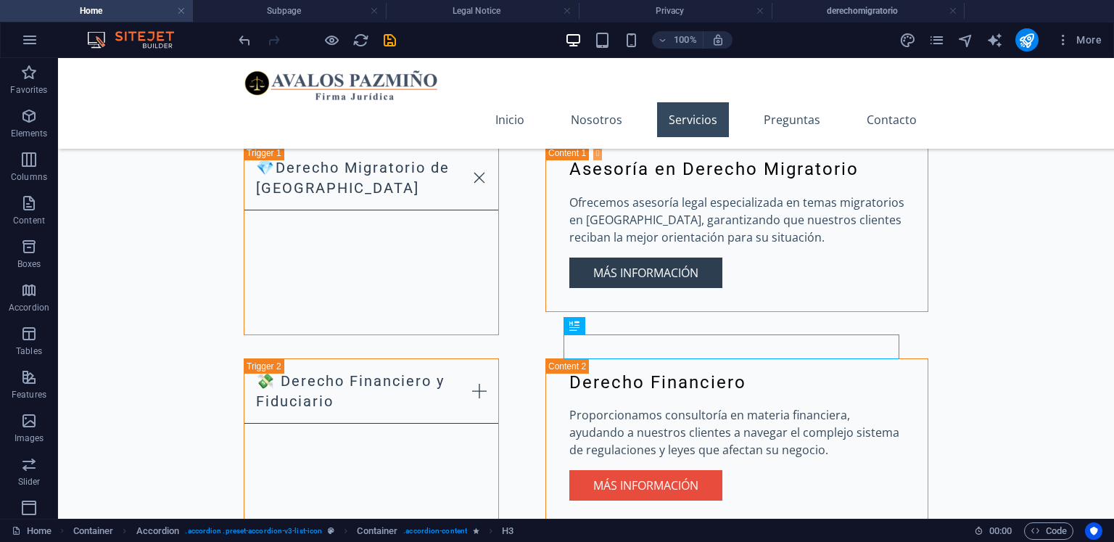
click at [1051, 326] on div "H2 Text on background Container Menu Bar Menu Logo Text Image with text H2 Cont…" at bounding box center [586, 288] width 1056 height 460
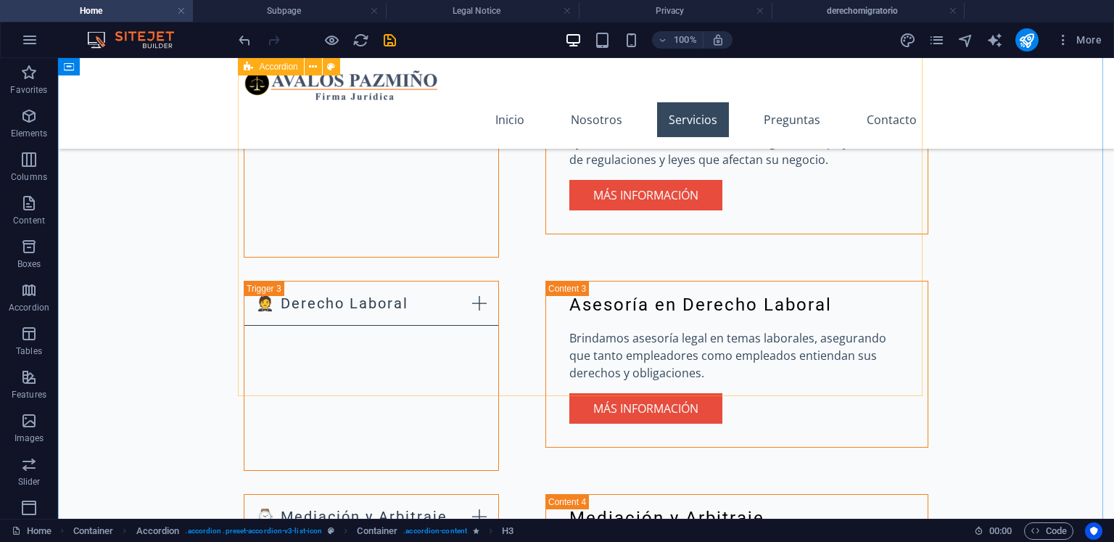
scroll to position [2188, 0]
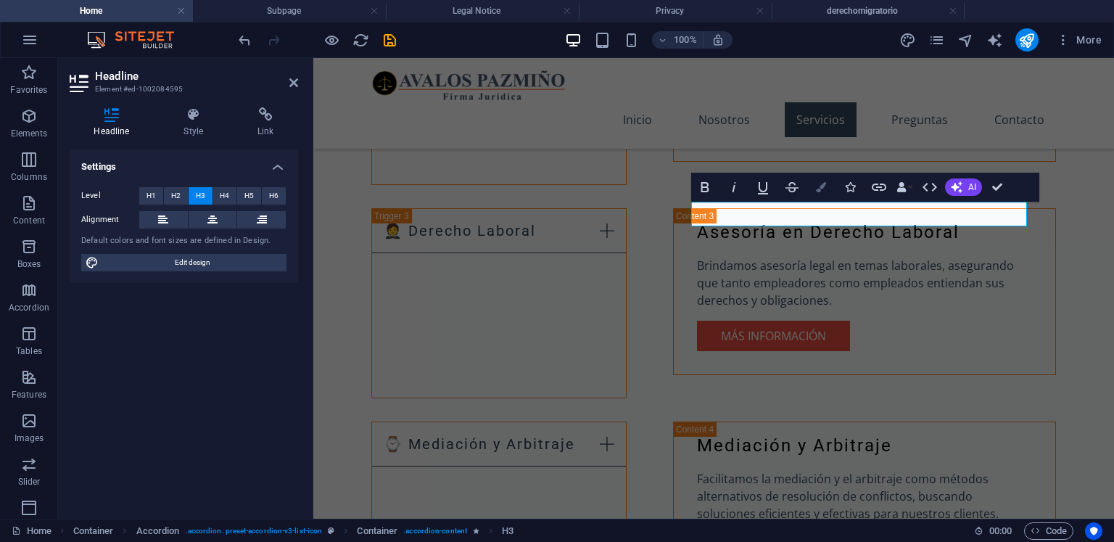
click at [819, 187] on icon "button" at bounding box center [821, 187] width 10 height 10
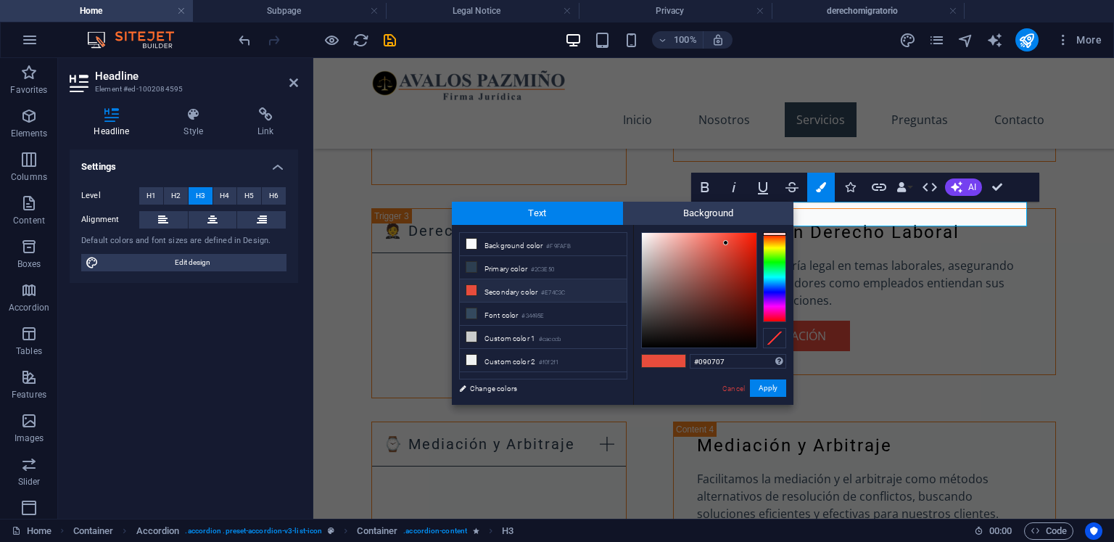
type input "#000000"
click at [667, 352] on div "#000000 Supported formats #0852ed rgb(8, 82, 237) rgba(8, 82, 237, 90%) hsv(221…" at bounding box center [713, 420] width 160 height 390
drag, startPoint x: 763, startPoint y: 389, endPoint x: 875, endPoint y: 360, distance: 116.1
click at [763, 389] on button "Apply" at bounding box center [768, 387] width 36 height 17
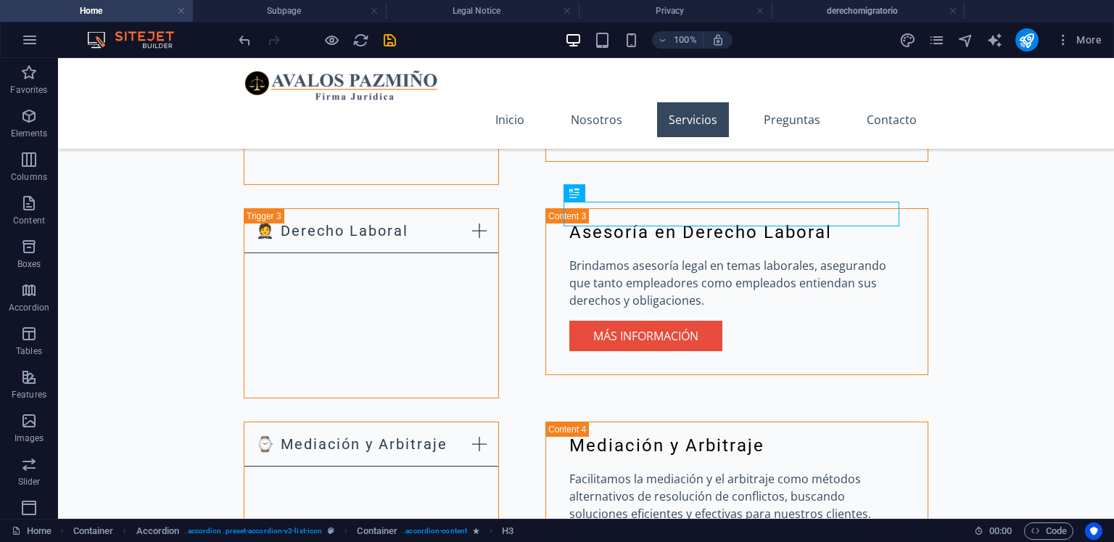
drag, startPoint x: 1043, startPoint y: 209, endPoint x: 739, endPoint y: 381, distance: 349.6
click at [1043, 209] on div "H2 Text on background Container Menu Bar Menu Logo Text Image with text H2 Cont…" at bounding box center [586, 288] width 1056 height 460
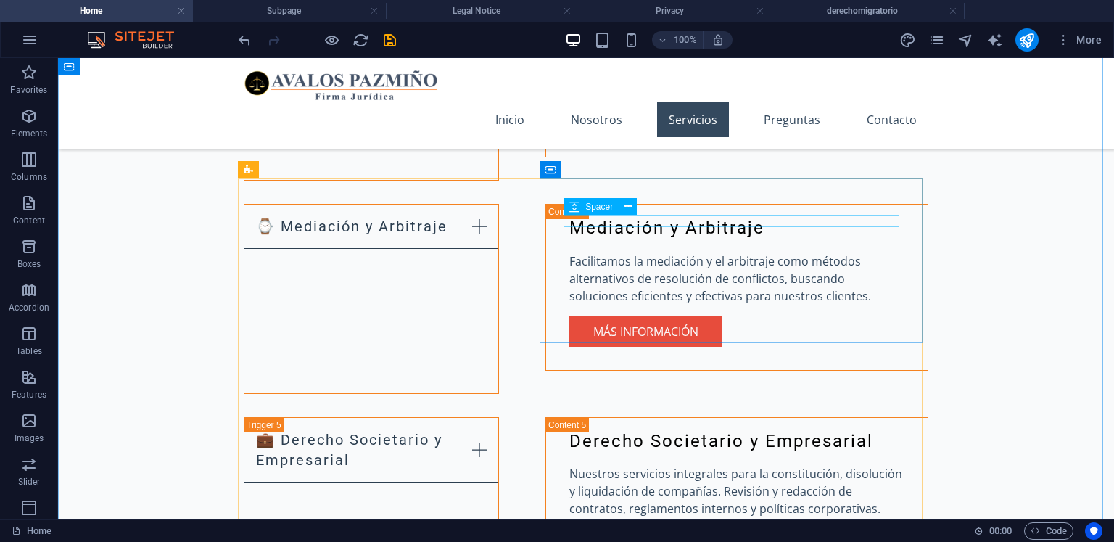
click at [645, 215] on div "Spacer" at bounding box center [604, 207] width 83 height 18
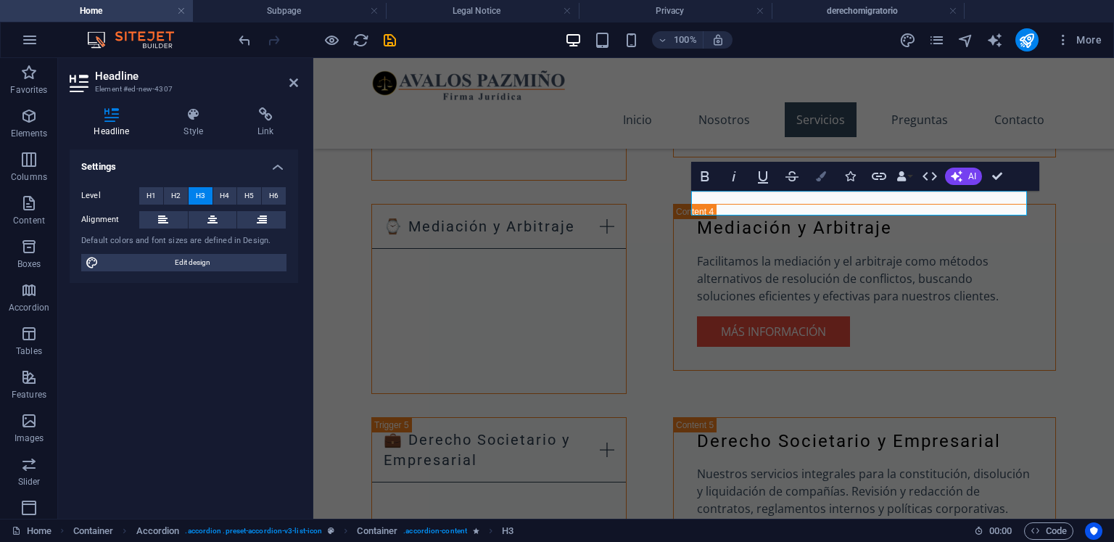
click at [821, 178] on icon "button" at bounding box center [821, 176] width 10 height 10
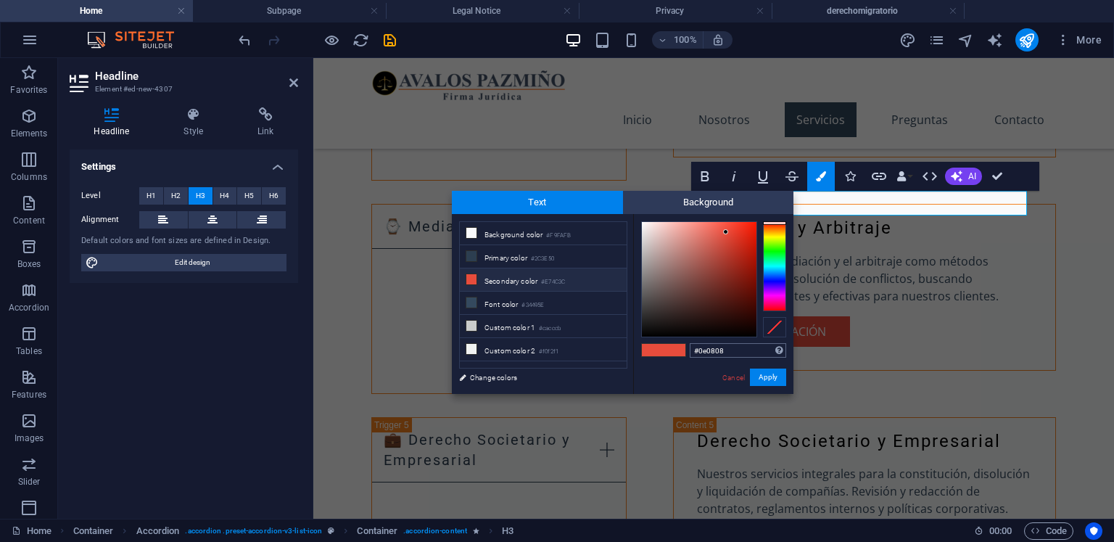
type input "#000000"
click at [676, 354] on div "#000000 Supported formats #0852ed rgb(8, 82, 237) rgba(8, 82, 237, 90%) hsv(221…" at bounding box center [713, 409] width 160 height 390
drag, startPoint x: 773, startPoint y: 372, endPoint x: 786, endPoint y: 372, distance: 13.1
click at [774, 372] on button "Apply" at bounding box center [768, 376] width 36 height 17
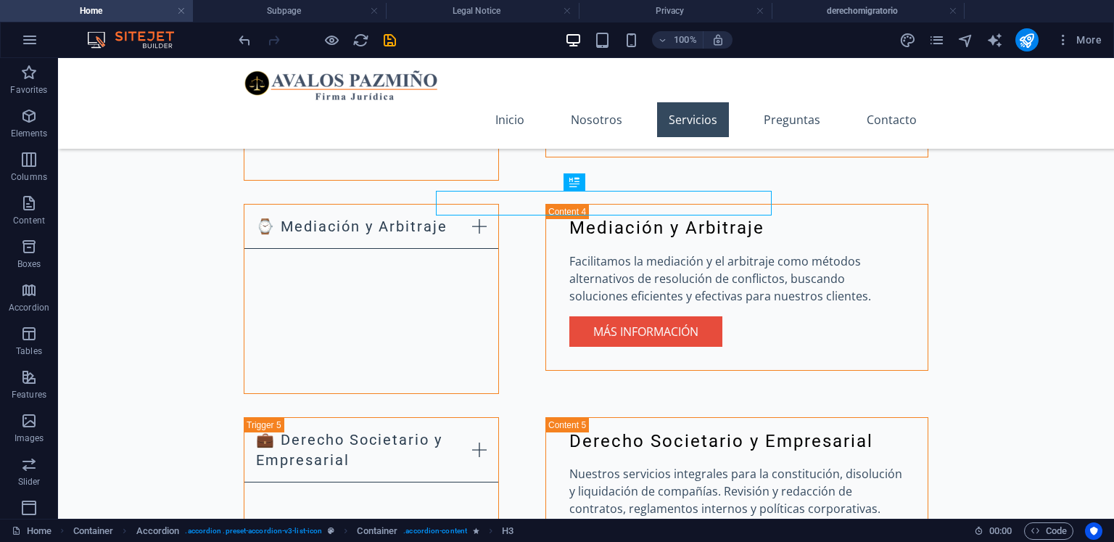
click at [1057, 189] on div "H2 Text on background Container Menu Bar Menu Logo Text Image with text H2 Cont…" at bounding box center [586, 288] width 1056 height 460
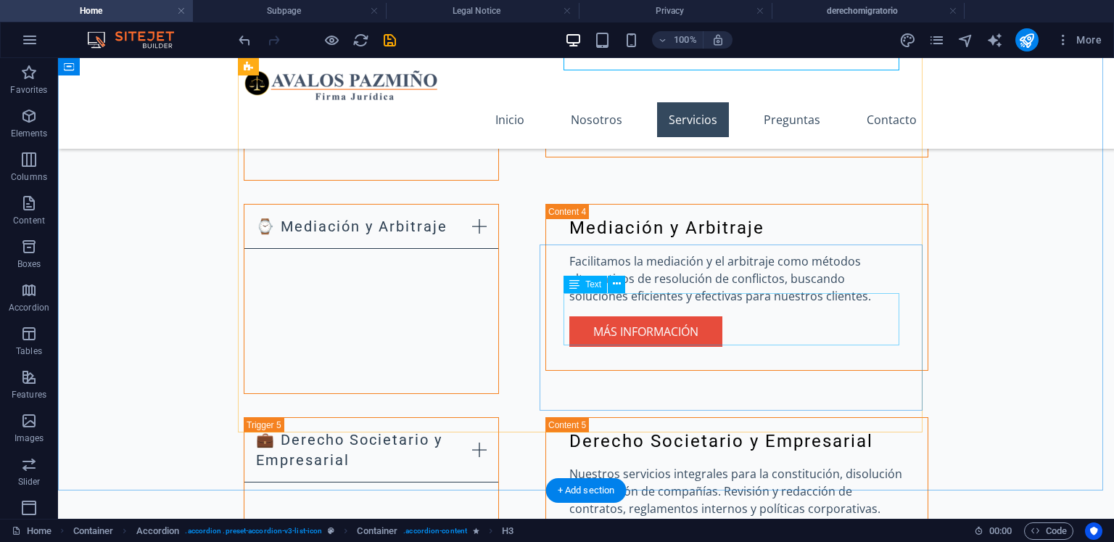
scroll to position [2551, 0]
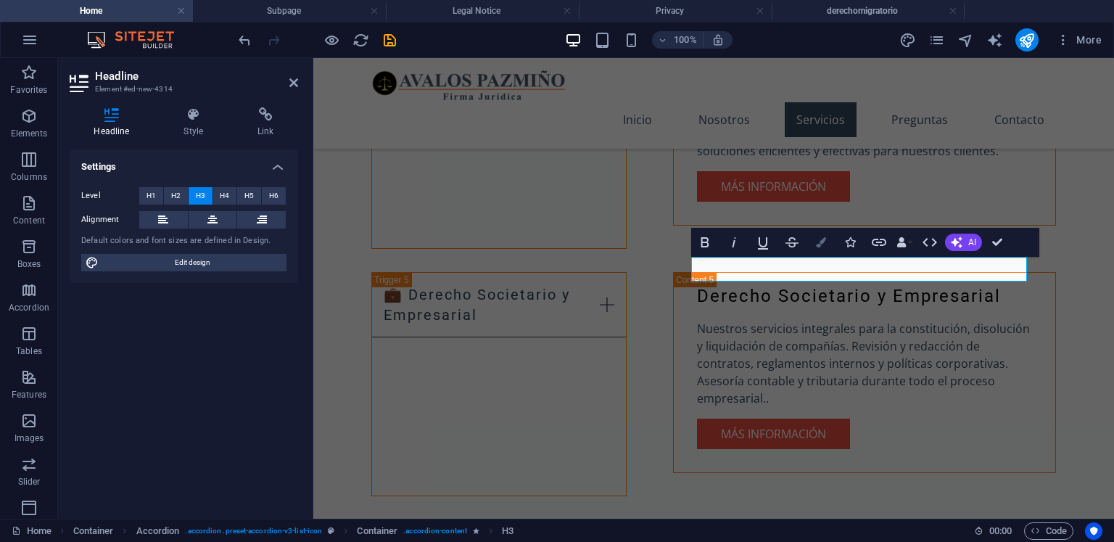
click at [820, 240] on icon "button" at bounding box center [821, 242] width 10 height 10
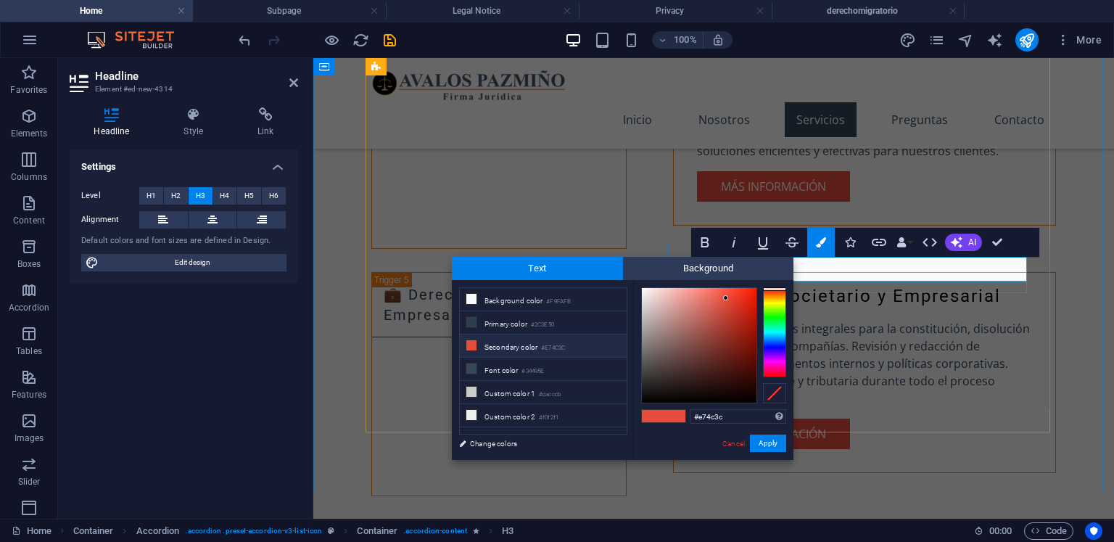
scroll to position [2696, 0]
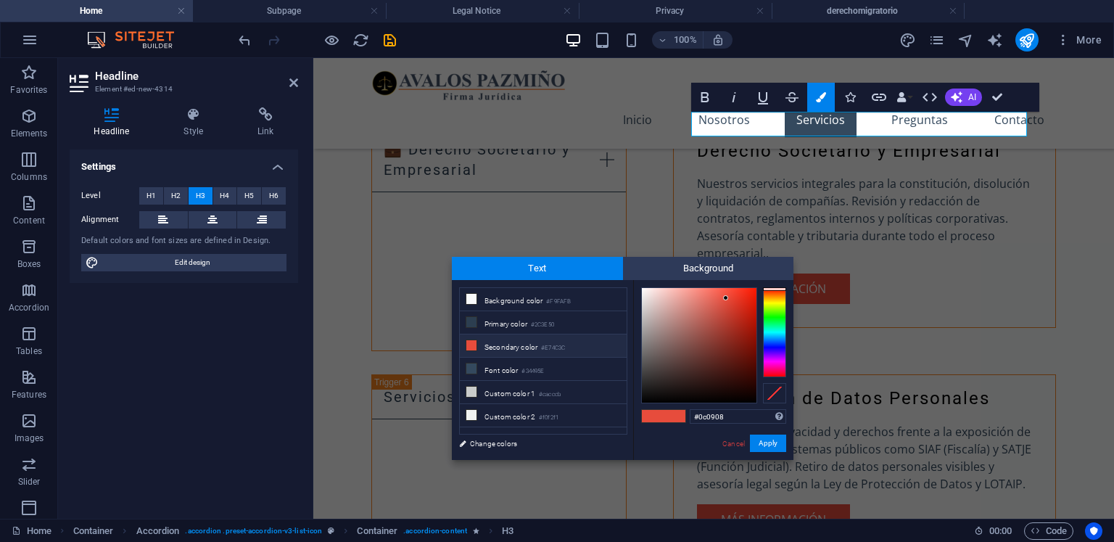
drag, startPoint x: 679, startPoint y: 389, endPoint x: 700, endPoint y: 407, distance: 27.9
click at [682, 401] on div at bounding box center [699, 345] width 115 height 115
type input "#020201"
click at [771, 436] on button "Apply" at bounding box center [768, 442] width 36 height 17
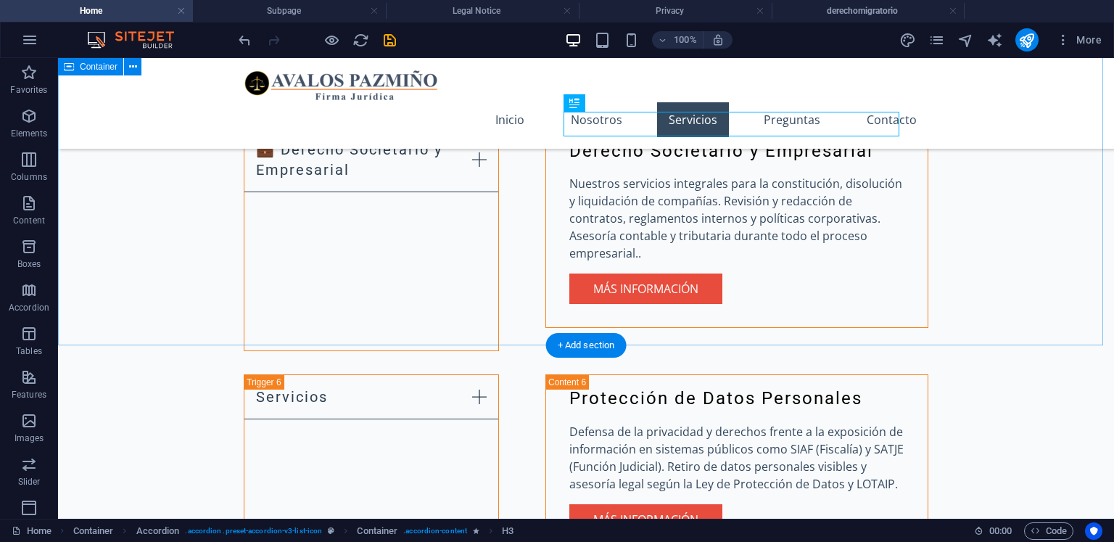
click at [1098, 165] on div "Nuestros Servicios 💎 Derecho Migratorio de [GEOGRAPHIC_DATA] Asesoría en Derech…" at bounding box center [586, 103] width 1056 height 1869
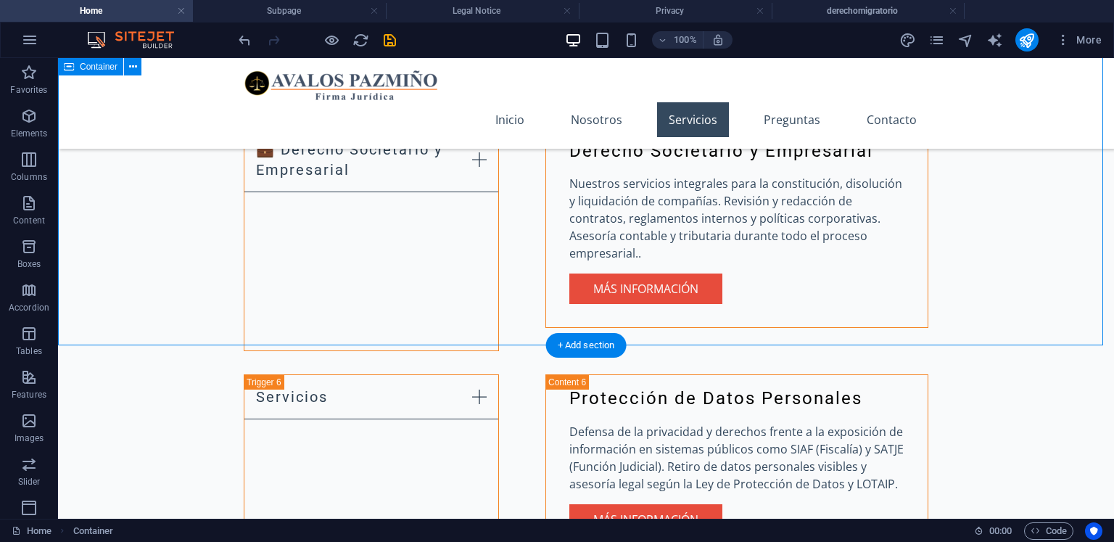
scroll to position [2623, 0]
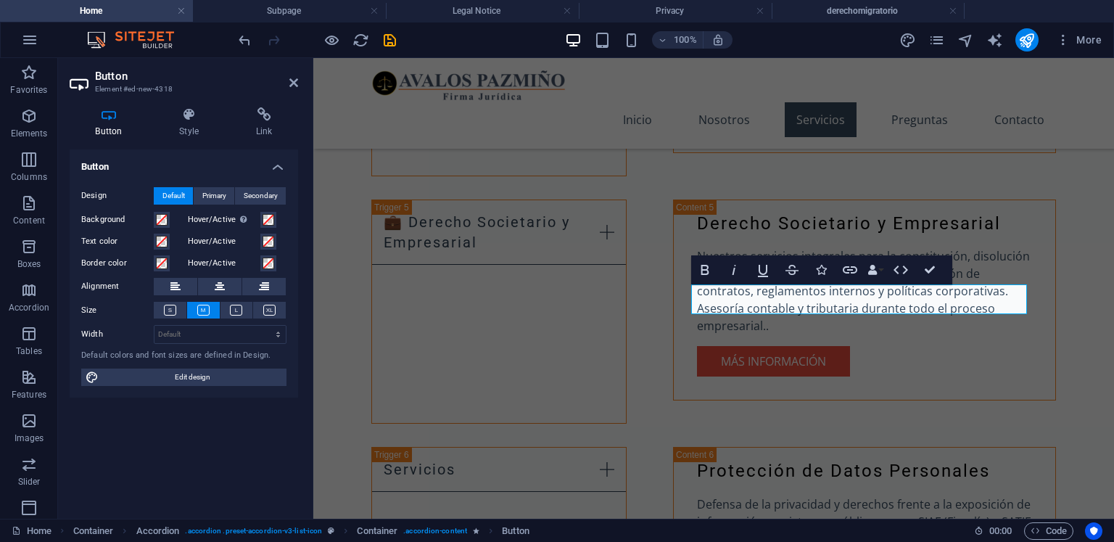
click at [134, 131] on h4 "Button" at bounding box center [112, 122] width 84 height 30
click at [157, 221] on span at bounding box center [162, 220] width 12 height 12
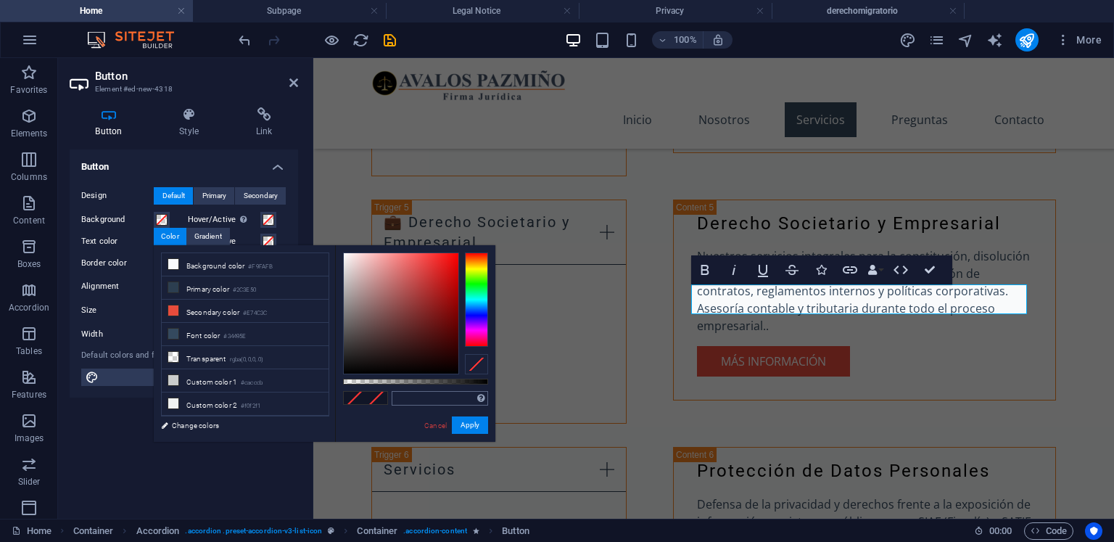
drag, startPoint x: 250, startPoint y: 284, endPoint x: 442, endPoint y: 402, distance: 225.2
click at [254, 285] on small "#2C3E50" at bounding box center [244, 290] width 23 height 10
type input "#2c3e50"
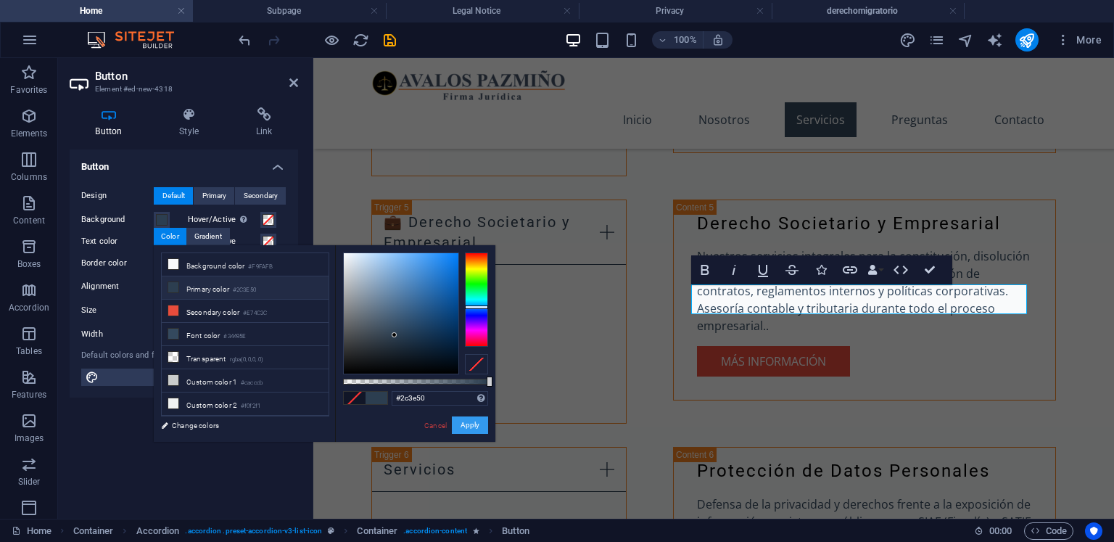
click at [466, 427] on button "Apply" at bounding box center [470, 424] width 36 height 17
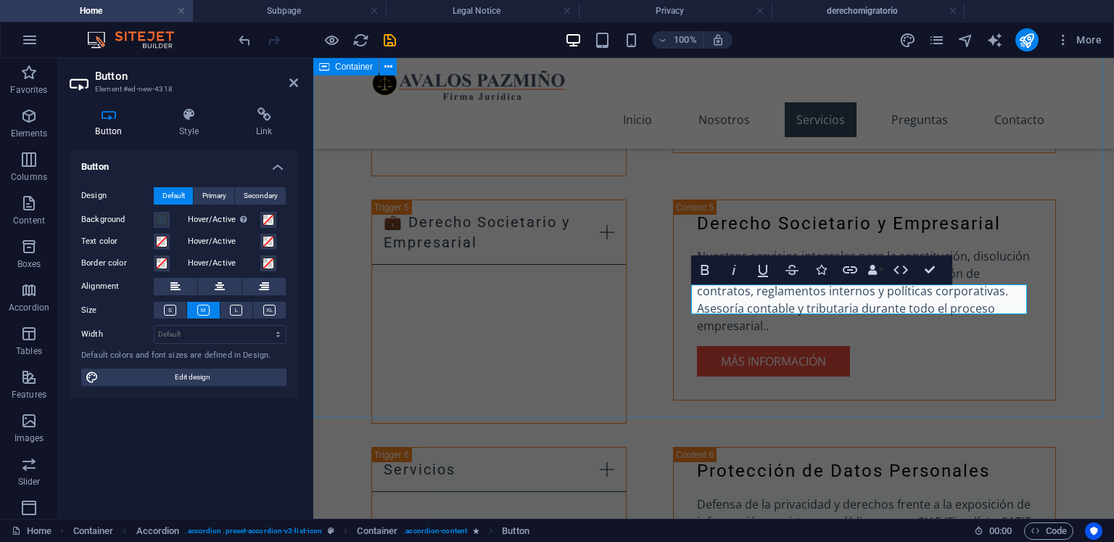
click at [1113, 415] on div "Nuestros Servicios 💎 Derecho Migratorio de [GEOGRAPHIC_DATA] Asesoría en Derech…" at bounding box center [713, 176] width 800 height 1869
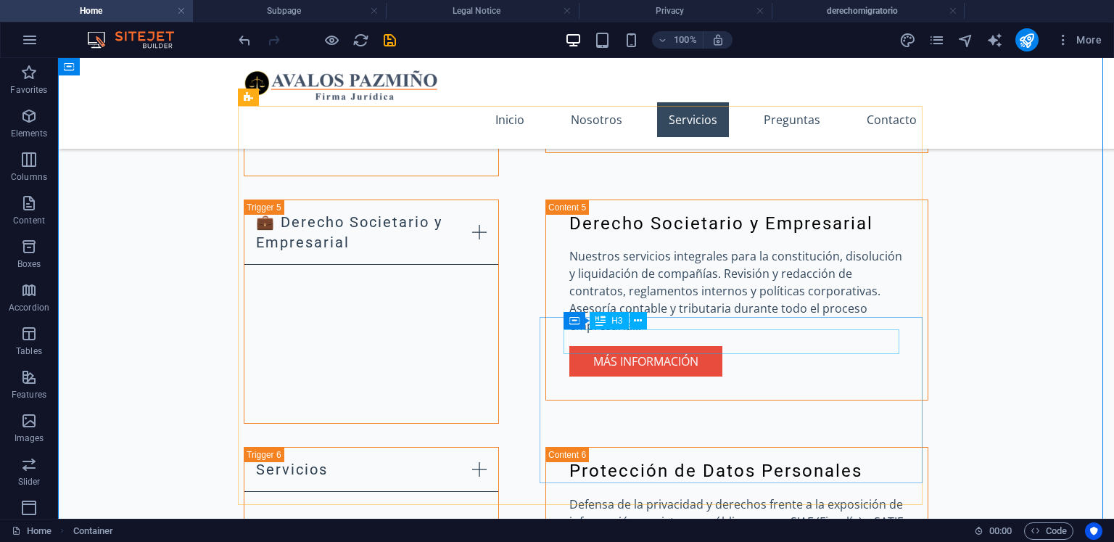
scroll to position [2478, 0]
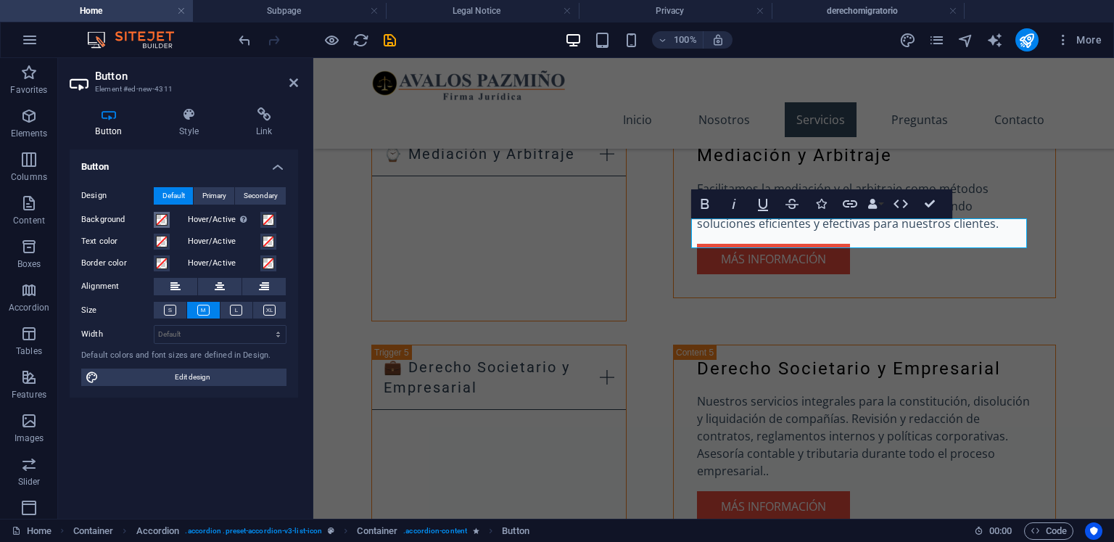
click at [160, 224] on span at bounding box center [162, 220] width 12 height 12
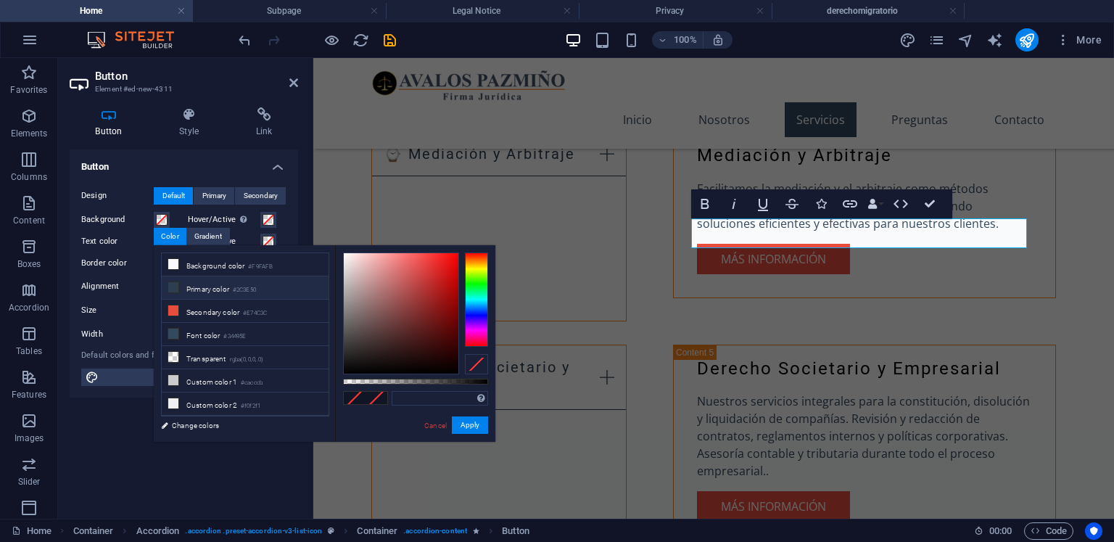
click at [263, 288] on li "Primary color #2C3E50" at bounding box center [245, 287] width 167 height 23
type input "#2c3e50"
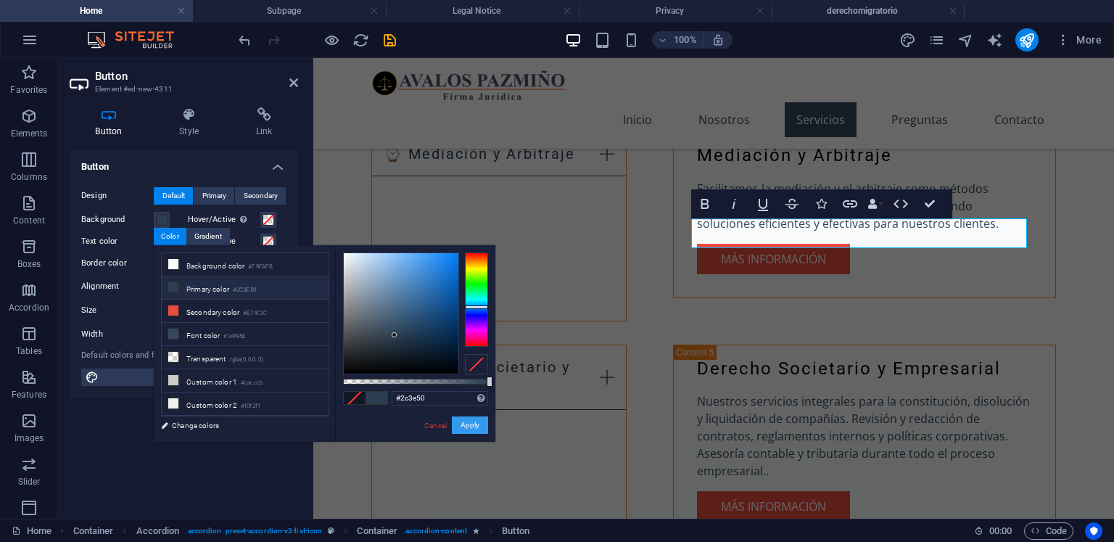
click at [465, 418] on button "Apply" at bounding box center [470, 424] width 36 height 17
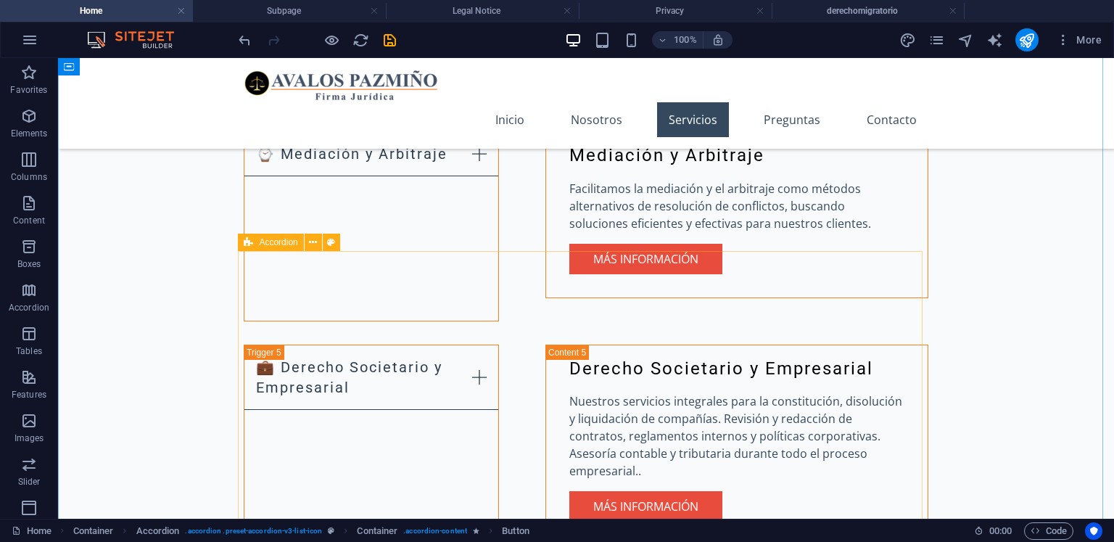
scroll to position [2261, 0]
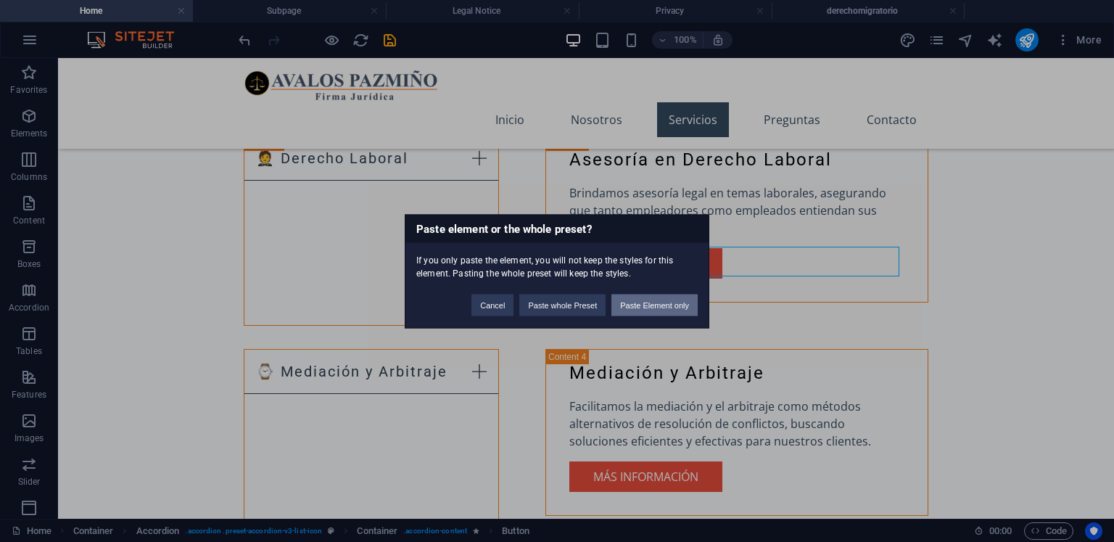
click at [650, 303] on button "Paste Element only" at bounding box center [654, 305] width 86 height 22
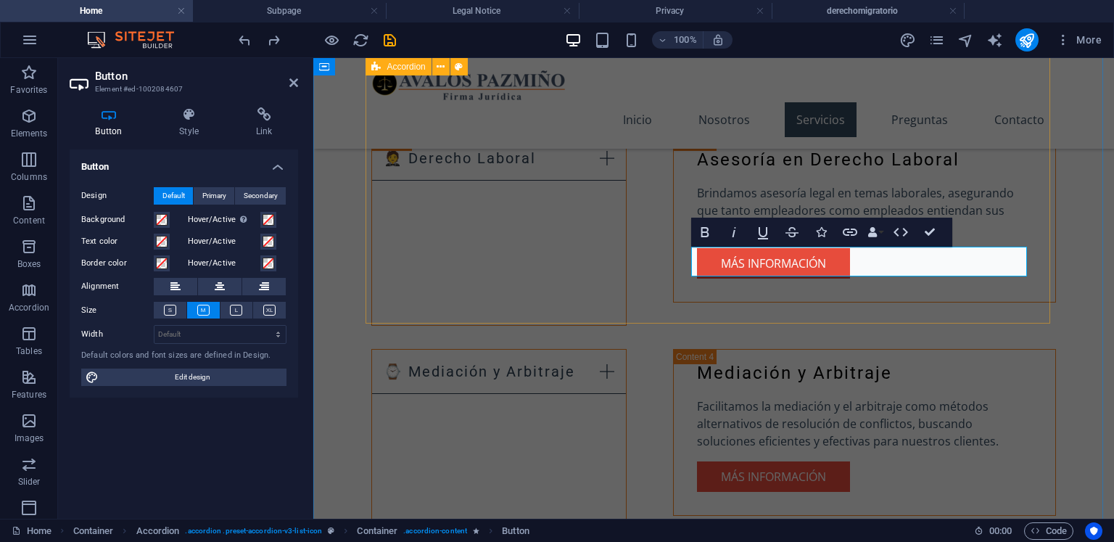
click at [1036, 320] on div "💎 Derecho Migratorio de [GEOGRAPHIC_DATA] Asesoría en Derecho Migratorio Ofrece…" at bounding box center [713, 363] width 684 height 1306
click at [1113, 288] on div "Nuestros Servicios 💎 Derecho Migratorio de [GEOGRAPHIC_DATA] Asesoría en Derech…" at bounding box center [713, 538] width 800 height 1869
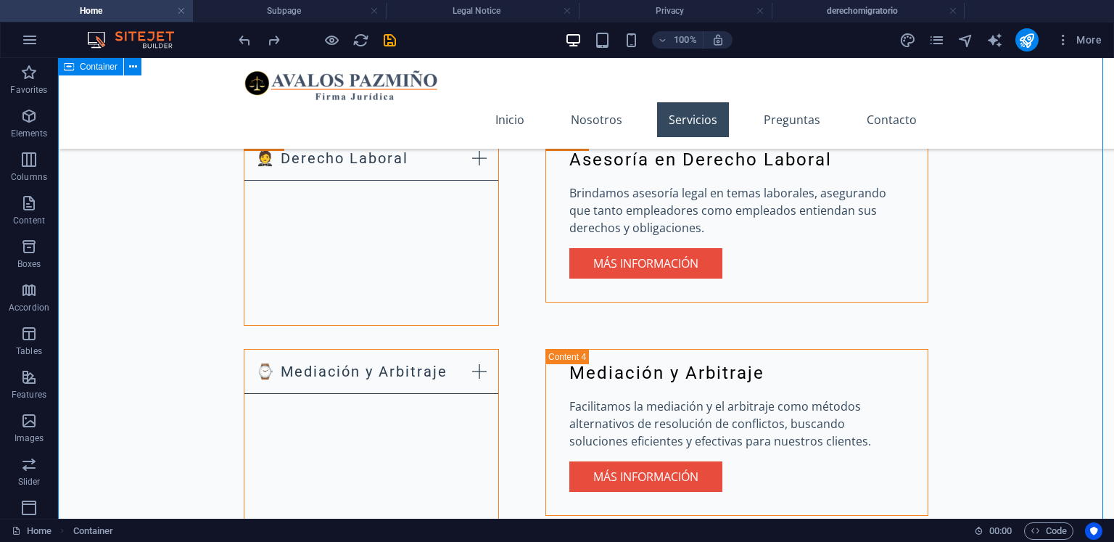
click at [1086, 288] on div "Nuestros Servicios 💎 Derecho Migratorio de [GEOGRAPHIC_DATA] Asesoría en Derech…" at bounding box center [586, 538] width 1056 height 1869
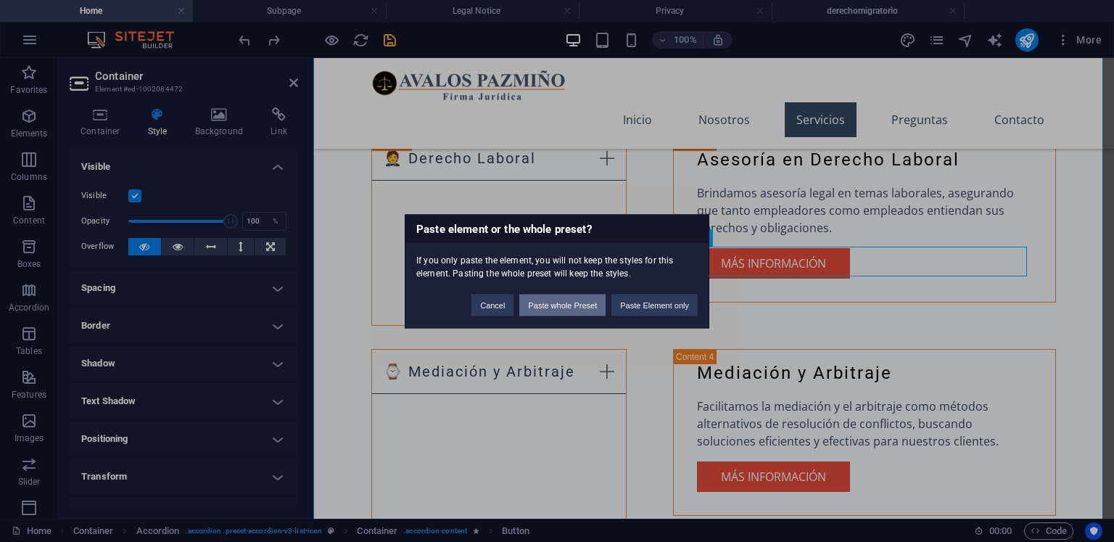
click at [560, 300] on button "Paste whole Preset" at bounding box center [562, 305] width 86 height 22
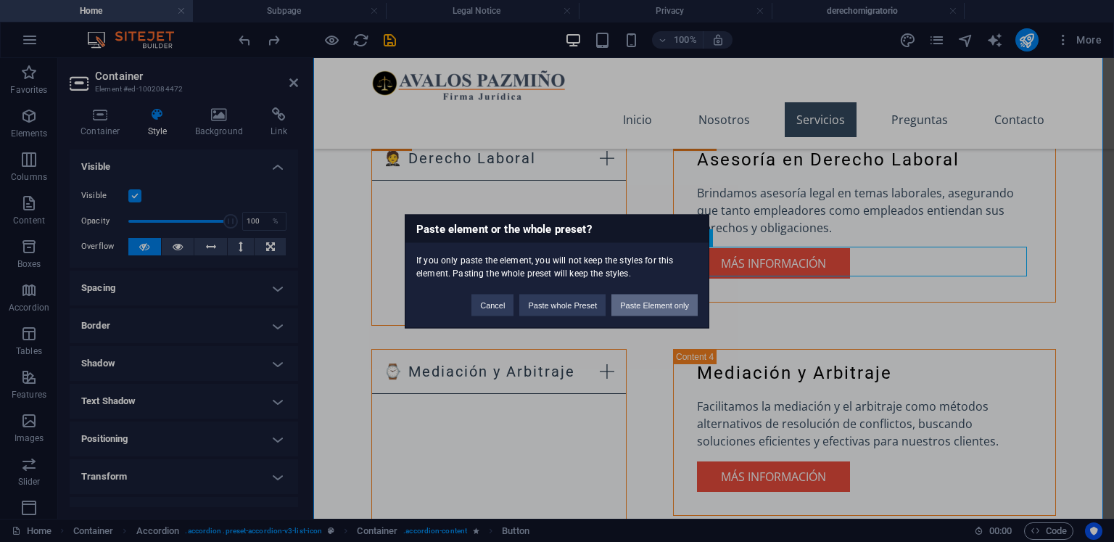
click at [671, 299] on button "Paste Element only" at bounding box center [654, 305] width 86 height 22
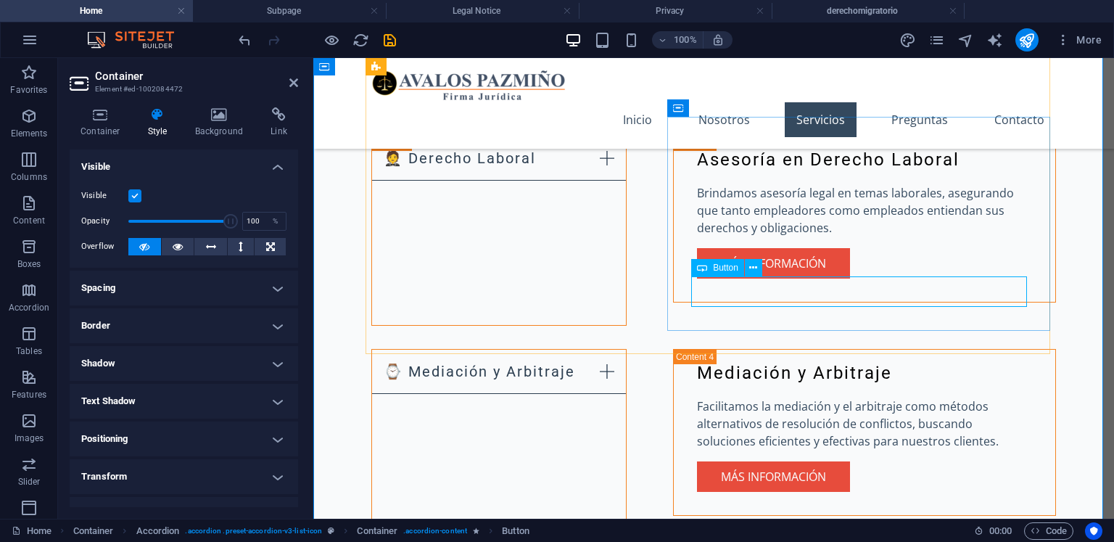
click at [763, 268] on div "Button" at bounding box center [731, 268] width 80 height 18
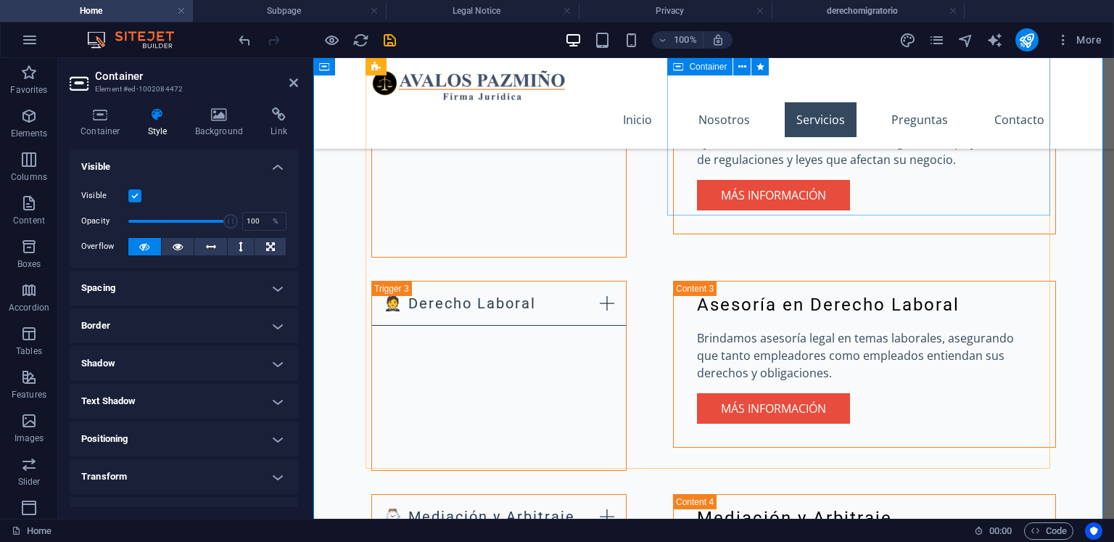
scroll to position [2043, 0]
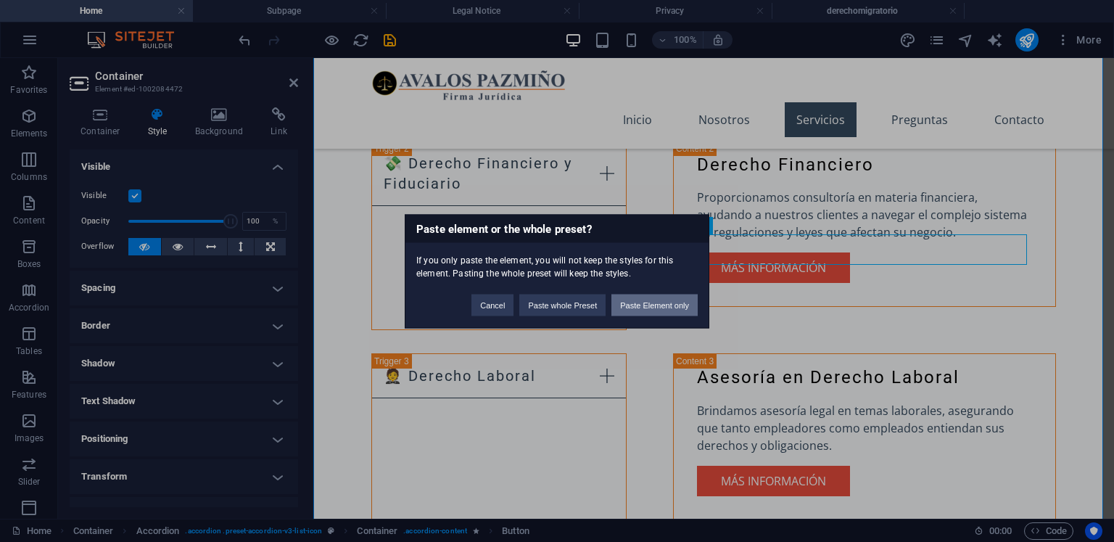
click at [685, 297] on button "Paste Element only" at bounding box center [654, 305] width 86 height 22
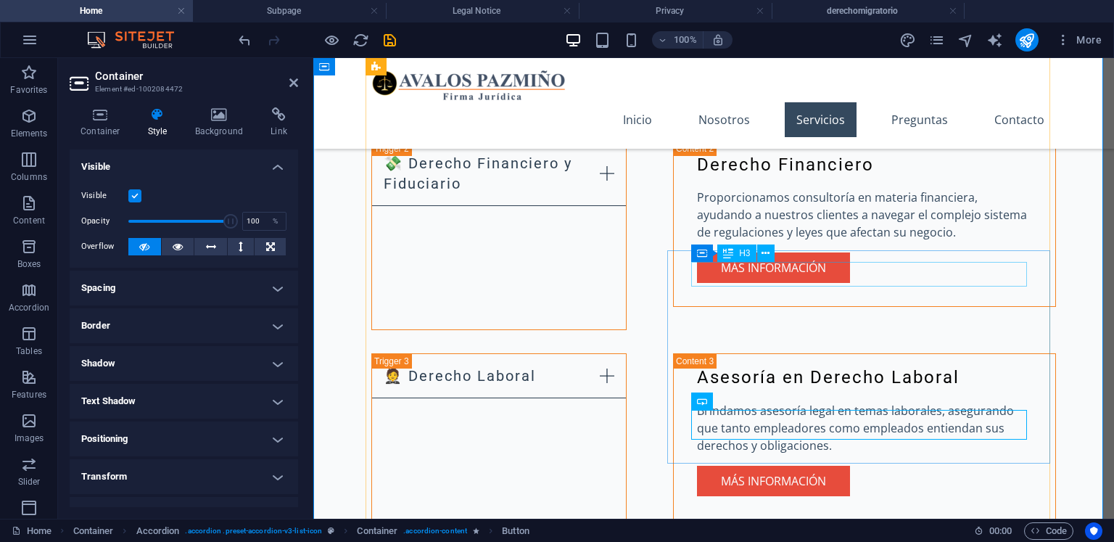
scroll to position [1826, 0]
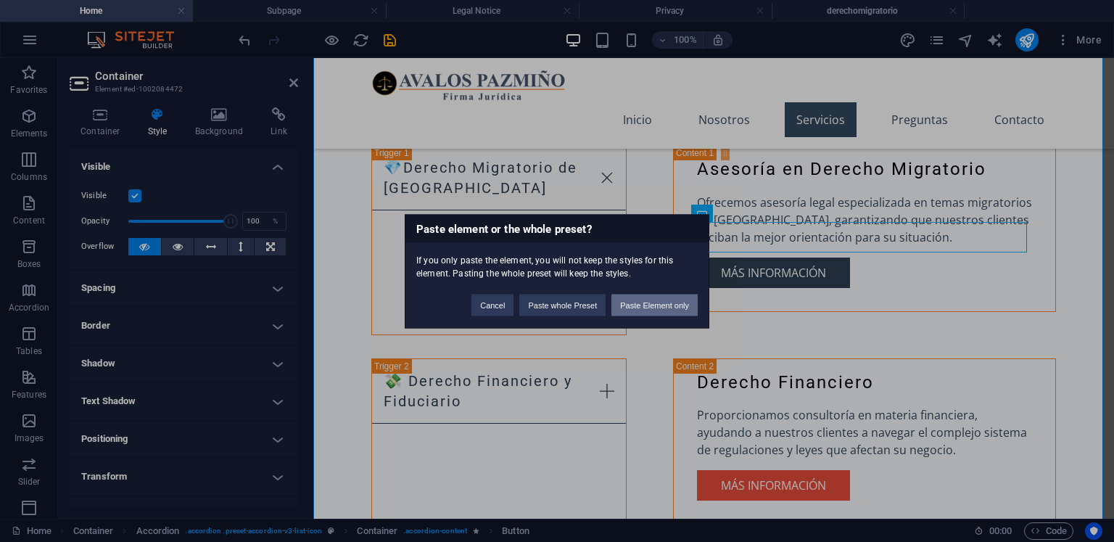
click at [682, 299] on button "Paste Element only" at bounding box center [654, 305] width 86 height 22
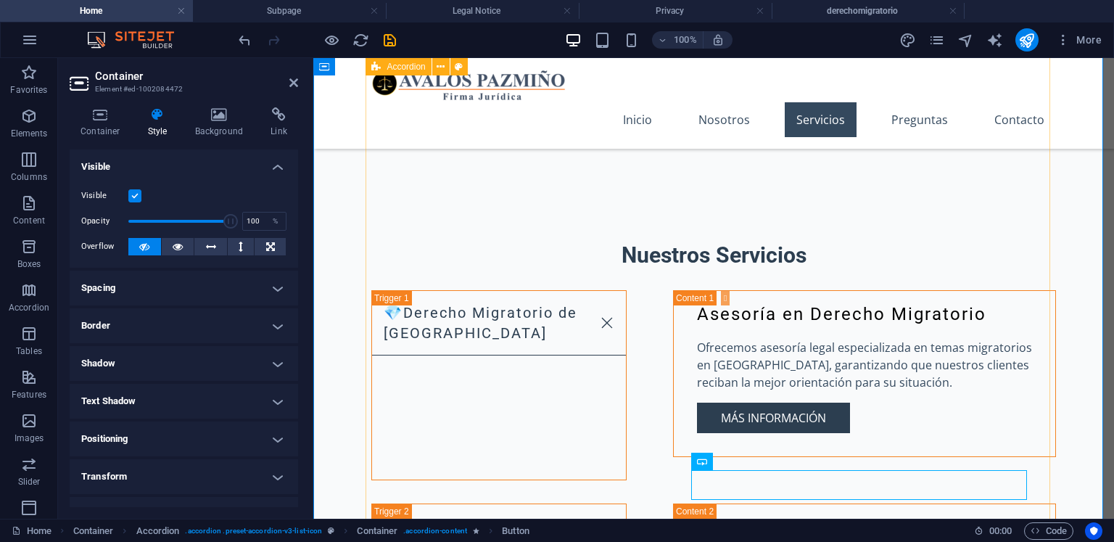
scroll to position [1608, 0]
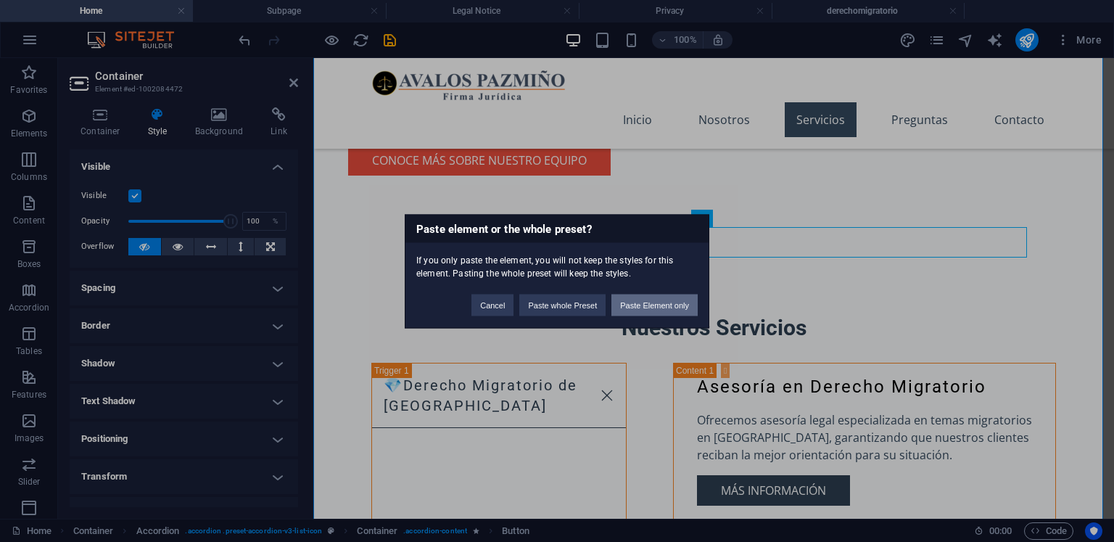
click at [660, 308] on button "Paste Element only" at bounding box center [654, 305] width 86 height 22
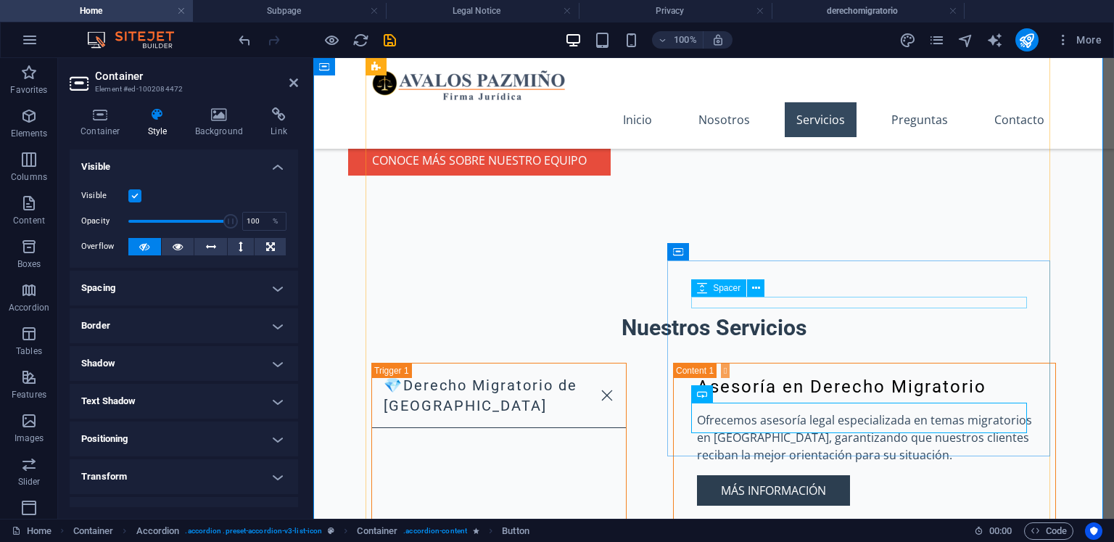
scroll to position [1391, 0]
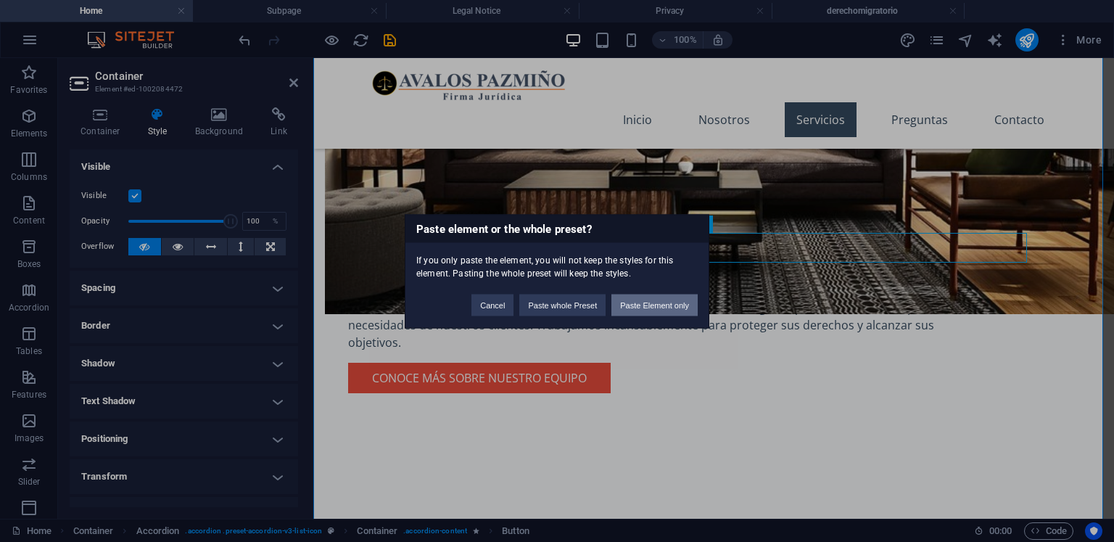
click at [673, 301] on button "Paste Element only" at bounding box center [654, 305] width 86 height 22
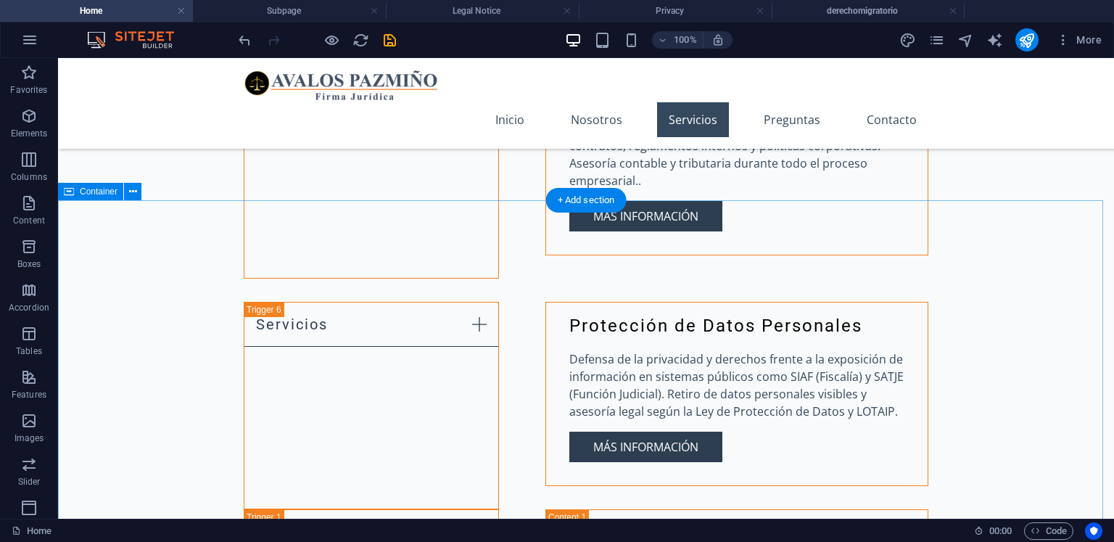
scroll to position [2696, 0]
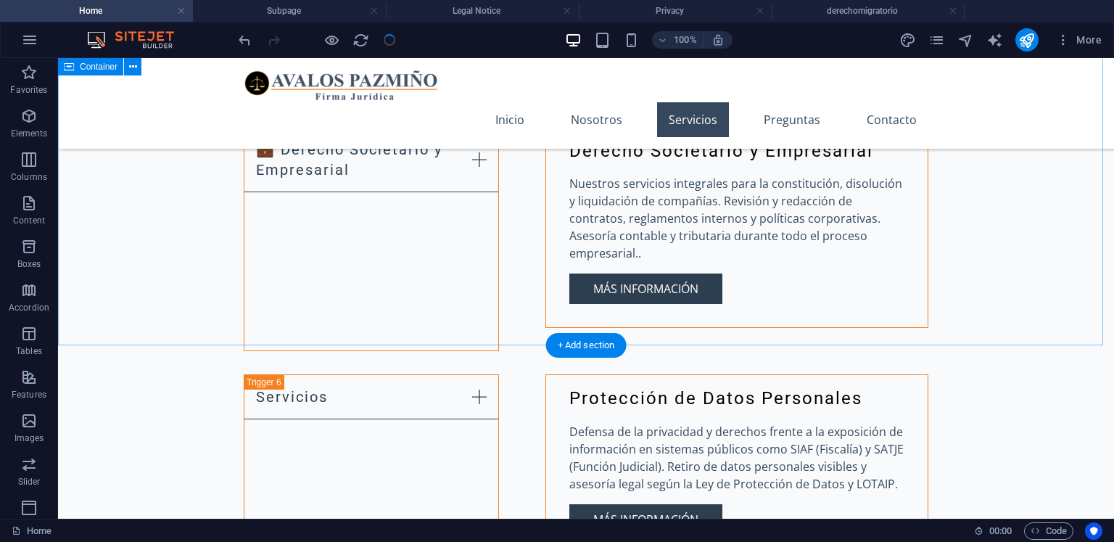
checkbox input "false"
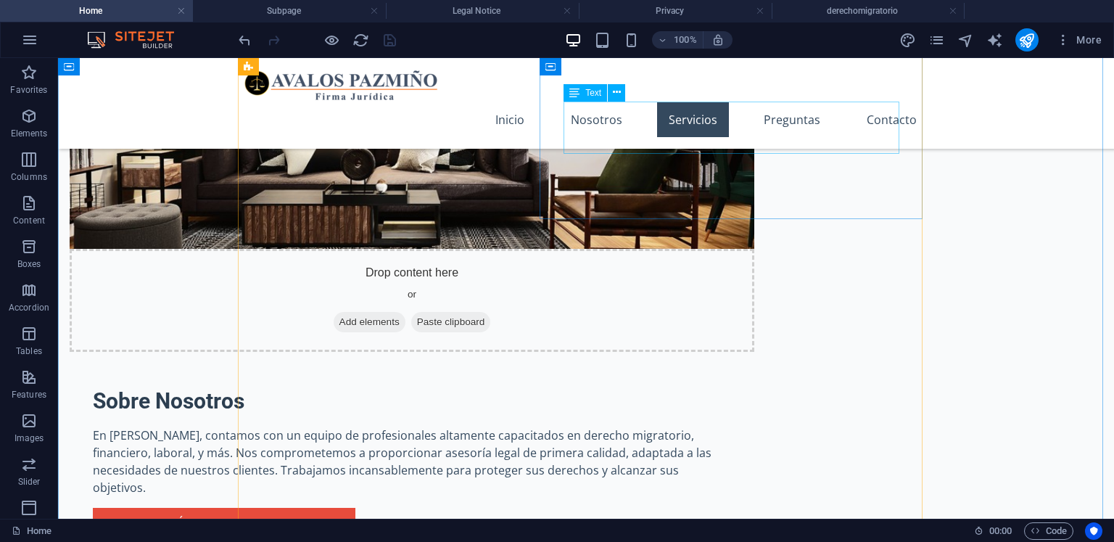
scroll to position [1028, 0]
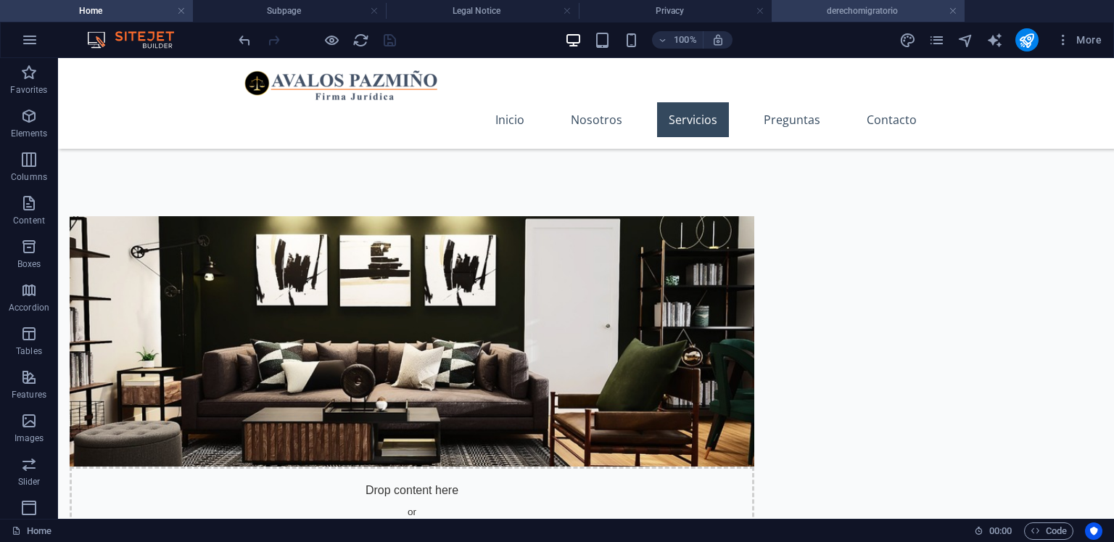
click at [900, 13] on h4 "derechomigratorio" at bounding box center [867, 11] width 193 height 16
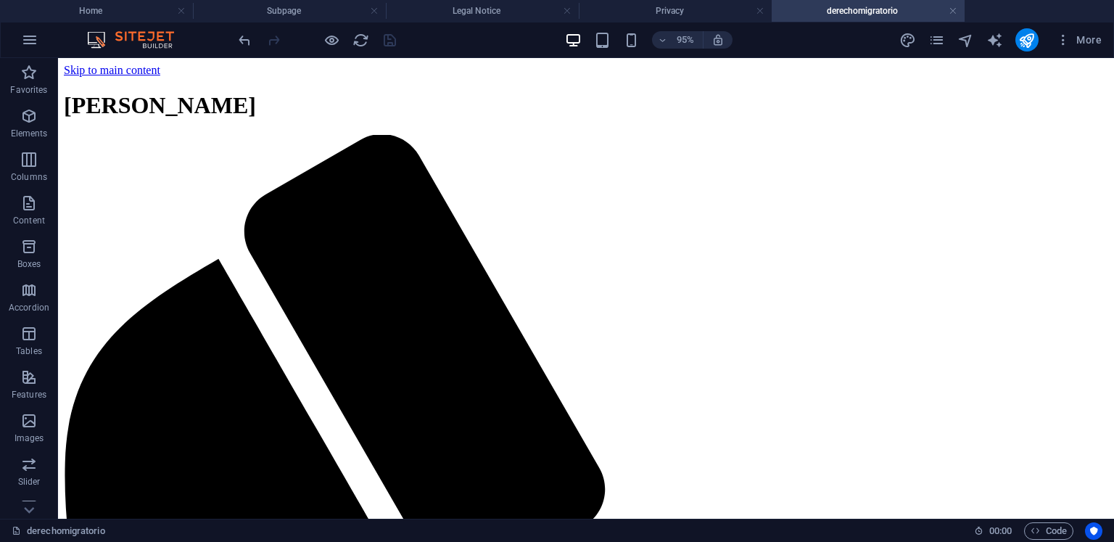
scroll to position [0, 0]
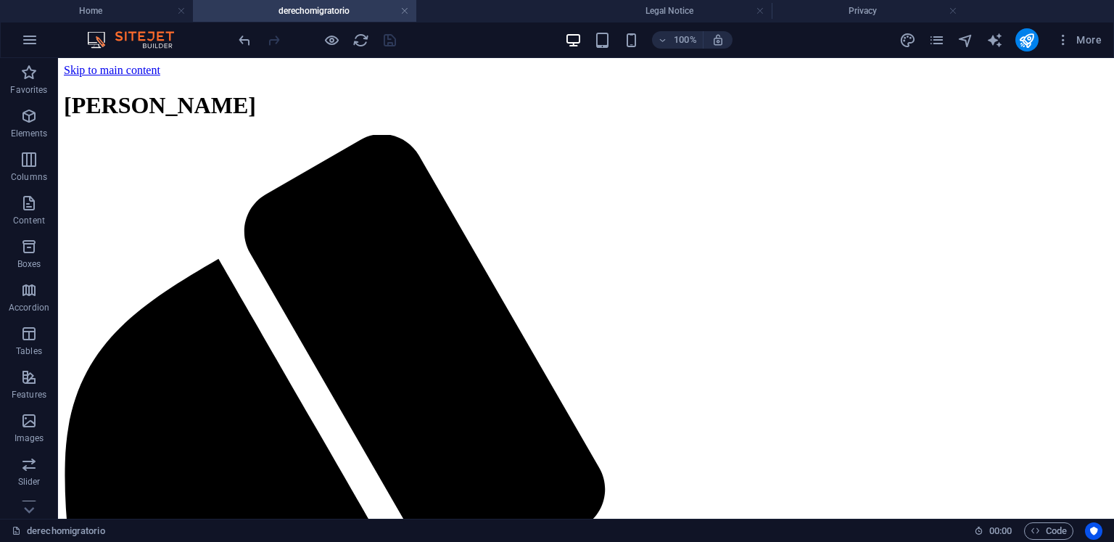
drag, startPoint x: 887, startPoint y: 12, endPoint x: 334, endPoint y: 15, distance: 553.9
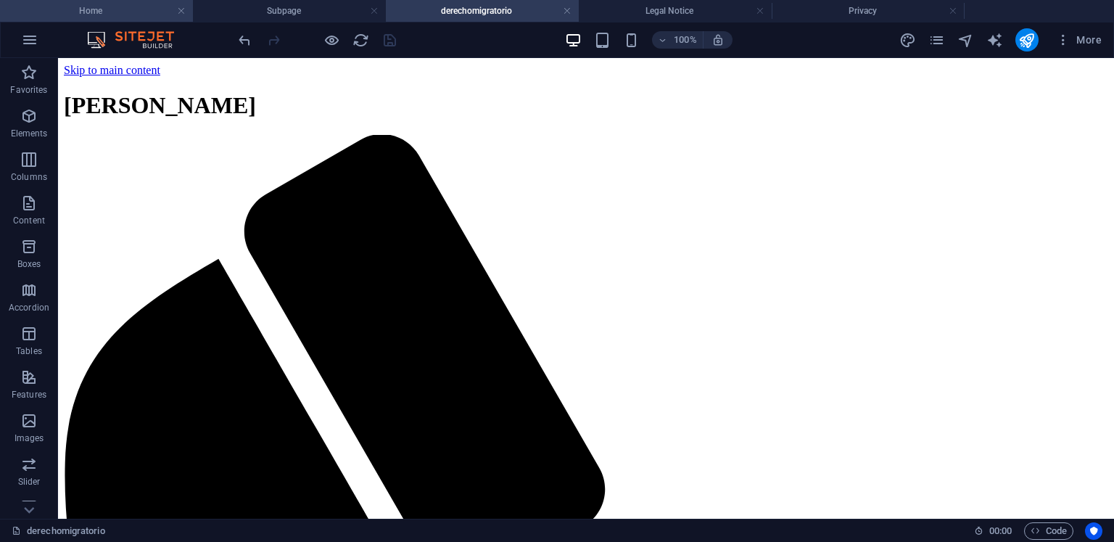
click at [133, 12] on h4 "Home" at bounding box center [96, 11] width 193 height 16
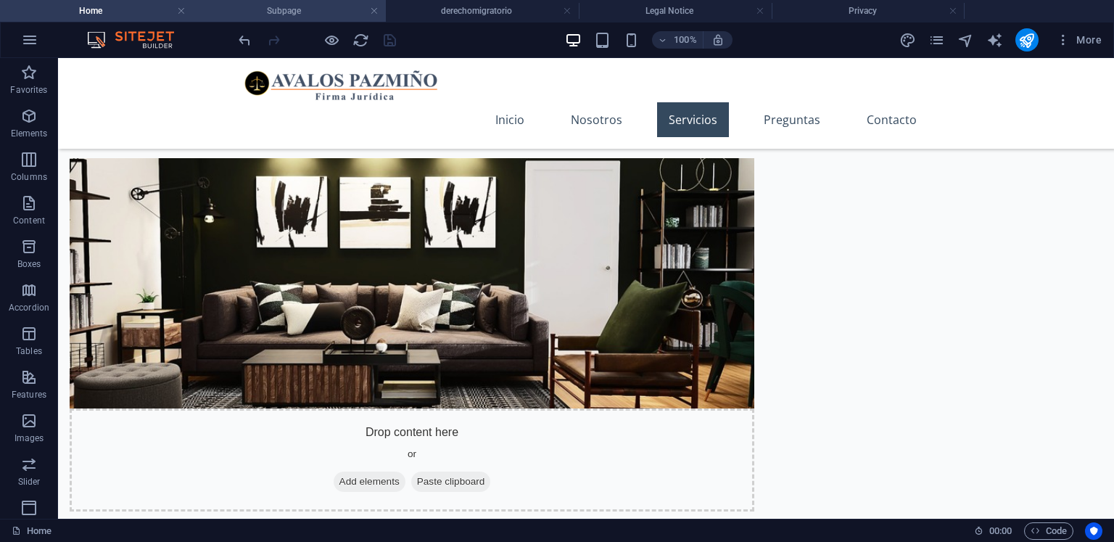
click at [229, 15] on h4 "Subpage" at bounding box center [289, 11] width 193 height 16
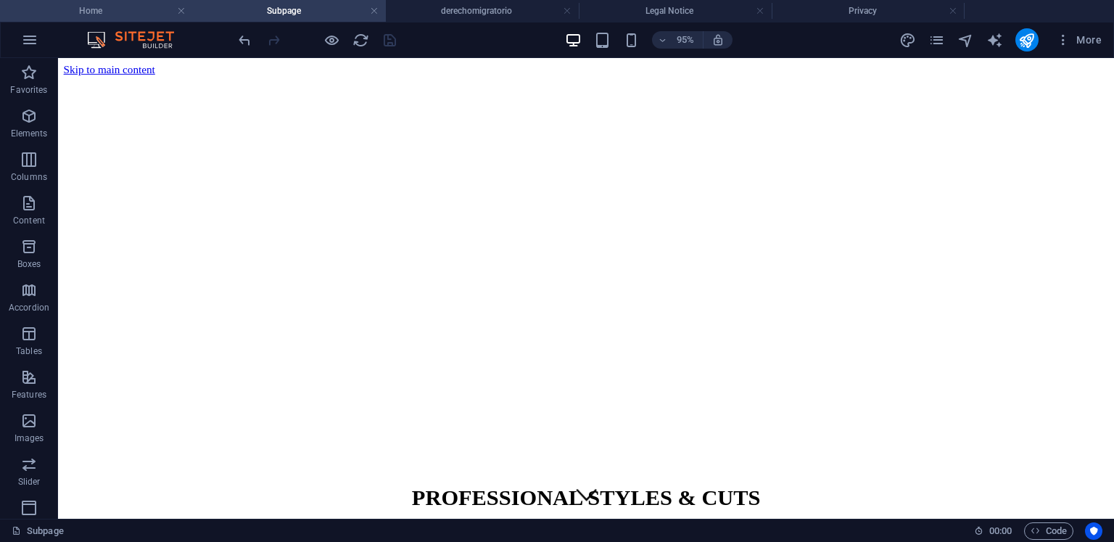
scroll to position [0, 0]
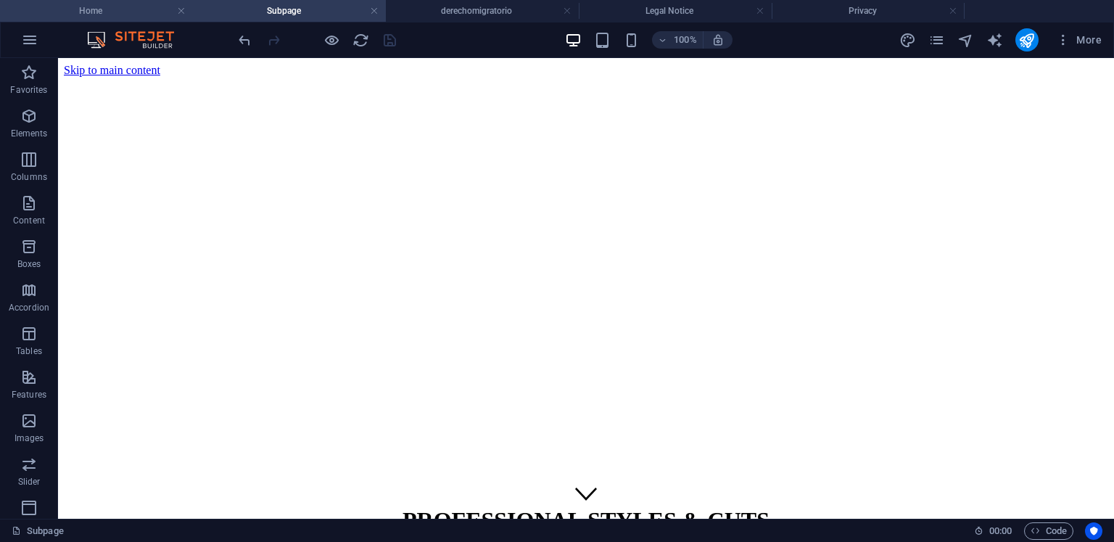
click at [104, 9] on h4 "Home" at bounding box center [96, 11] width 193 height 16
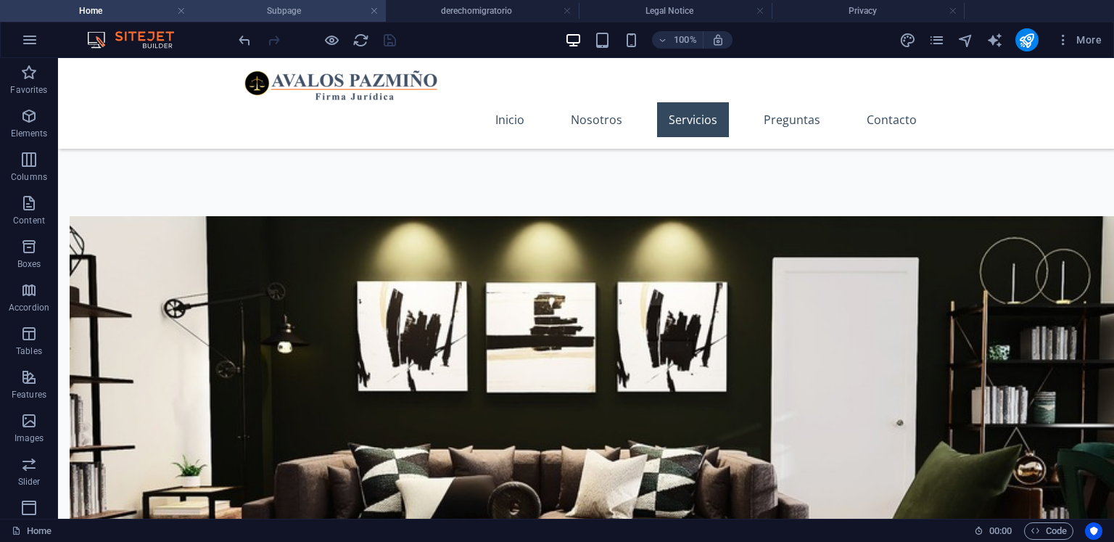
click at [273, 12] on h4 "Subpage" at bounding box center [289, 11] width 193 height 16
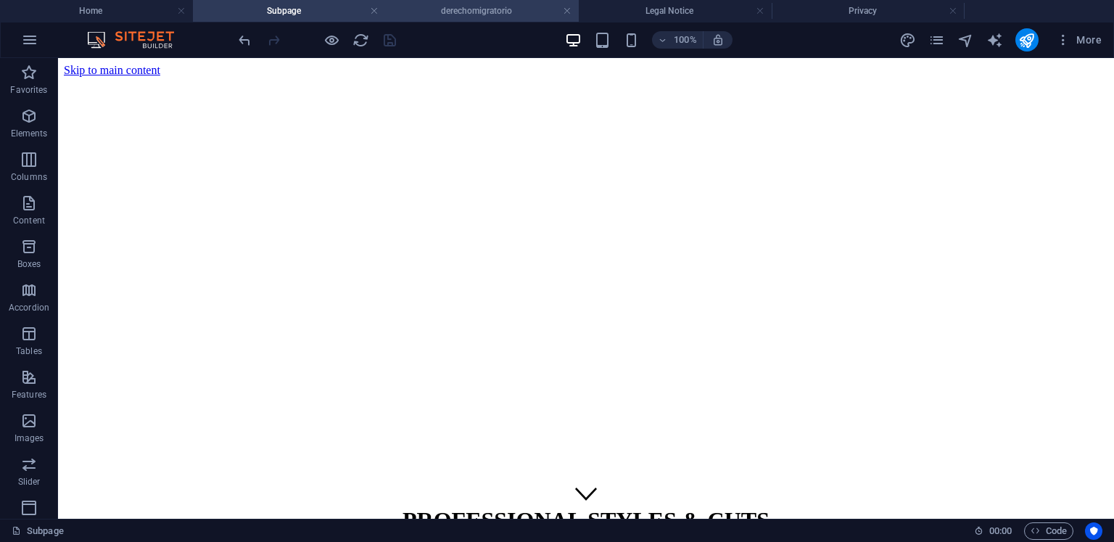
click at [457, 8] on h4 "derechomigratorio" at bounding box center [482, 11] width 193 height 16
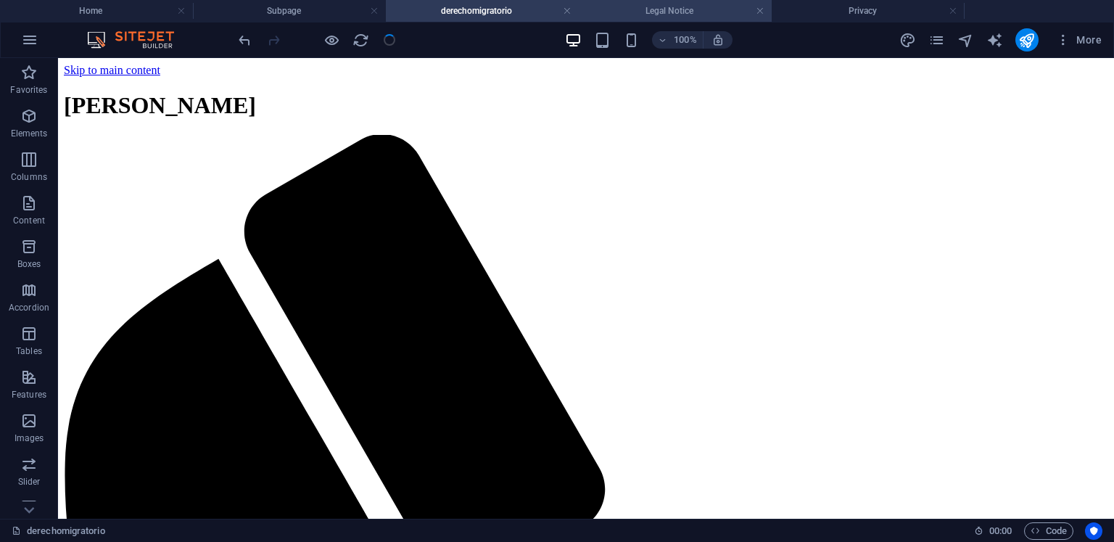
click at [624, 9] on h4 "Legal Notice" at bounding box center [675, 11] width 193 height 16
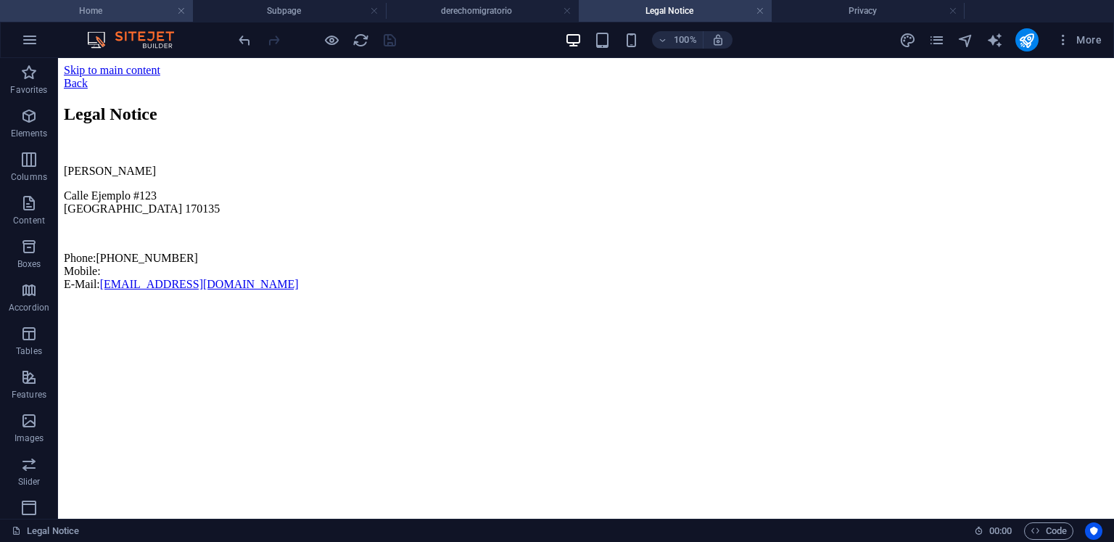
click at [146, 3] on h4 "Home" at bounding box center [96, 11] width 193 height 16
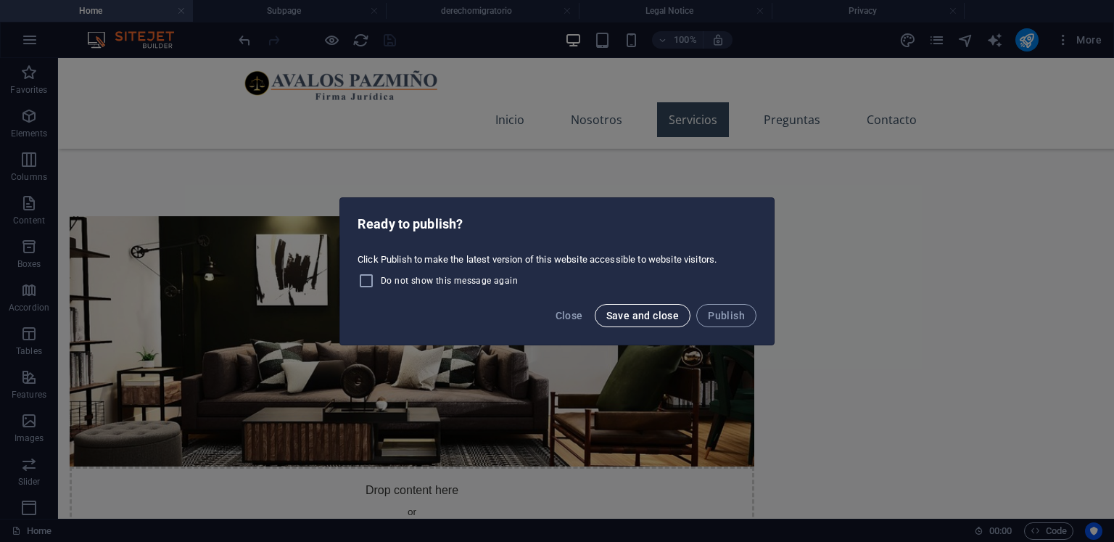
click at [624, 311] on span "Save and close" at bounding box center [642, 316] width 73 height 12
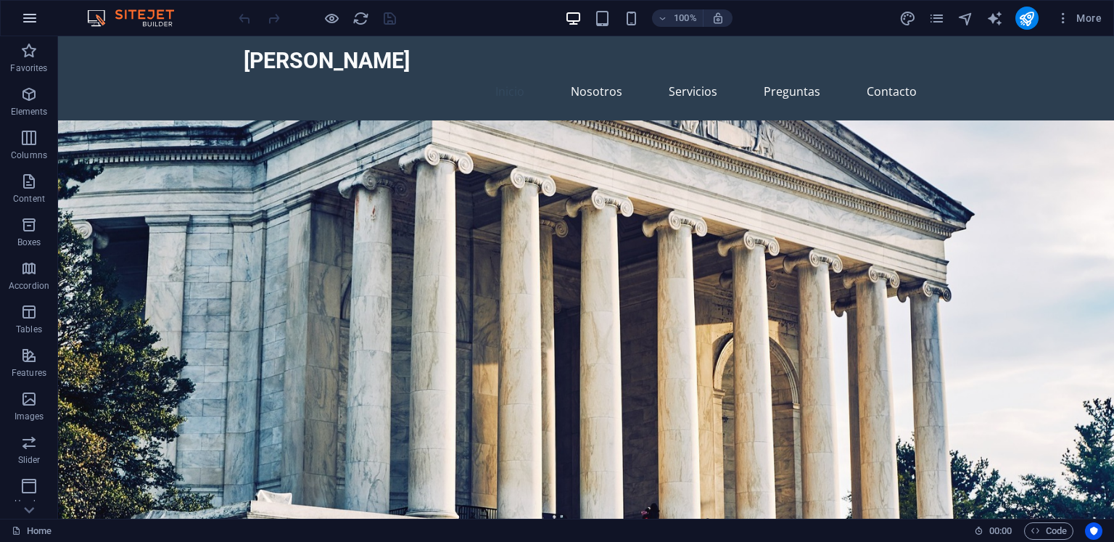
click at [27, 15] on icon "button" at bounding box center [29, 17] width 17 height 17
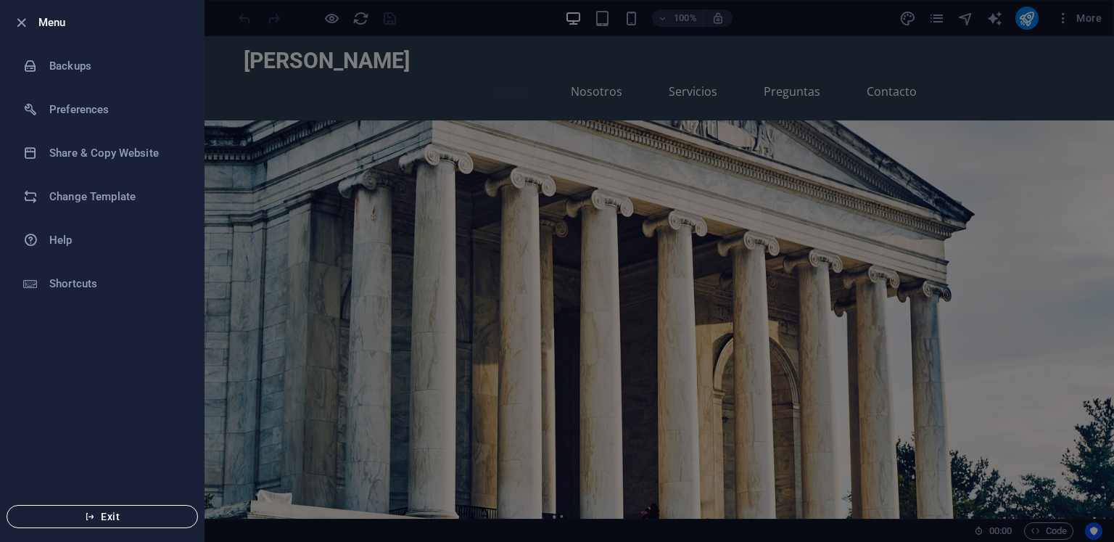
click at [125, 507] on button "Exit" at bounding box center [102, 516] width 191 height 23
